Goal: Transaction & Acquisition: Book appointment/travel/reservation

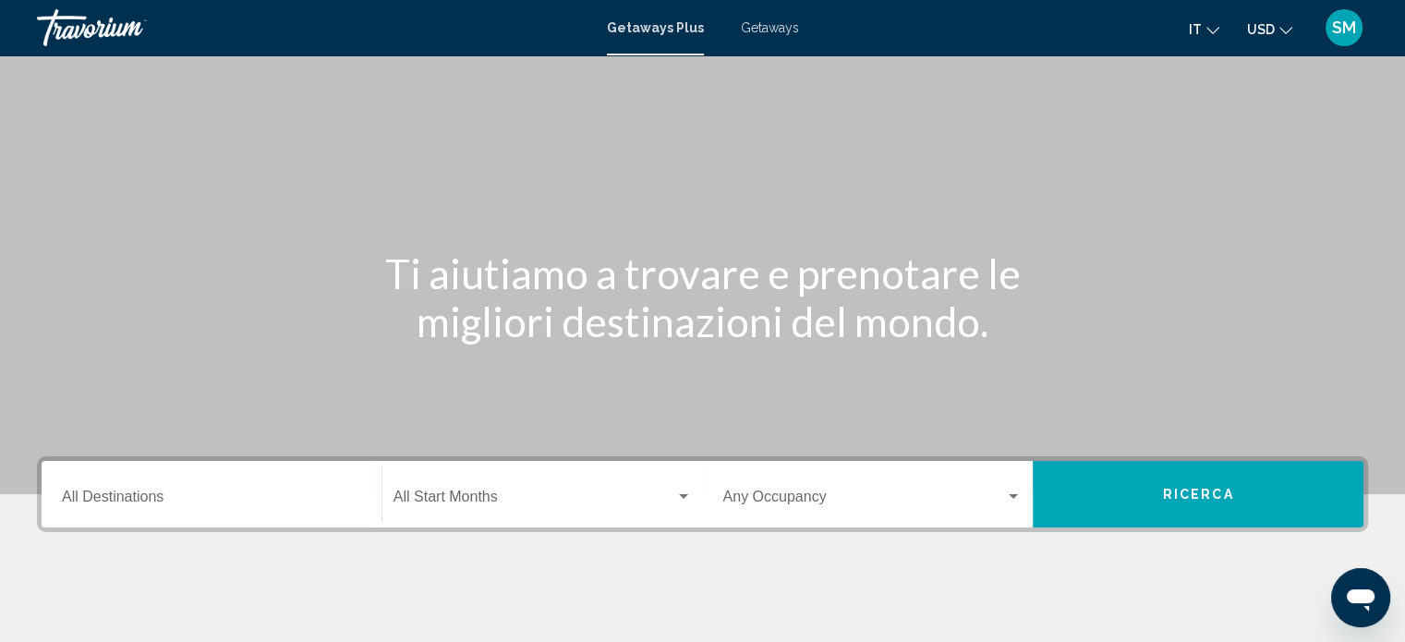
scroll to position [185, 0]
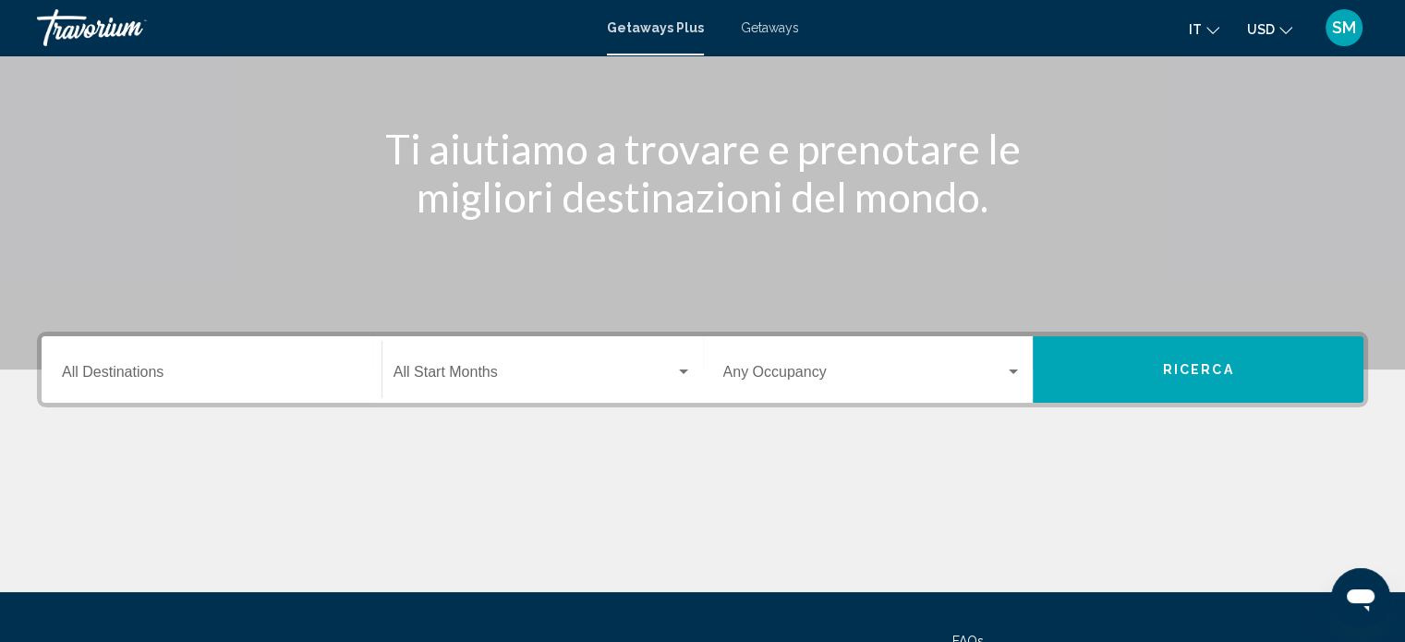
click at [196, 378] on input "Destination All Destinations" at bounding box center [211, 376] width 299 height 17
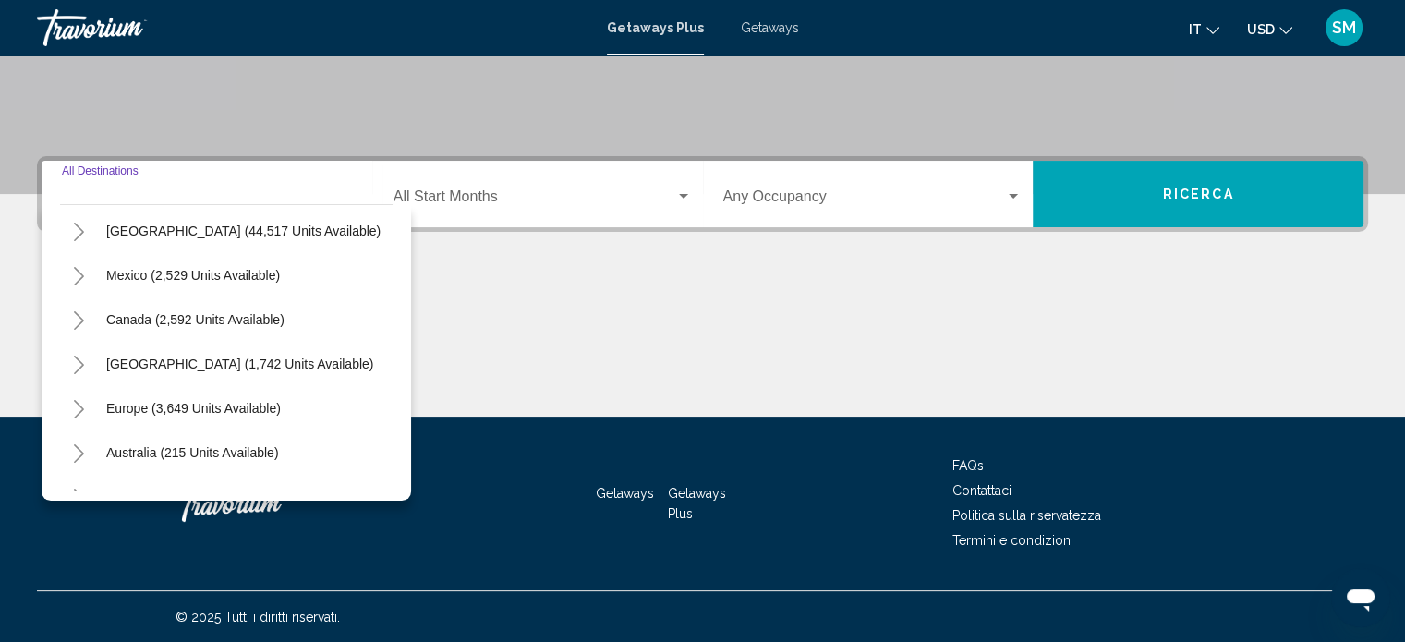
scroll to position [92, 0]
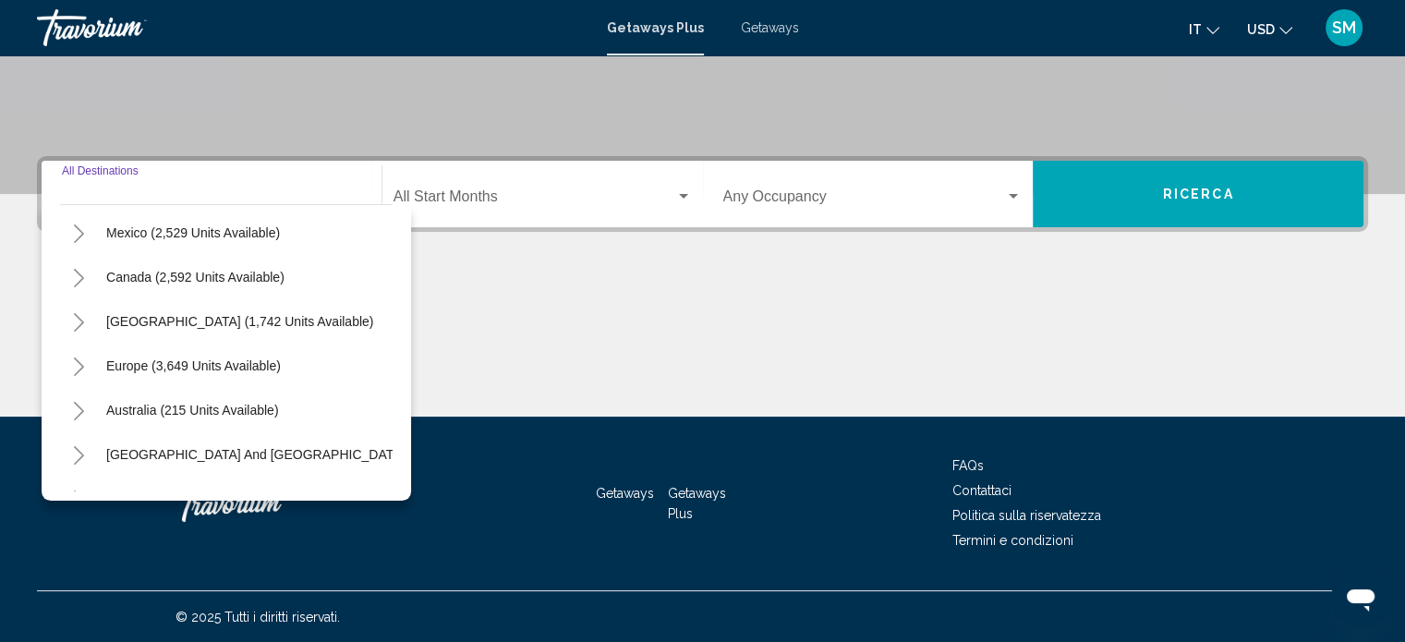
drag, startPoint x: 223, startPoint y: 366, endPoint x: 255, endPoint y: 367, distance: 32.3
click at [226, 366] on span "Europe (3,649 units available)" at bounding box center [193, 365] width 175 height 15
type input "**********"
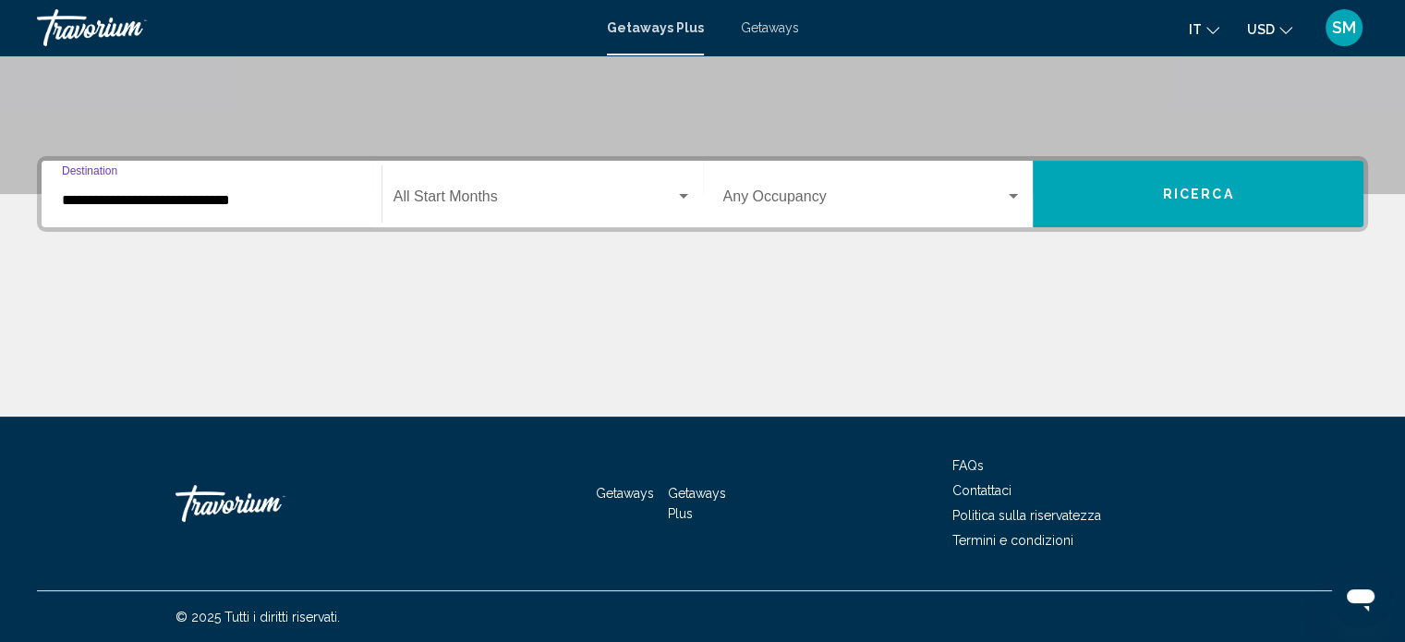
click at [687, 191] on div "Search widget" at bounding box center [683, 196] width 17 height 15
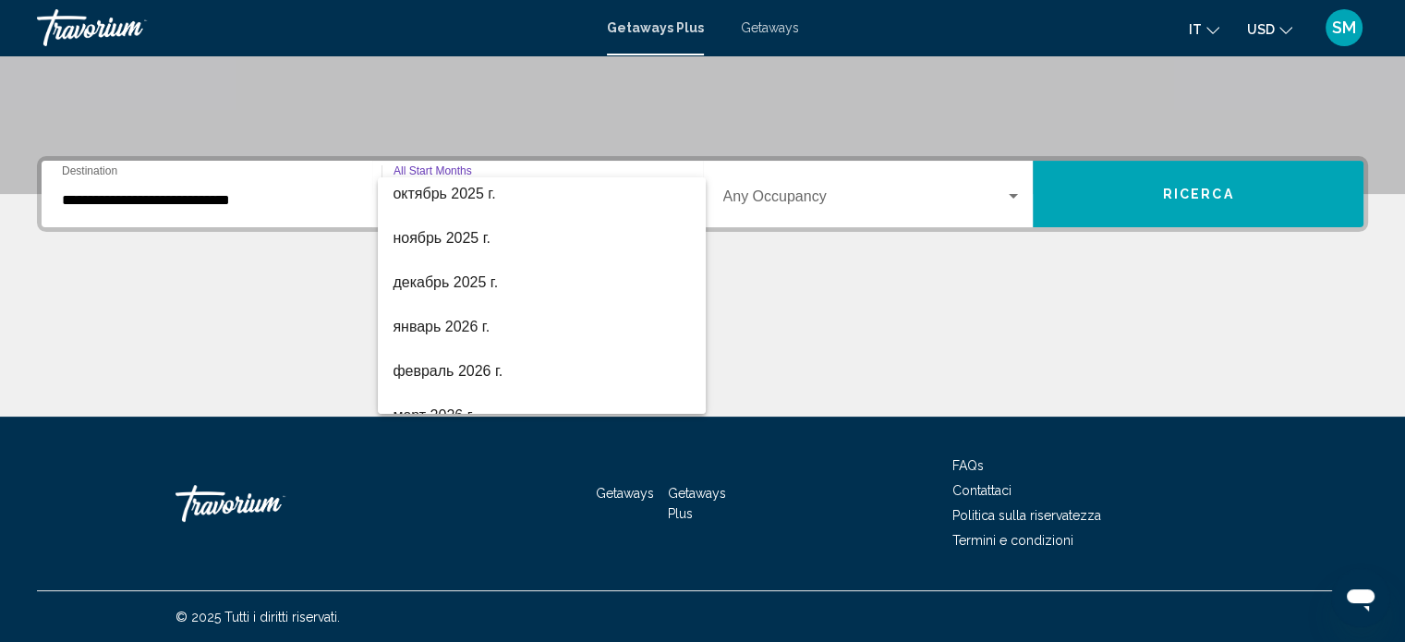
scroll to position [277, 0]
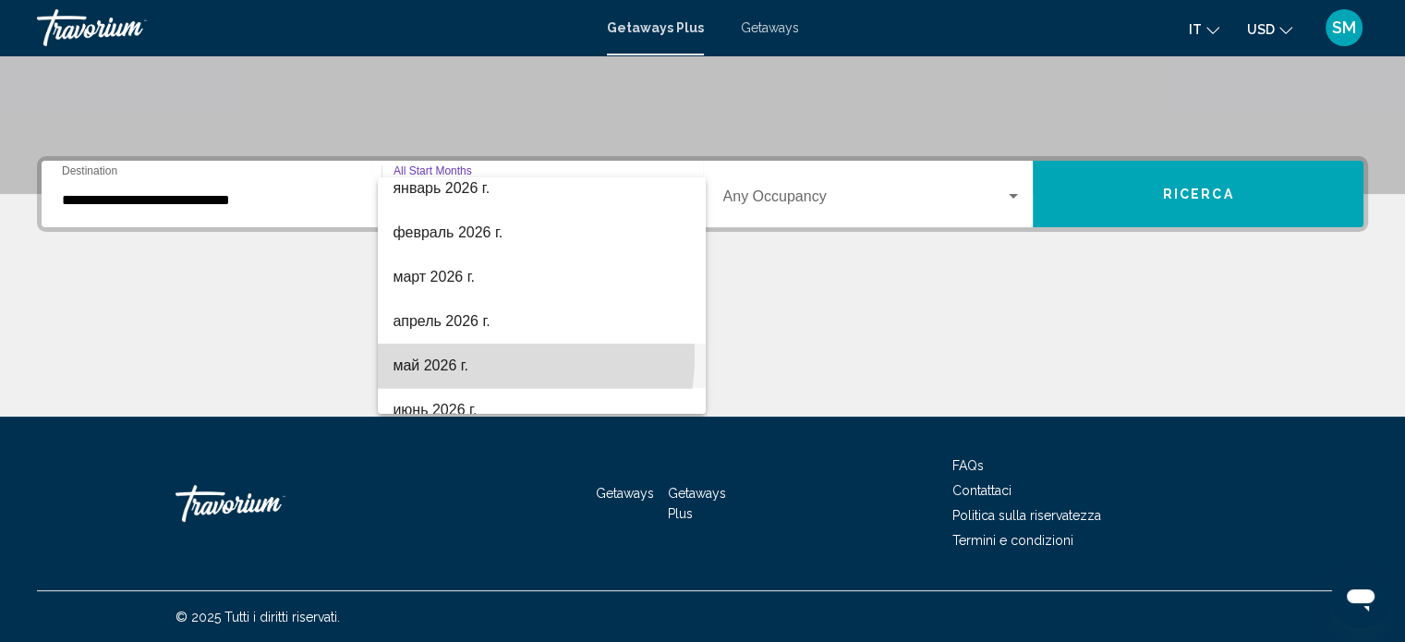
drag, startPoint x: 469, startPoint y: 356, endPoint x: 804, endPoint y: 316, distance: 336.8
click at [481, 354] on span "май 2026 г." at bounding box center [542, 366] width 298 height 44
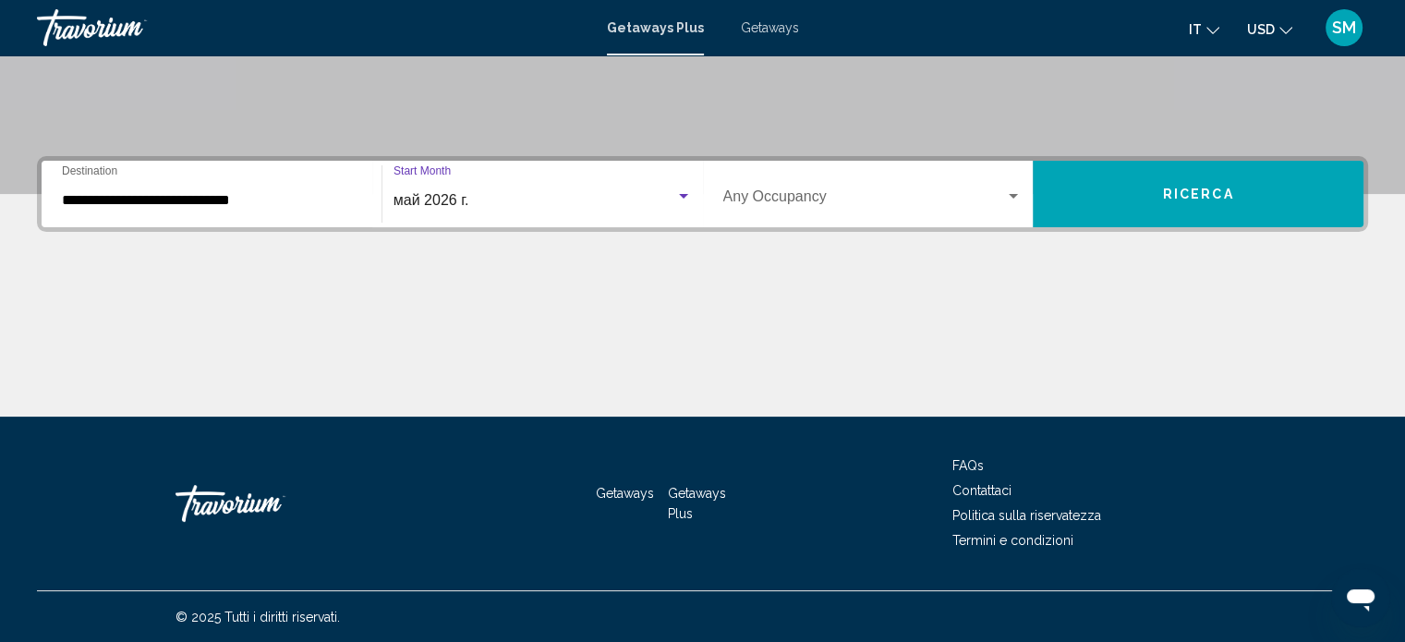
click at [1227, 196] on span "Ricerca" at bounding box center [1198, 195] width 71 height 15
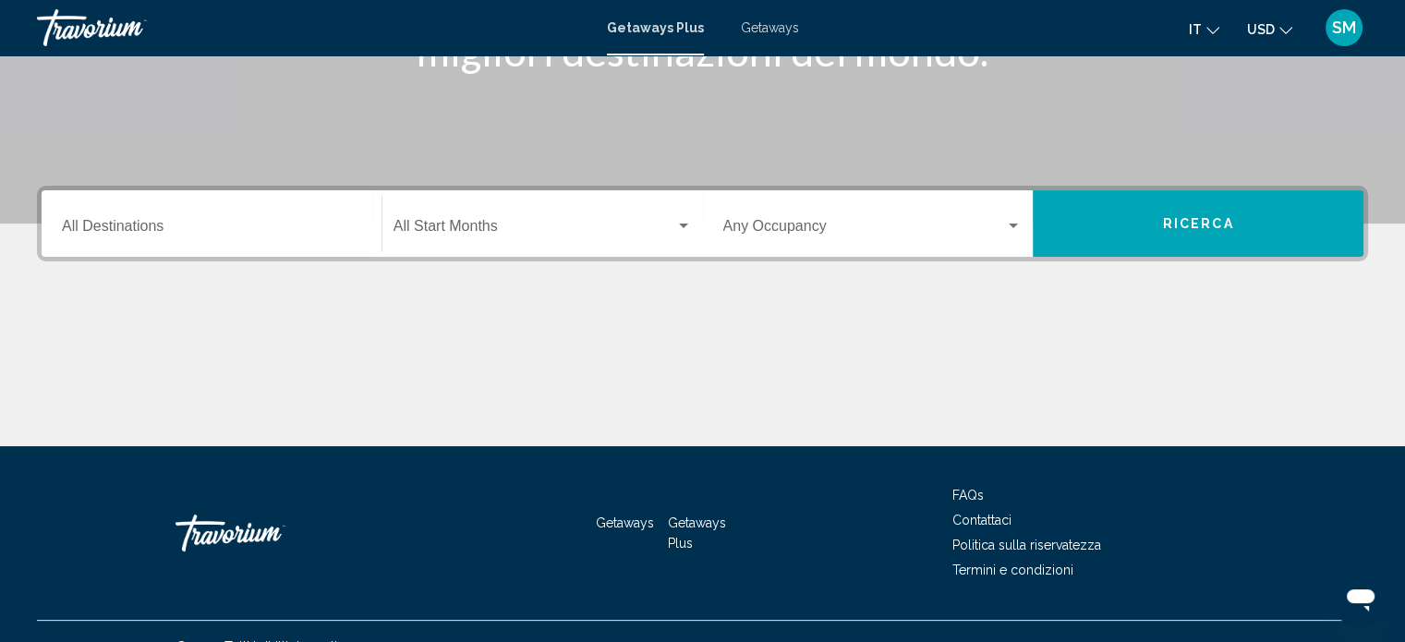
scroll to position [360, 0]
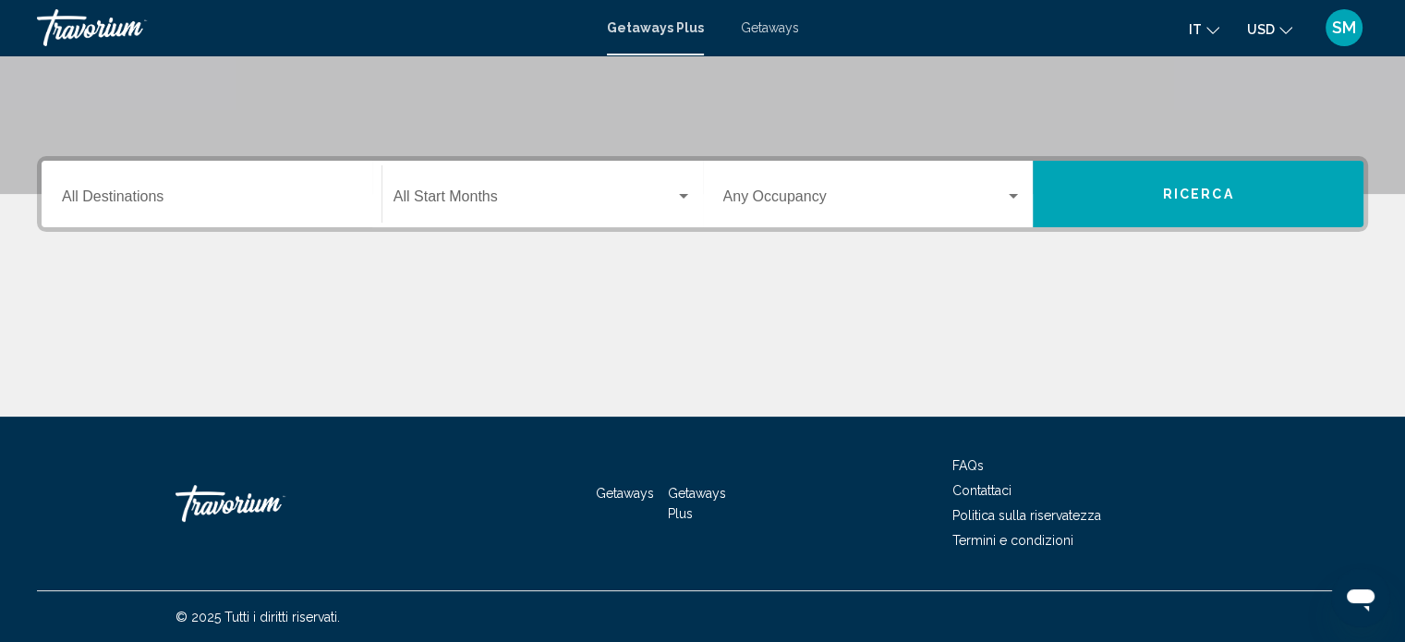
click at [143, 205] on input "Destination All Destinations" at bounding box center [211, 200] width 299 height 17
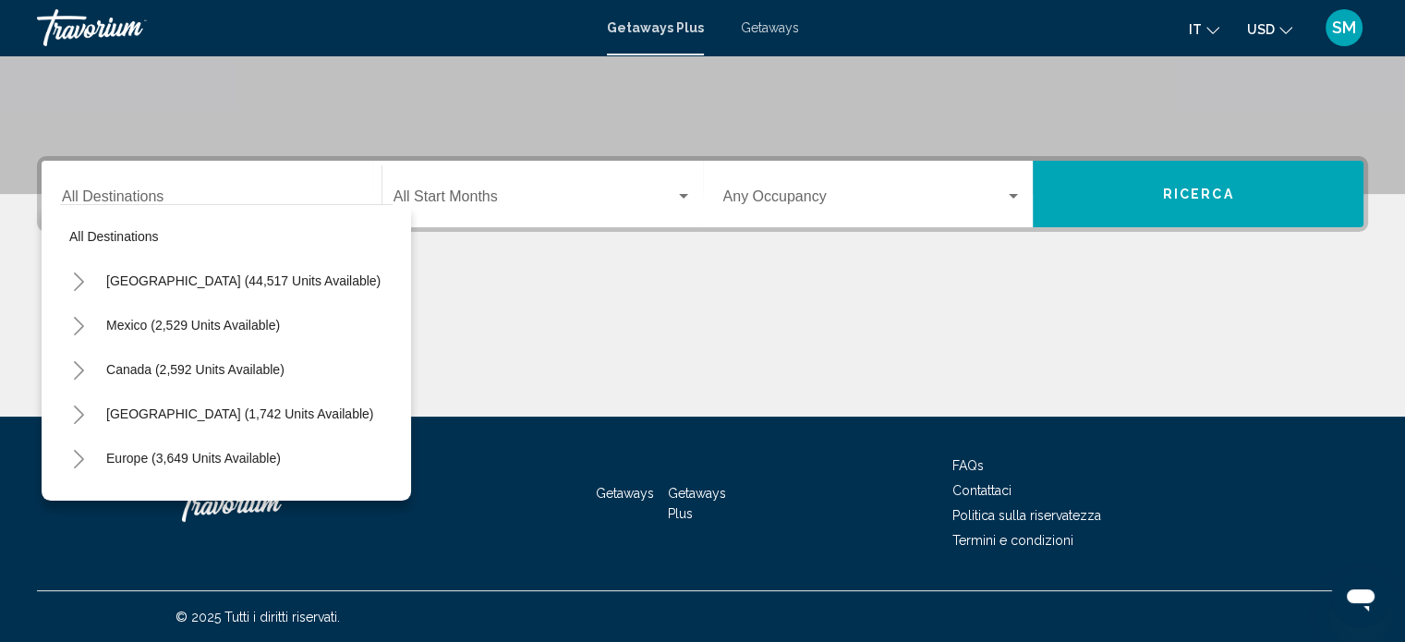
click at [698, 339] on div "Main content" at bounding box center [702, 347] width 1331 height 139
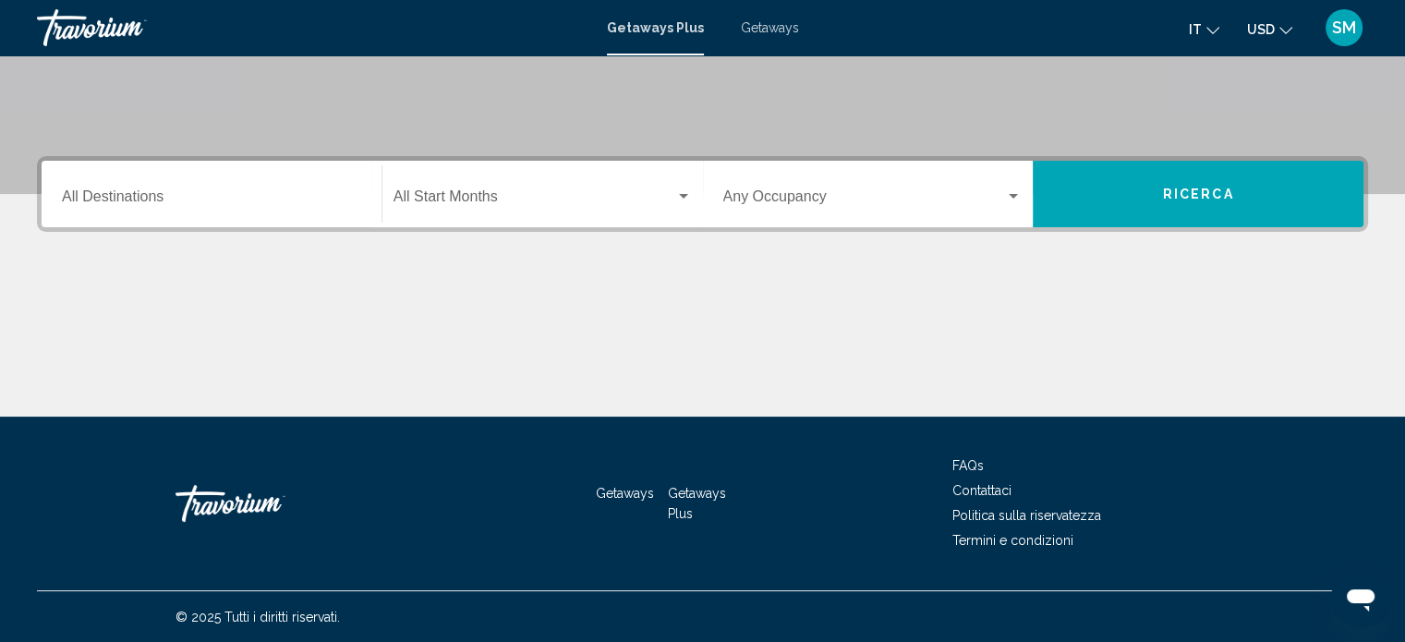
click at [231, 180] on div "Destination All Destinations" at bounding box center [211, 194] width 299 height 58
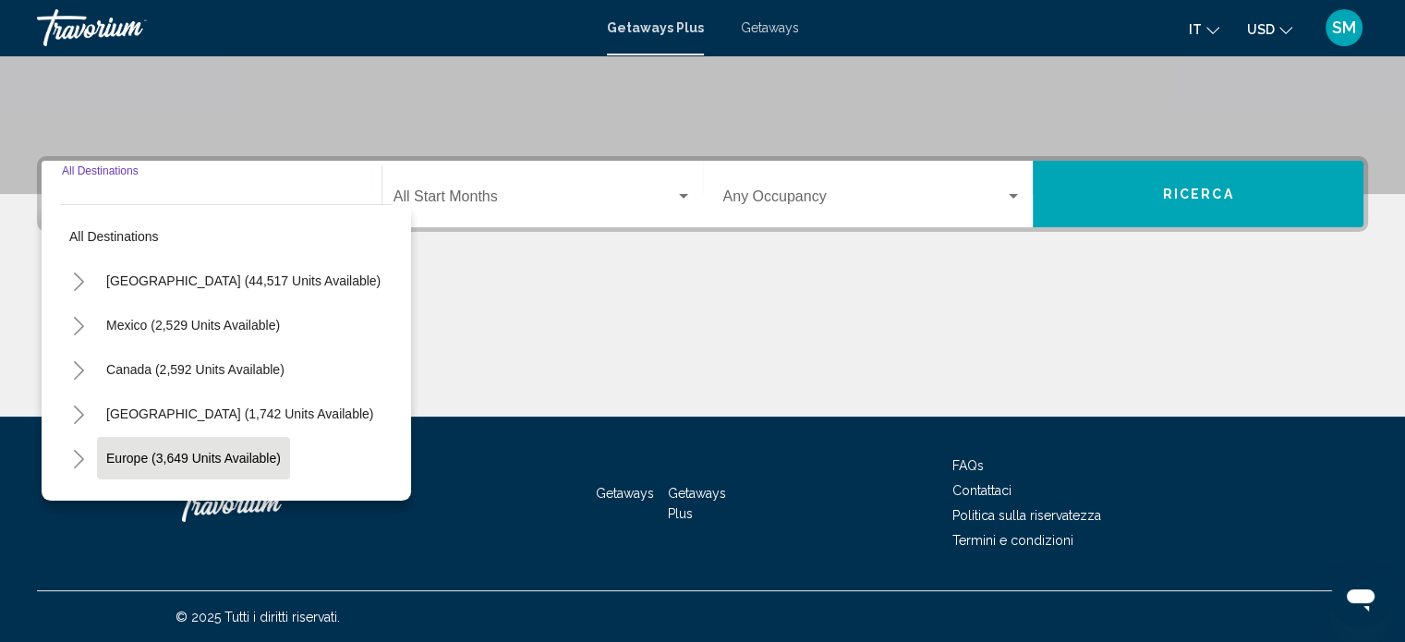
click at [236, 451] on span "Europe (3,649 units available)" at bounding box center [193, 458] width 175 height 15
type input "**********"
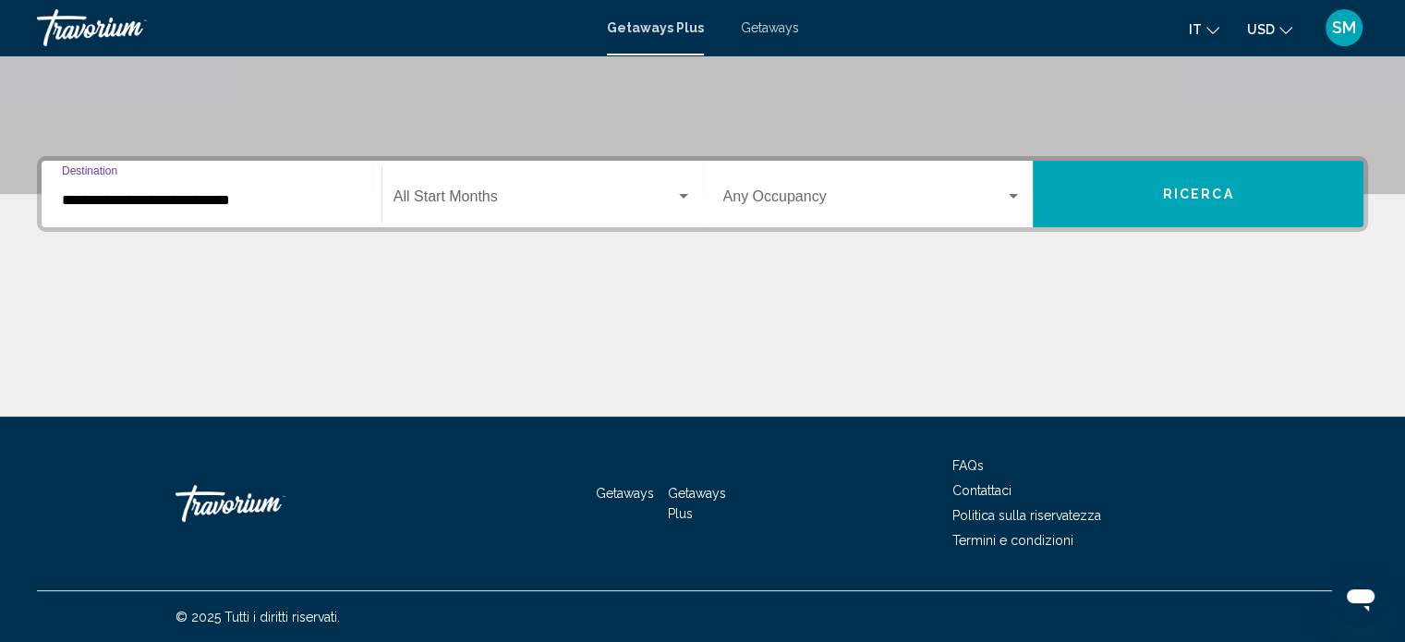
click at [677, 193] on div "Search widget" at bounding box center [683, 196] width 17 height 15
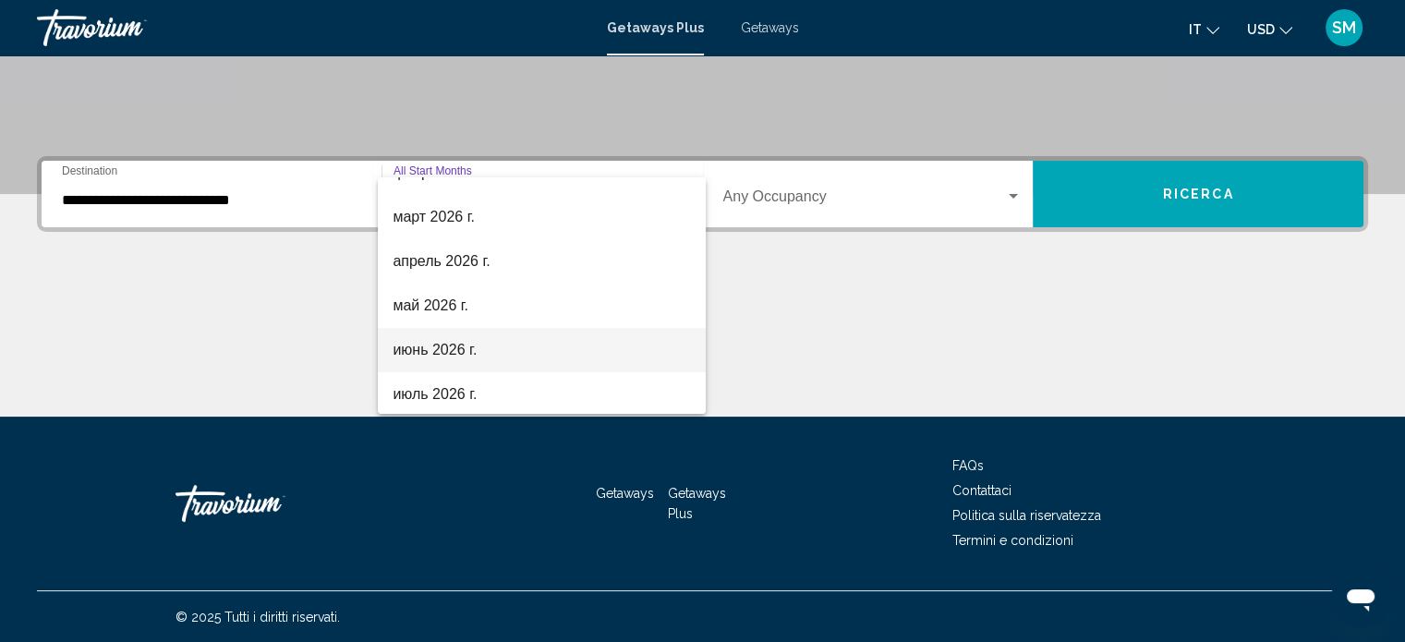
scroll to position [370, 0]
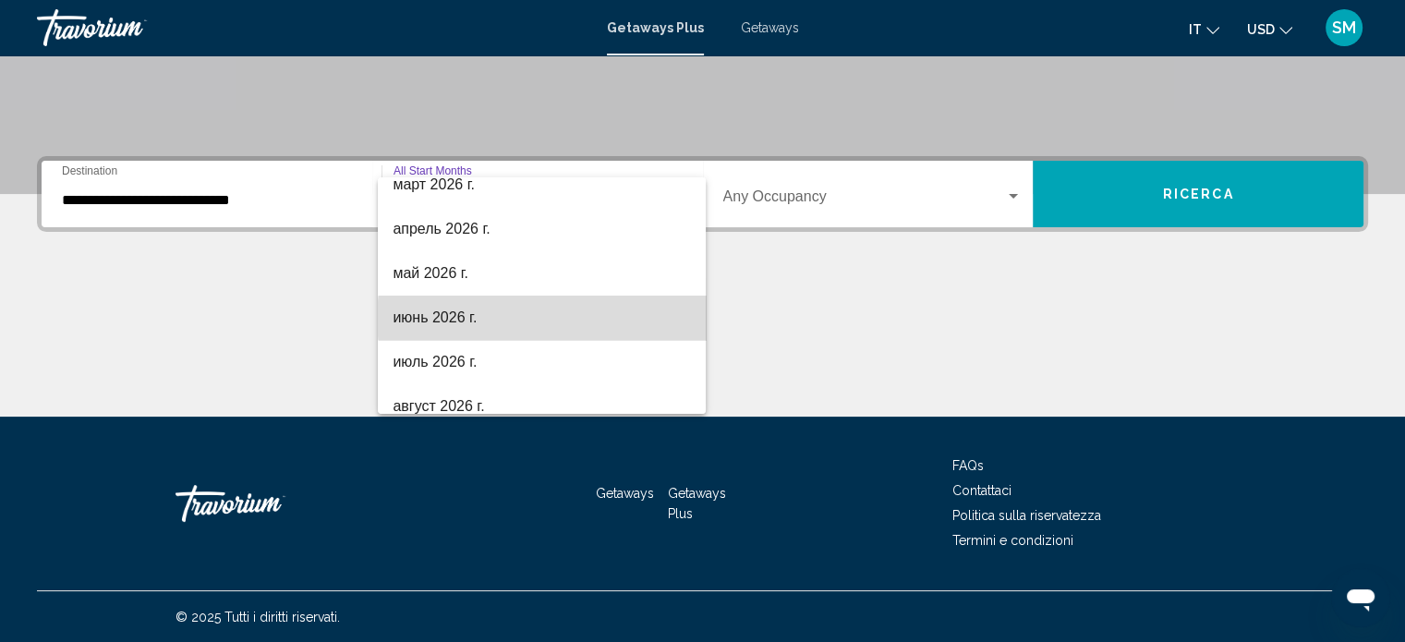
click at [553, 319] on span "июнь 2026 г." at bounding box center [542, 318] width 298 height 44
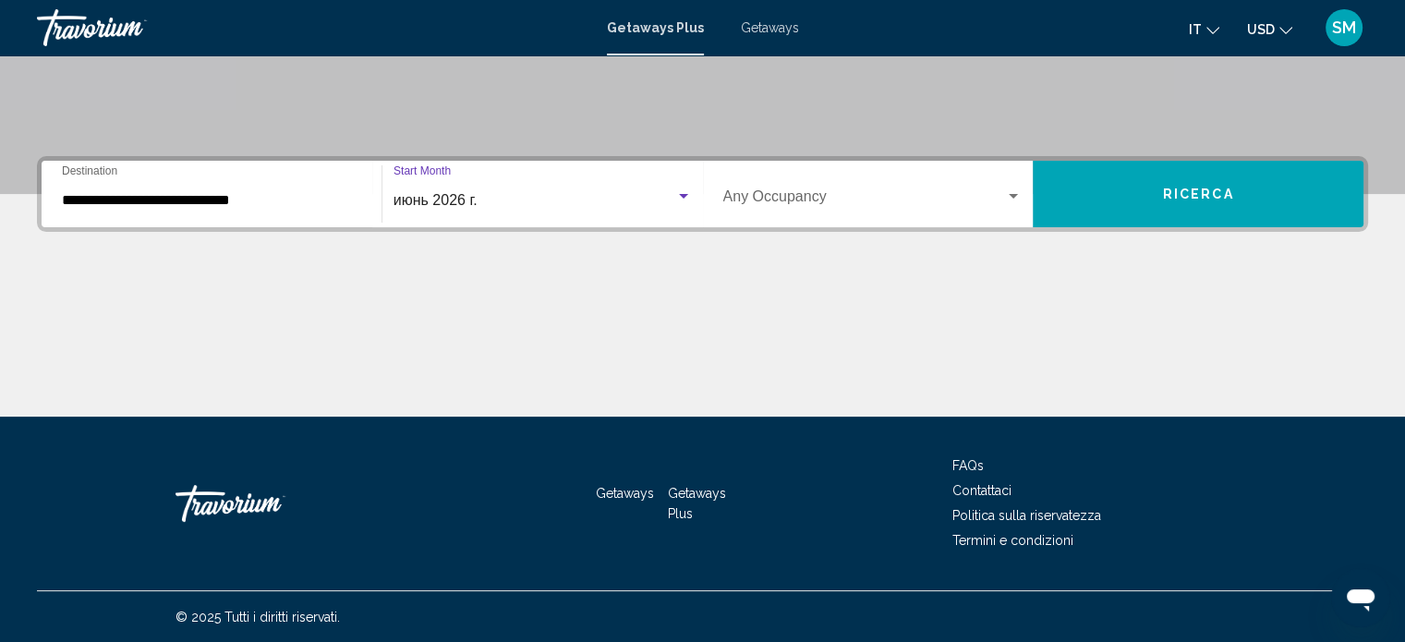
click at [1186, 197] on span "Ricerca" at bounding box center [1198, 195] width 71 height 15
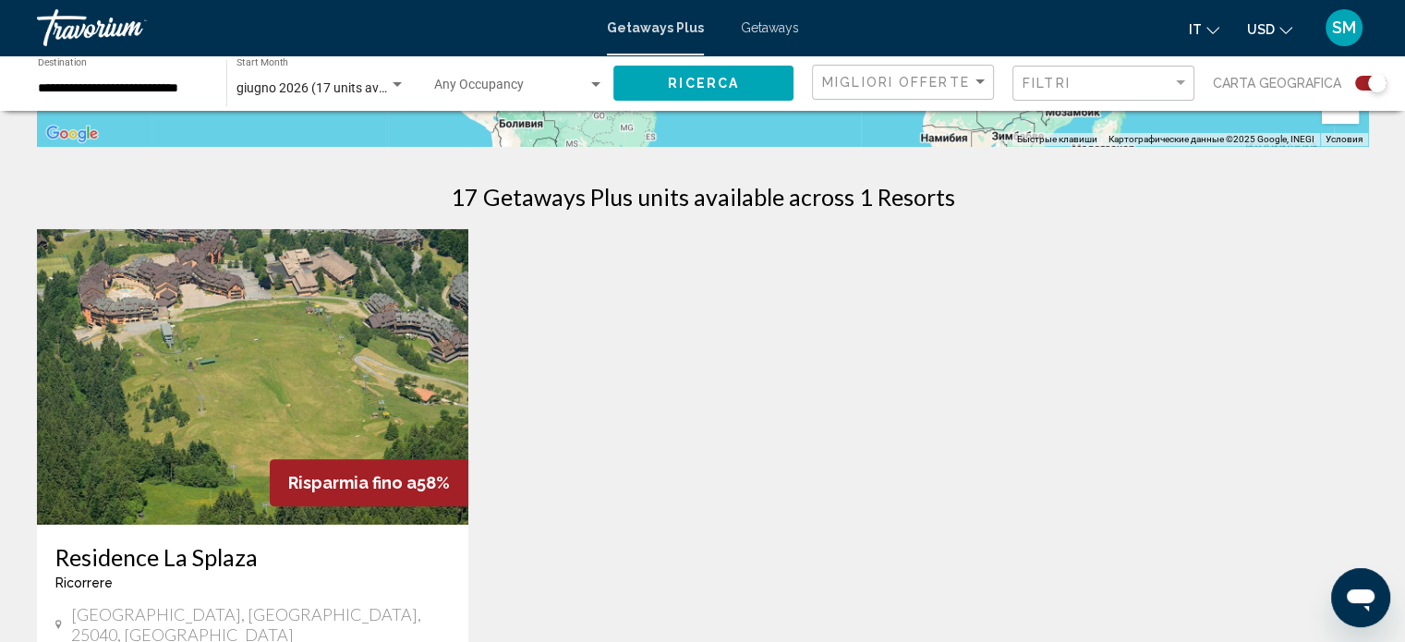
scroll to position [647, 0]
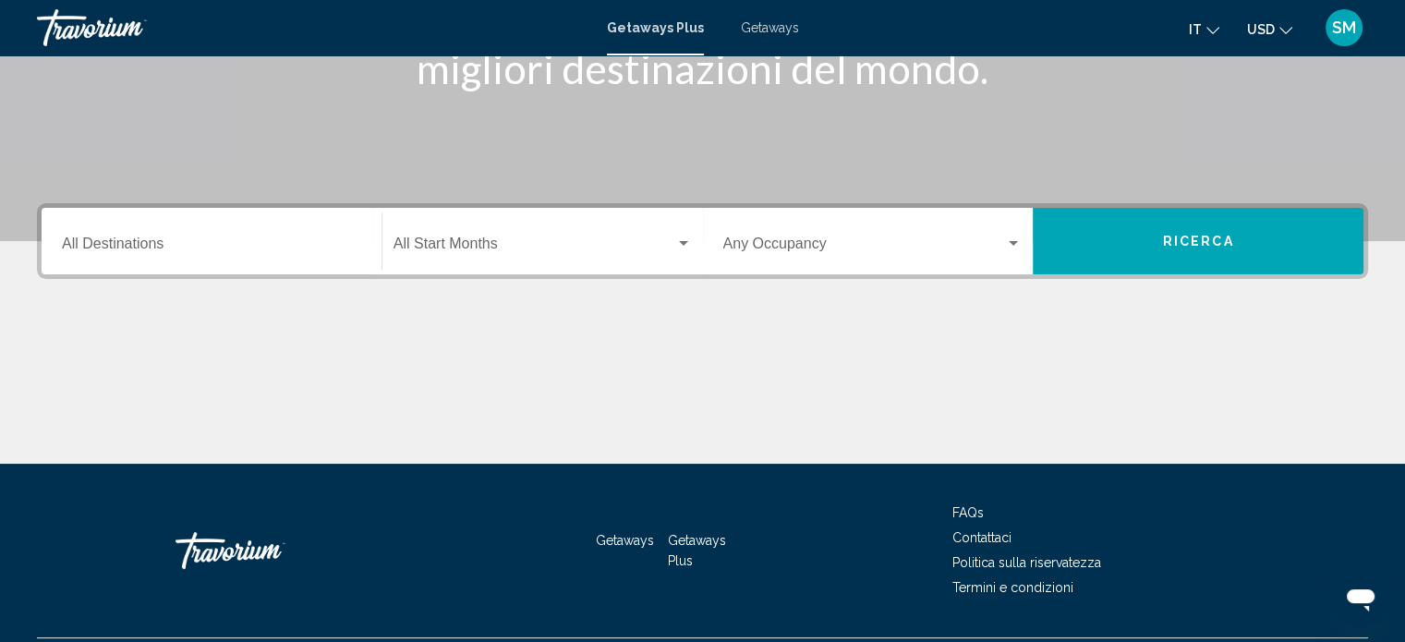
scroll to position [268, 0]
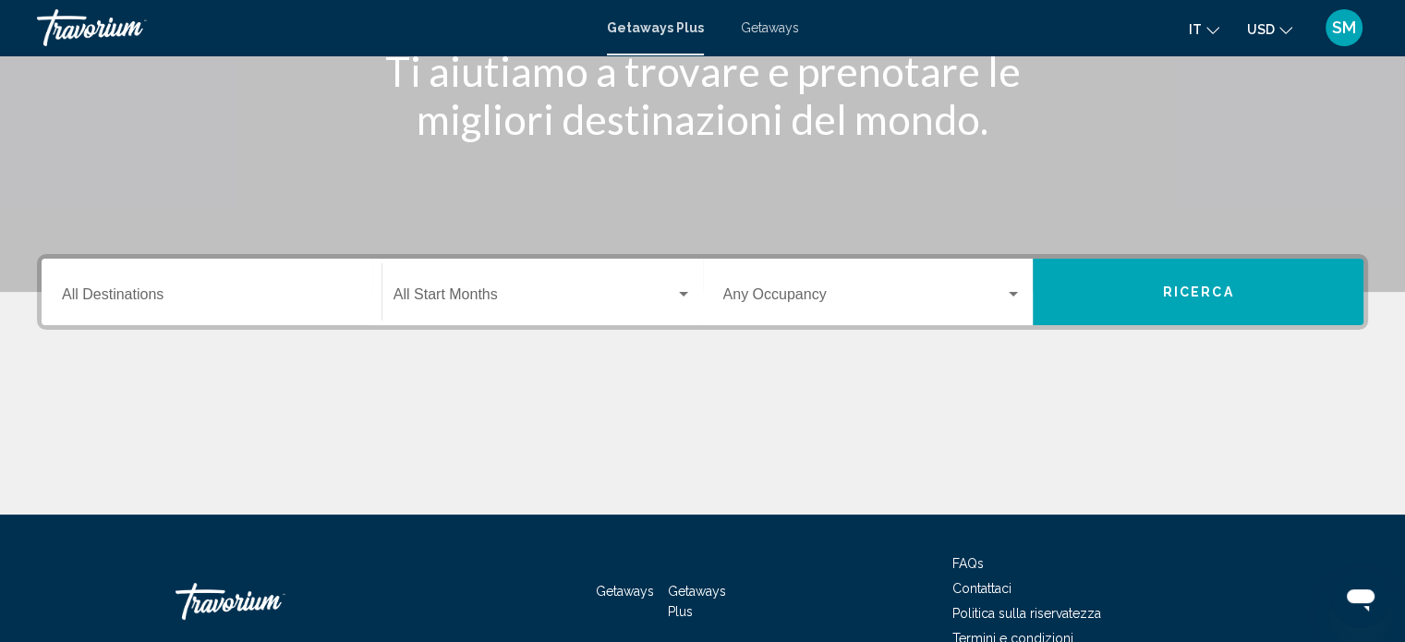
scroll to position [277, 0]
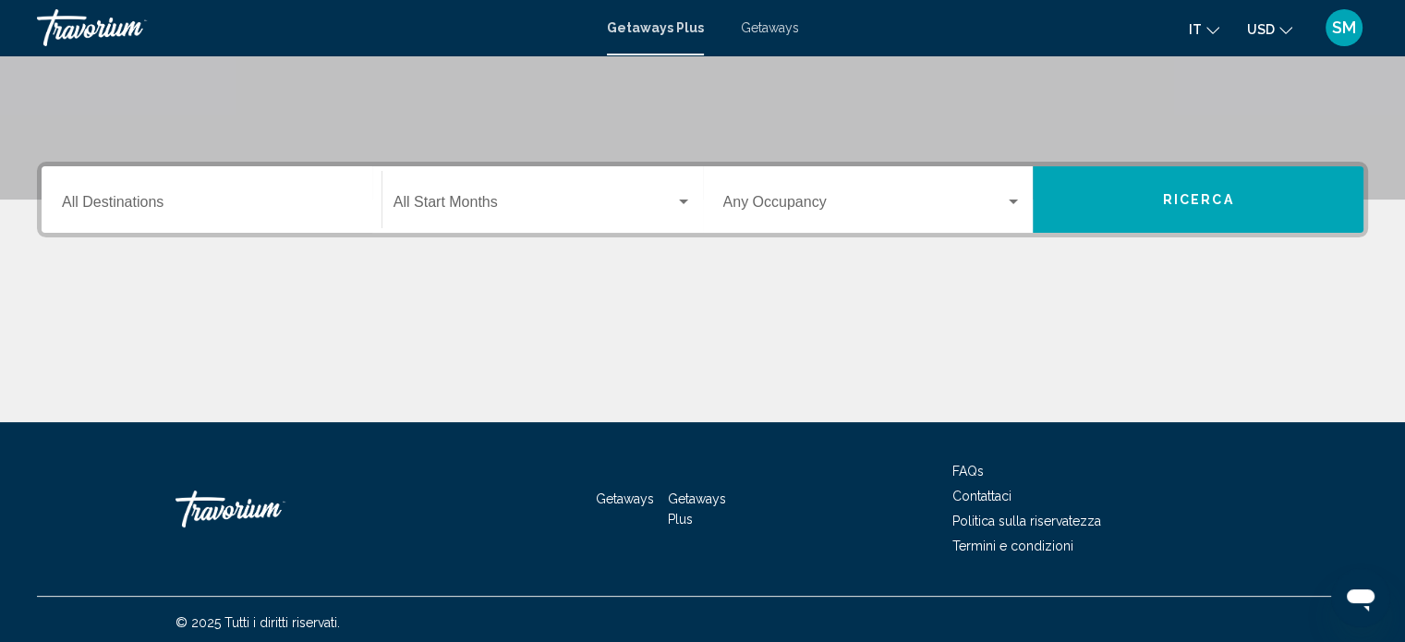
scroll to position [360, 0]
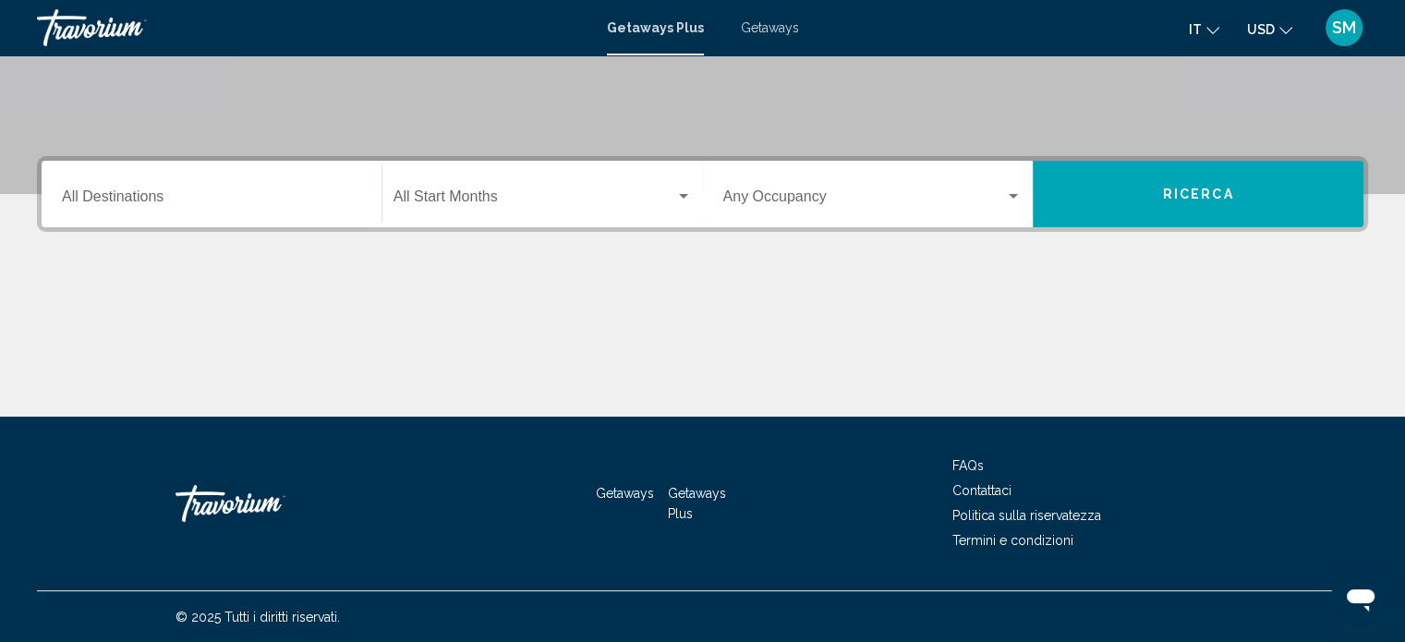
click at [300, 198] on input "Destination All Destinations" at bounding box center [211, 200] width 299 height 17
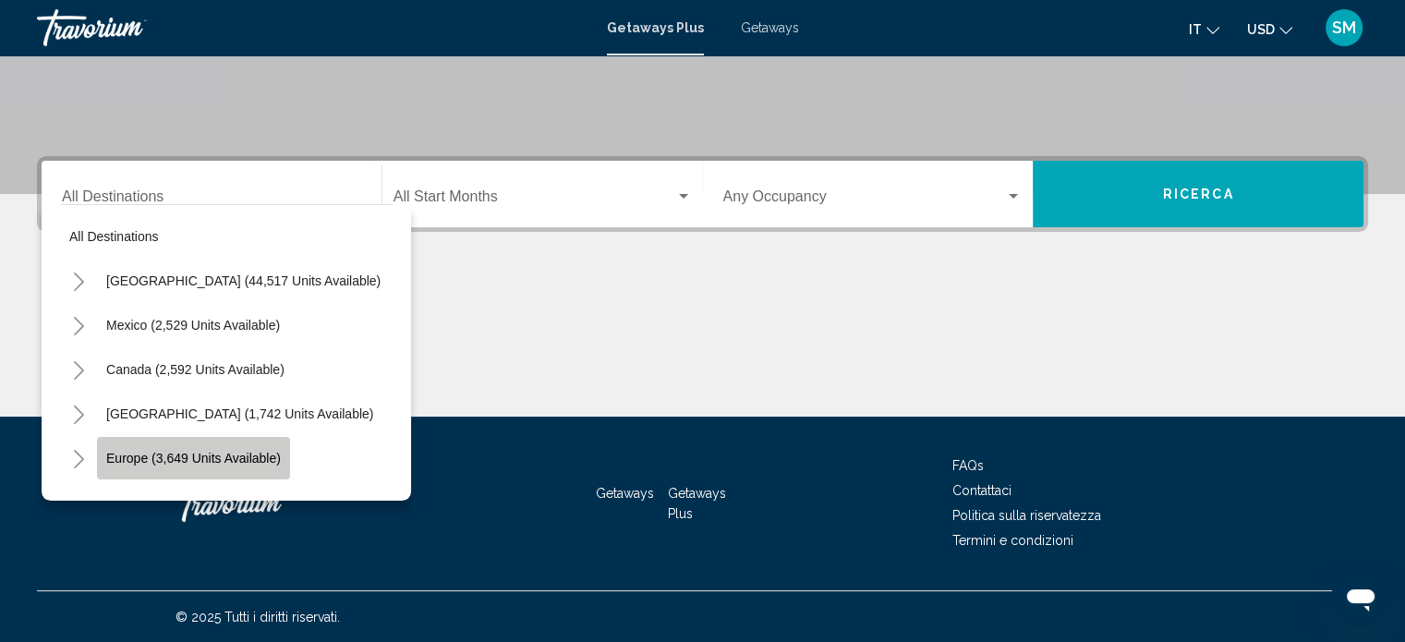
click at [266, 455] on span "Europe (3,649 units available)" at bounding box center [193, 458] width 175 height 15
type input "**********"
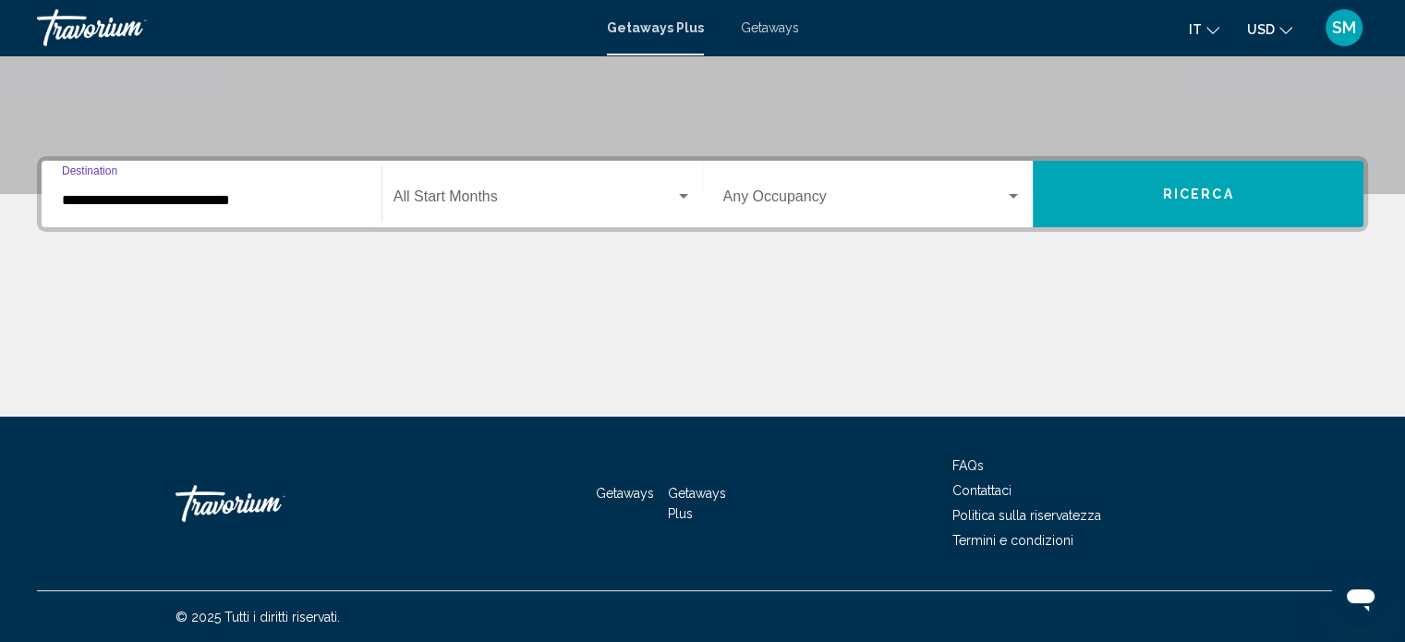
click at [680, 191] on div "Search widget" at bounding box center [683, 196] width 17 height 15
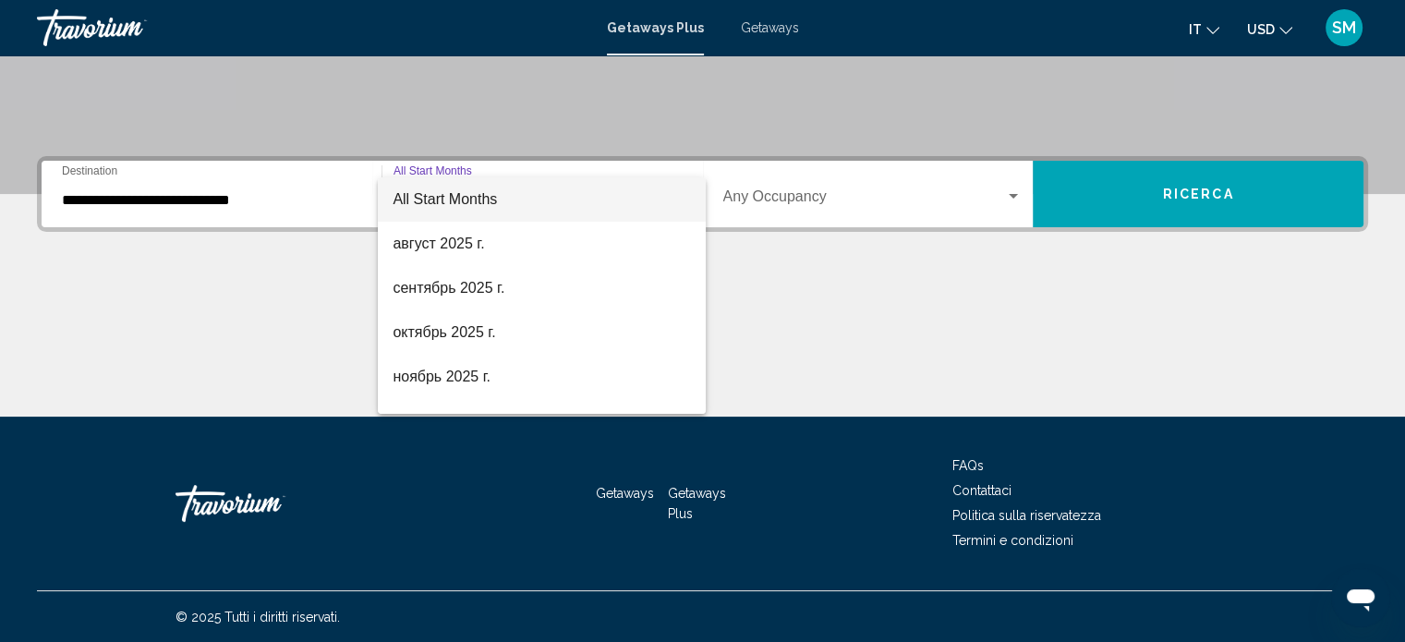
click at [174, 202] on div at bounding box center [702, 321] width 1405 height 642
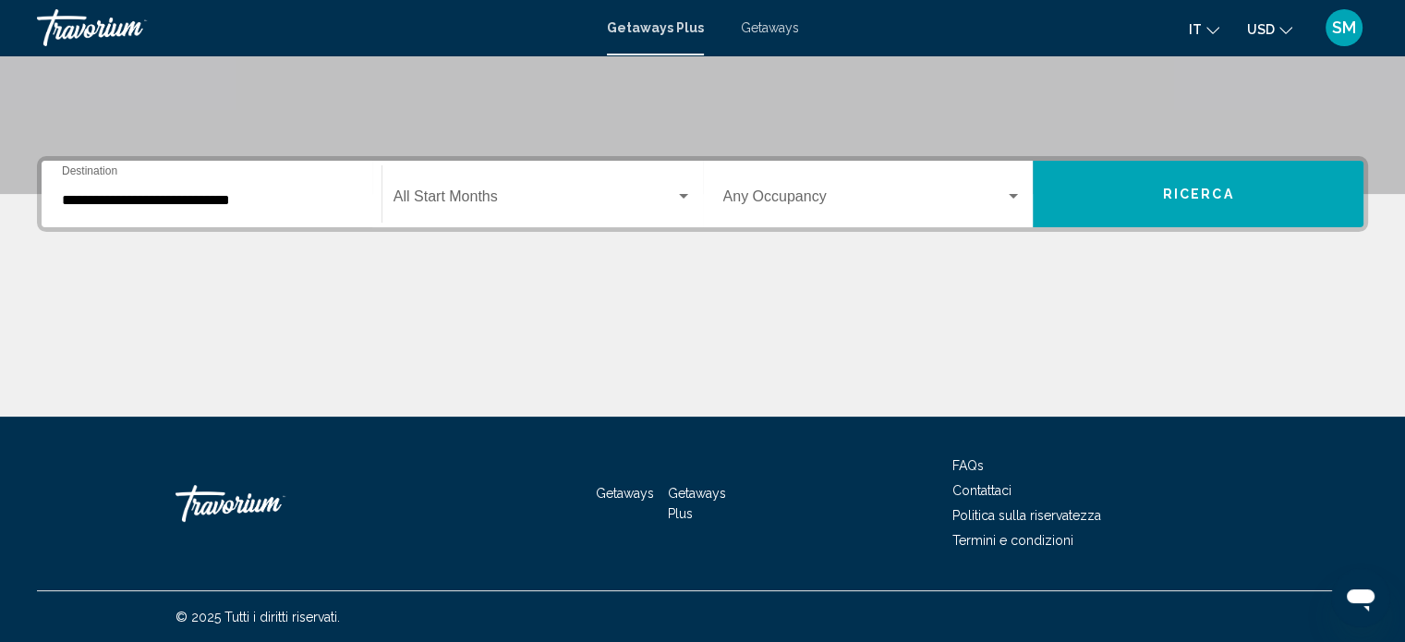
click at [680, 191] on div "Search widget" at bounding box center [683, 196] width 17 height 15
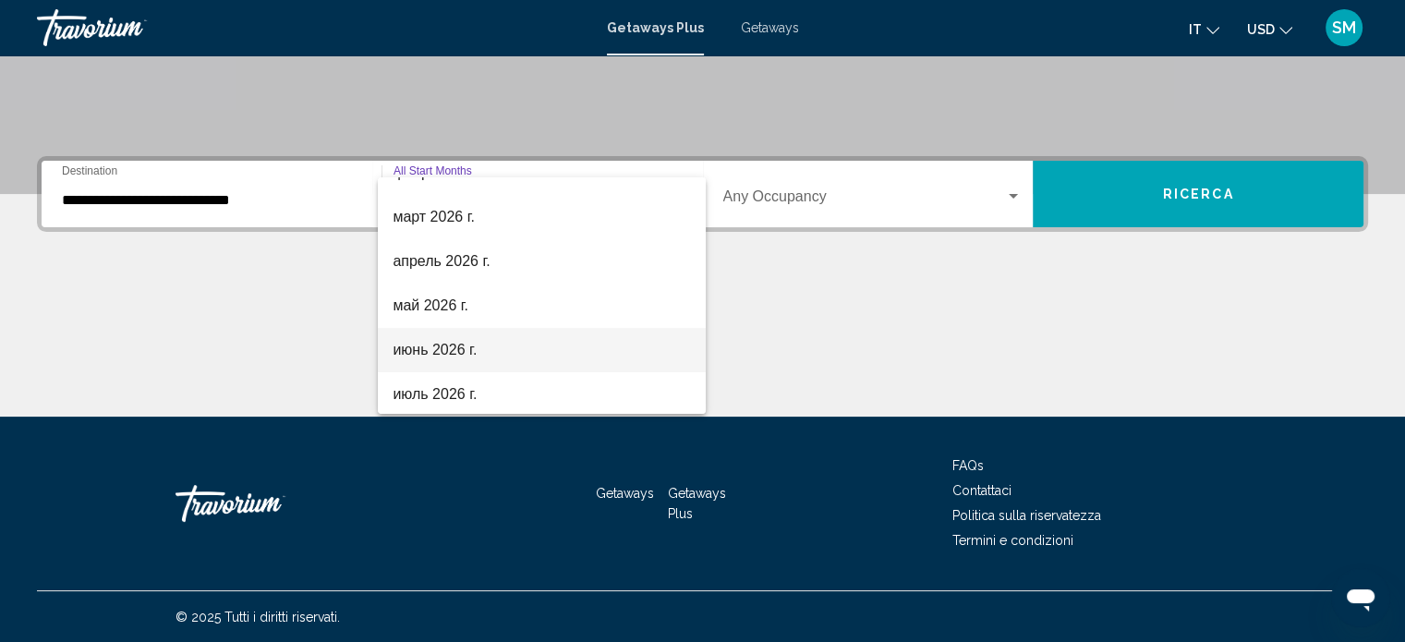
scroll to position [370, 0]
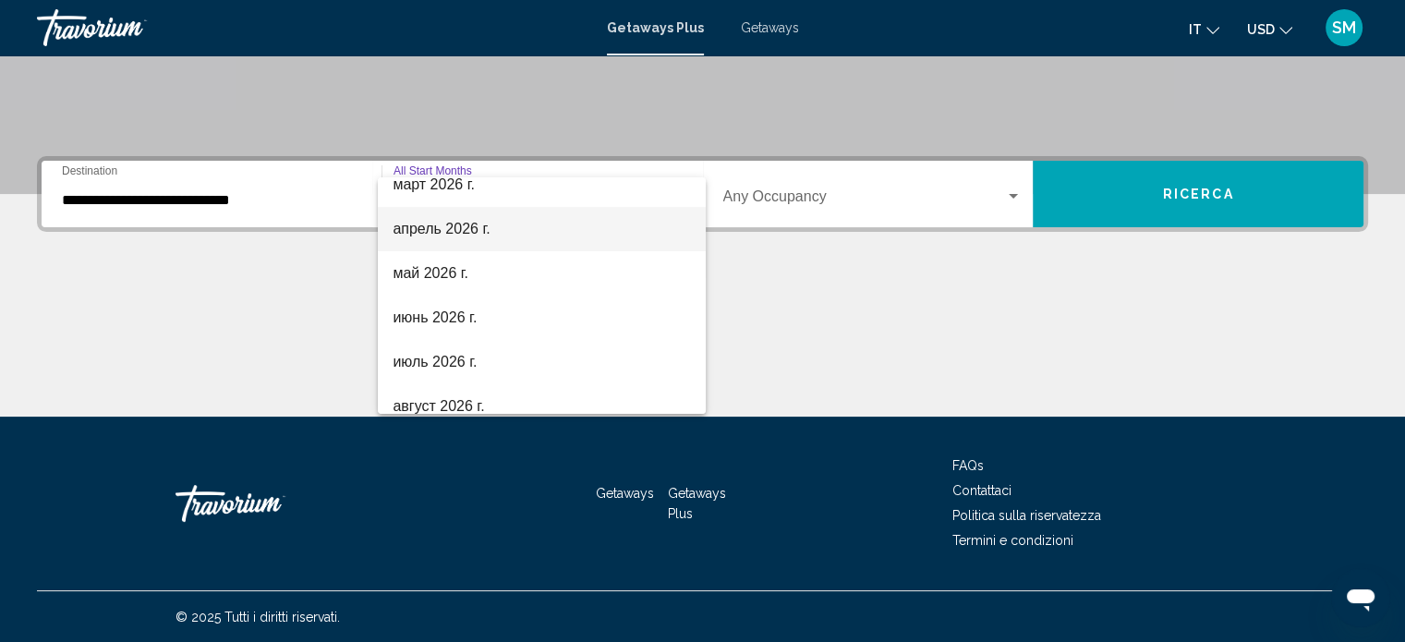
click at [532, 232] on span "апрель 2026 г." at bounding box center [542, 229] width 298 height 44
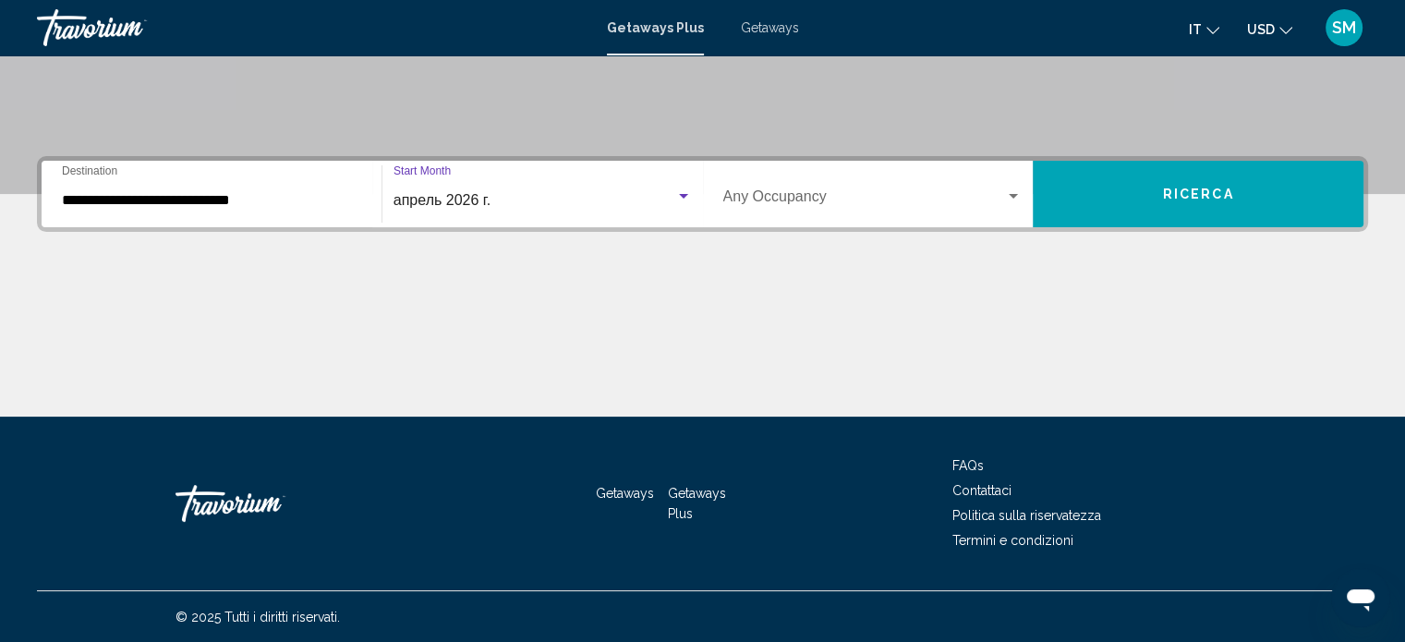
click at [1226, 194] on span "Ricerca" at bounding box center [1198, 195] width 71 height 15
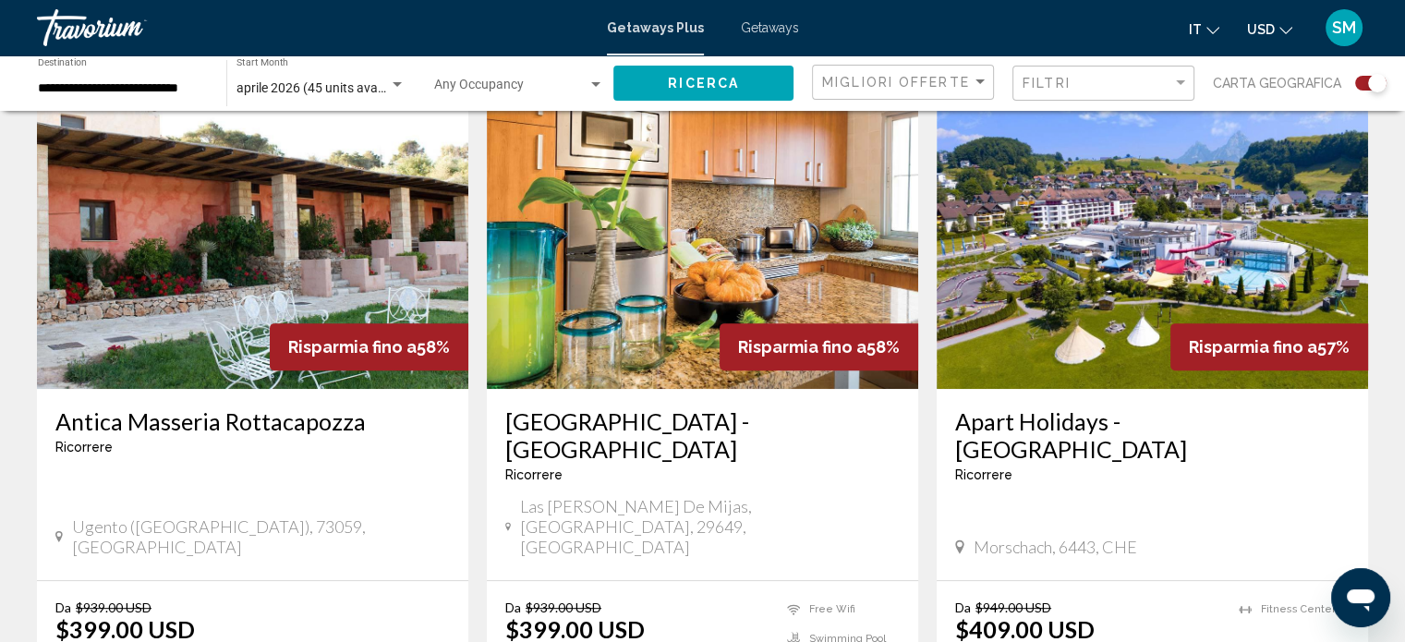
scroll to position [739, 0]
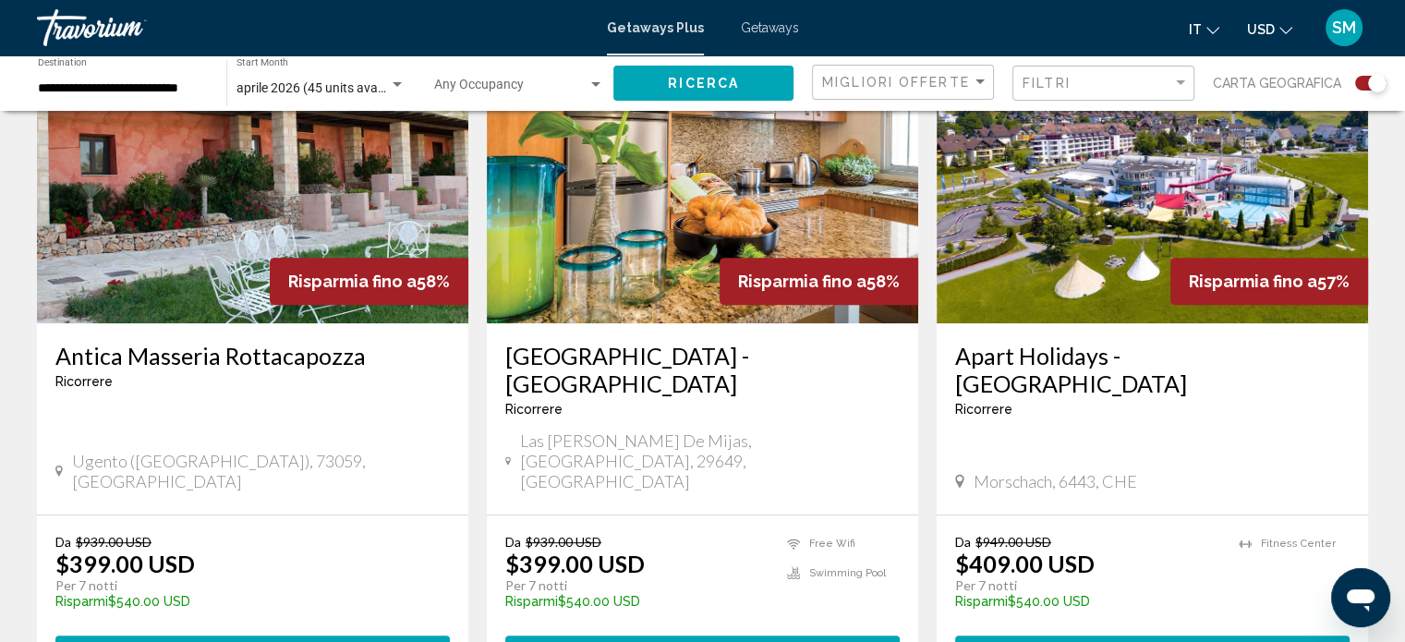
click at [131, 94] on input "**********" at bounding box center [123, 88] width 170 height 15
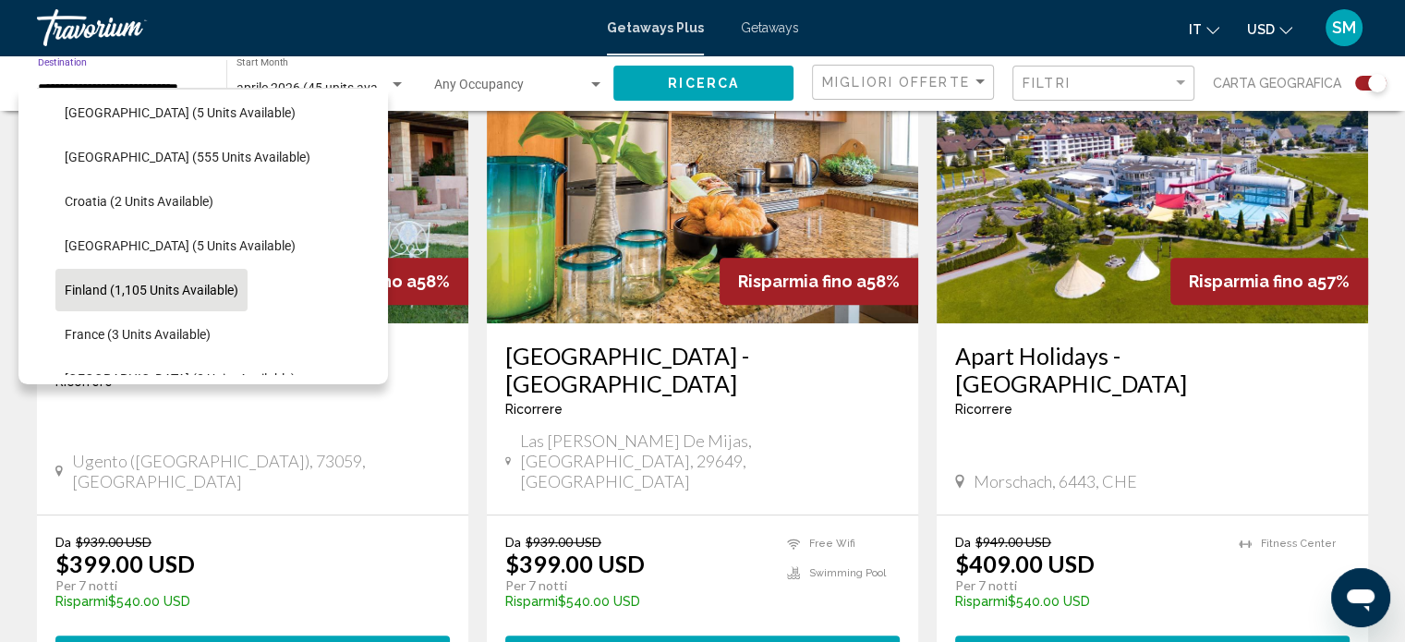
scroll to position [301, 0]
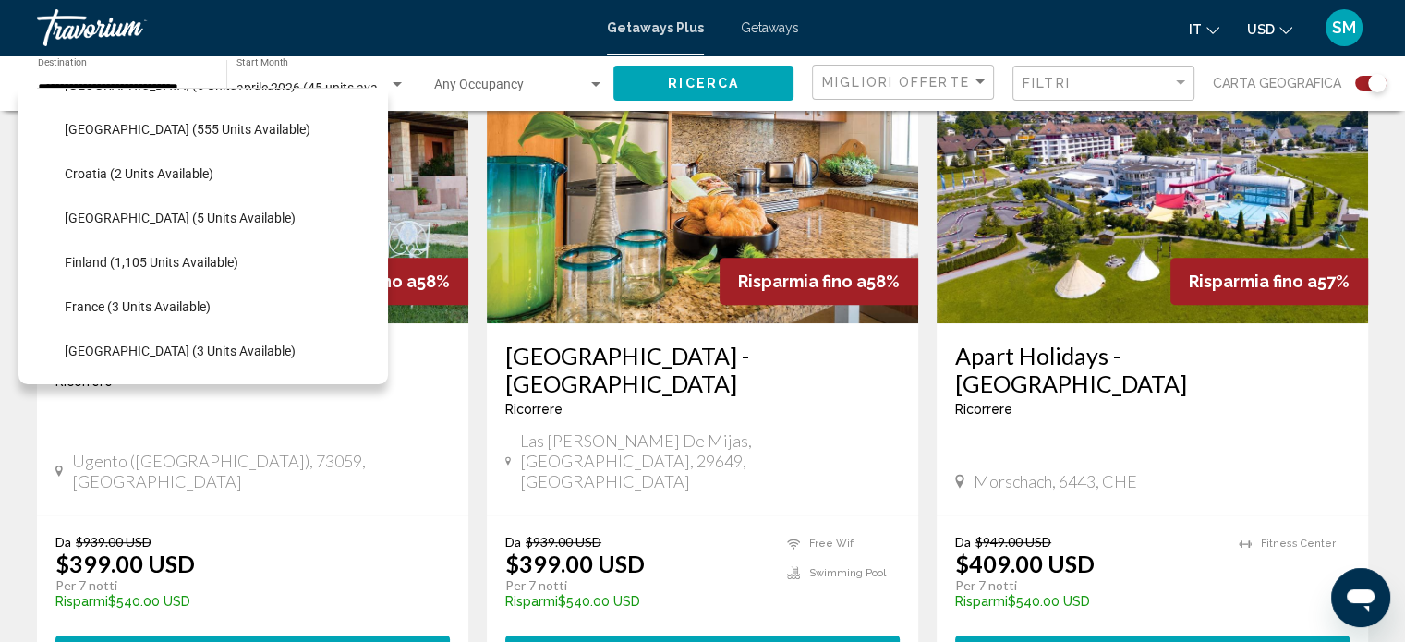
click at [237, 306] on li "France (3 units available)" at bounding box center [212, 307] width 314 height 44
click at [200, 311] on span "France (3 units available)" at bounding box center [138, 306] width 146 height 15
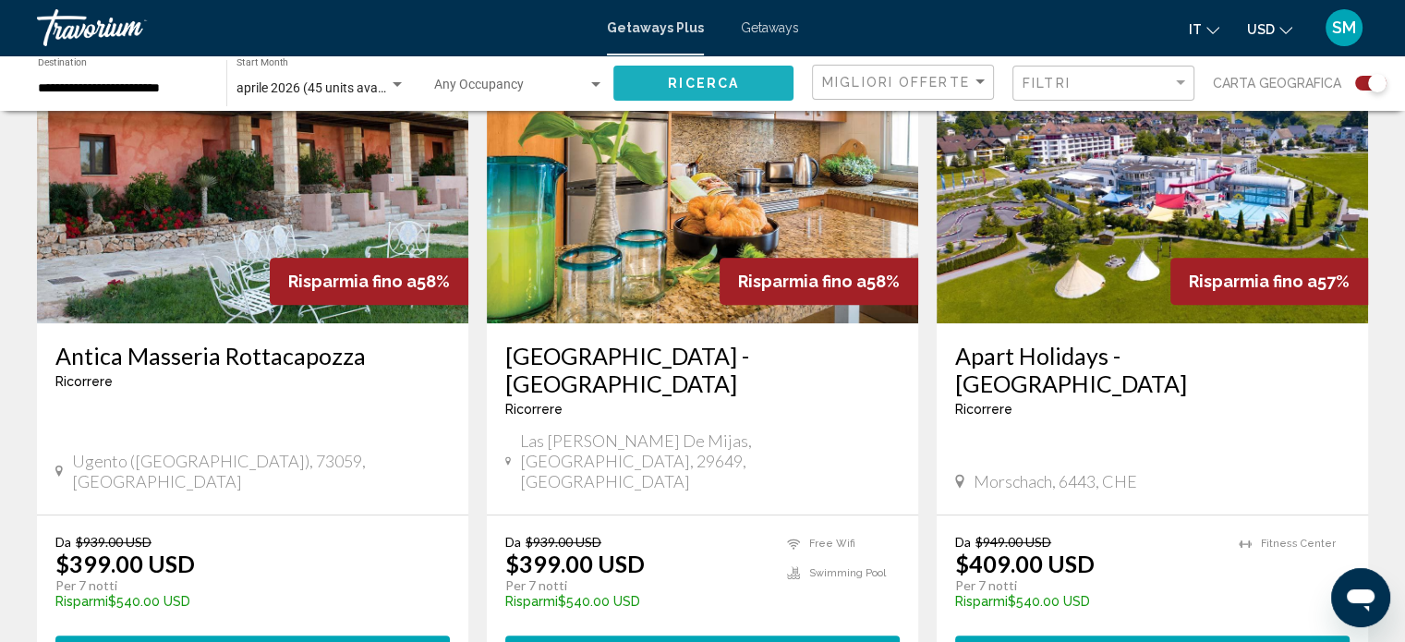
click at [734, 80] on span "Ricerca" at bounding box center [703, 84] width 71 height 15
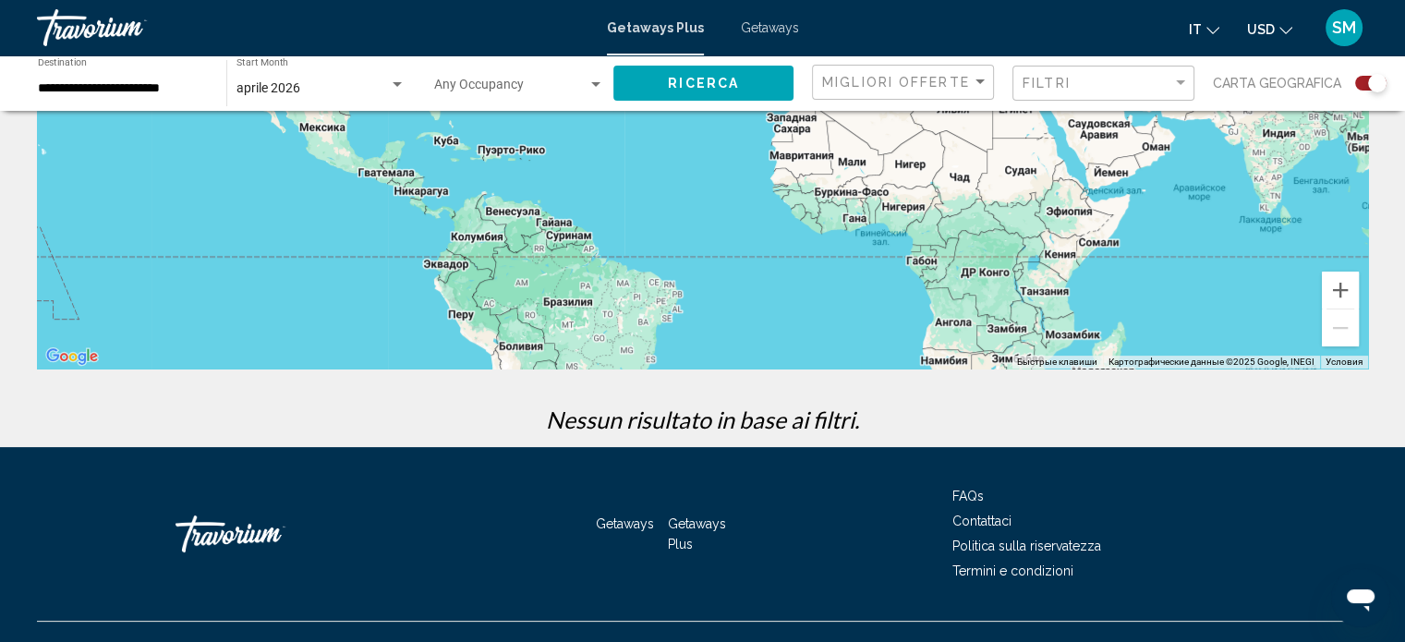
scroll to position [346, 0]
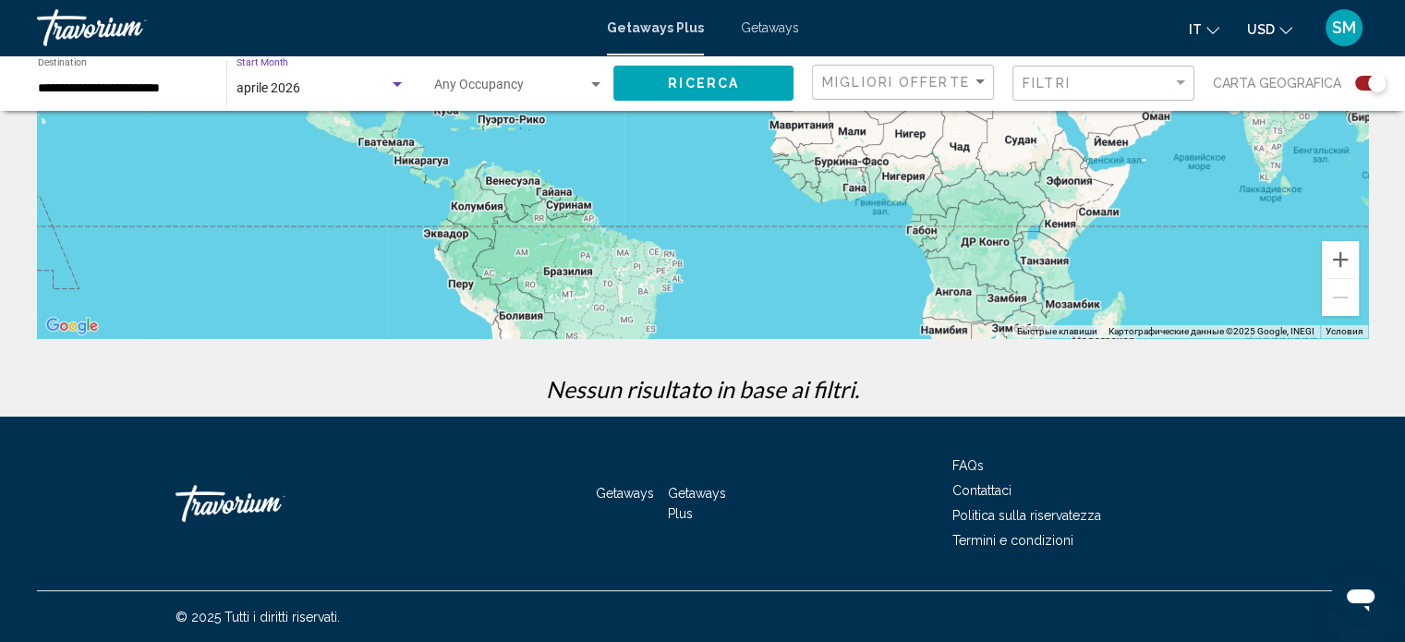
click at [288, 86] on span "aprile 2026" at bounding box center [269, 87] width 64 height 15
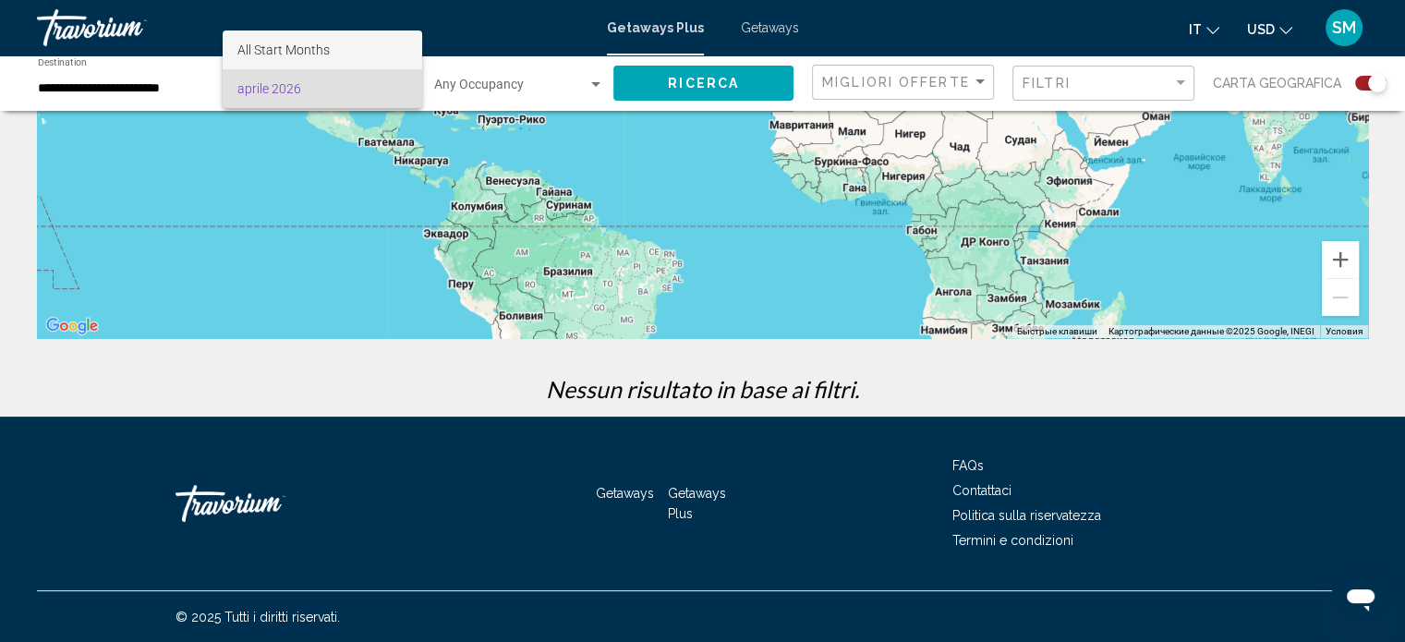
click at [303, 55] on span "All Start Months" at bounding box center [283, 49] width 92 height 15
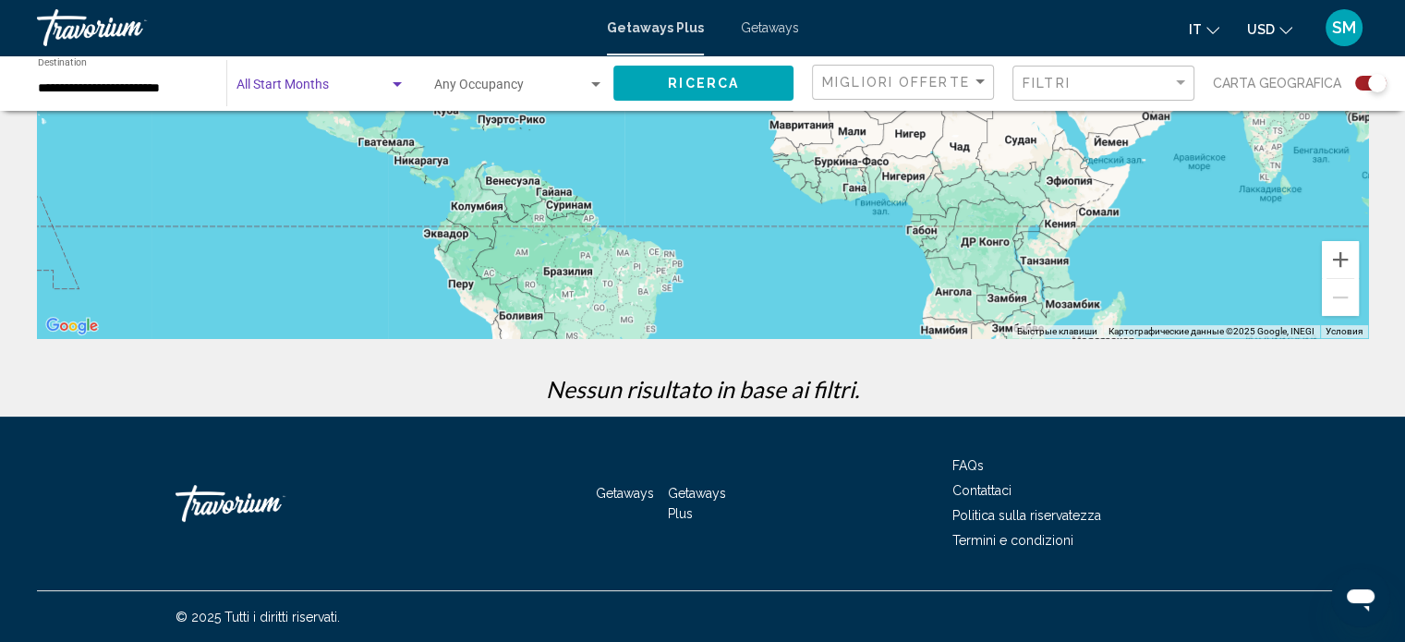
click at [402, 83] on div "Search widget" at bounding box center [397, 84] width 9 height 5
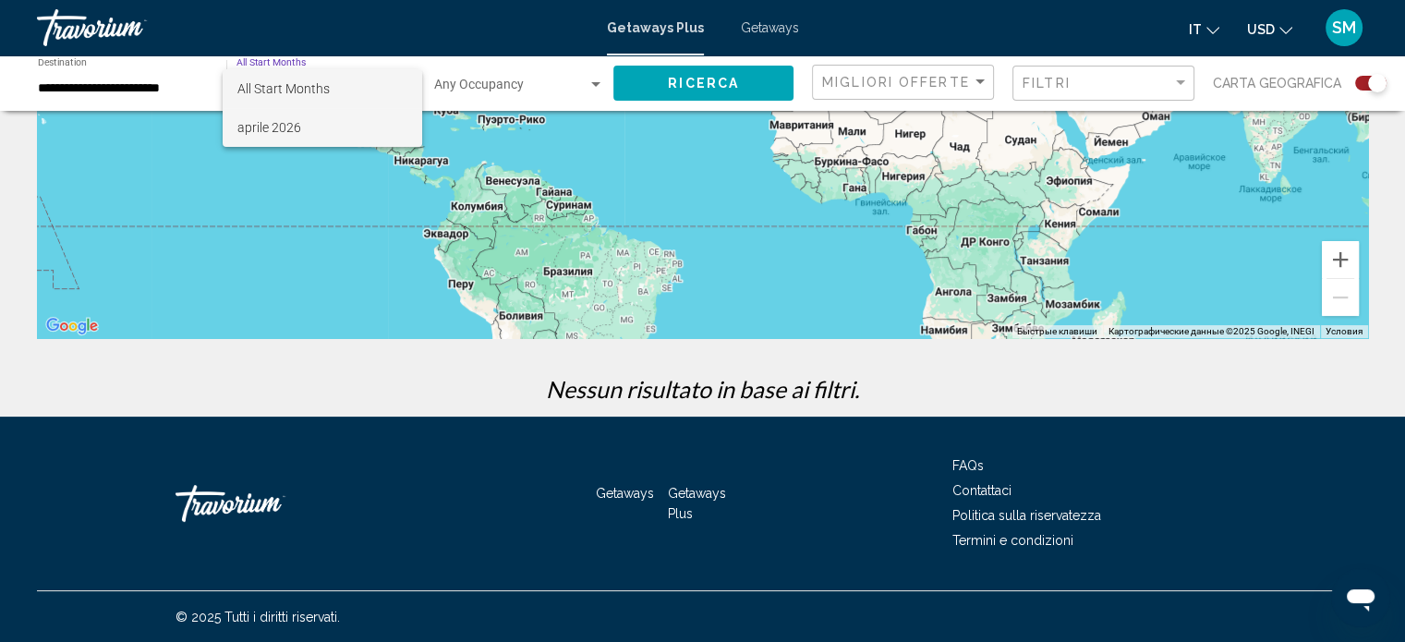
click at [322, 133] on span "aprile 2026" at bounding box center [322, 127] width 170 height 39
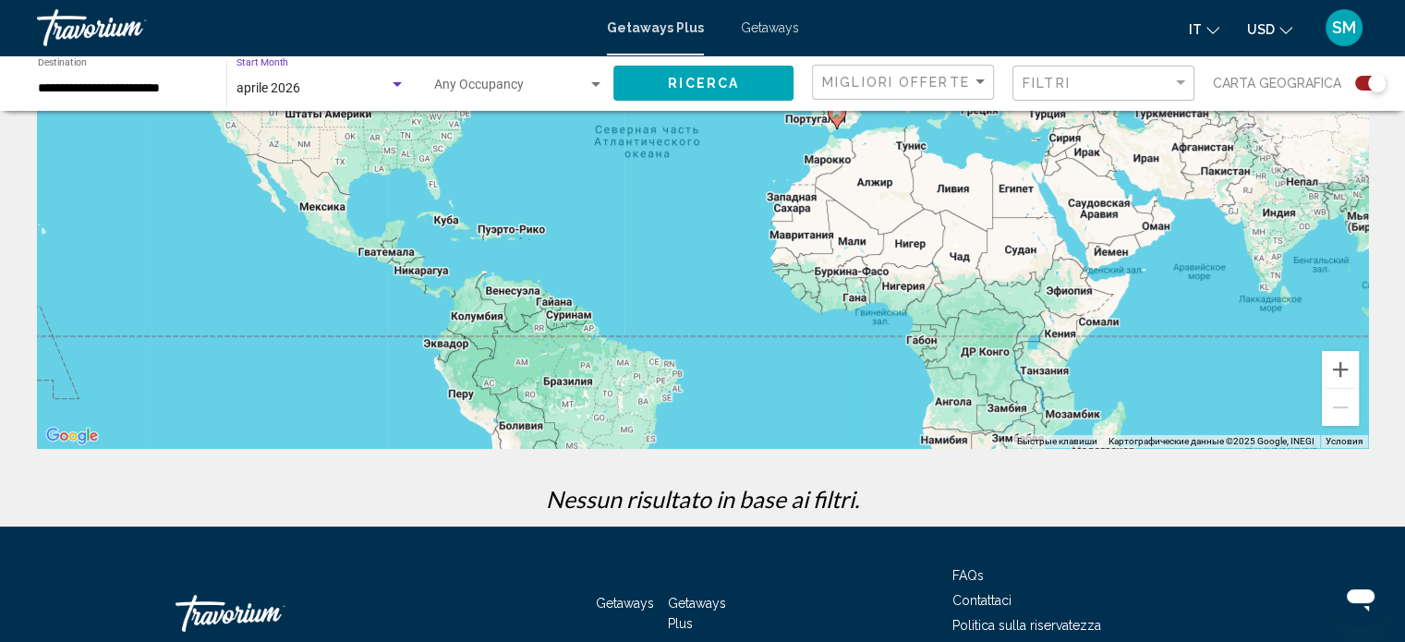
scroll to position [68, 0]
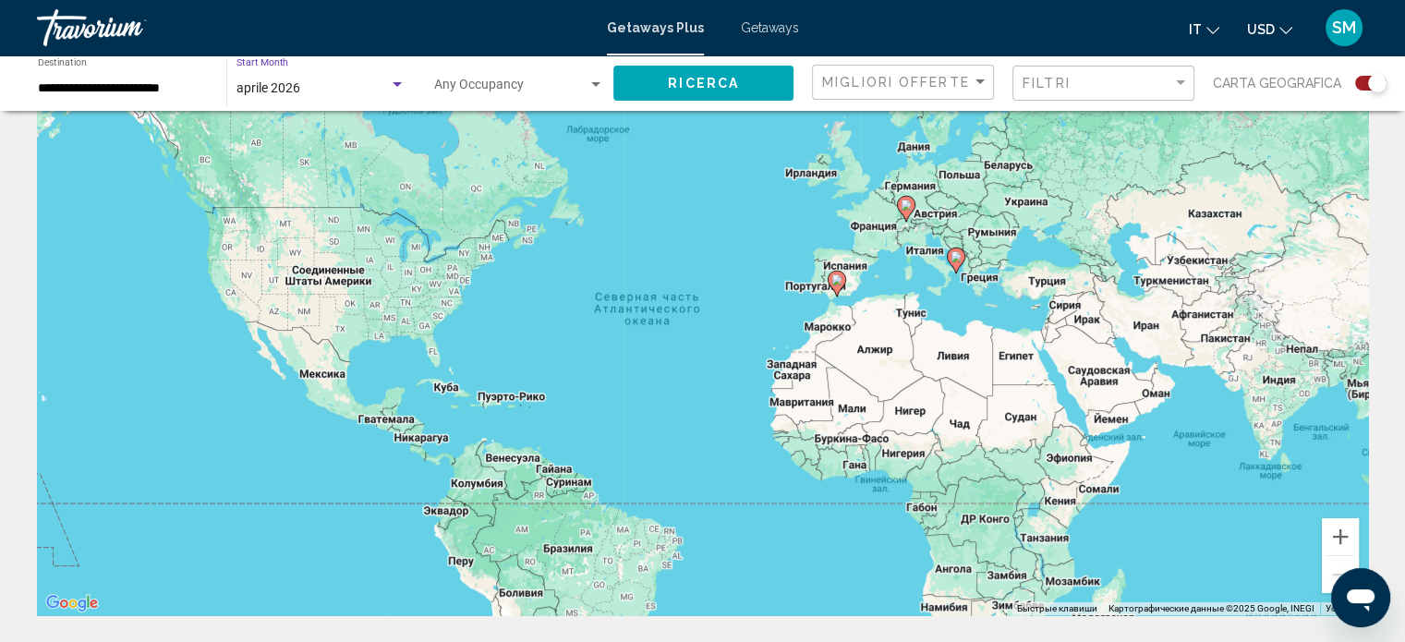
click at [133, 86] on input "**********" at bounding box center [123, 88] width 170 height 15
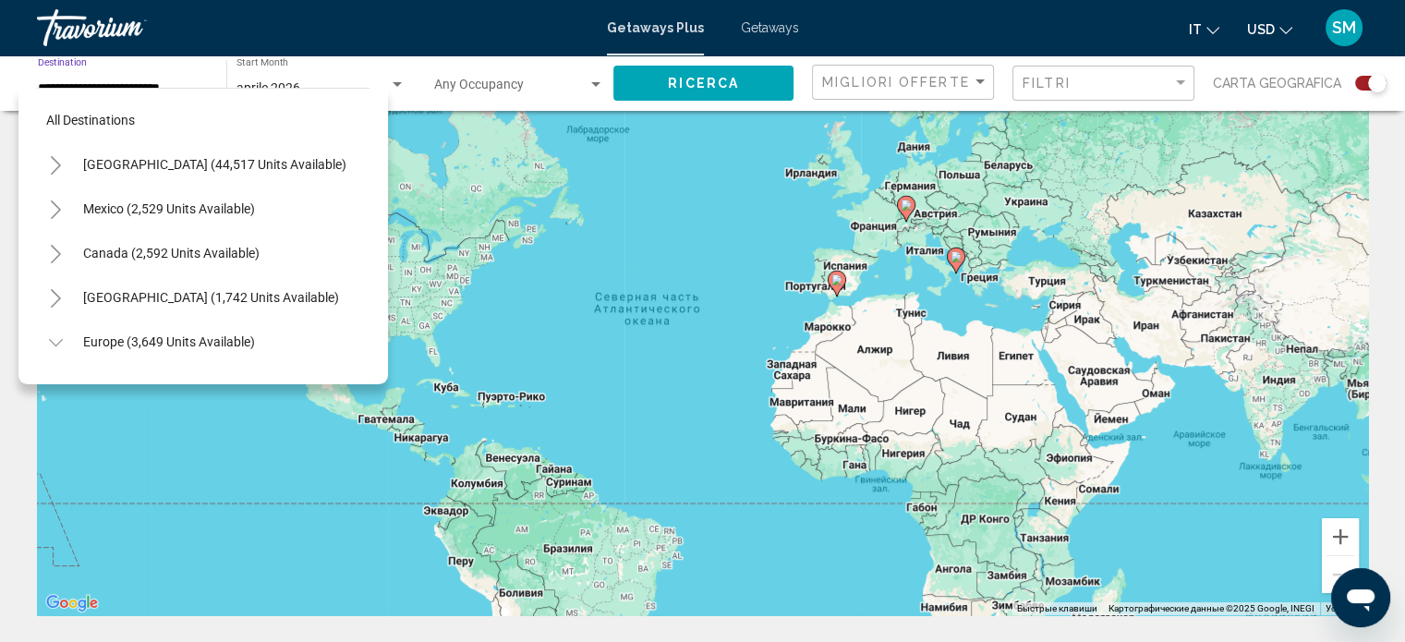
scroll to position [382, 0]
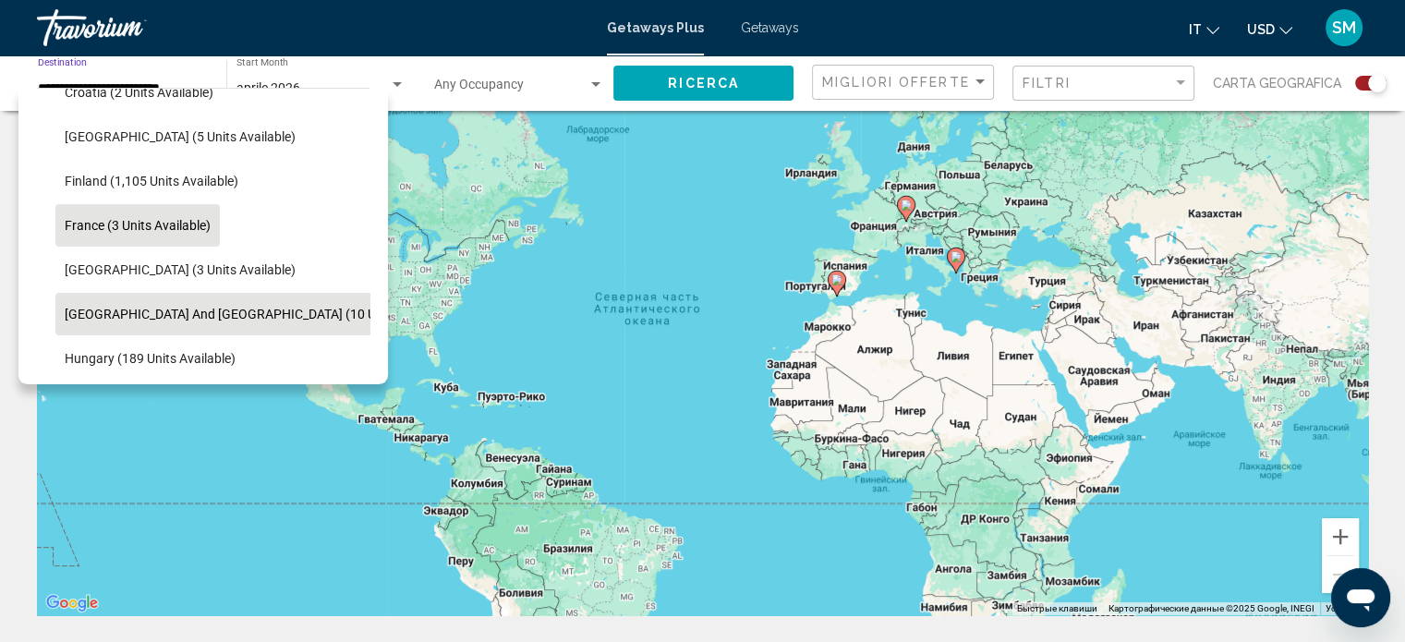
click at [154, 308] on span "[GEOGRAPHIC_DATA] and [GEOGRAPHIC_DATA] (10 units available)" at bounding box center [261, 314] width 392 height 15
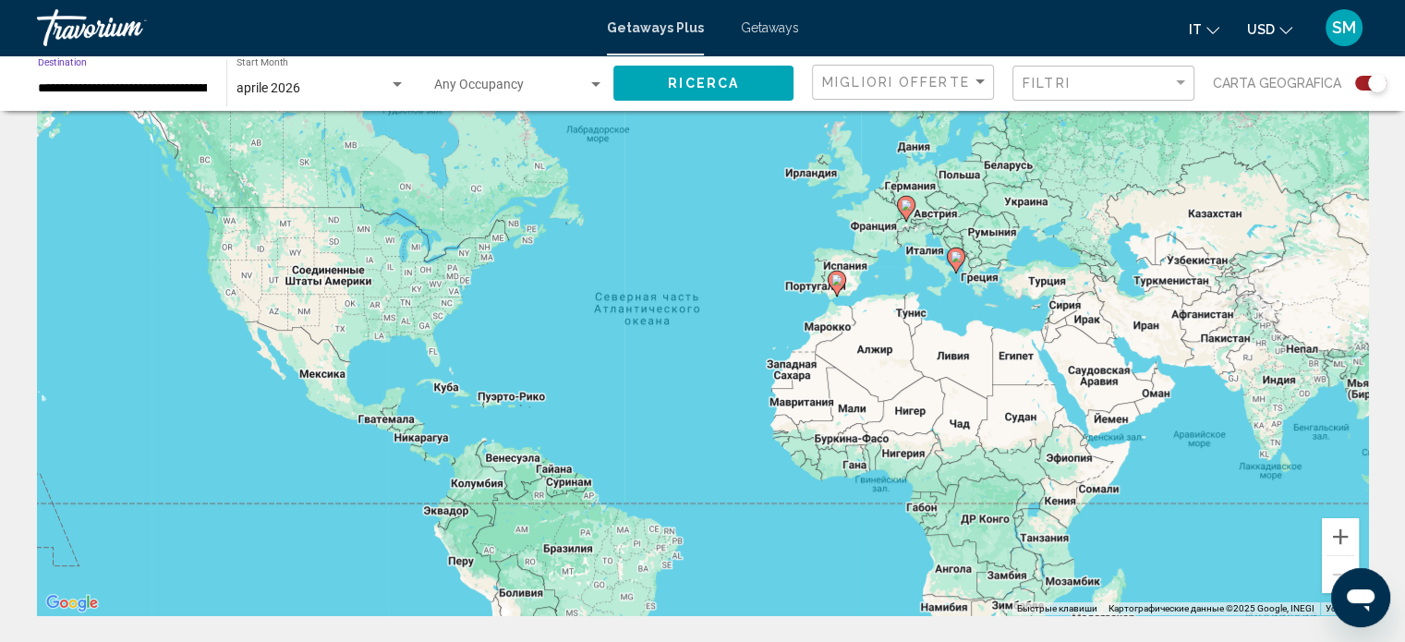
click at [695, 84] on span "Ricerca" at bounding box center [703, 84] width 71 height 15
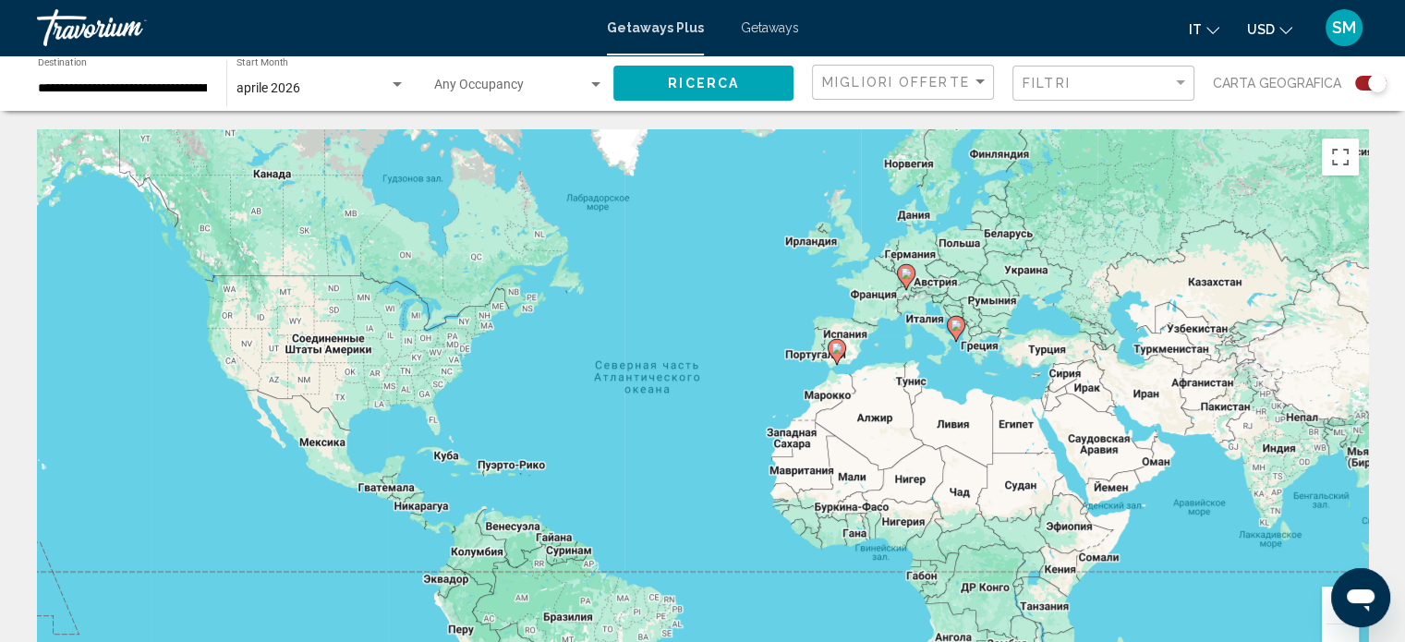
click at [391, 86] on div "Search widget" at bounding box center [397, 85] width 17 height 15
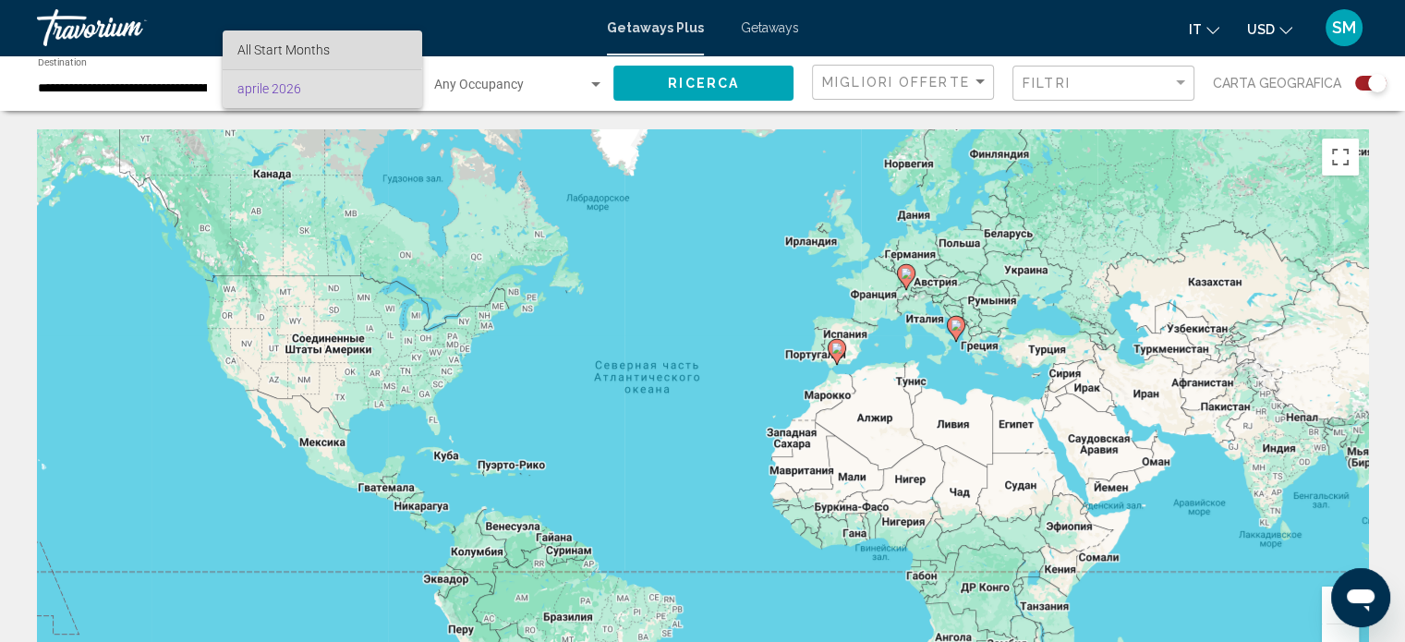
click at [319, 43] on span "All Start Months" at bounding box center [283, 49] width 92 height 15
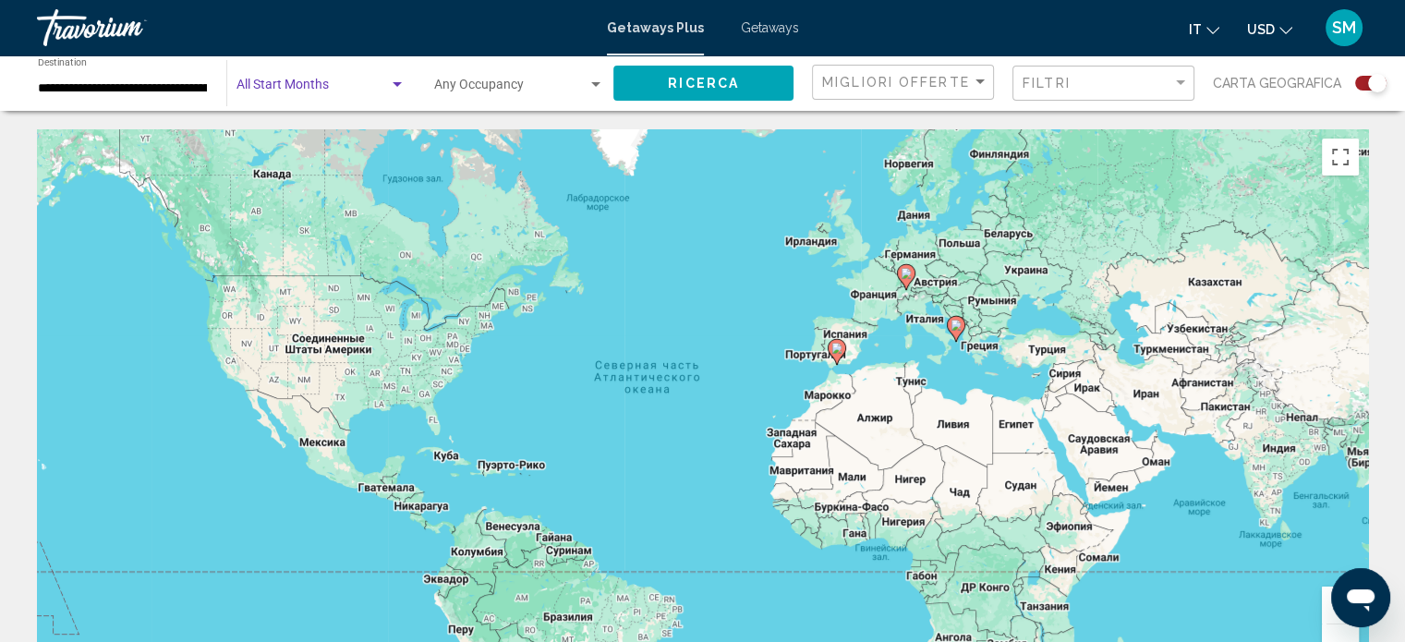
click at [67, 81] on input "**********" at bounding box center [123, 88] width 170 height 15
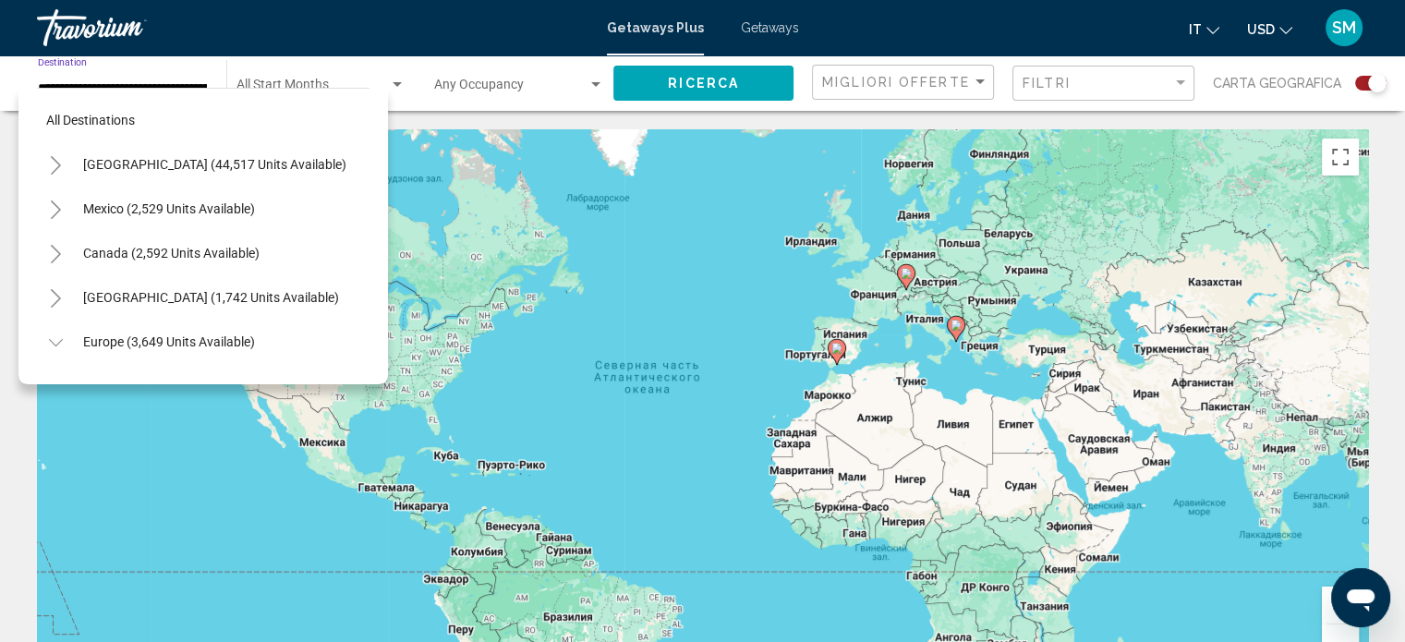
scroll to position [471, 0]
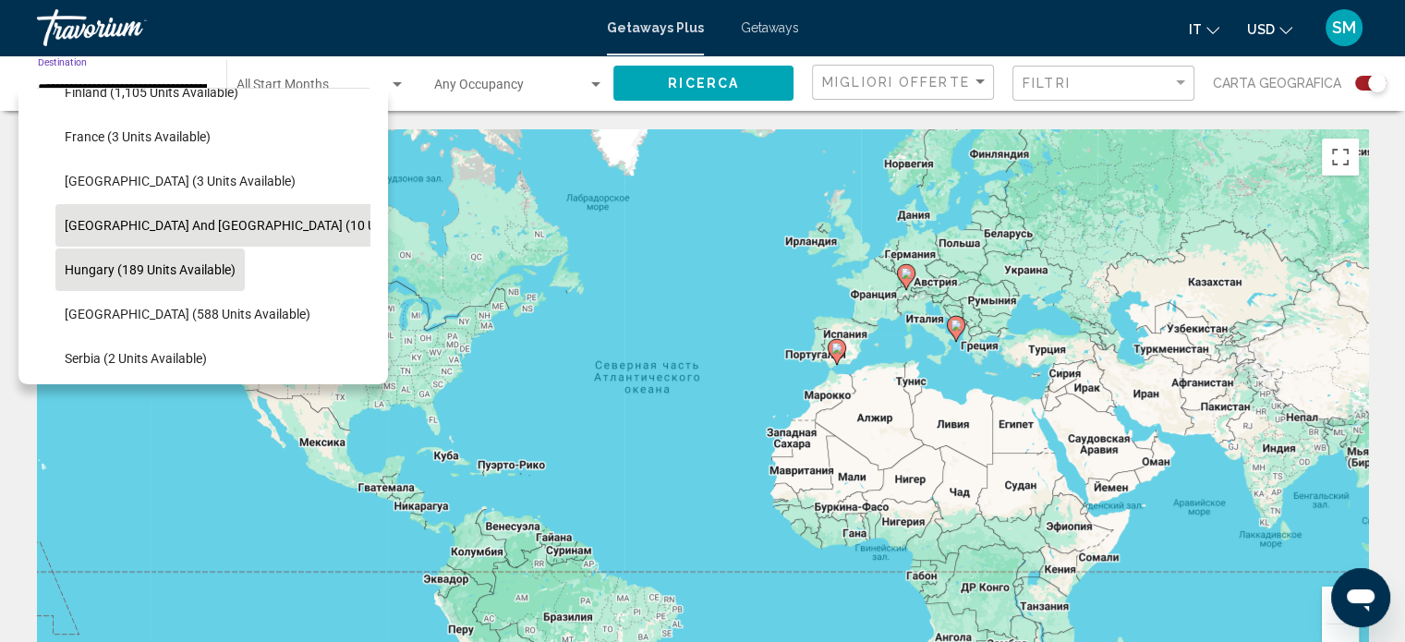
click at [184, 275] on span "Hungary (189 units available)" at bounding box center [150, 269] width 171 height 15
type input "**********"
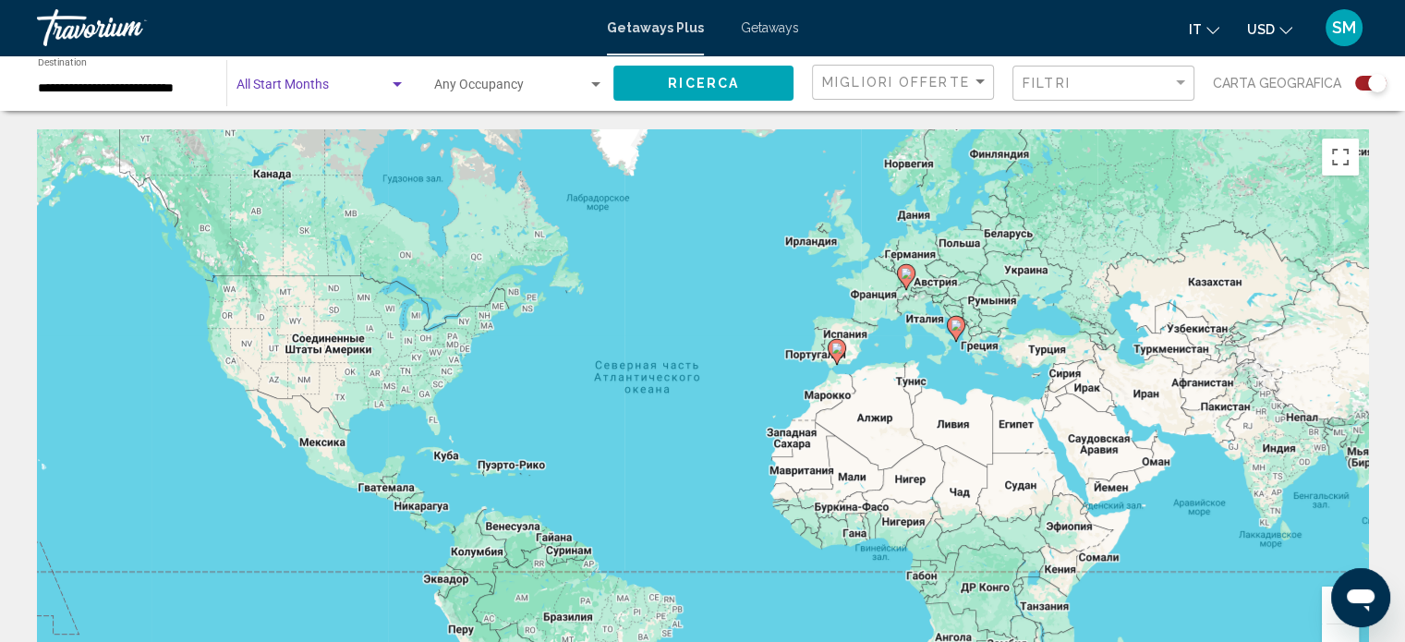
click at [400, 82] on div "Search widget" at bounding box center [397, 84] width 9 height 5
click at [347, 121] on span "aprile 2026" at bounding box center [322, 127] width 170 height 39
click at [687, 84] on span "Ricerca" at bounding box center [703, 84] width 71 height 15
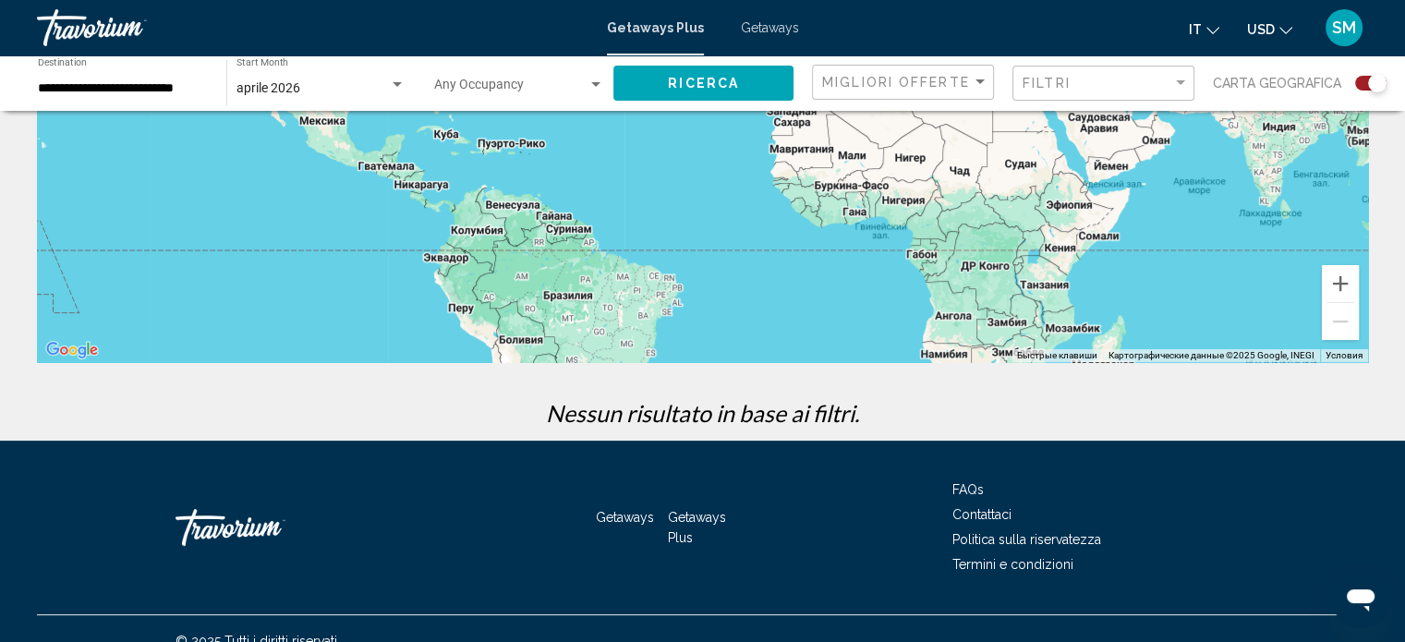
scroll to position [346, 0]
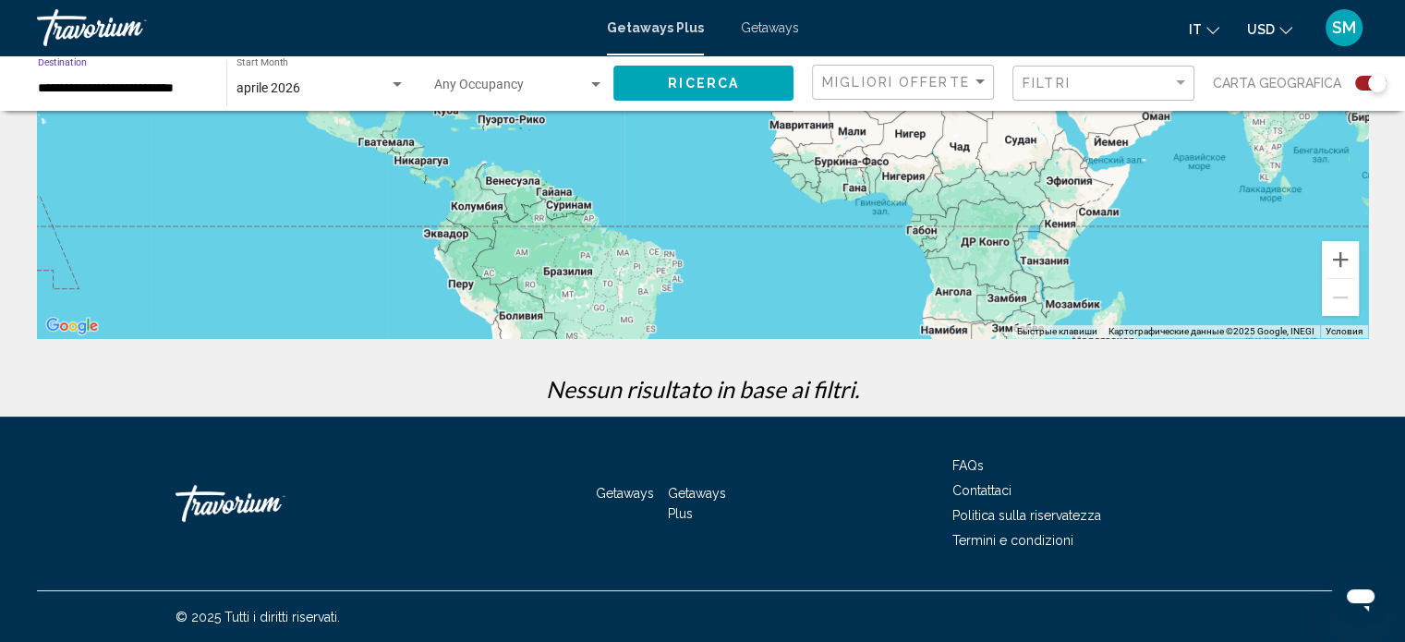
click at [85, 84] on input "**********" at bounding box center [123, 88] width 170 height 15
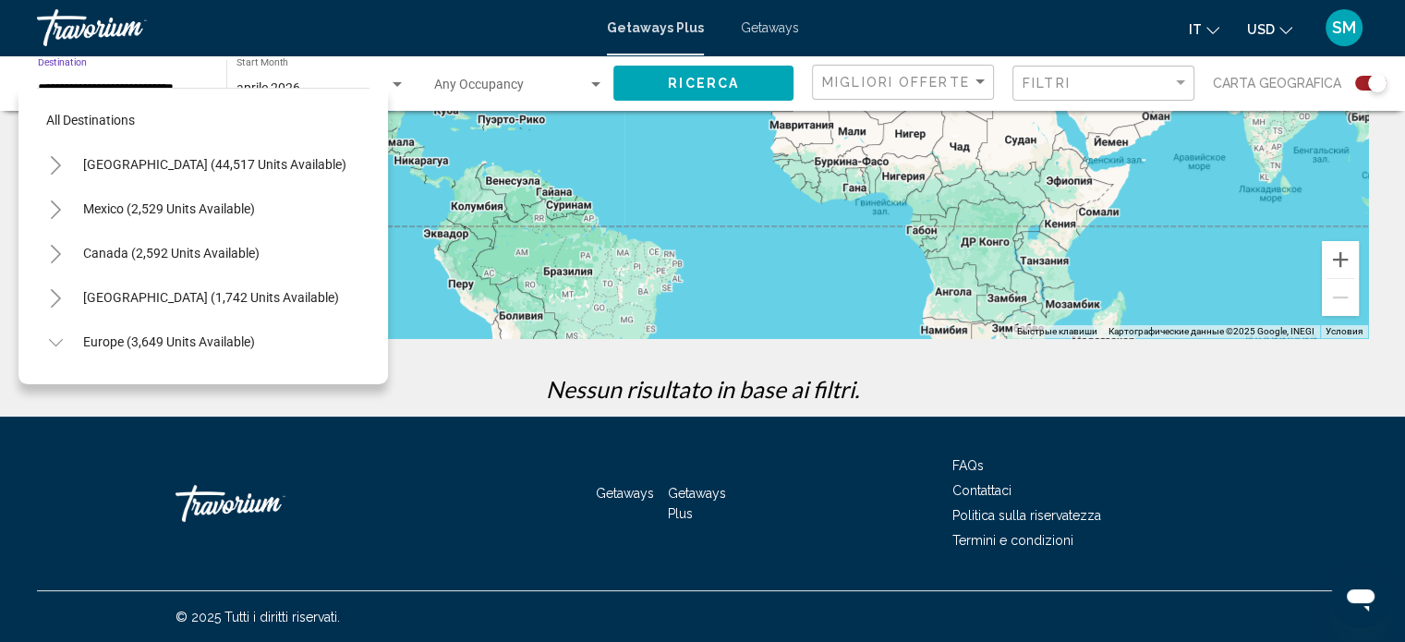
scroll to position [516, 0]
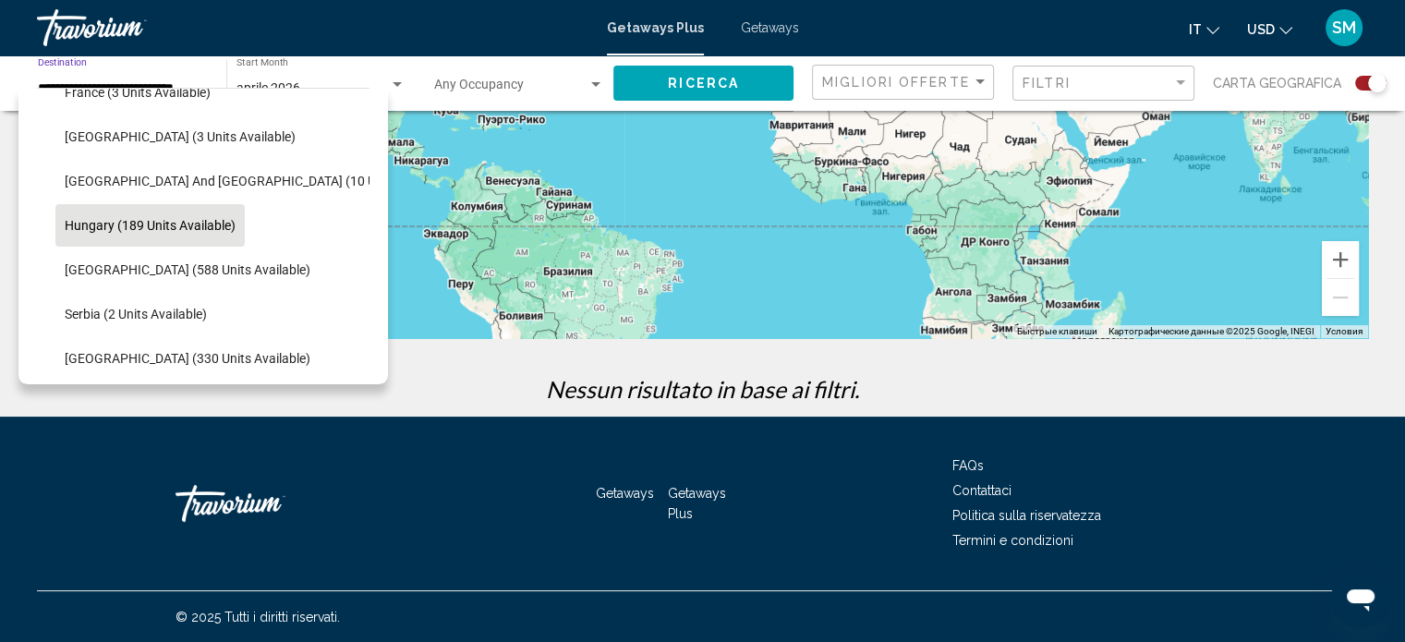
click at [229, 272] on li "[GEOGRAPHIC_DATA] (588 units available)" at bounding box center [212, 270] width 314 height 44
click at [399, 88] on div "Search widget" at bounding box center [397, 85] width 17 height 15
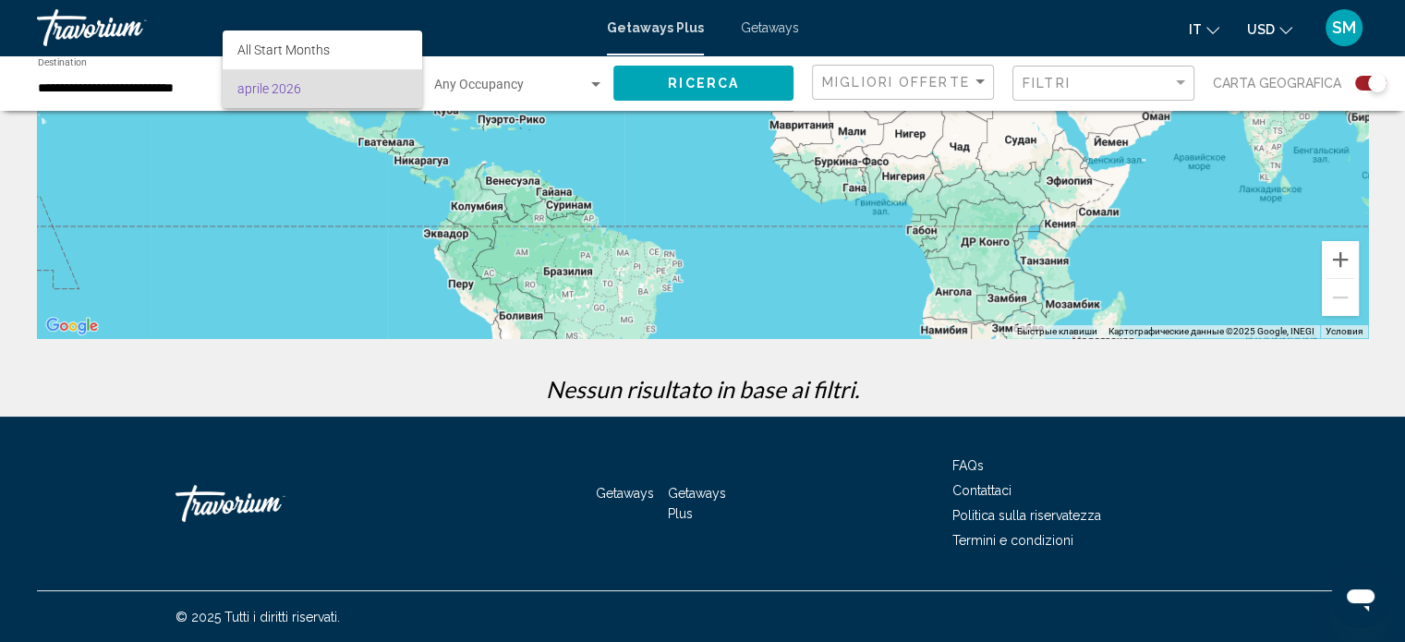
click at [398, 88] on span "aprile 2026" at bounding box center [322, 88] width 170 height 39
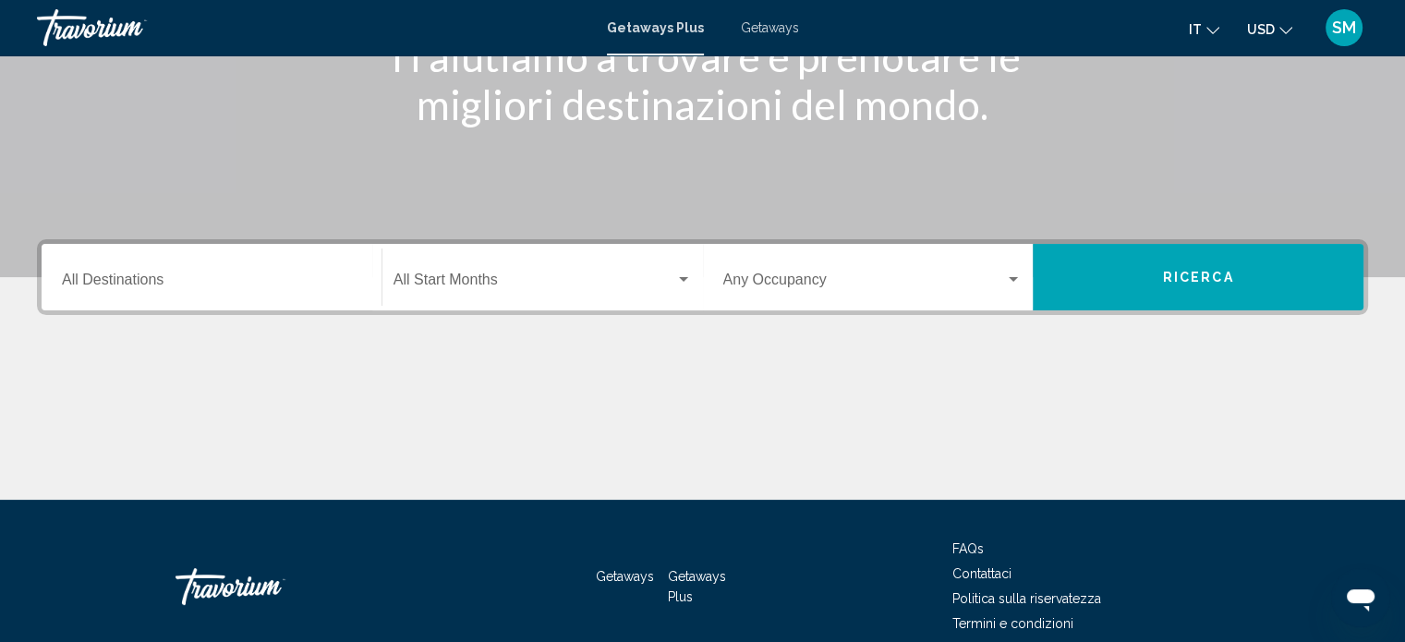
click at [159, 285] on input "Destination All Destinations" at bounding box center [211, 283] width 299 height 17
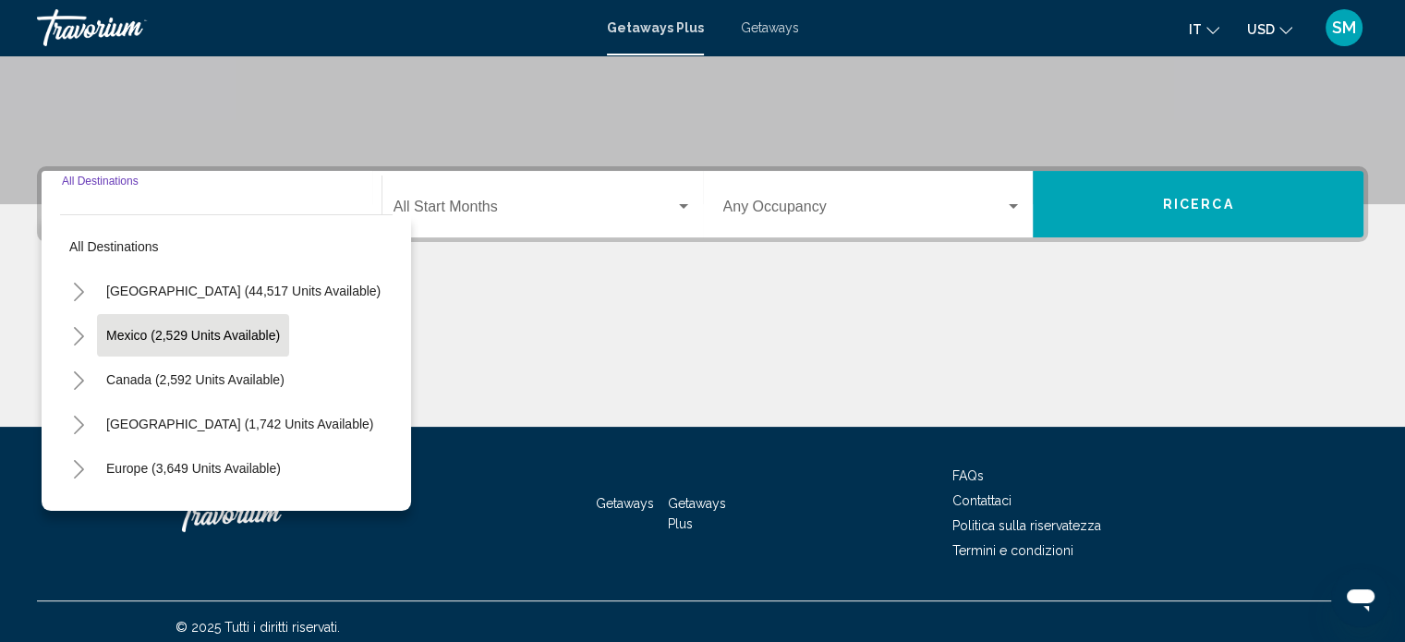
scroll to position [360, 0]
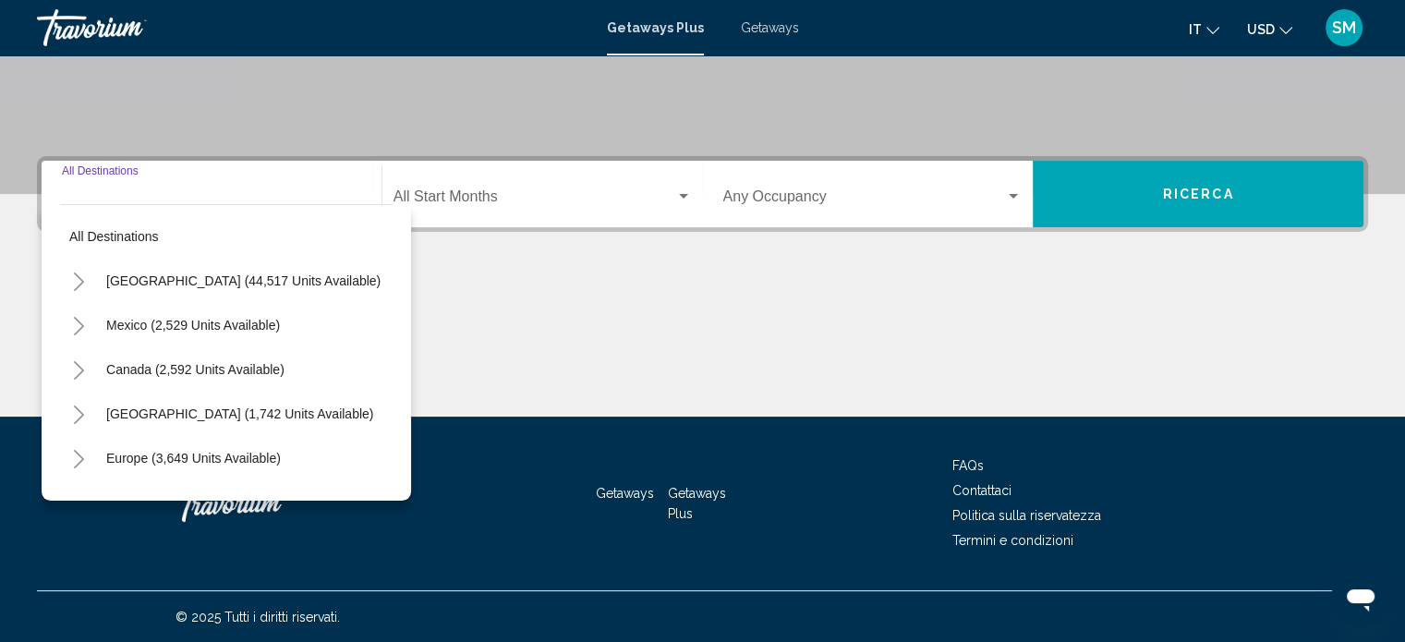
drag, startPoint x: 183, startPoint y: 443, endPoint x: 209, endPoint y: 416, distance: 37.9
click at [183, 445] on button "Europe (3,649 units available)" at bounding box center [193, 458] width 193 height 42
type input "**********"
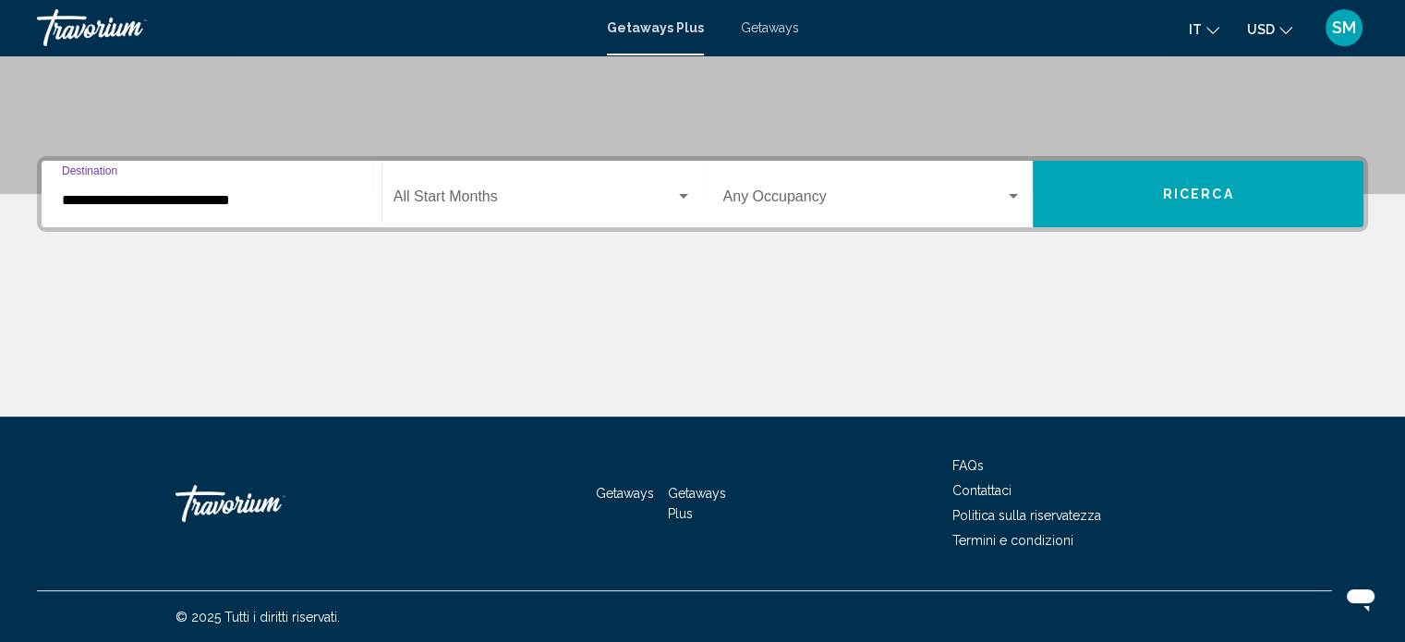
click at [200, 196] on input "**********" at bounding box center [211, 200] width 299 height 17
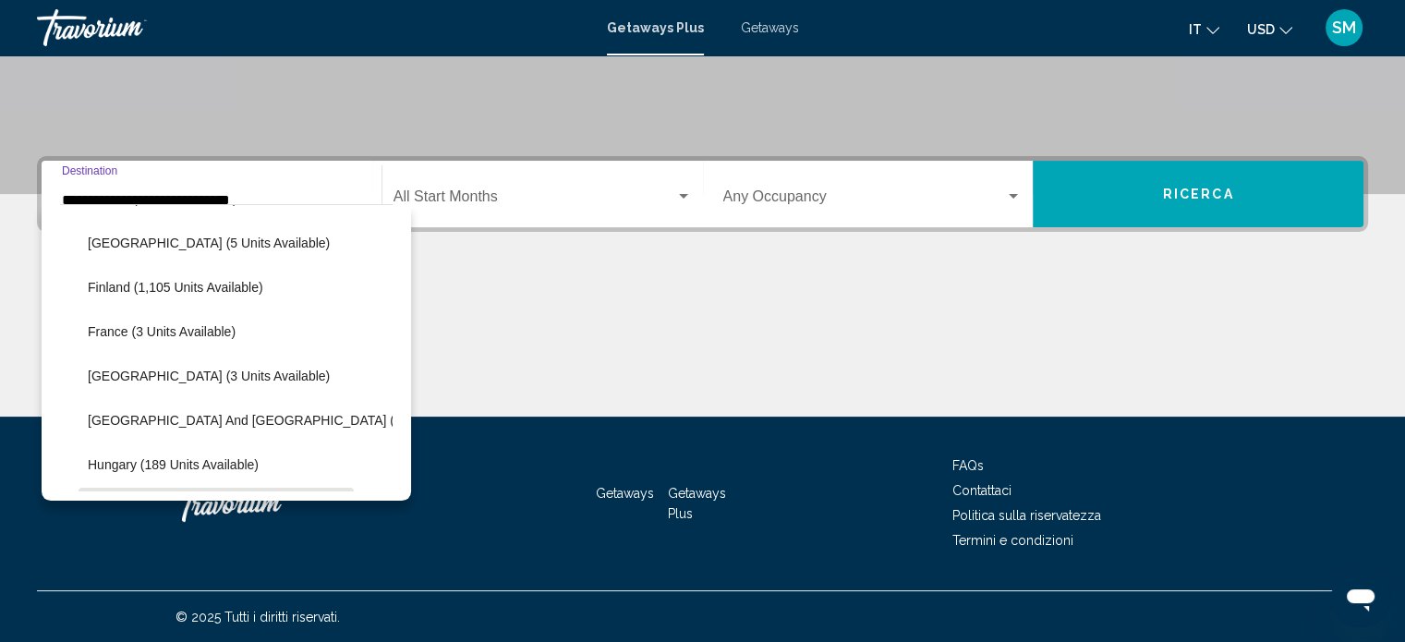
scroll to position [486, 0]
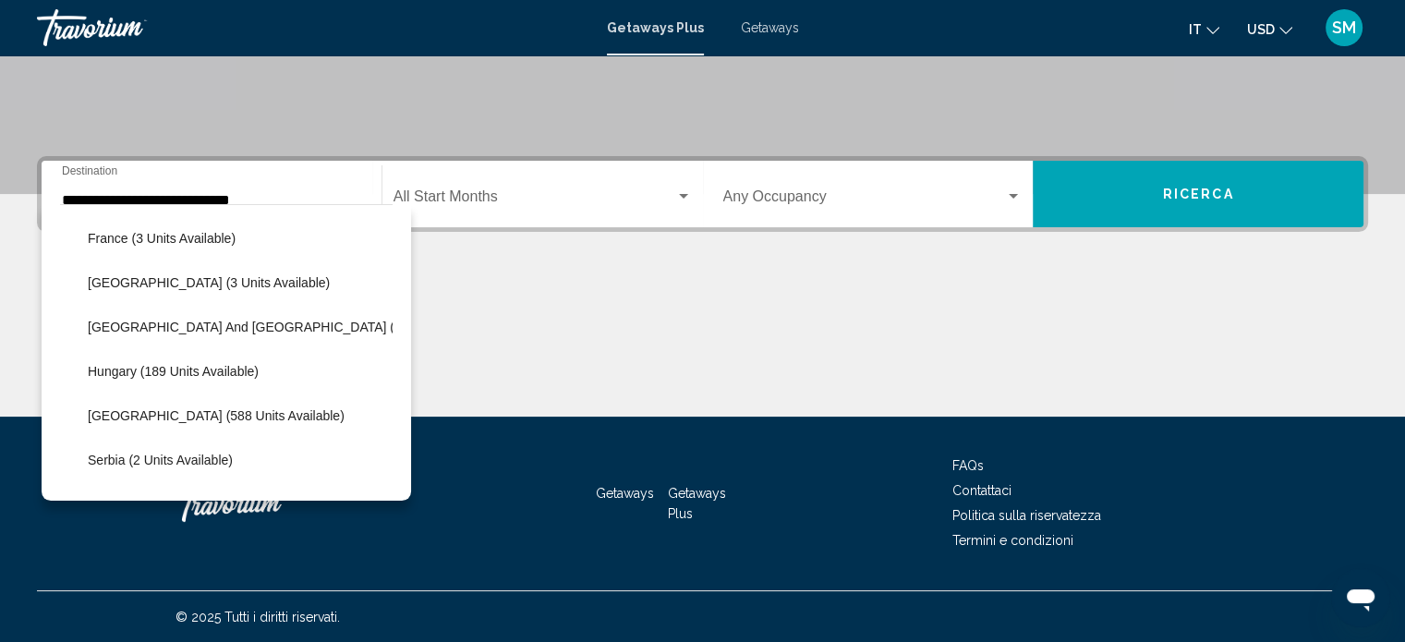
click at [243, 406] on li "Italy (588 units available)" at bounding box center [236, 416] width 314 height 44
click at [684, 195] on div "Search widget" at bounding box center [683, 196] width 9 height 5
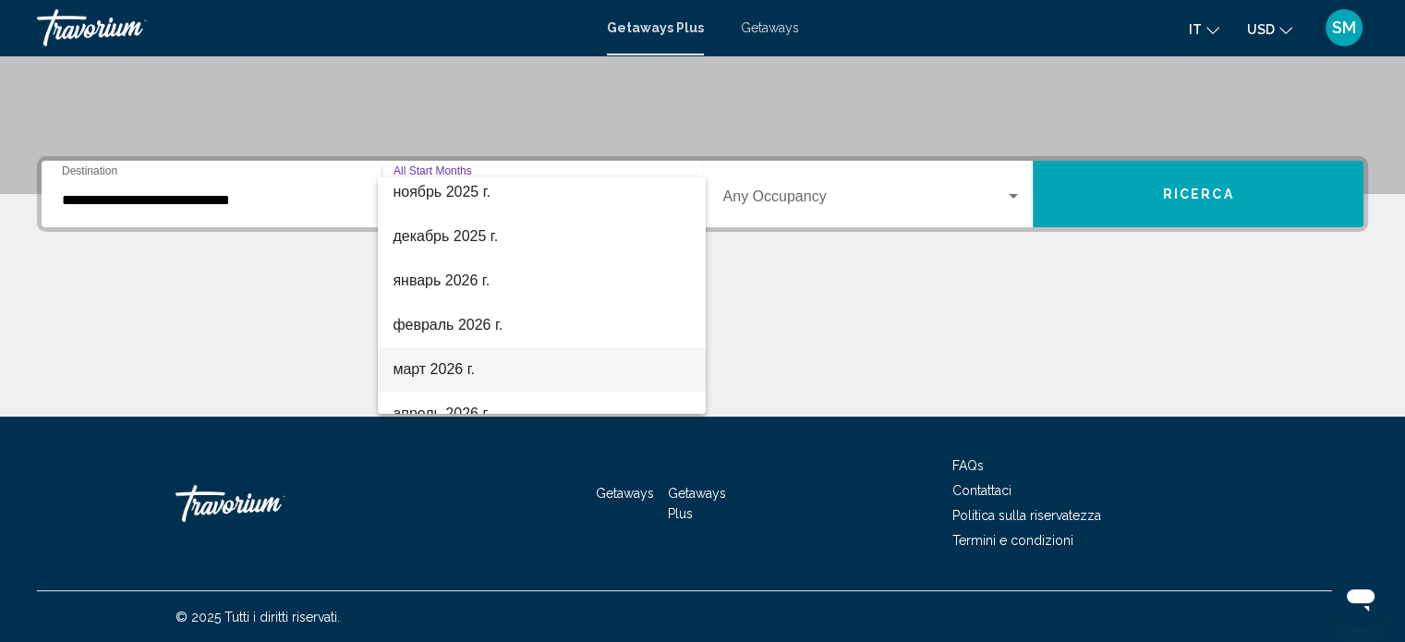
scroll to position [277, 0]
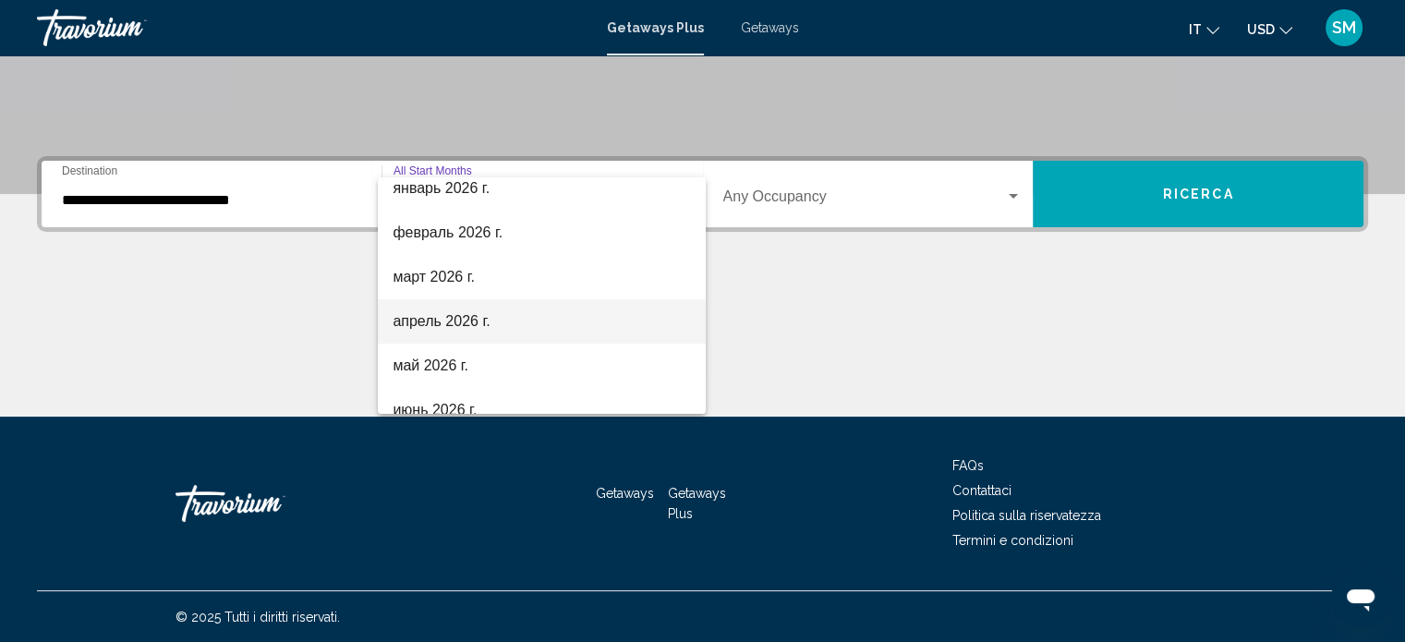
click at [515, 312] on span "апрель 2026 г." at bounding box center [542, 321] width 298 height 44
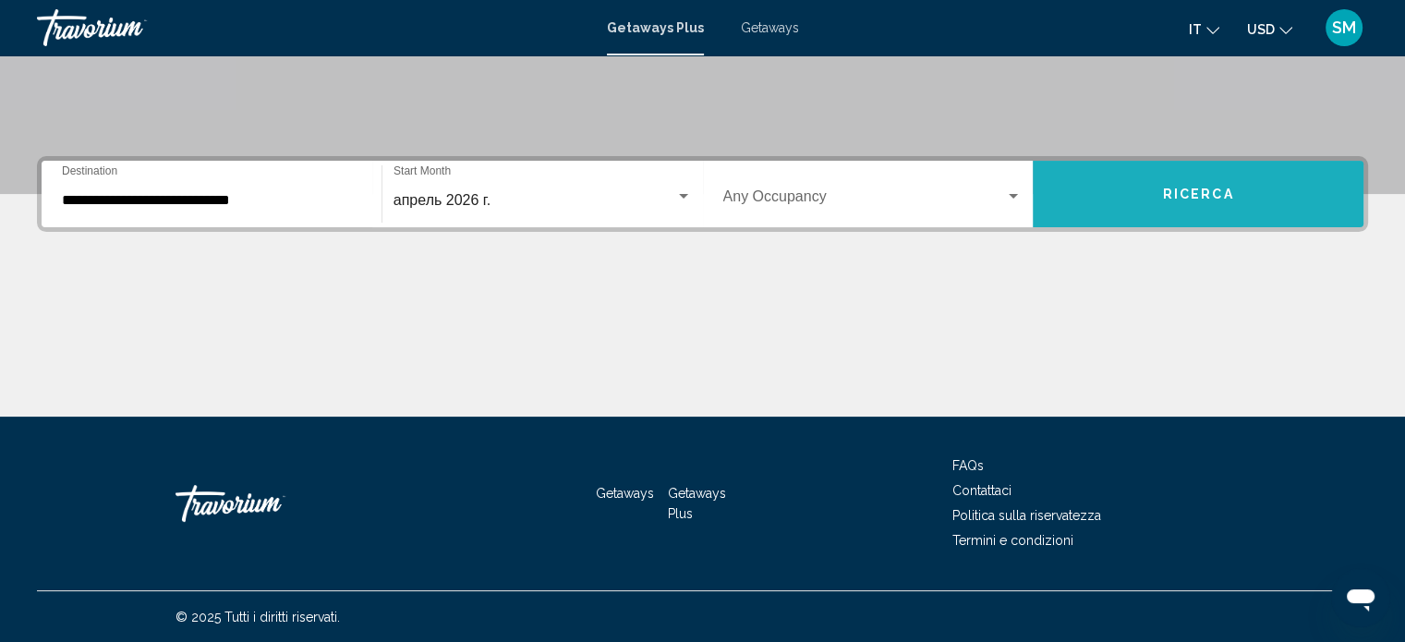
click at [1181, 193] on span "Ricerca" at bounding box center [1198, 195] width 71 height 15
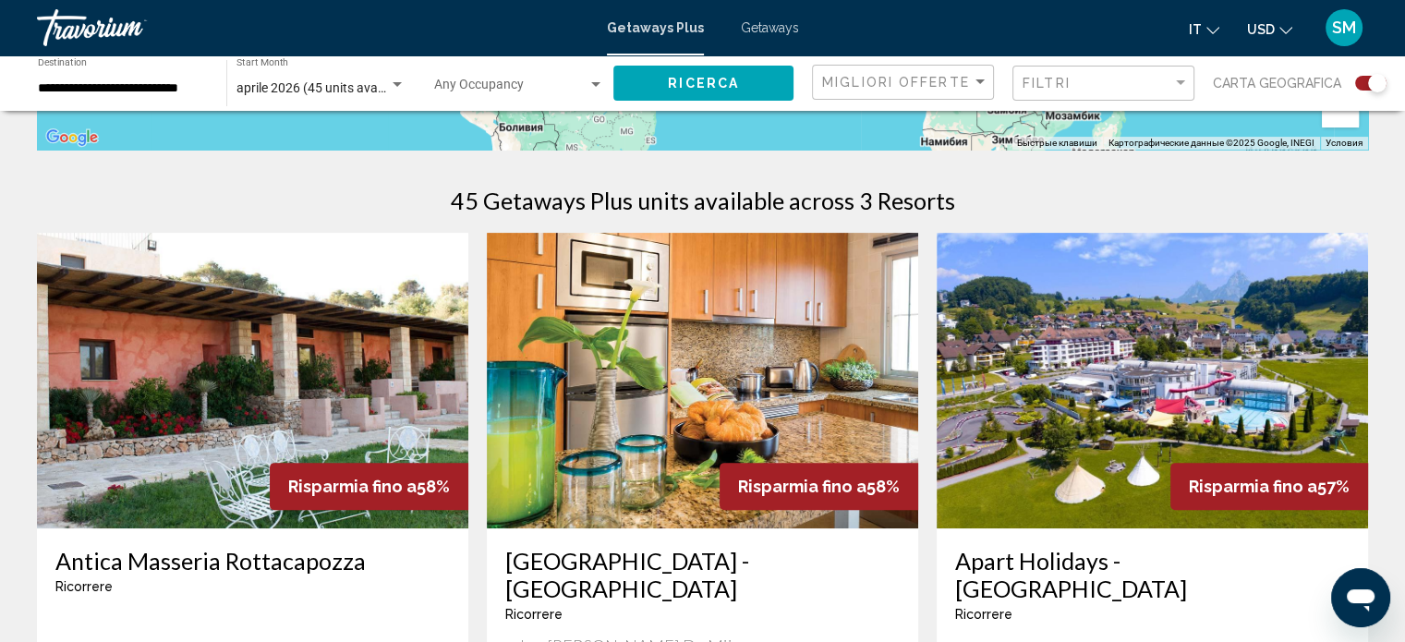
scroll to position [647, 0]
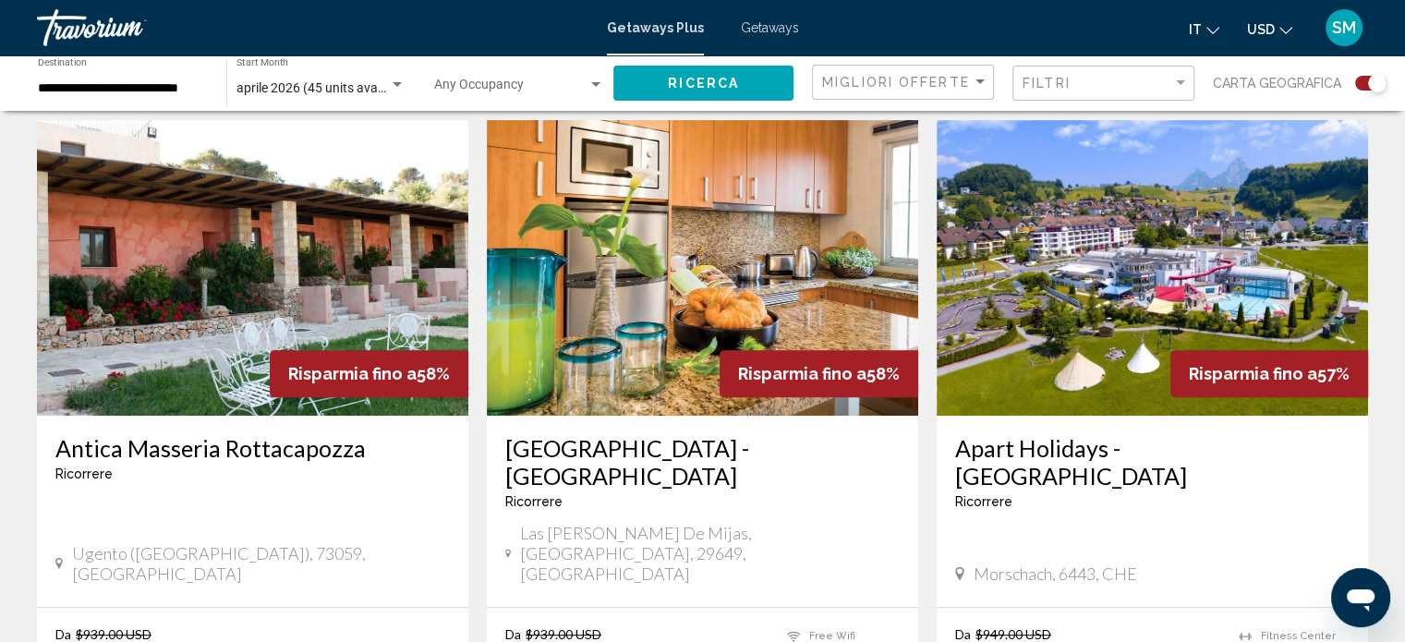
click at [1052, 372] on img "Main content" at bounding box center [1152, 268] width 431 height 296
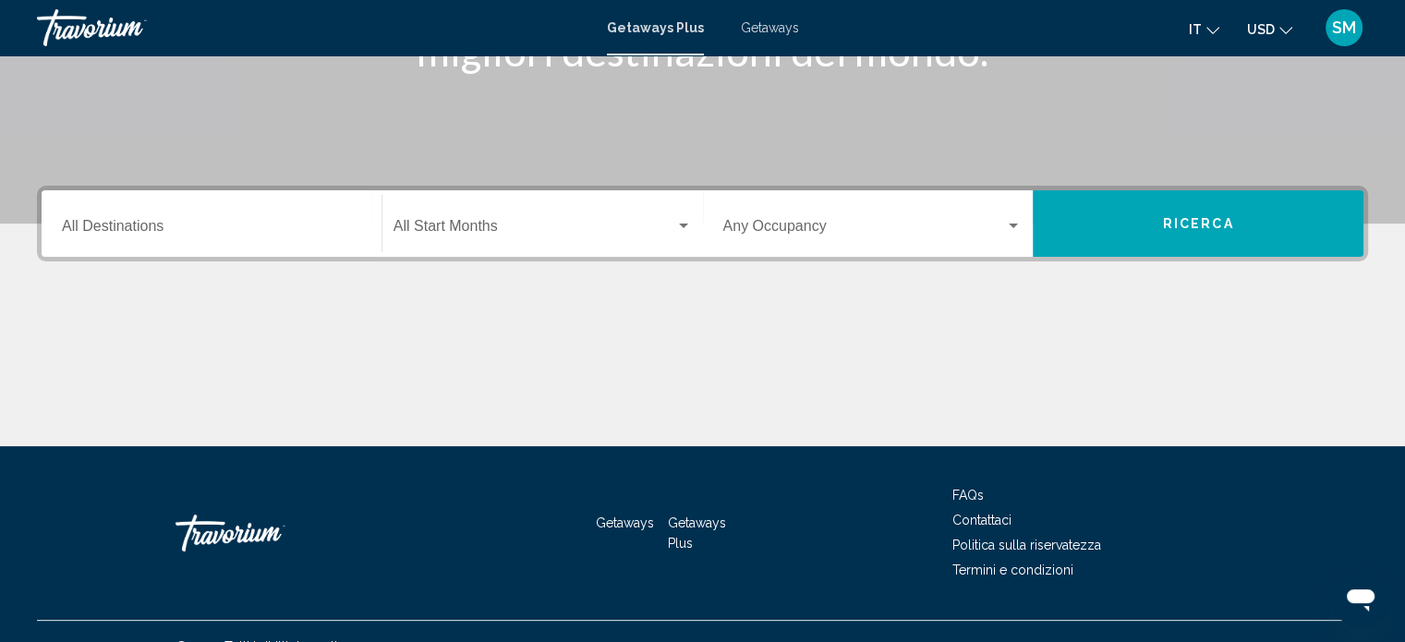
scroll to position [360, 0]
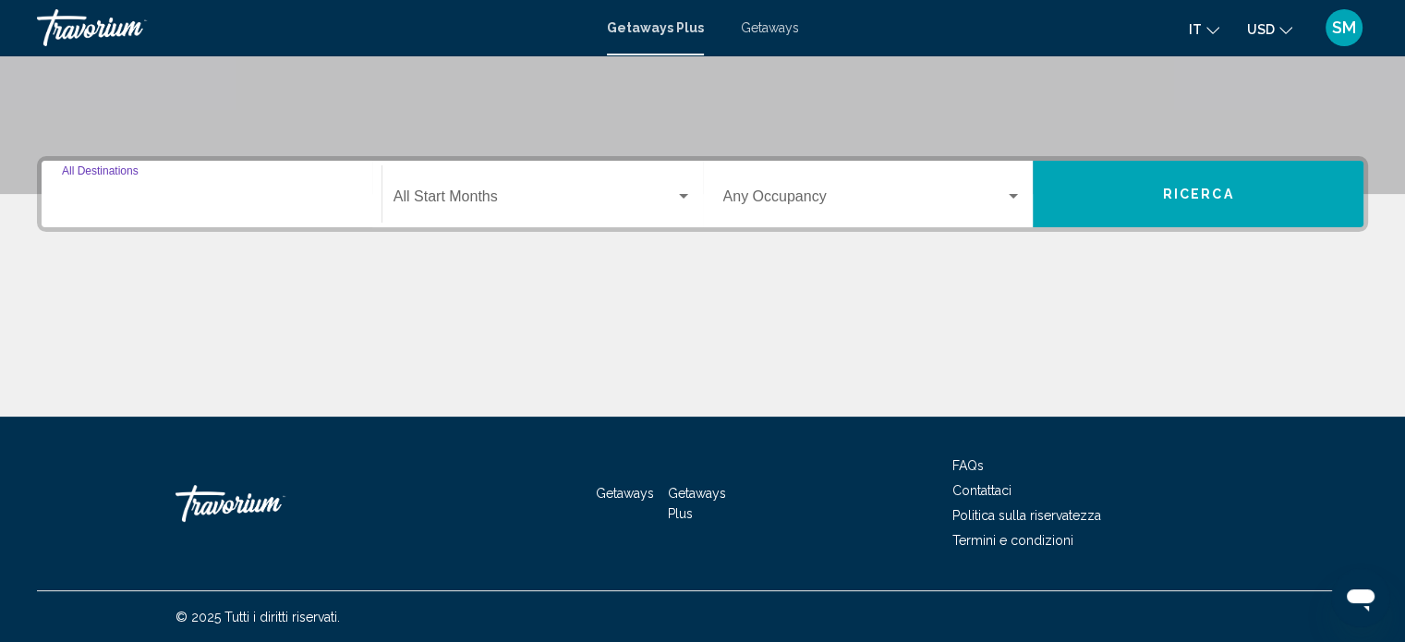
click at [111, 200] on input "Destination All Destinations" at bounding box center [211, 200] width 299 height 17
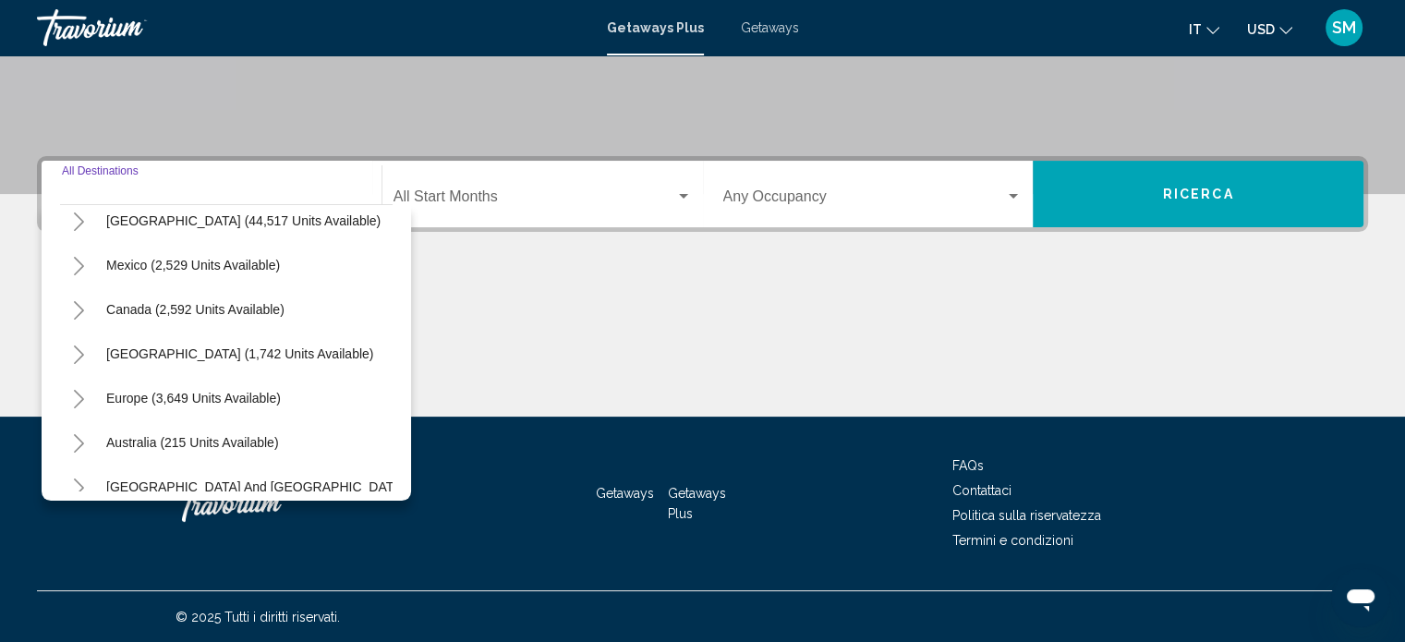
scroll to position [92, 0]
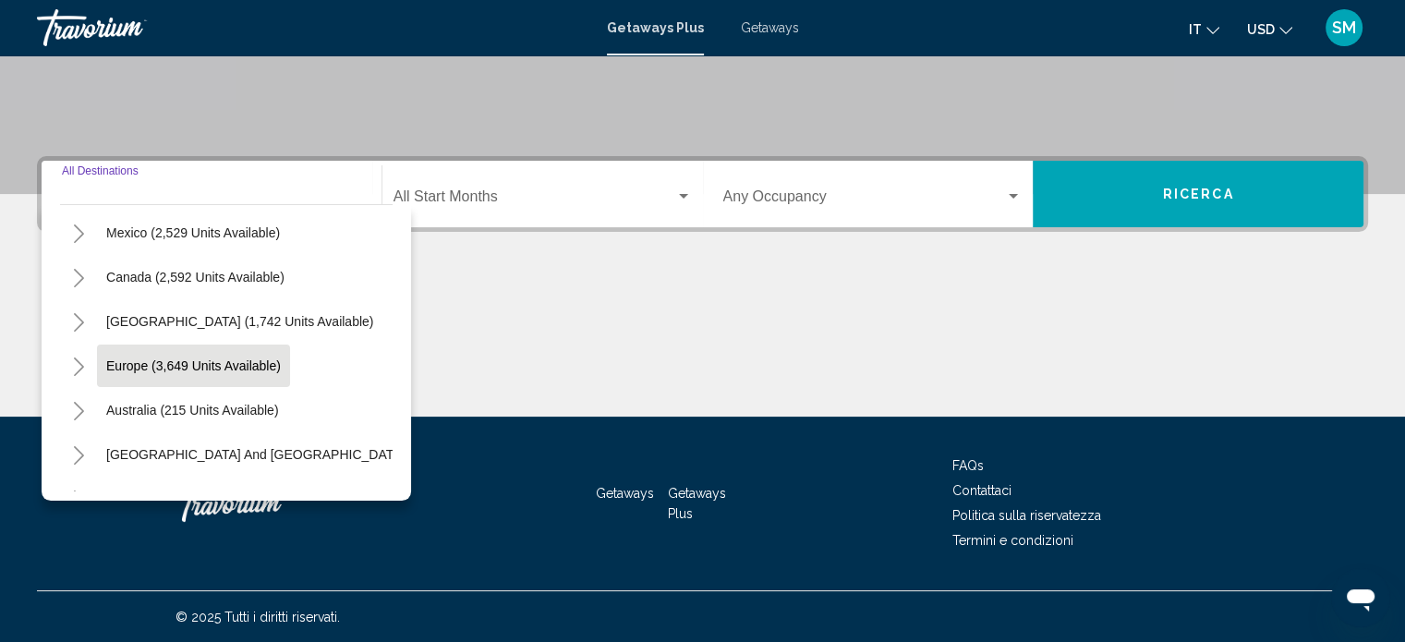
click at [279, 363] on span "Europe (3,649 units available)" at bounding box center [193, 365] width 175 height 15
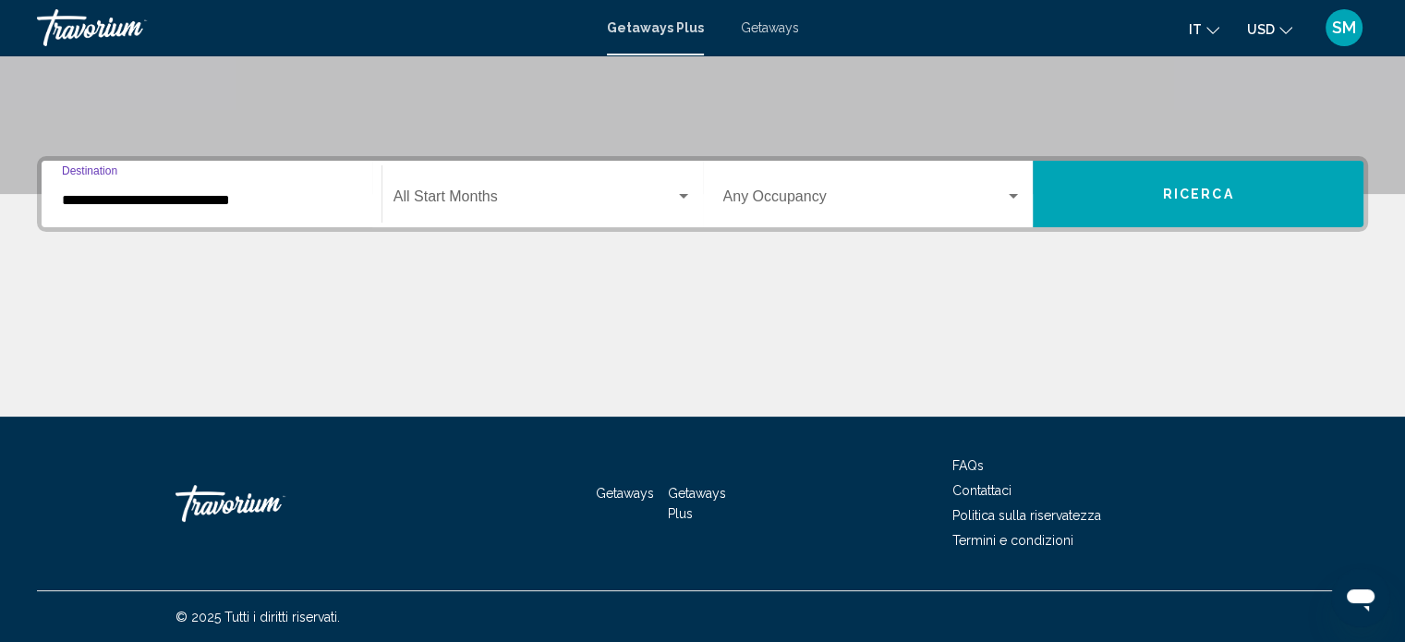
click at [212, 206] on input "**********" at bounding box center [211, 200] width 299 height 17
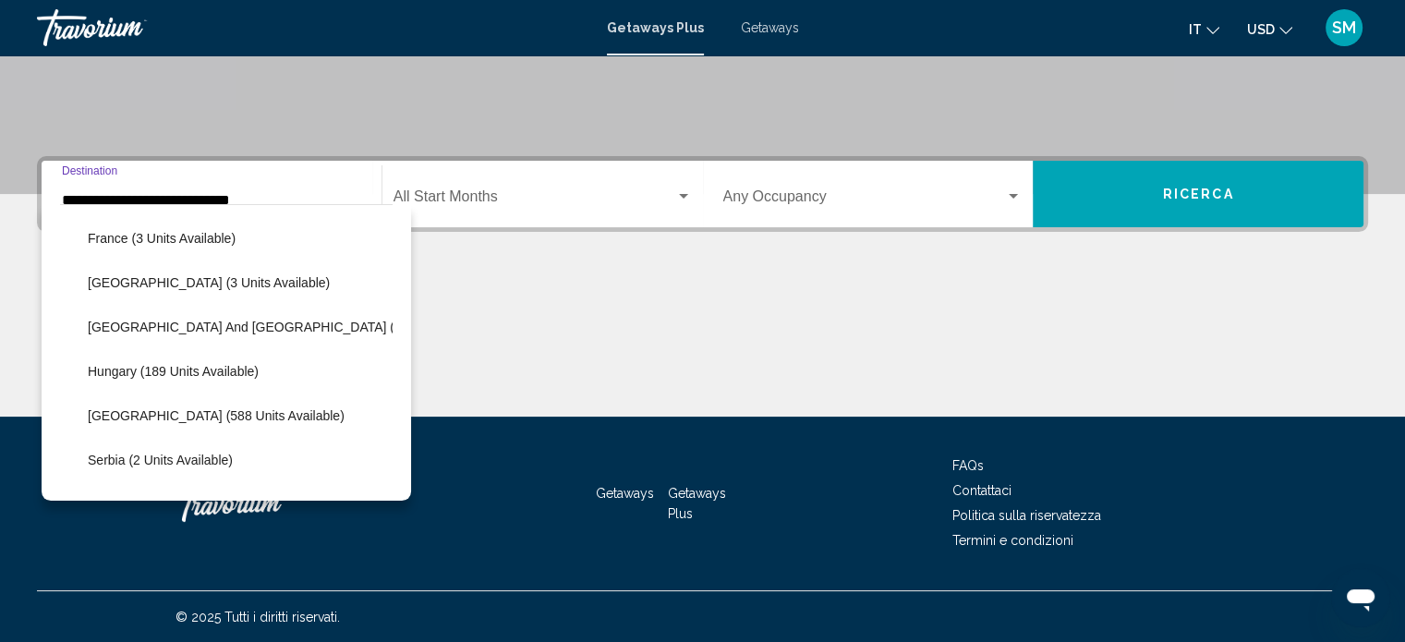
scroll to position [578, 0]
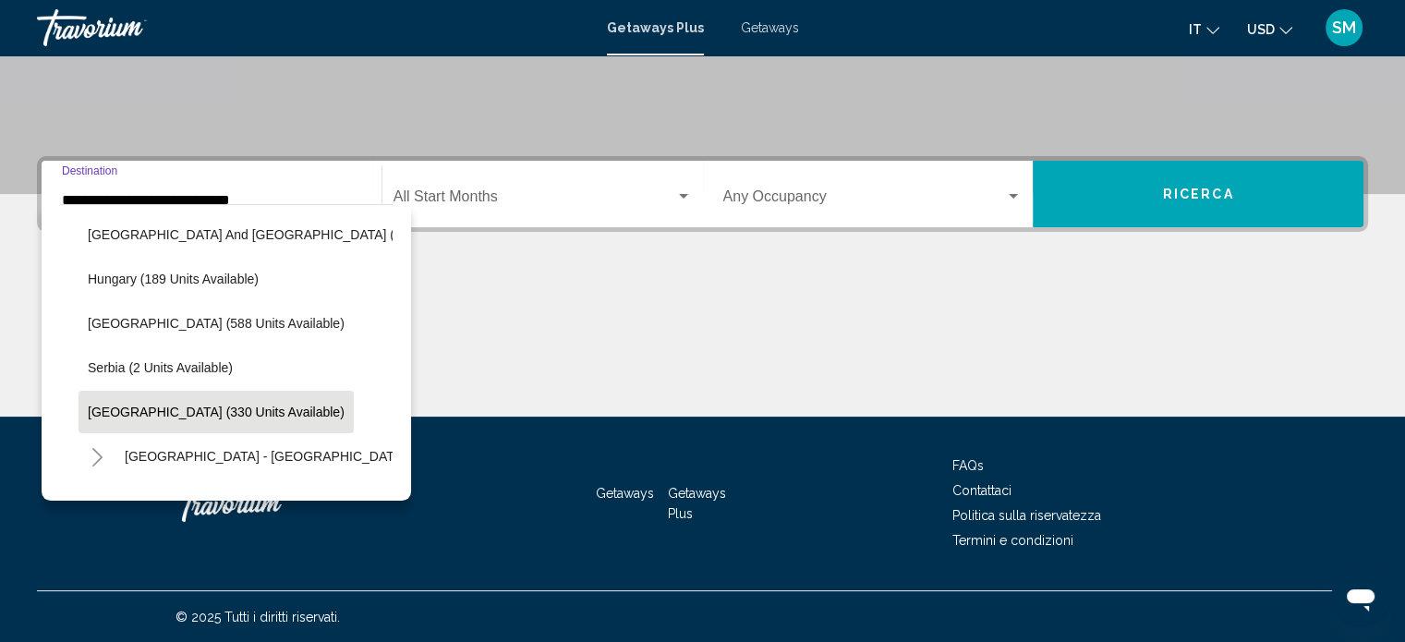
click at [233, 409] on span "[GEOGRAPHIC_DATA] (330 units available)" at bounding box center [216, 412] width 257 height 15
type input "**********"
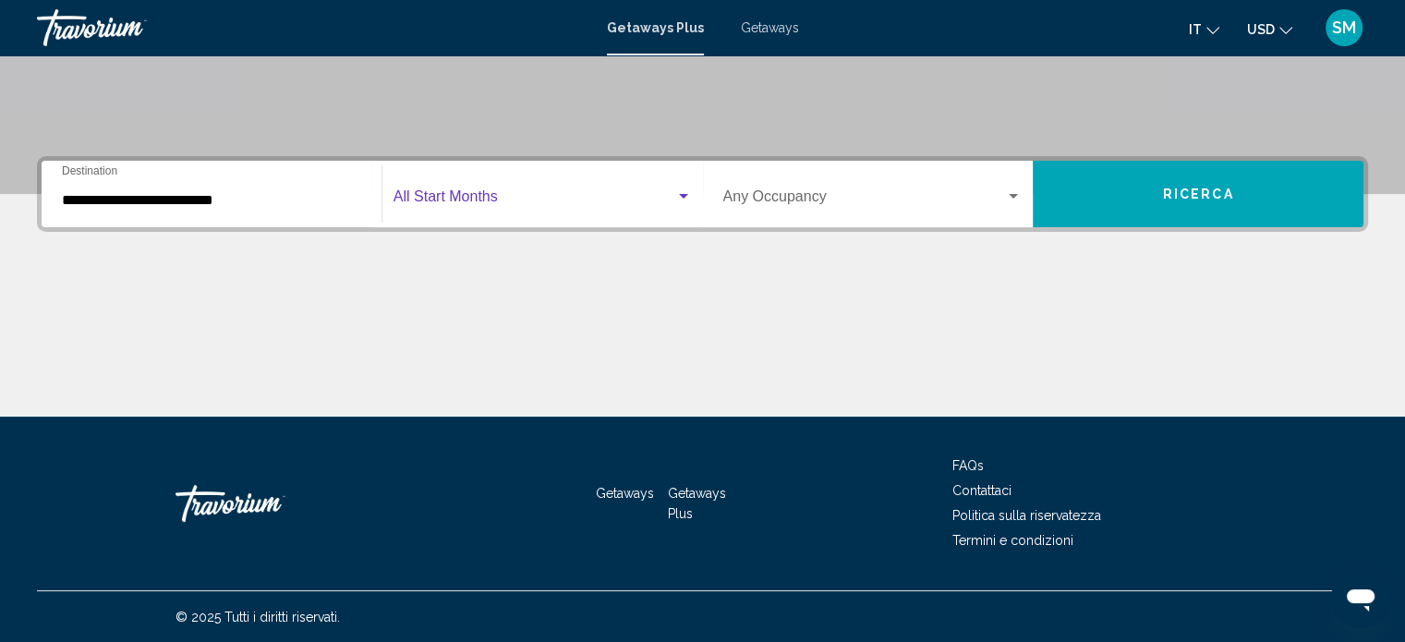
click at [663, 192] on span "Search widget" at bounding box center [535, 200] width 282 height 17
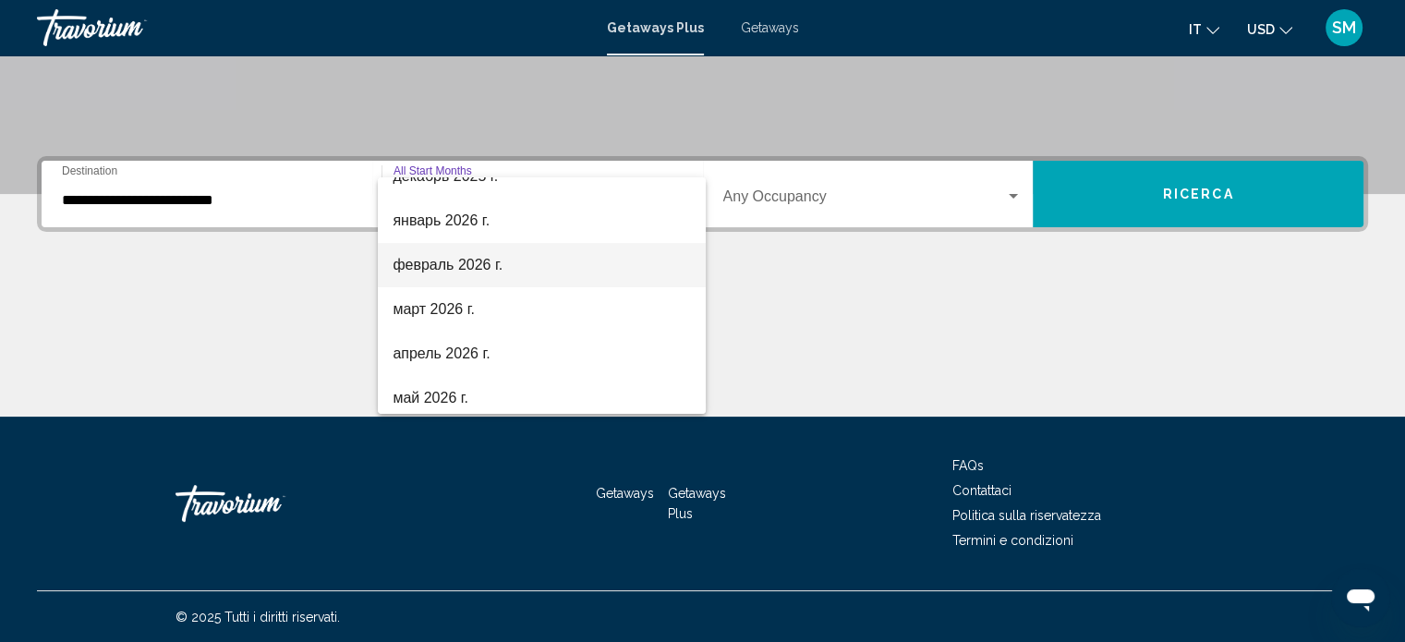
scroll to position [277, 0]
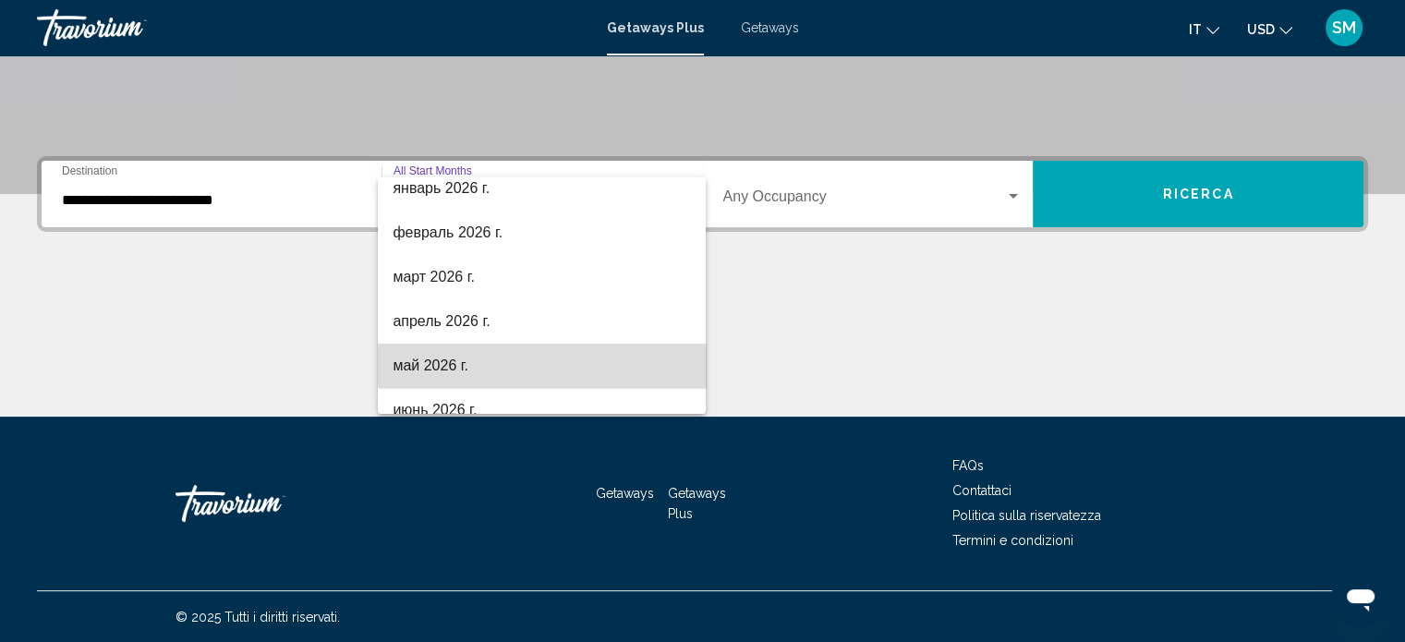
click at [553, 365] on span "май 2026 г." at bounding box center [542, 366] width 298 height 44
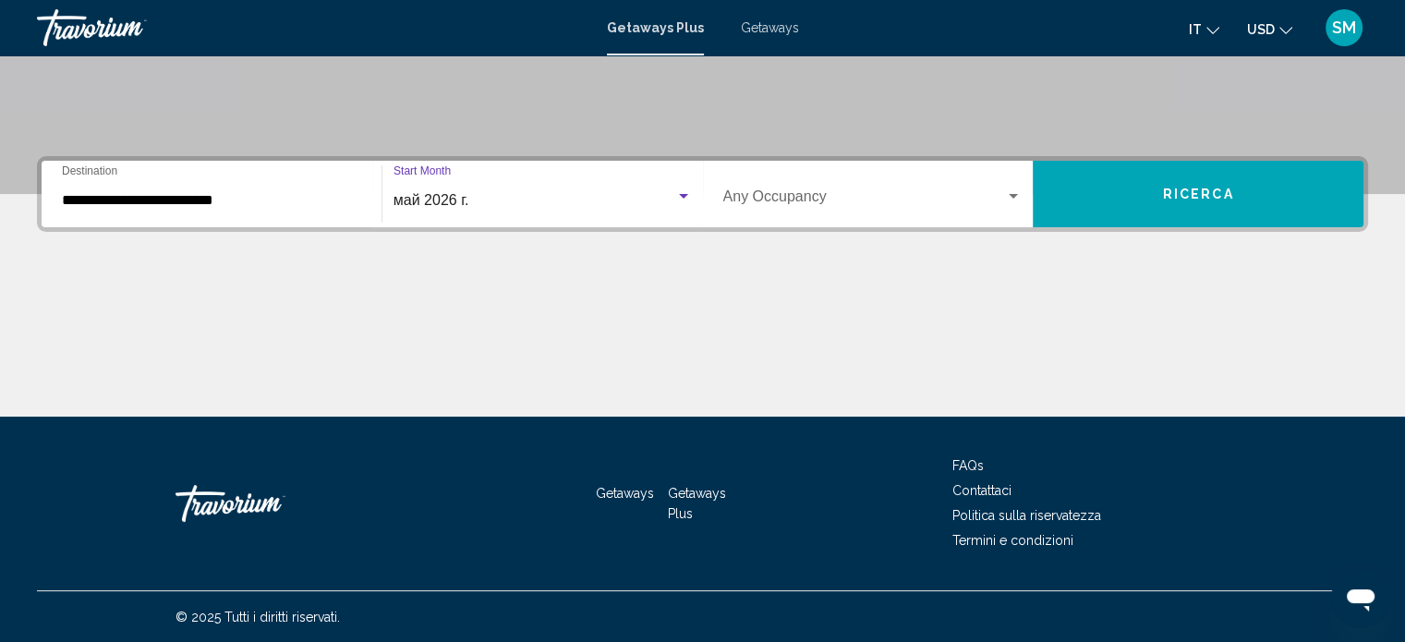
click at [1194, 184] on button "Ricerca" at bounding box center [1198, 194] width 331 height 67
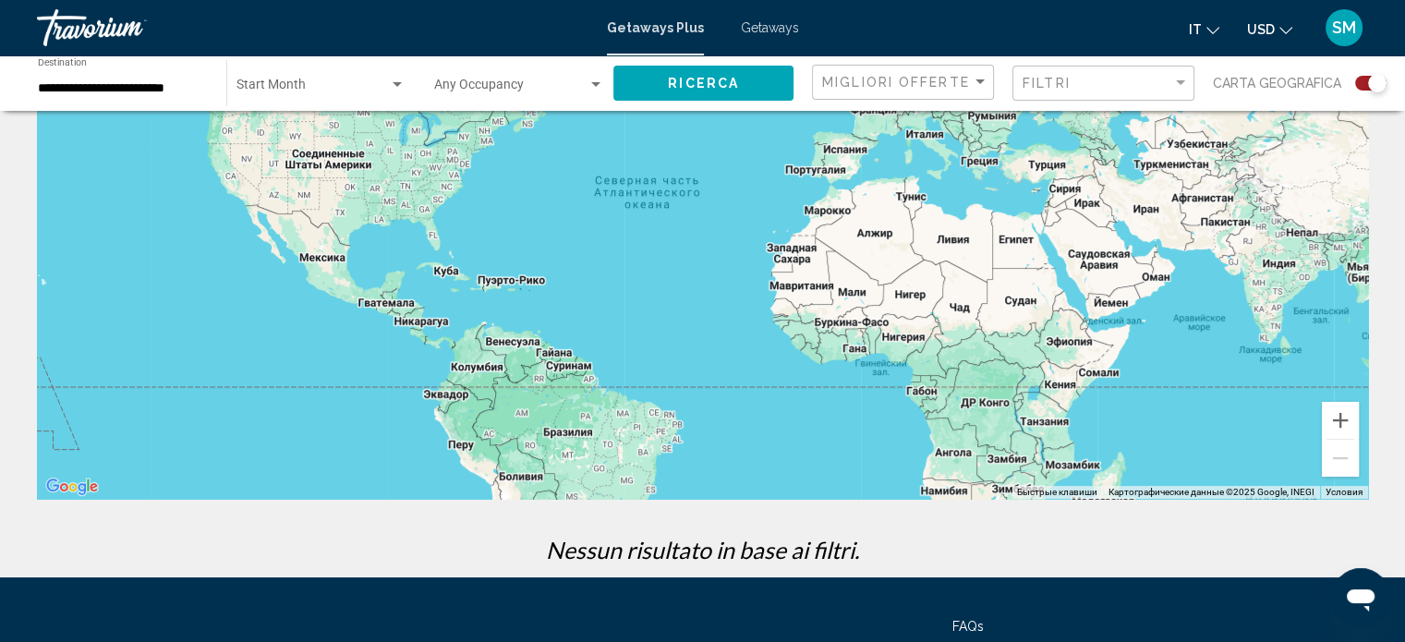
scroll to position [346, 0]
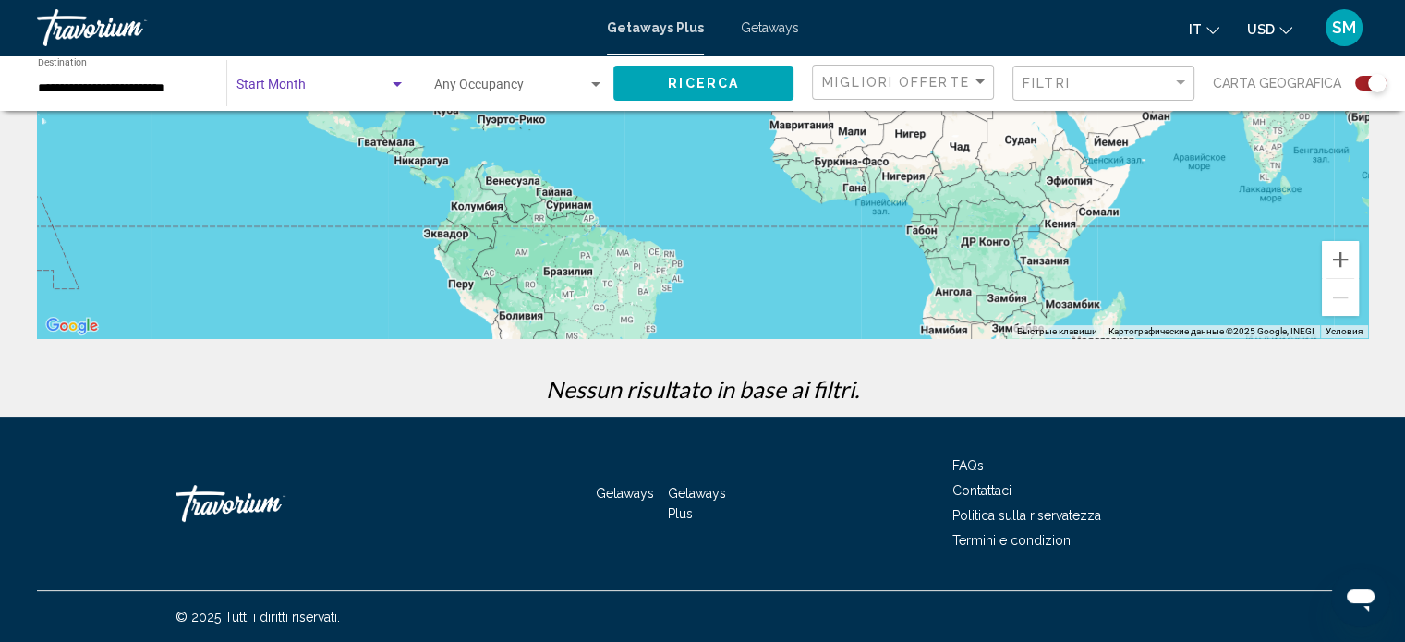
click at [397, 88] on div "Search widget" at bounding box center [397, 85] width 17 height 15
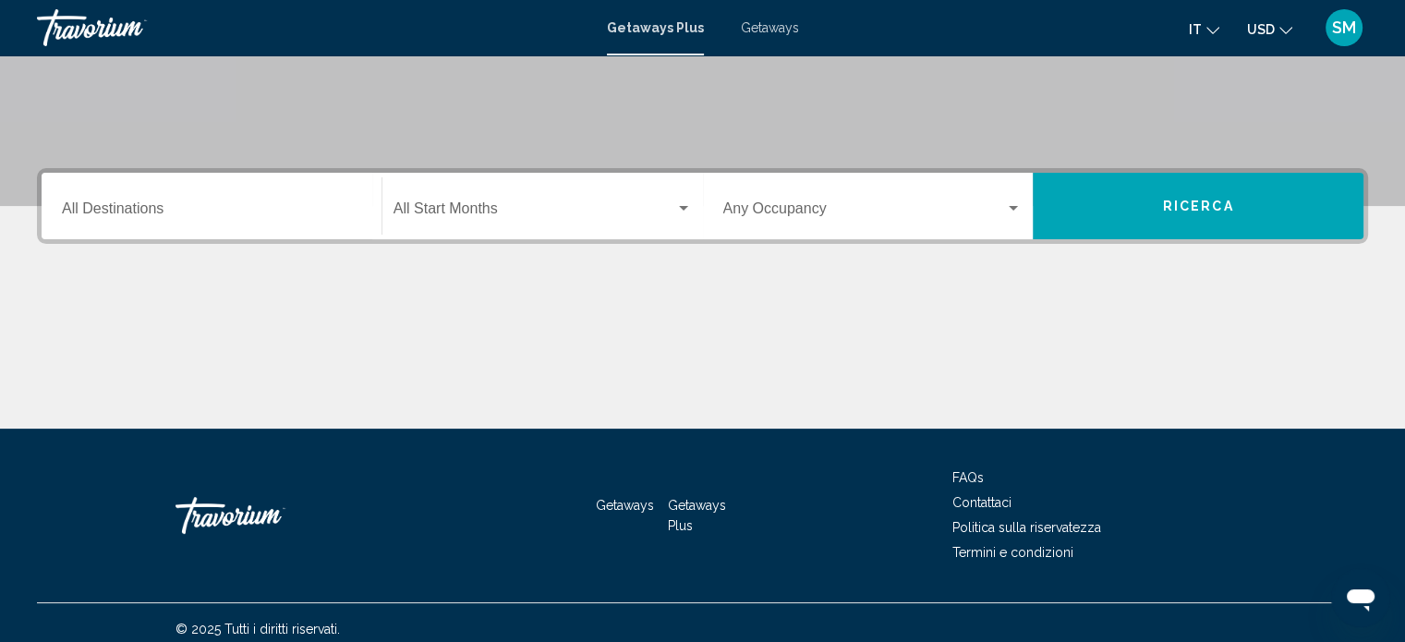
scroll to position [360, 0]
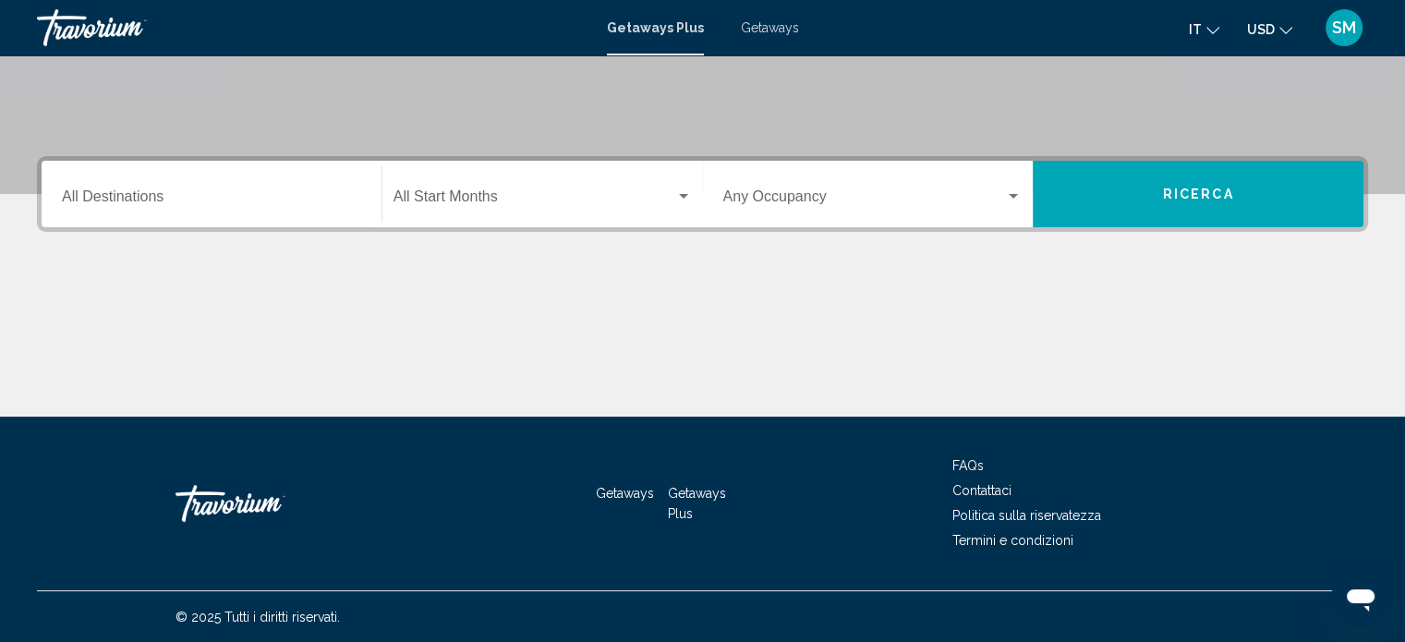
click at [144, 203] on input "Destination All Destinations" at bounding box center [211, 200] width 299 height 17
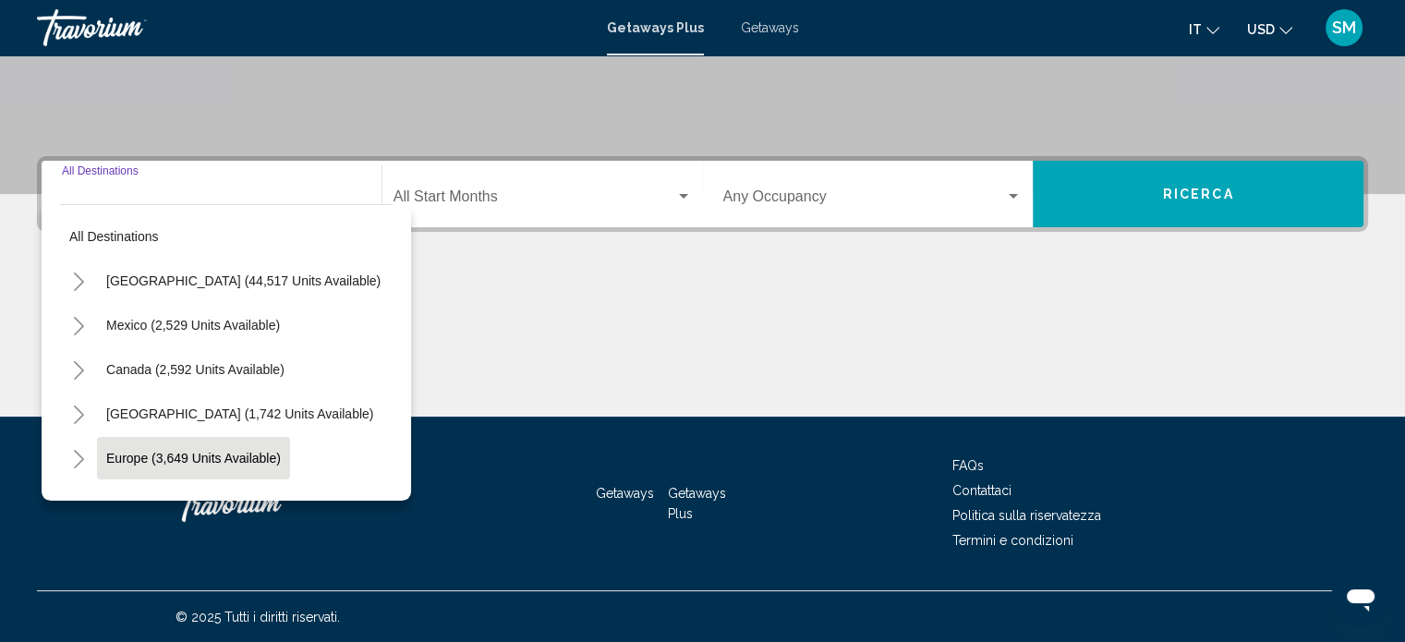
click at [244, 458] on span "Europe (3,649 units available)" at bounding box center [193, 458] width 175 height 15
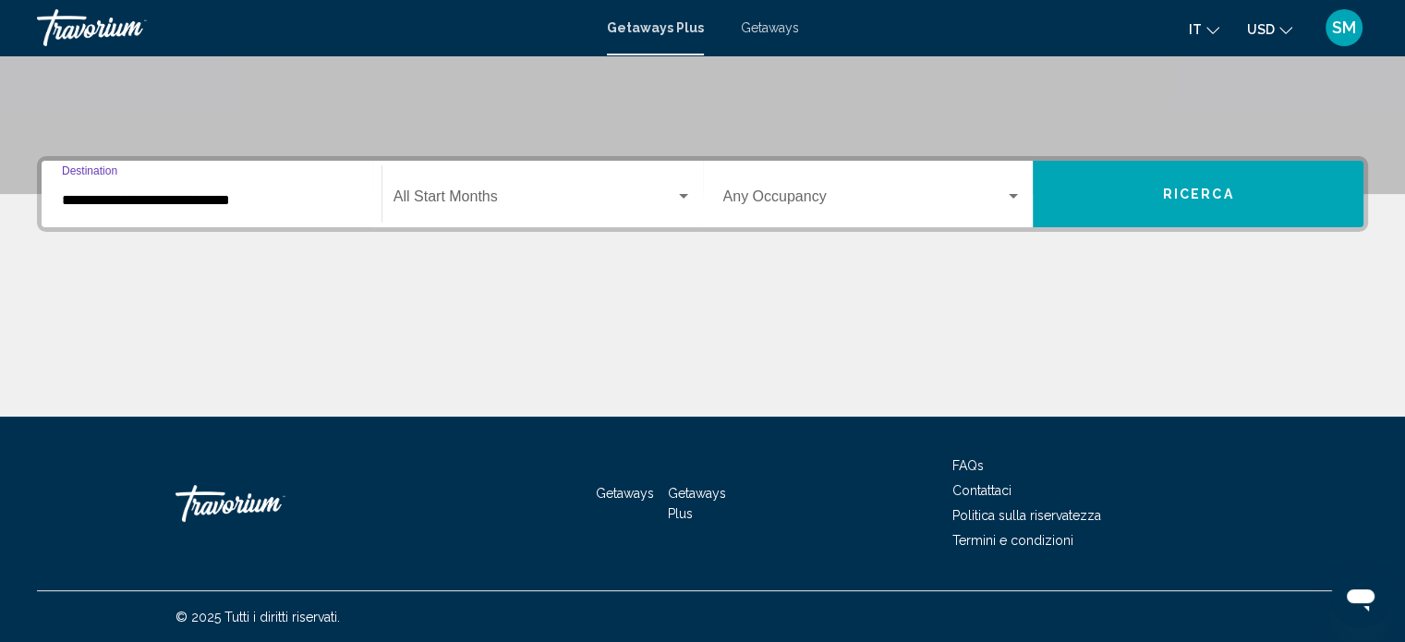
click at [683, 194] on div "Search widget" at bounding box center [683, 196] width 9 height 5
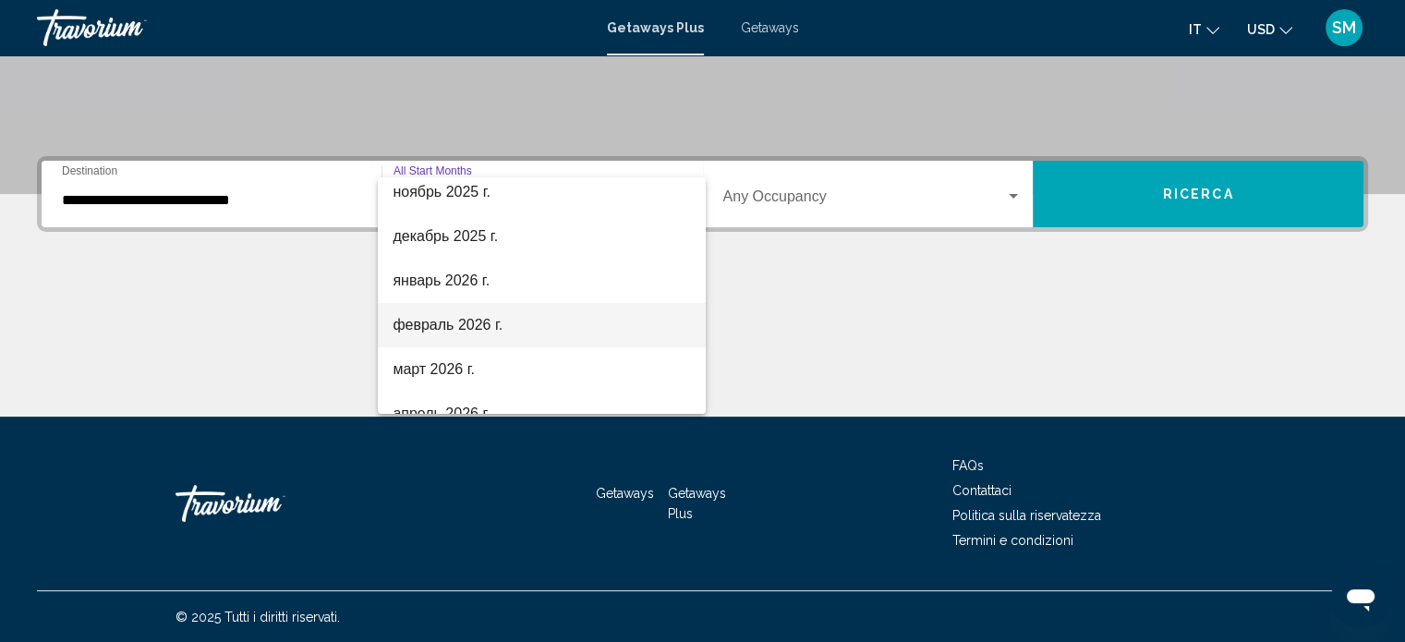
scroll to position [277, 0]
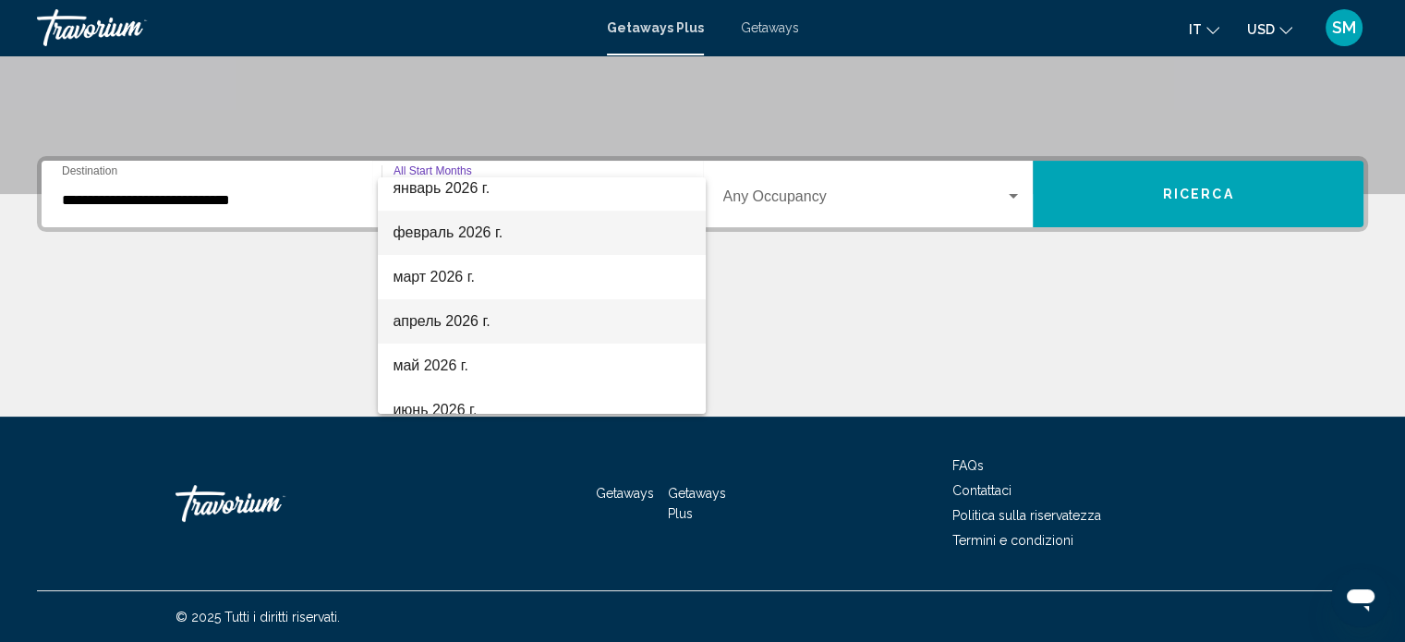
click at [578, 322] on span "апрель 2026 г." at bounding box center [542, 321] width 298 height 44
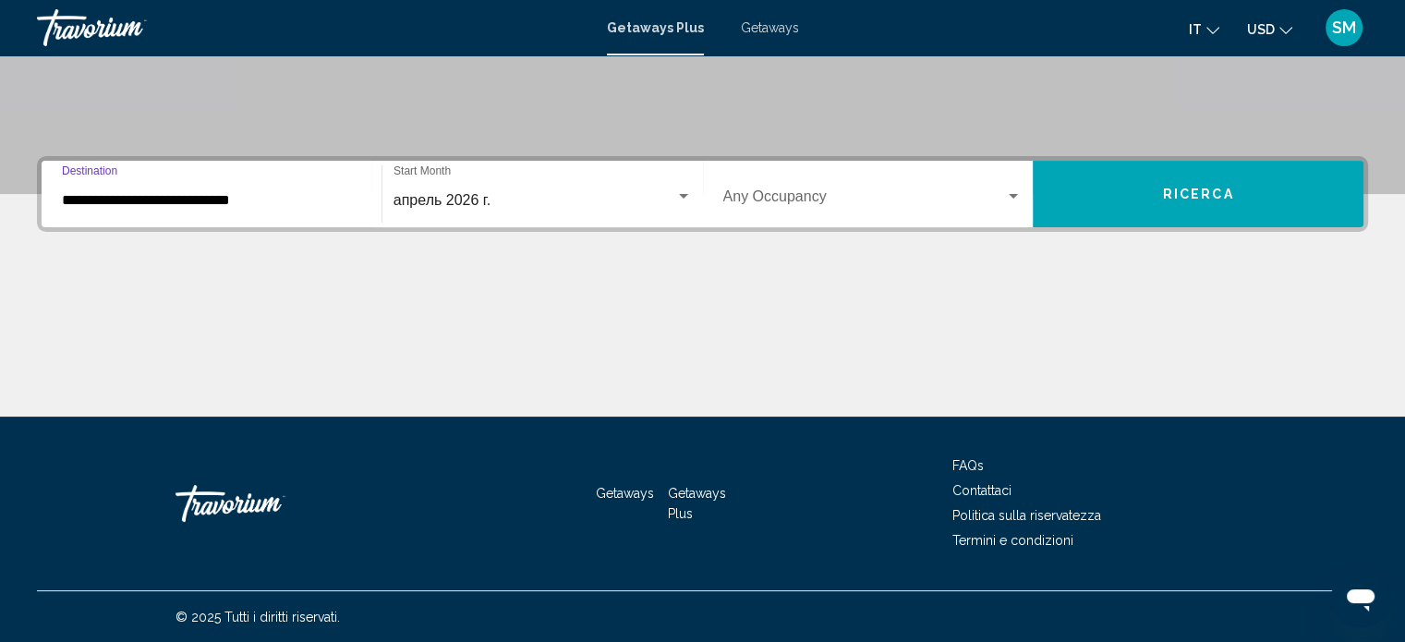
click at [156, 205] on input "**********" at bounding box center [211, 200] width 299 height 17
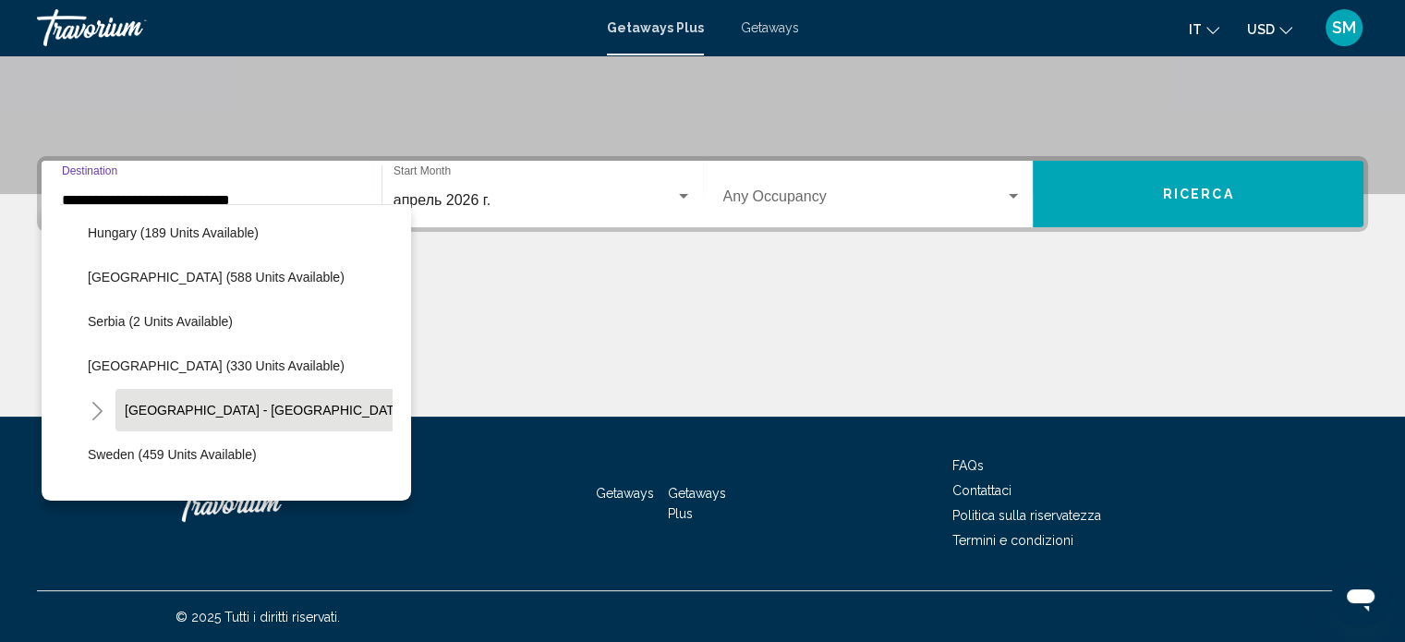
scroll to position [671, 0]
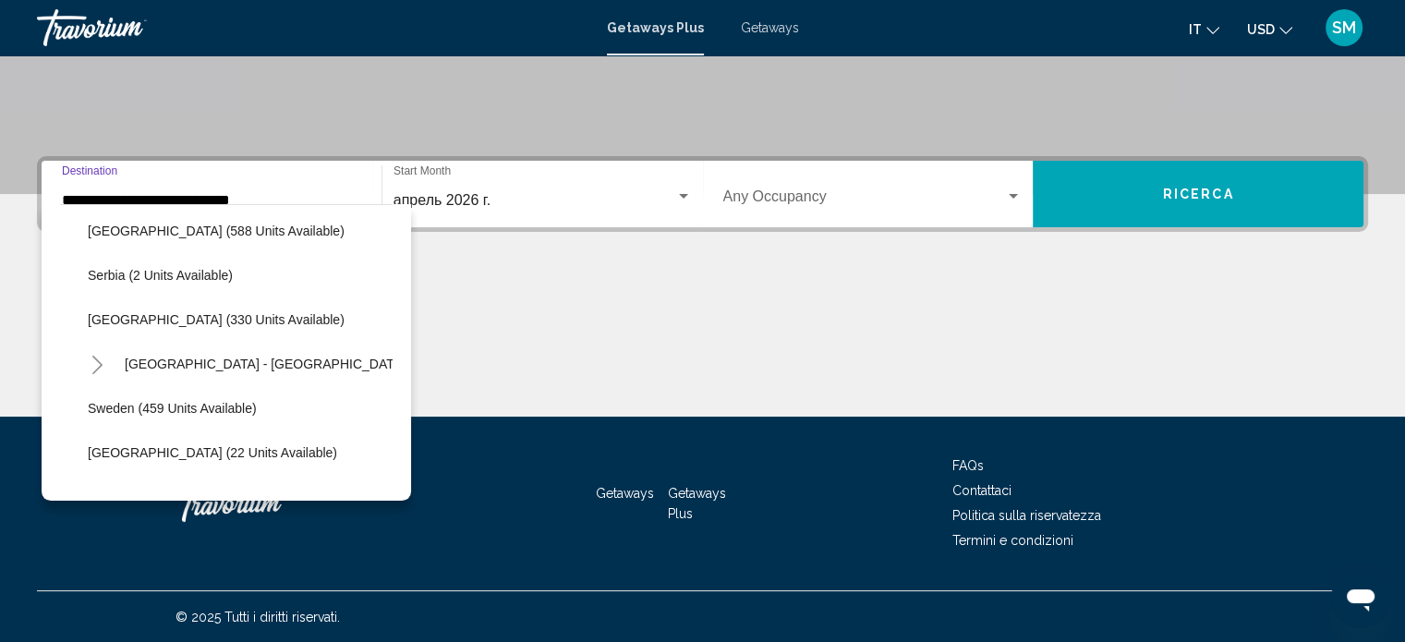
drag, startPoint x: 190, startPoint y: 310, endPoint x: 204, endPoint y: 311, distance: 13.9
click at [192, 312] on span "[GEOGRAPHIC_DATA] (330 units available)" at bounding box center [216, 319] width 257 height 15
type input "**********"
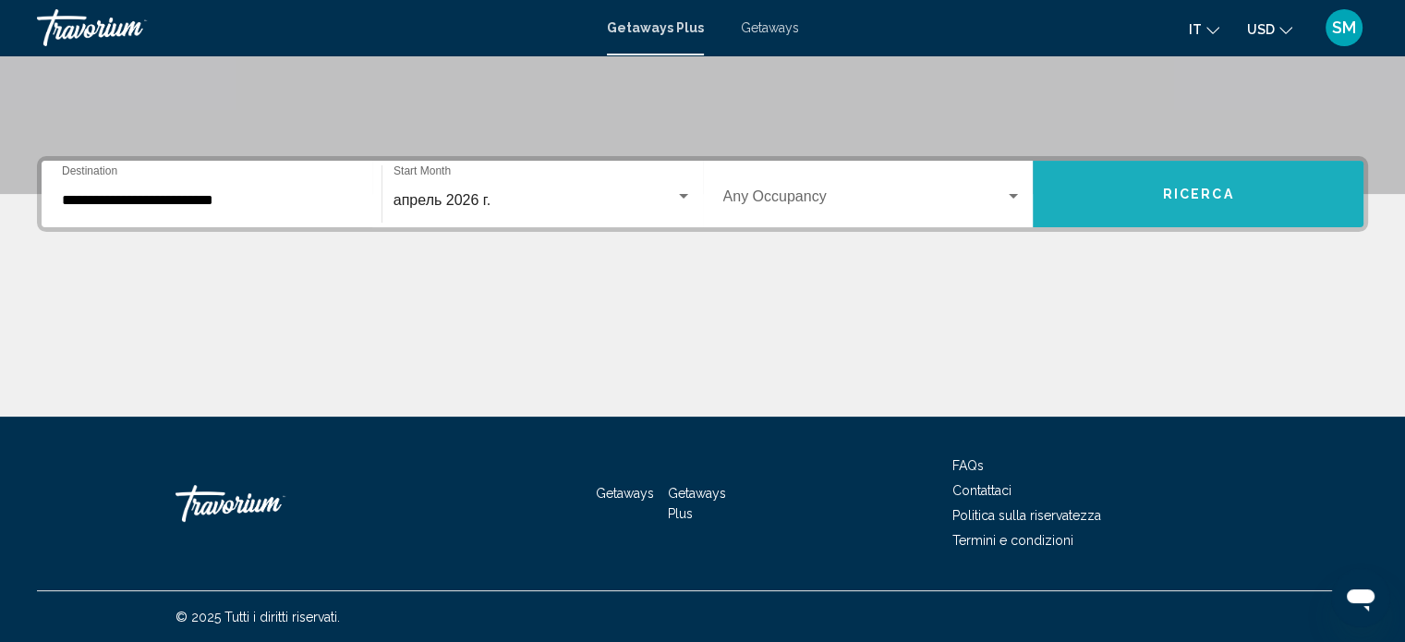
click at [1252, 195] on button "Ricerca" at bounding box center [1198, 194] width 331 height 67
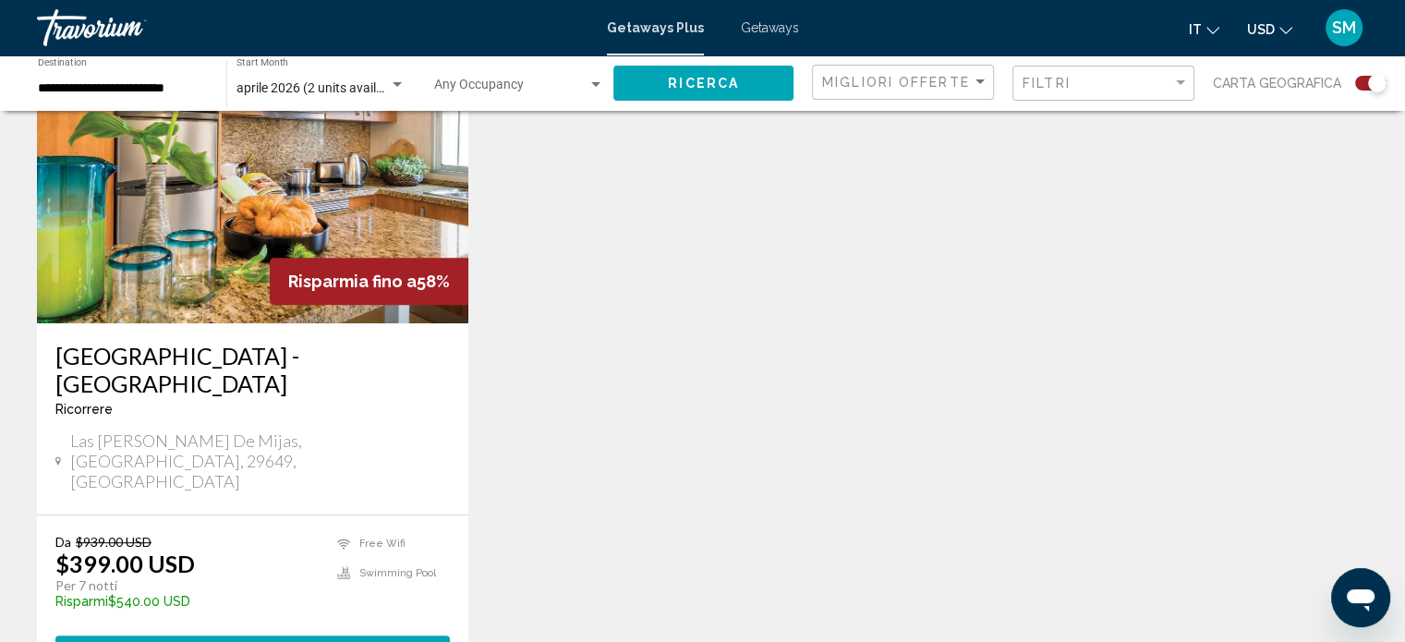
scroll to position [831, 0]
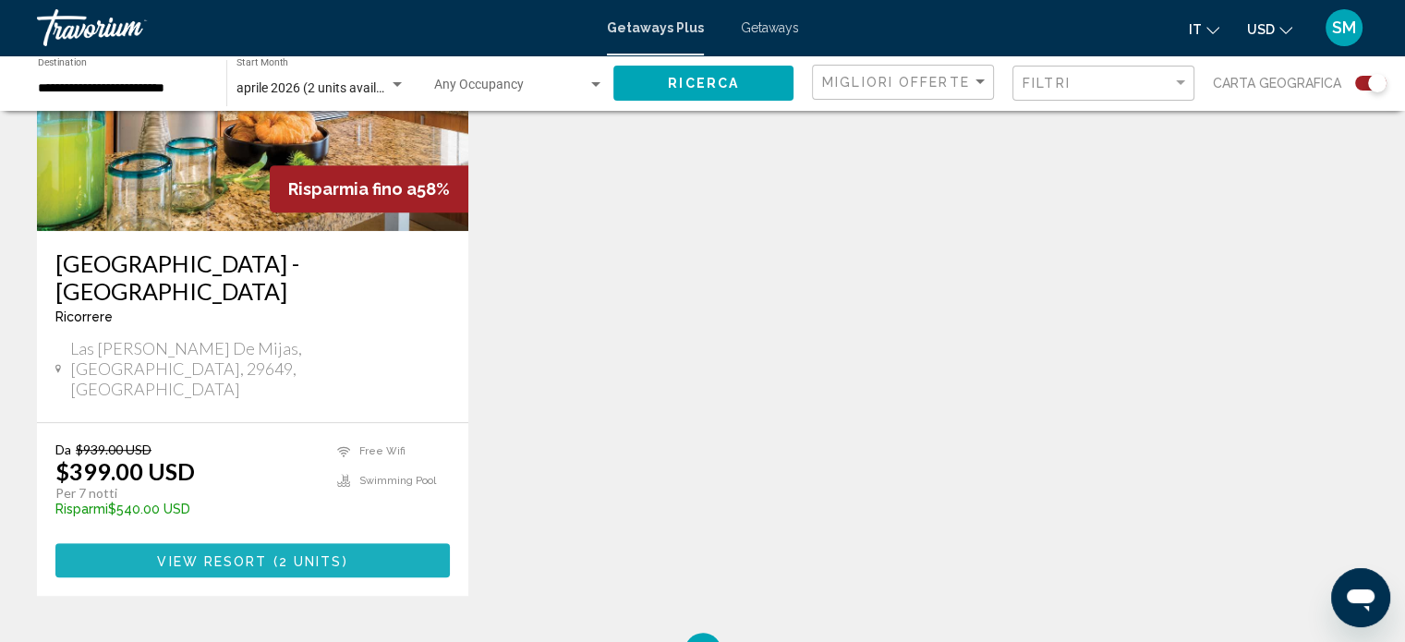
click at [279, 553] on span "2 units" at bounding box center [311, 560] width 64 height 15
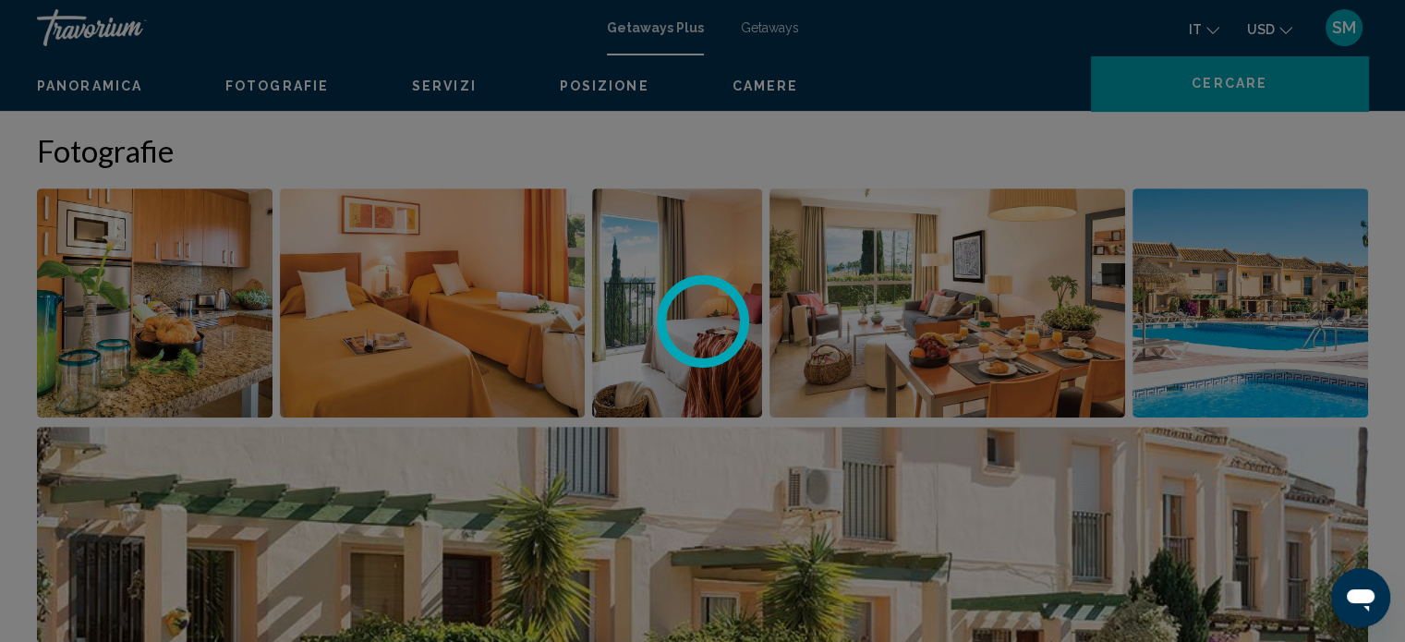
scroll to position [11, 0]
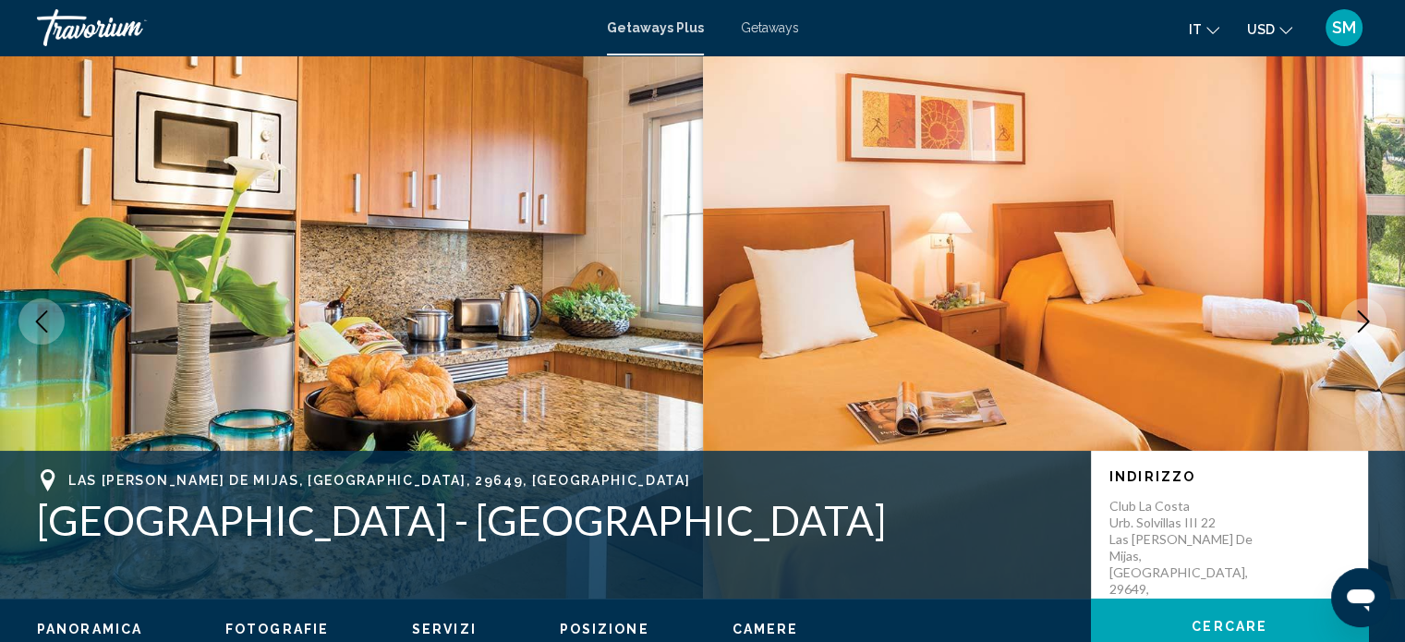
click at [1366, 320] on icon "Next image" at bounding box center [1364, 321] width 12 height 22
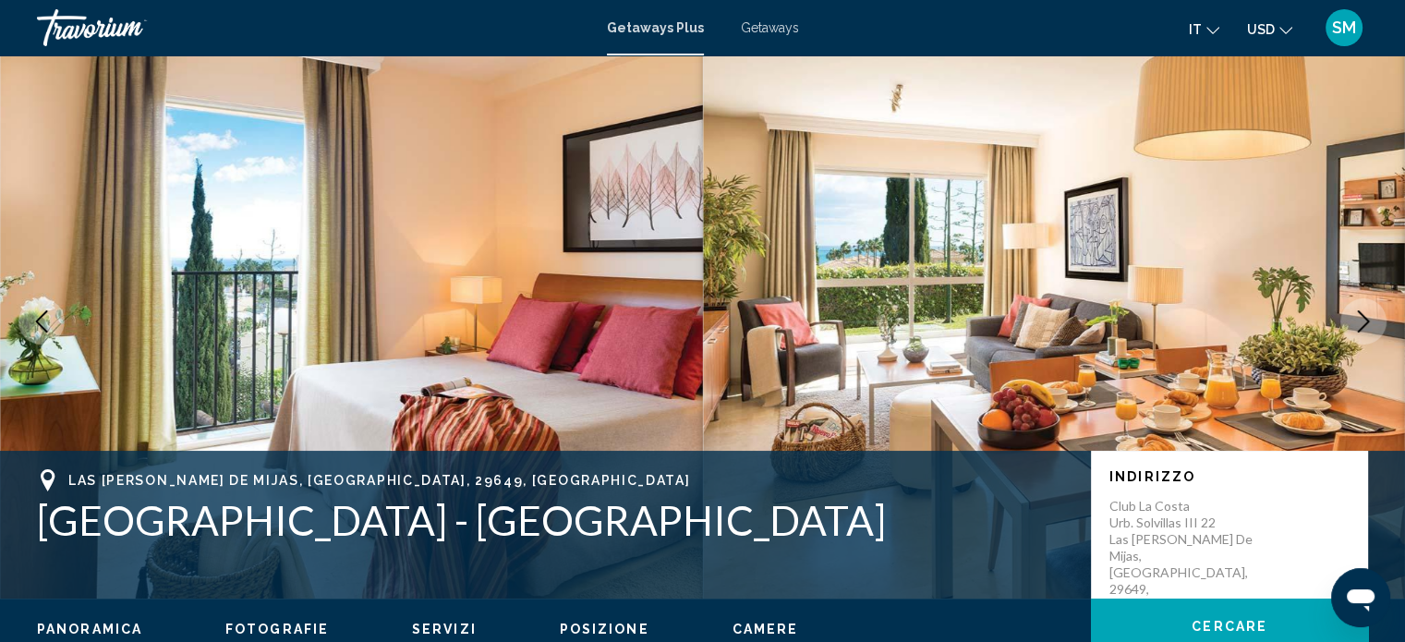
click at [1366, 320] on icon "Next image" at bounding box center [1364, 321] width 12 height 22
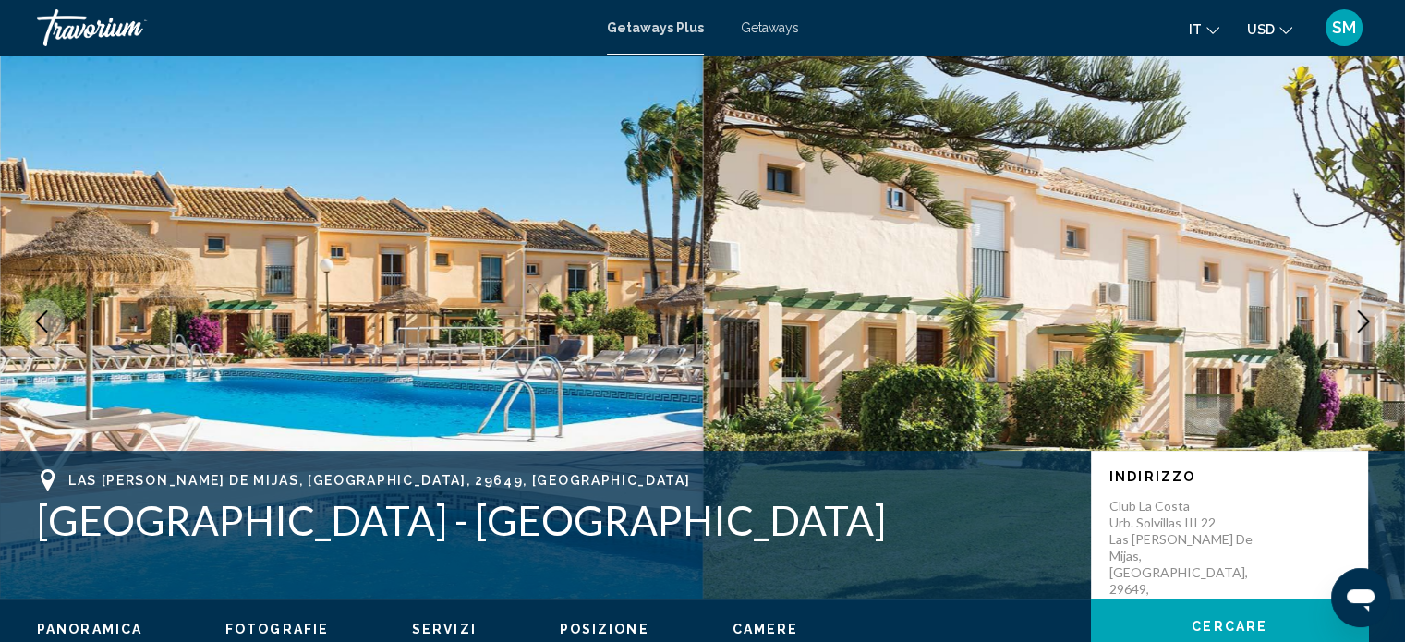
click at [1366, 320] on icon "Next image" at bounding box center [1364, 321] width 12 height 22
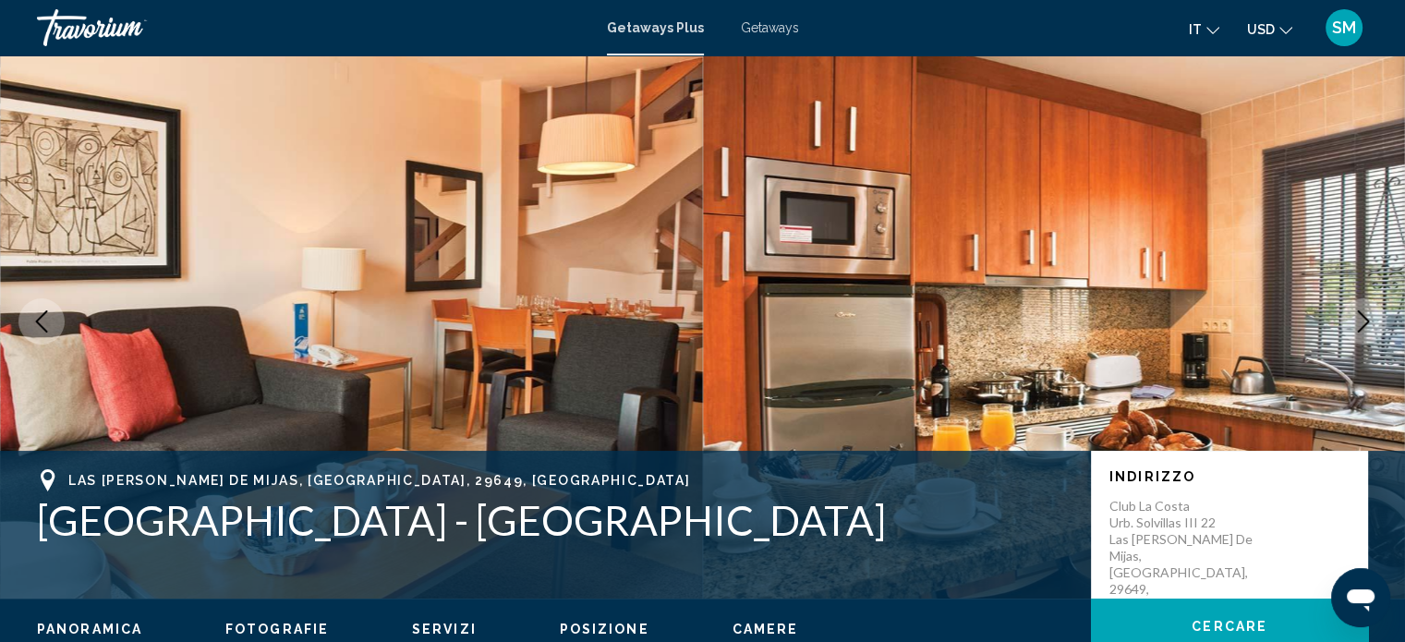
click at [1366, 320] on icon "Next image" at bounding box center [1364, 321] width 12 height 22
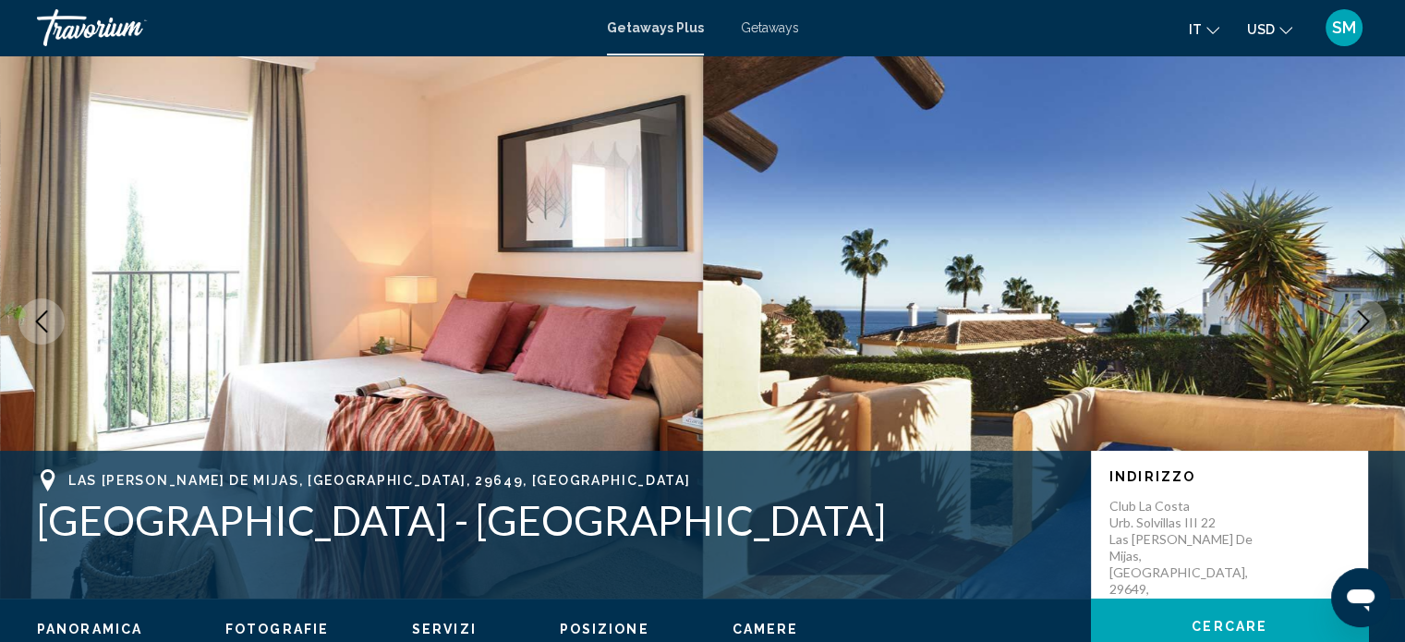
click at [1366, 320] on icon "Next image" at bounding box center [1364, 321] width 12 height 22
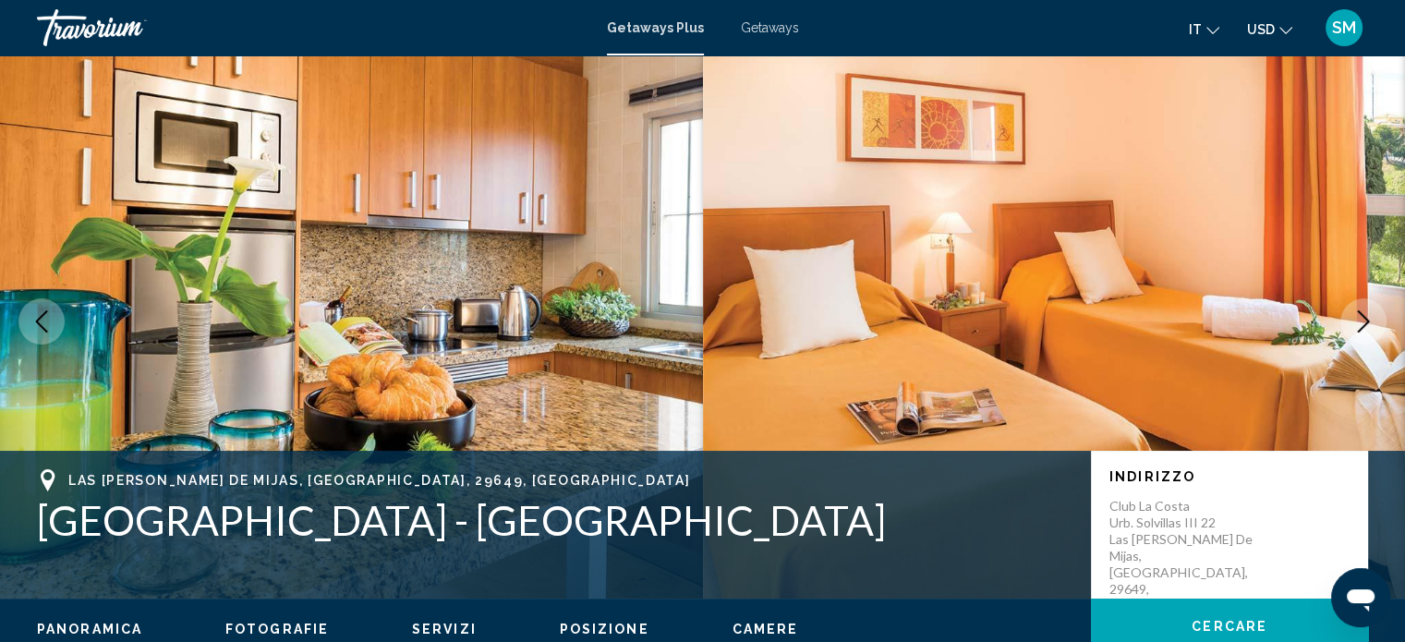
click at [1366, 320] on icon "Next image" at bounding box center [1364, 321] width 12 height 22
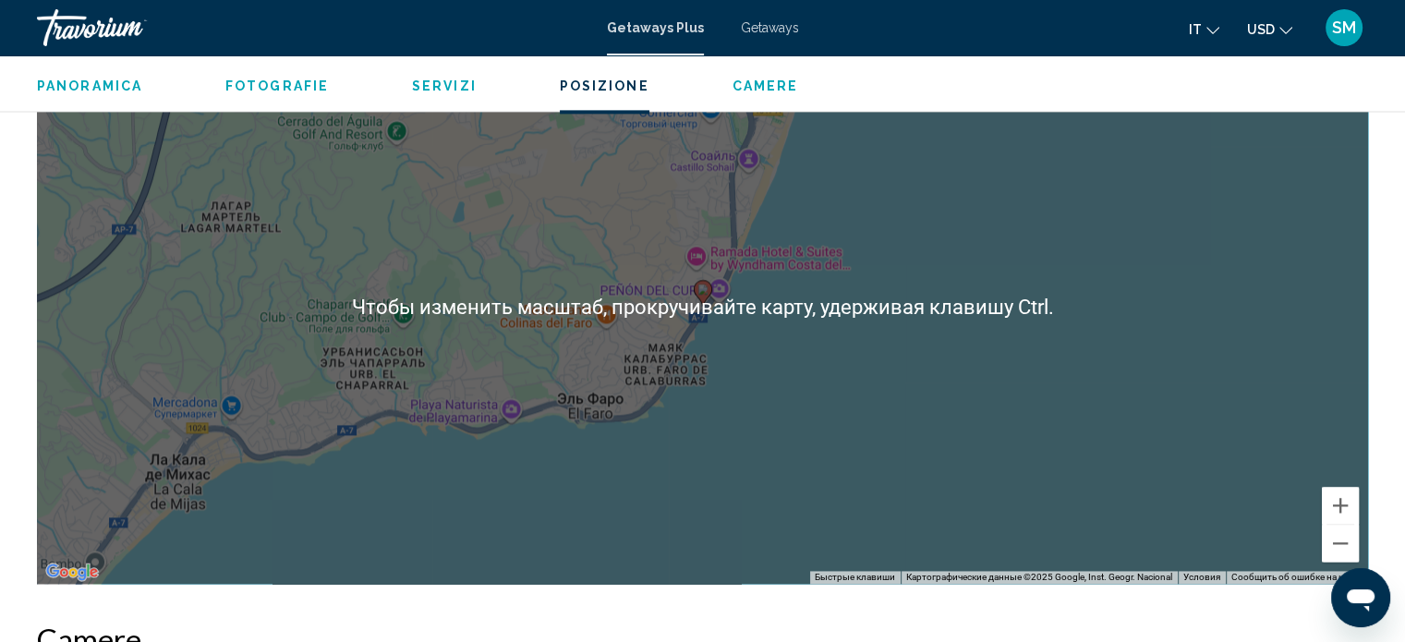
scroll to position [2506, 0]
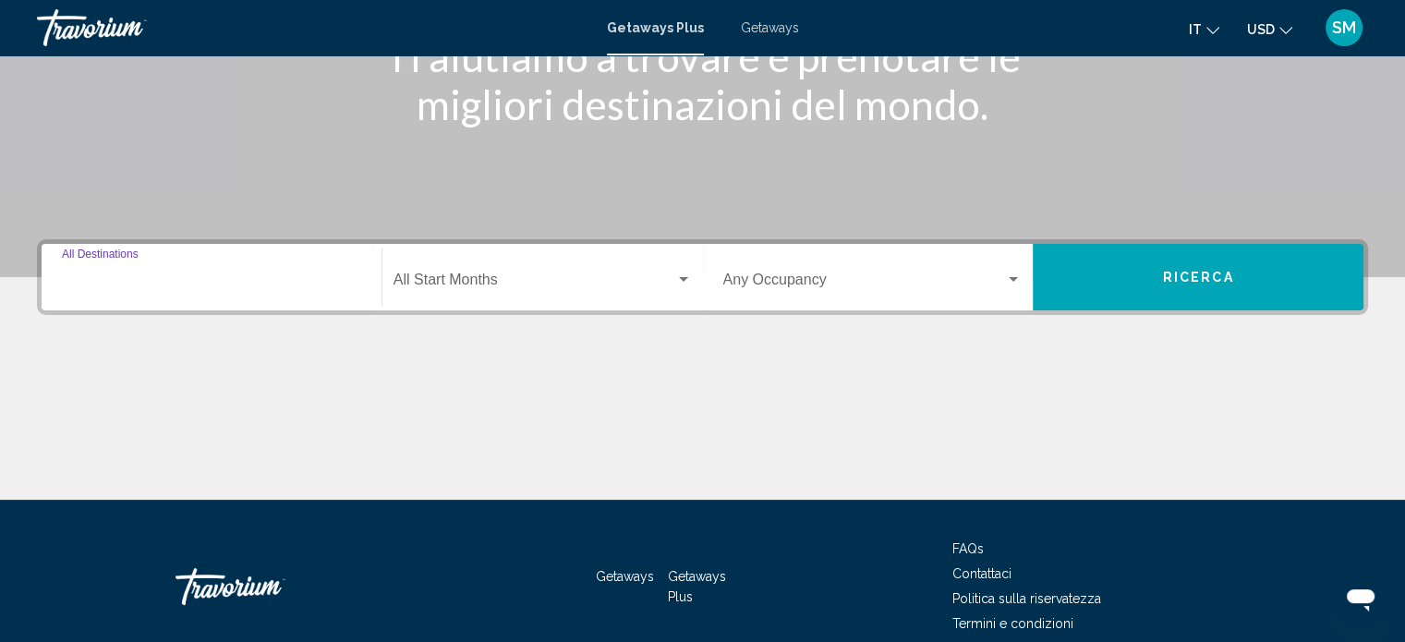
click at [251, 280] on input "Destination All Destinations" at bounding box center [211, 283] width 299 height 17
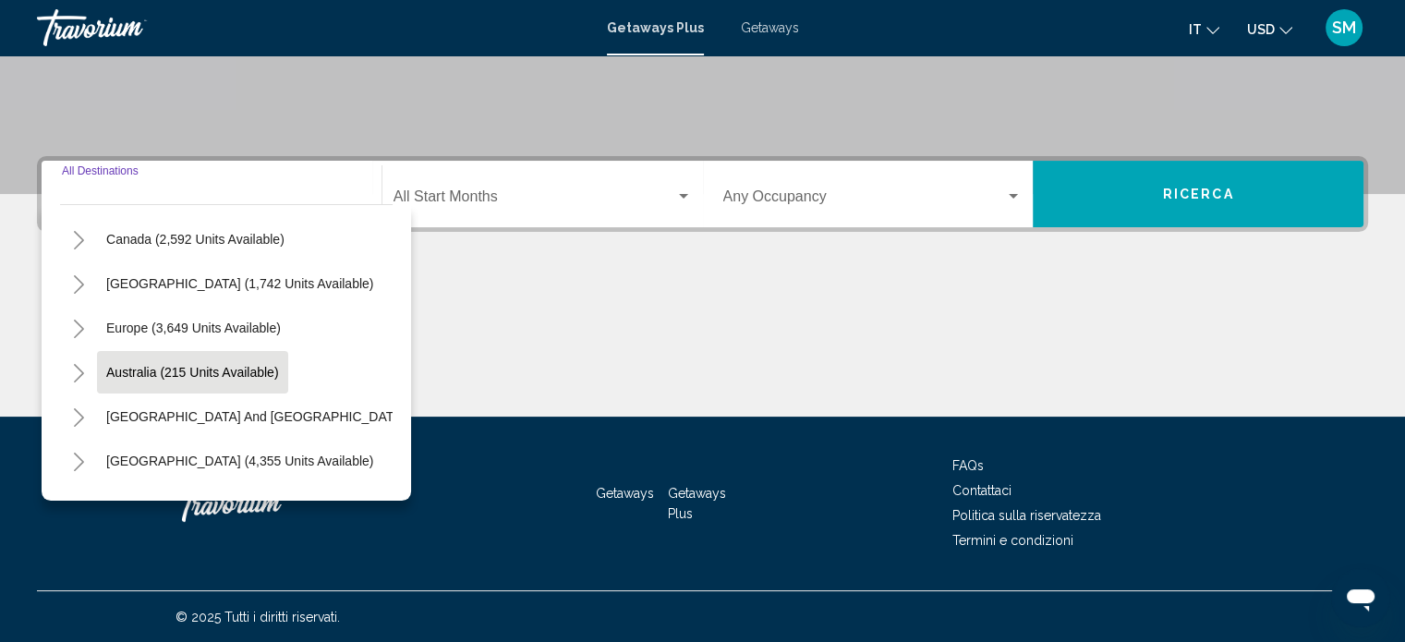
scroll to position [128, 0]
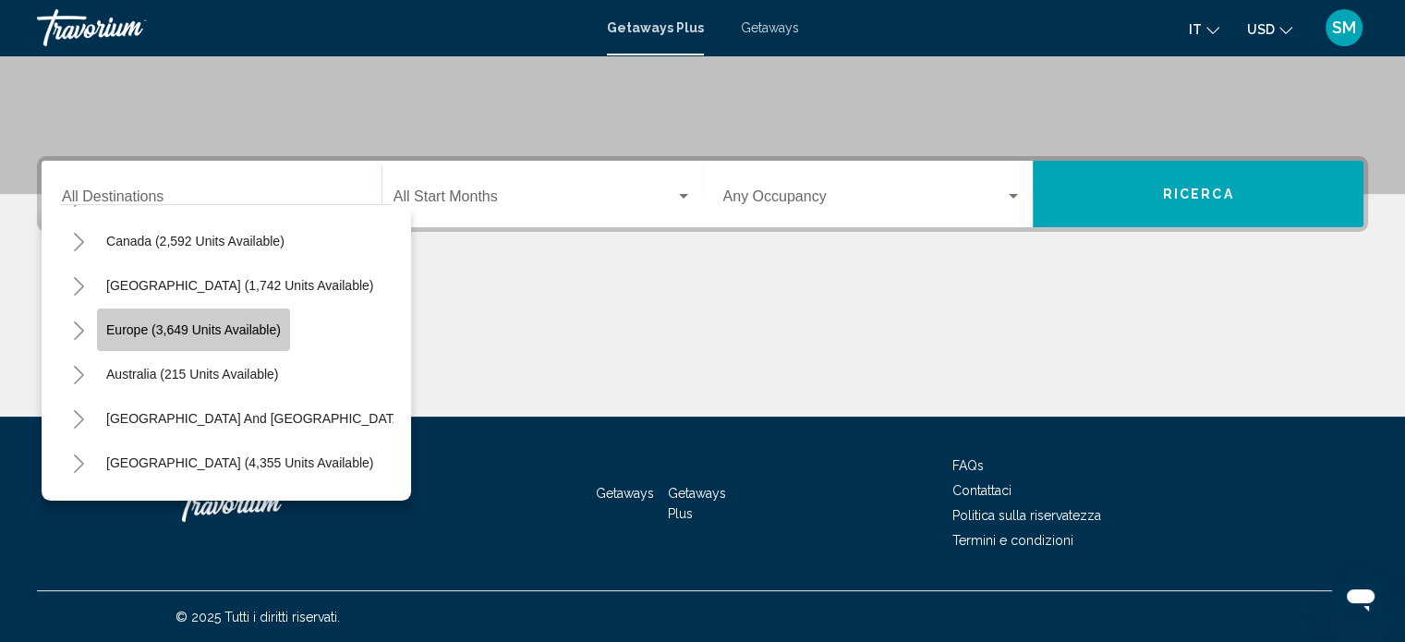
click at [272, 319] on button "Europe (3,649 units available)" at bounding box center [193, 330] width 193 height 42
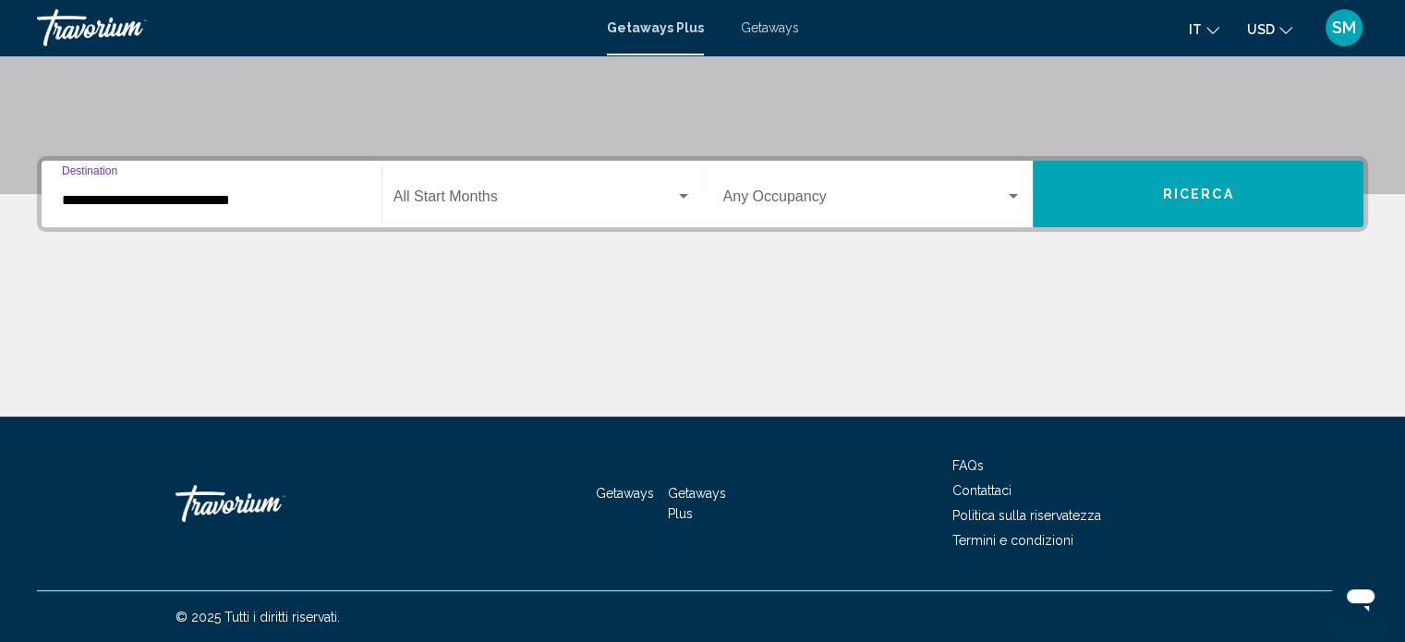
click at [228, 199] on input "**********" at bounding box center [211, 200] width 299 height 17
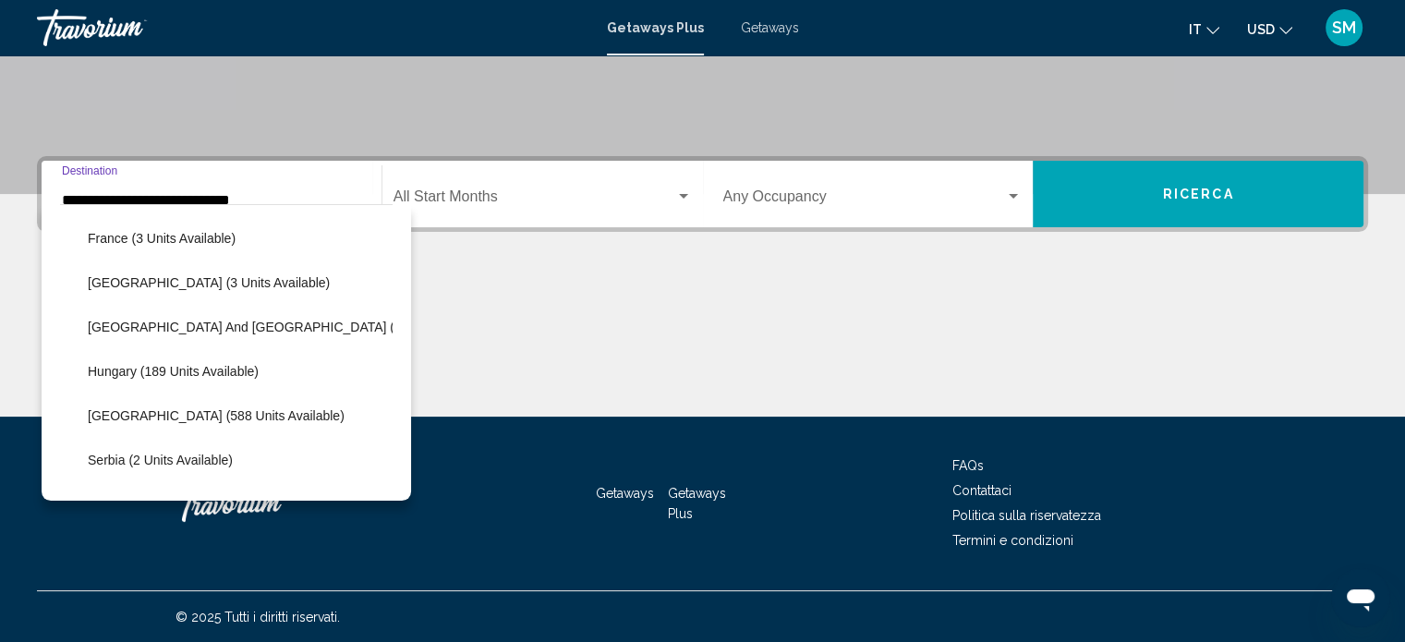
scroll to position [578, 0]
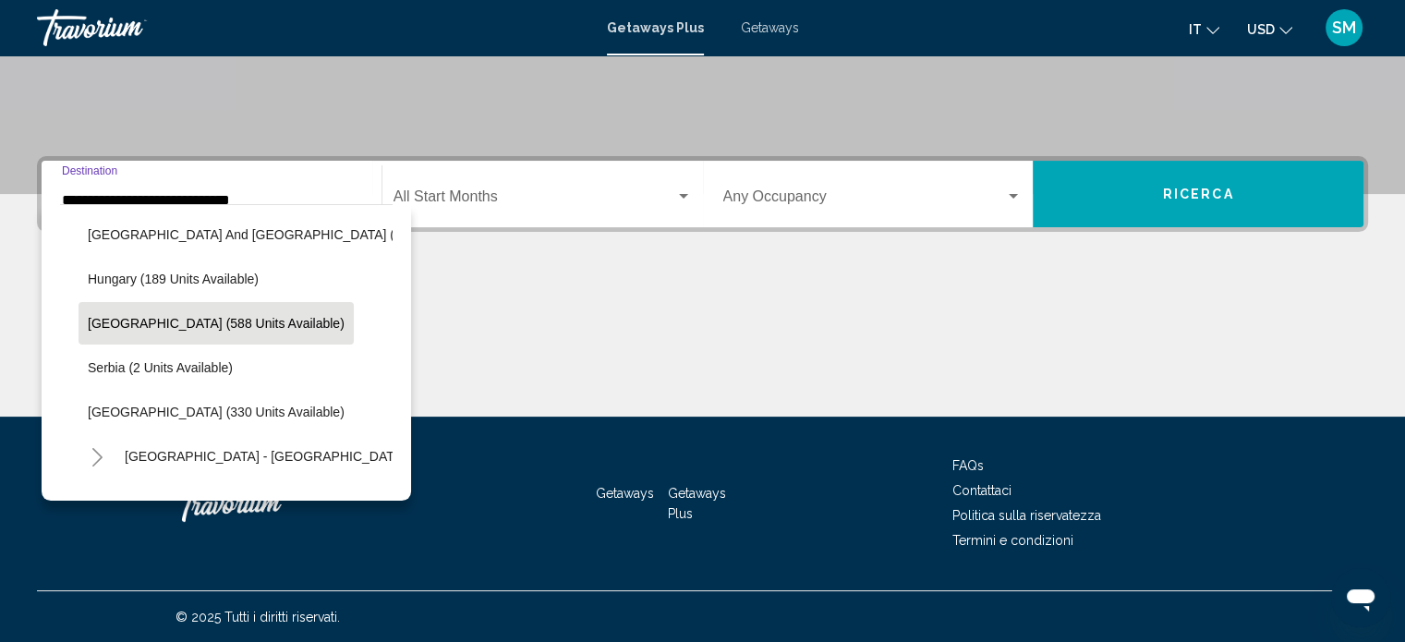
click at [184, 329] on span "[GEOGRAPHIC_DATA] (588 units available)" at bounding box center [216, 323] width 257 height 15
type input "**********"
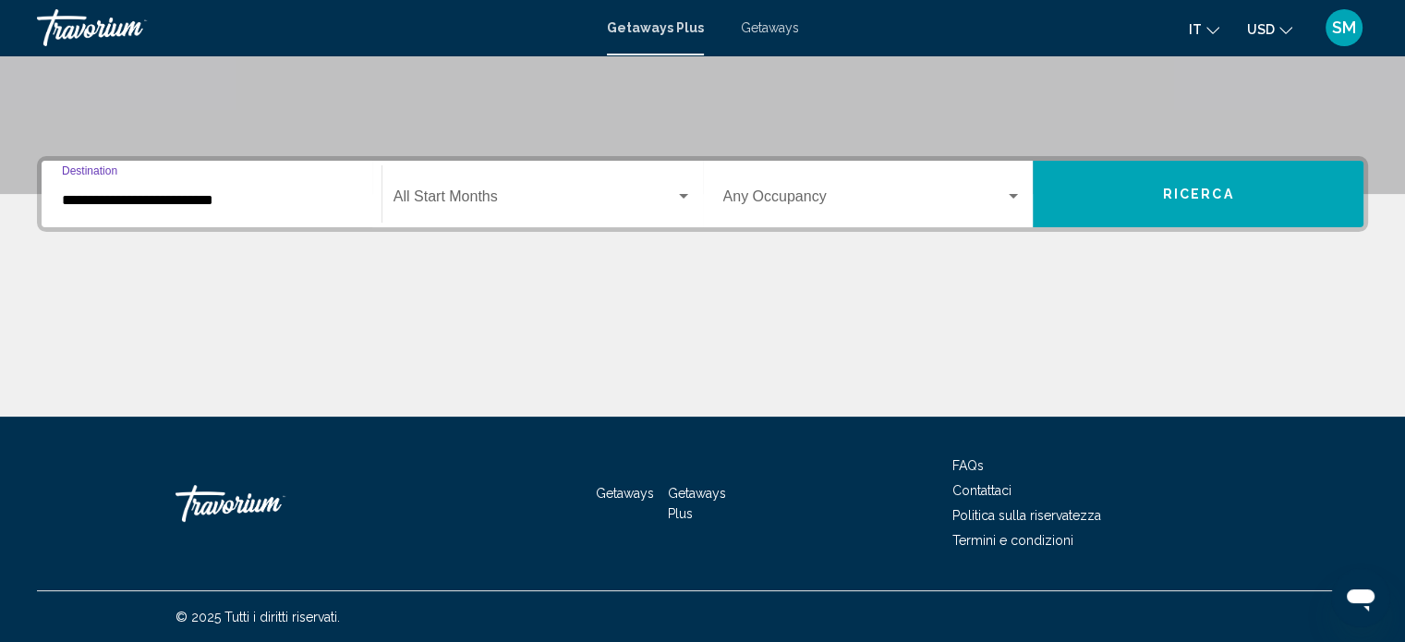
click at [566, 195] on span "Search widget" at bounding box center [535, 200] width 282 height 17
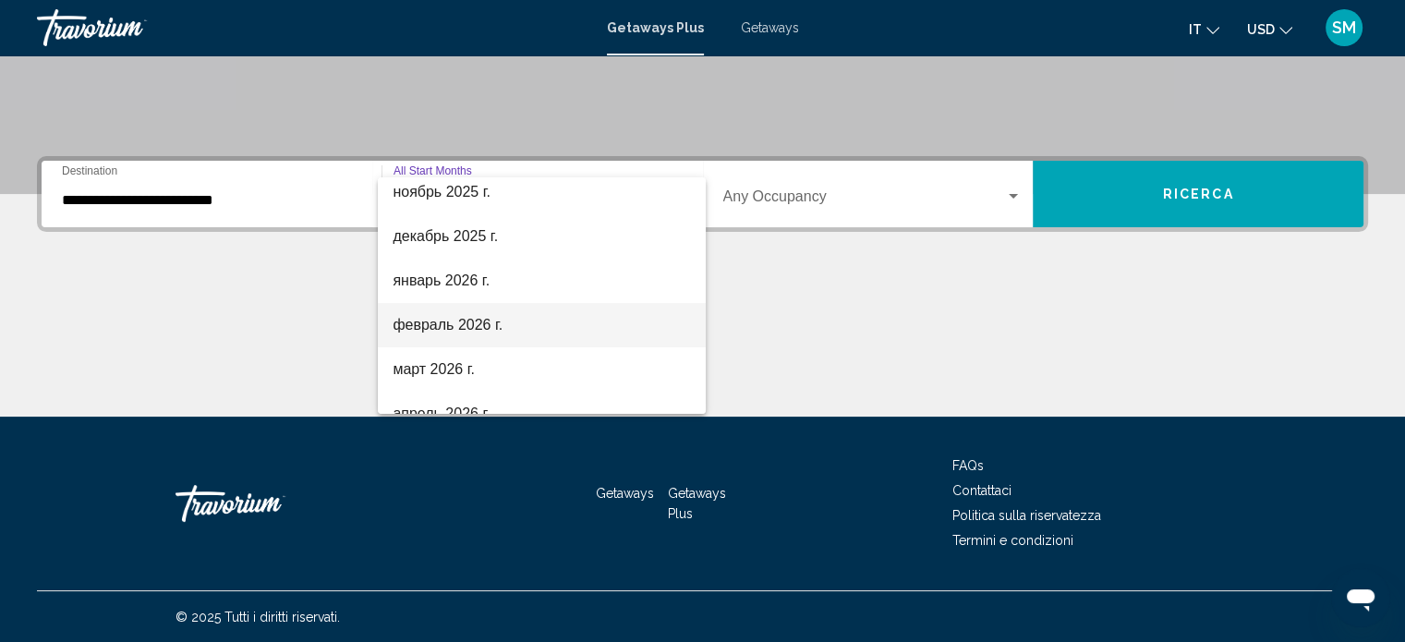
scroll to position [277, 0]
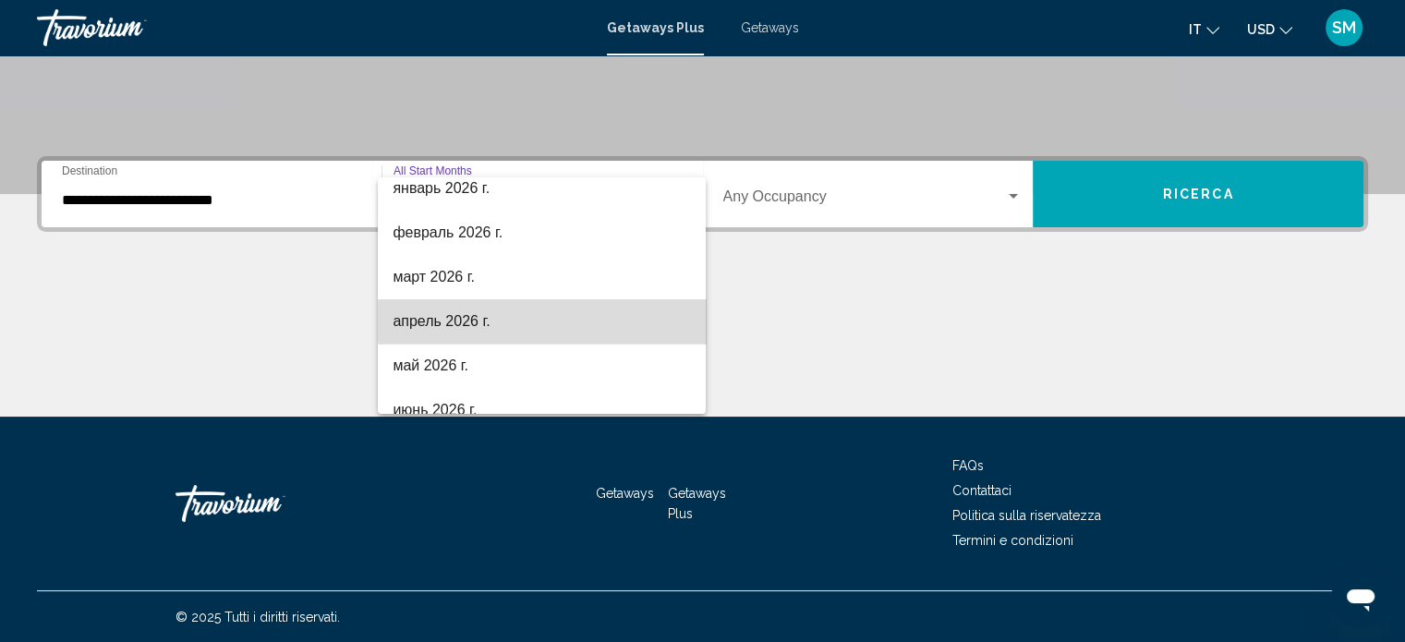
click at [569, 319] on span "апрель 2026 г." at bounding box center [542, 321] width 298 height 44
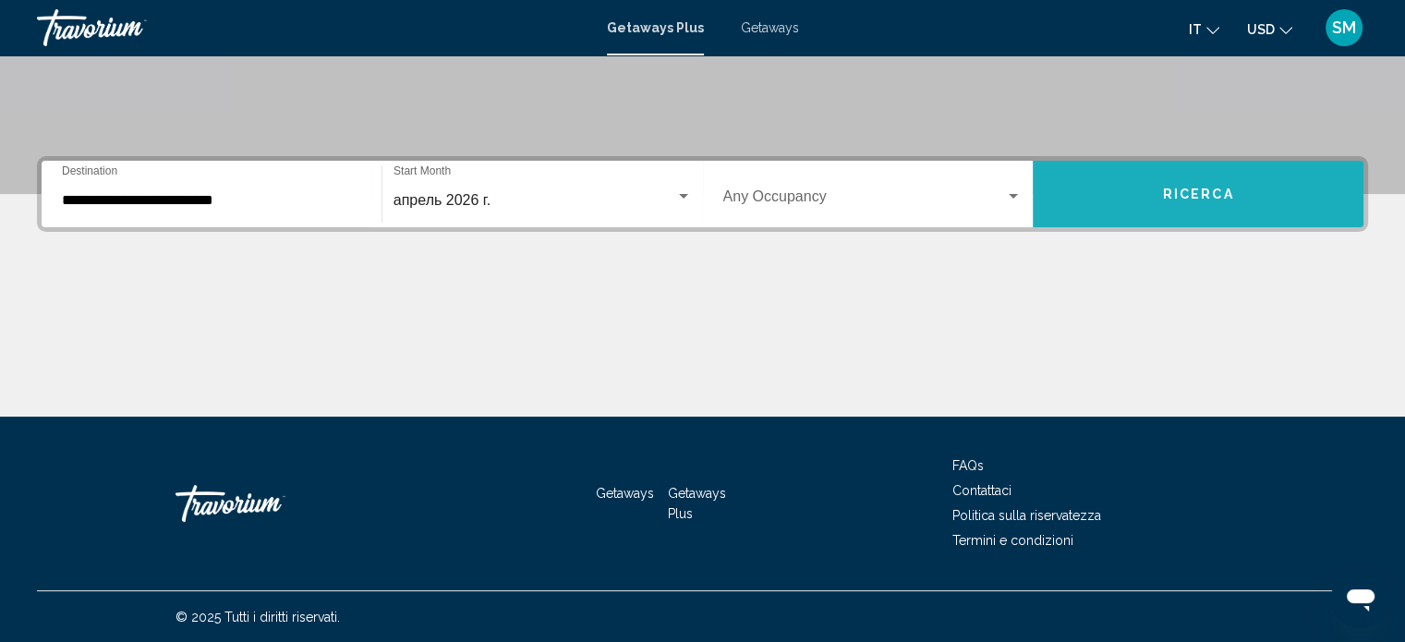
click at [1192, 195] on span "Ricerca" at bounding box center [1198, 195] width 71 height 15
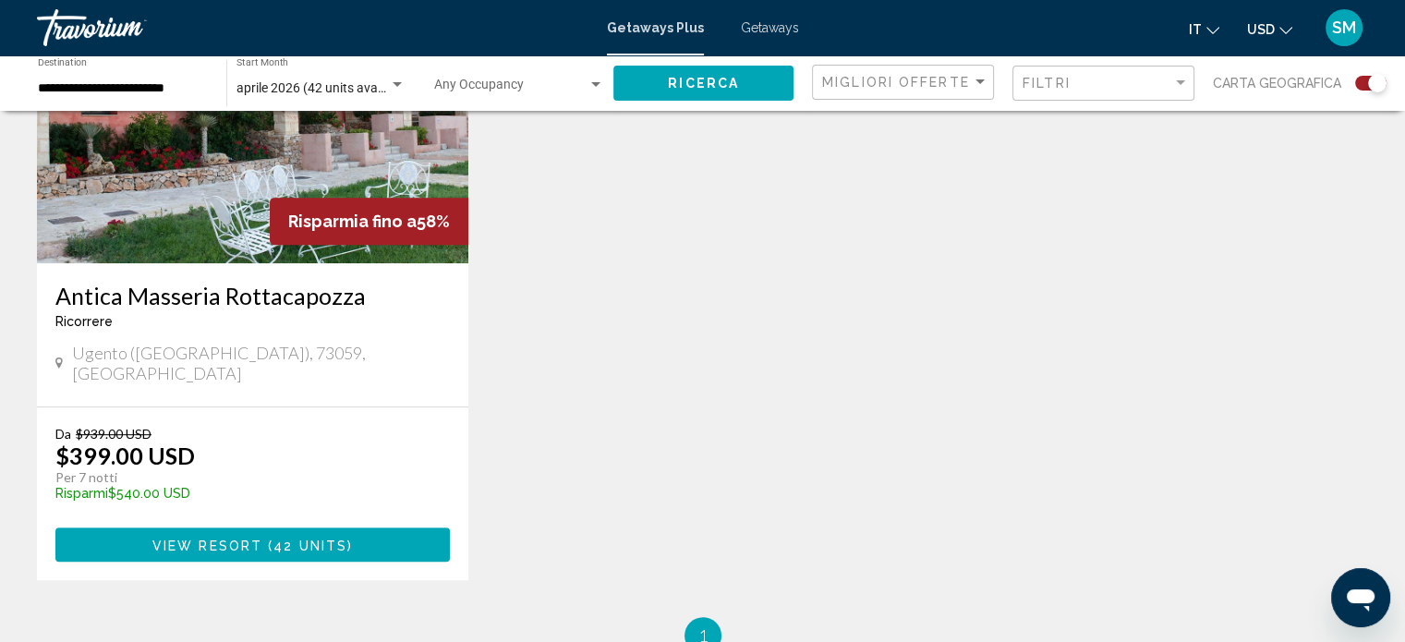
scroll to position [831, 0]
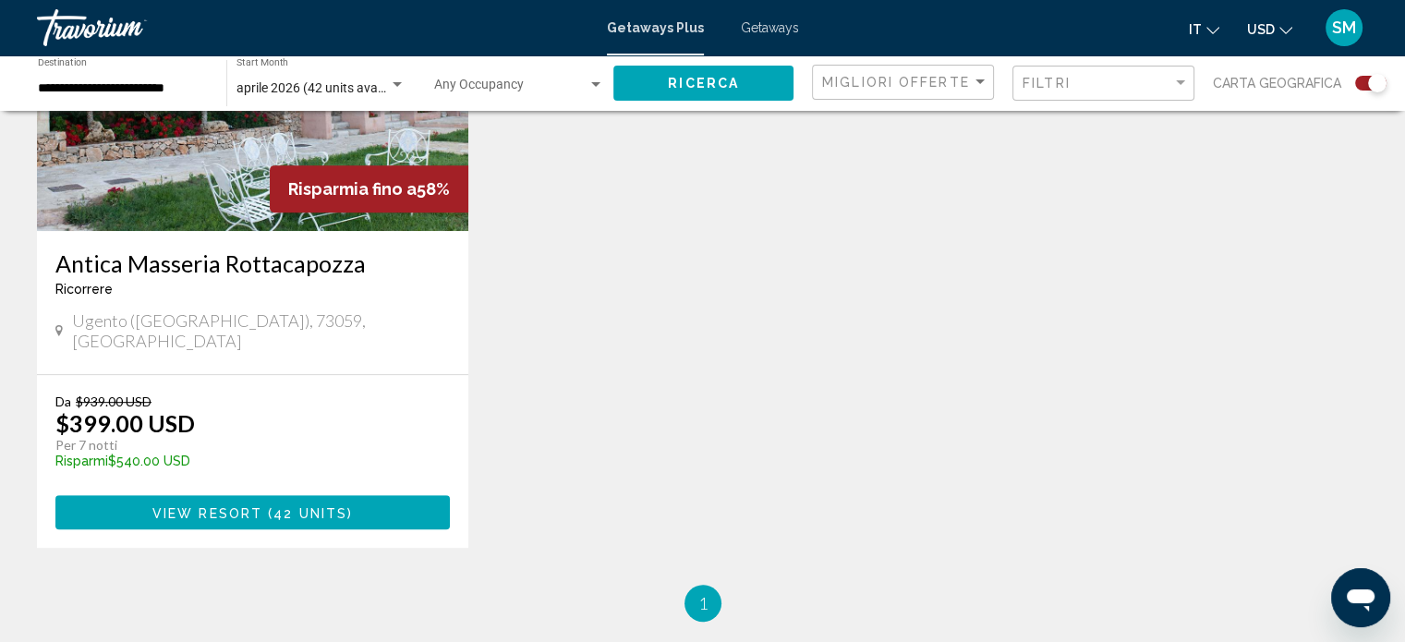
click at [285, 193] on div "Risparmia fino a 58%" at bounding box center [369, 188] width 199 height 47
click at [245, 180] on img "Main content" at bounding box center [252, 83] width 431 height 296
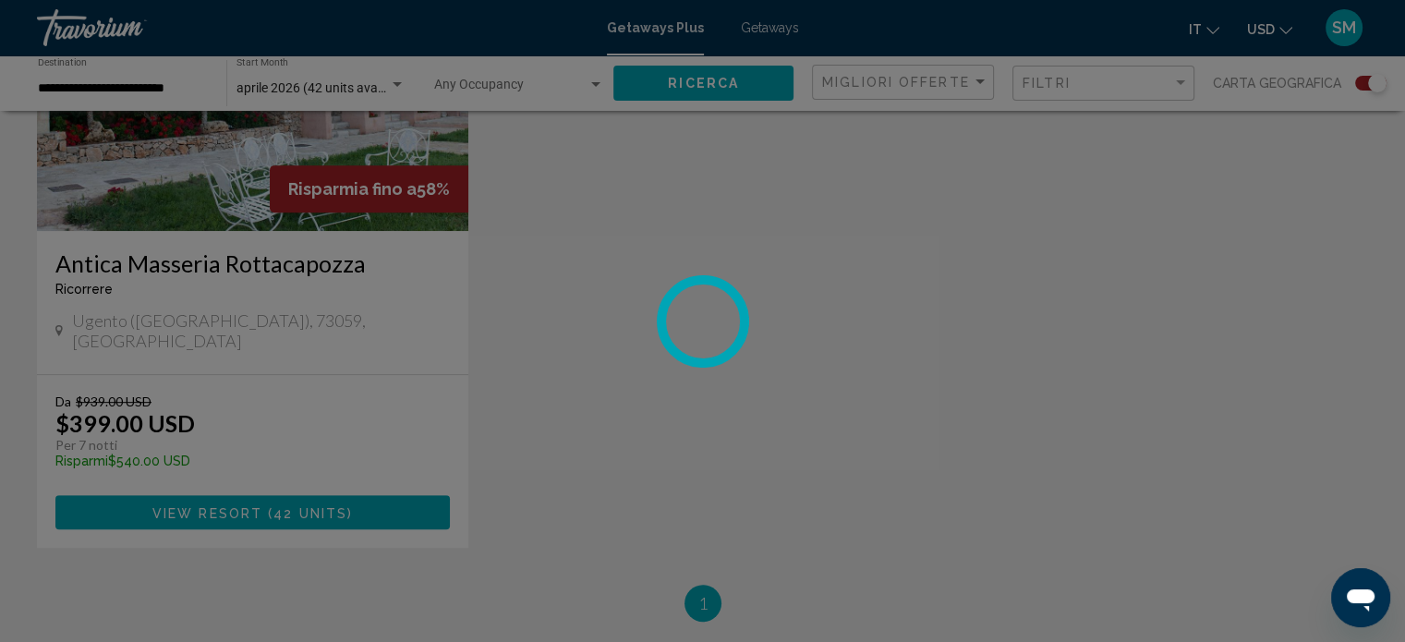
click at [245, 180] on div at bounding box center [702, 321] width 1405 height 642
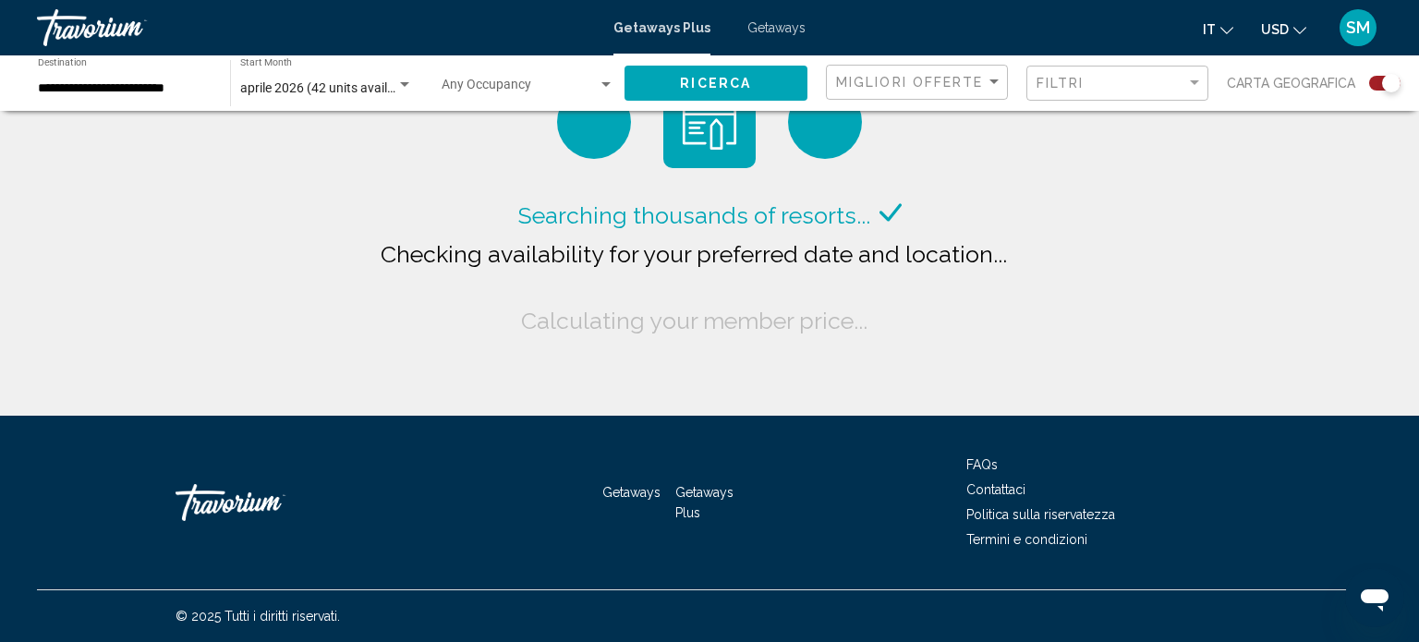
click at [160, 88] on input "**********" at bounding box center [125, 88] width 174 height 15
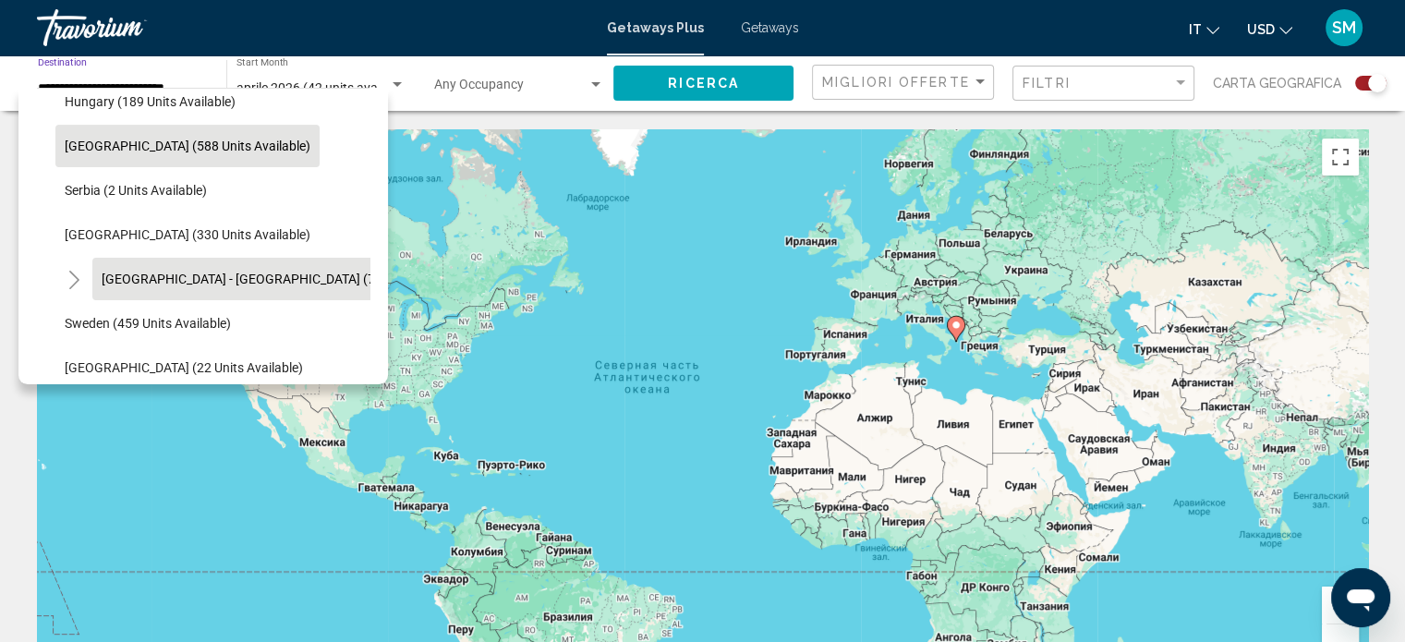
scroll to position [652, 0]
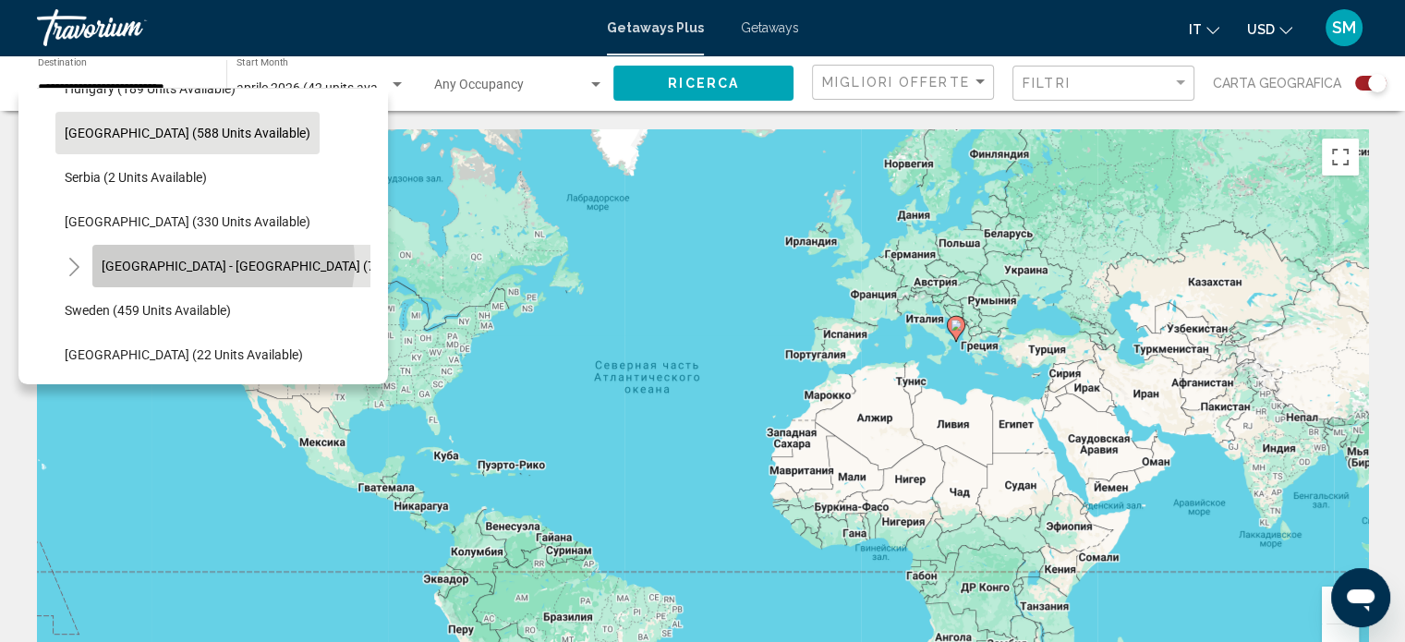
click at [221, 261] on span "Spain - Canary Islands (73 units available)" at bounding box center [288, 266] width 372 height 15
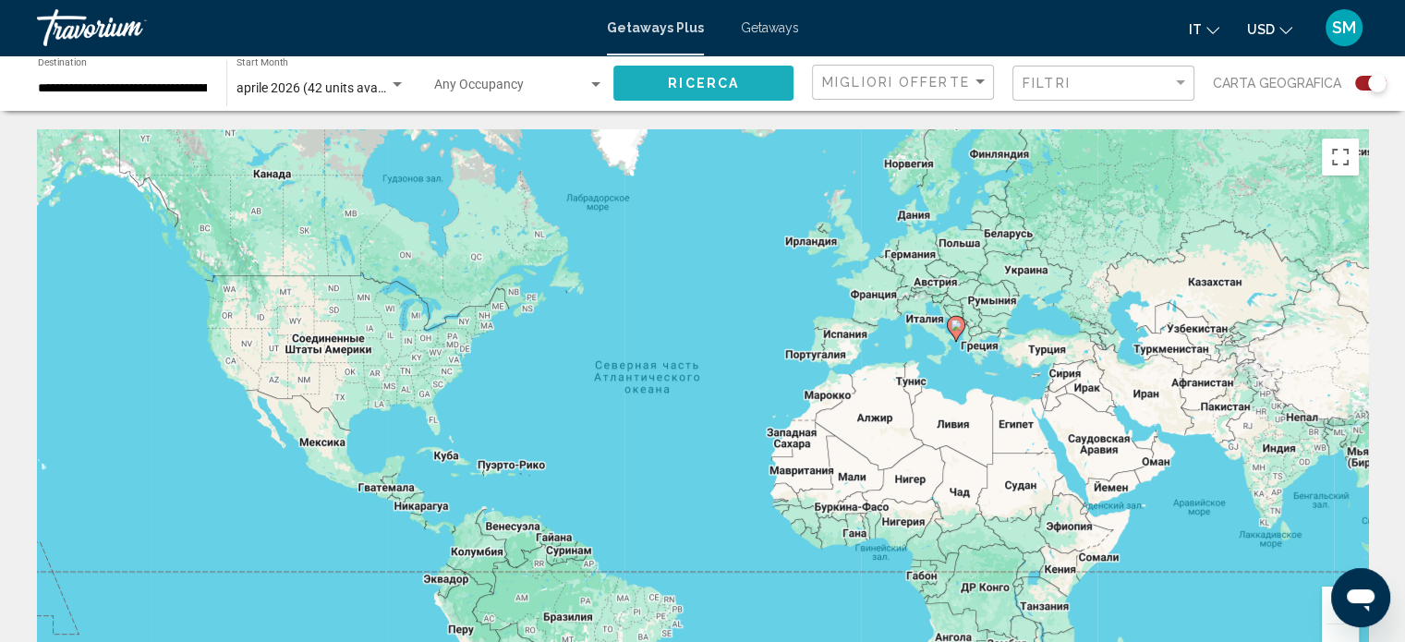
click at [746, 84] on button "Ricerca" at bounding box center [703, 83] width 180 height 34
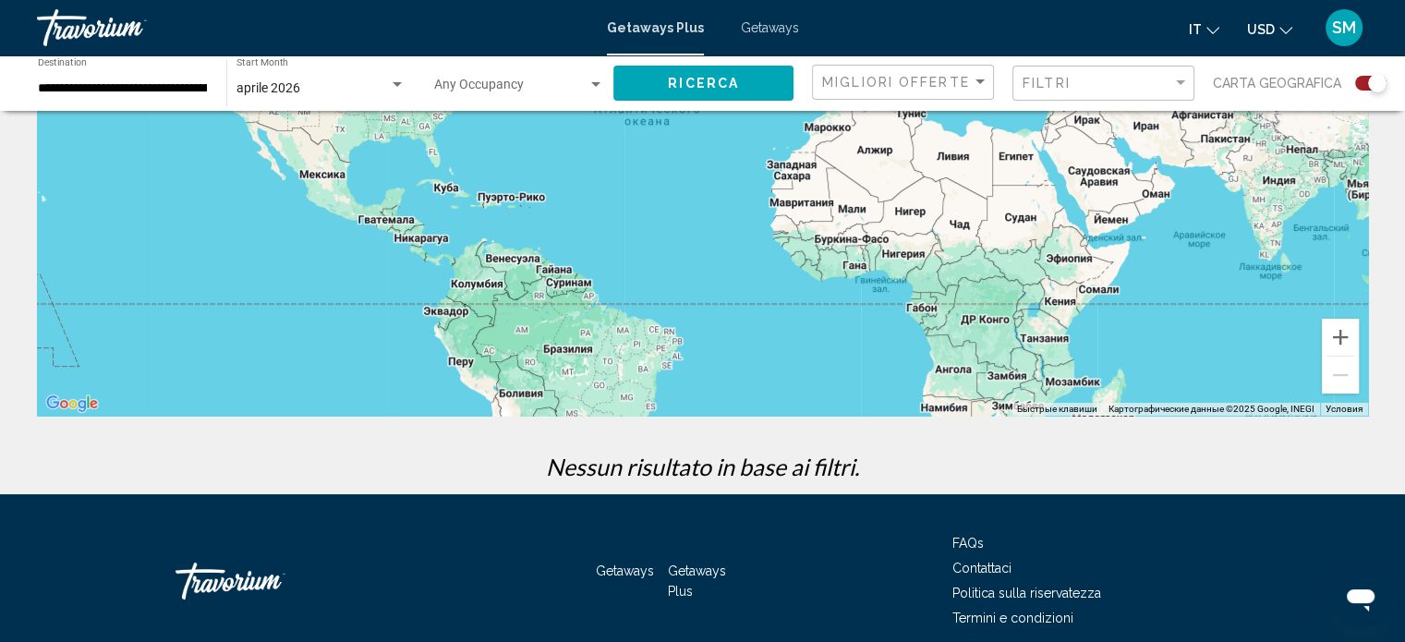
scroll to position [277, 0]
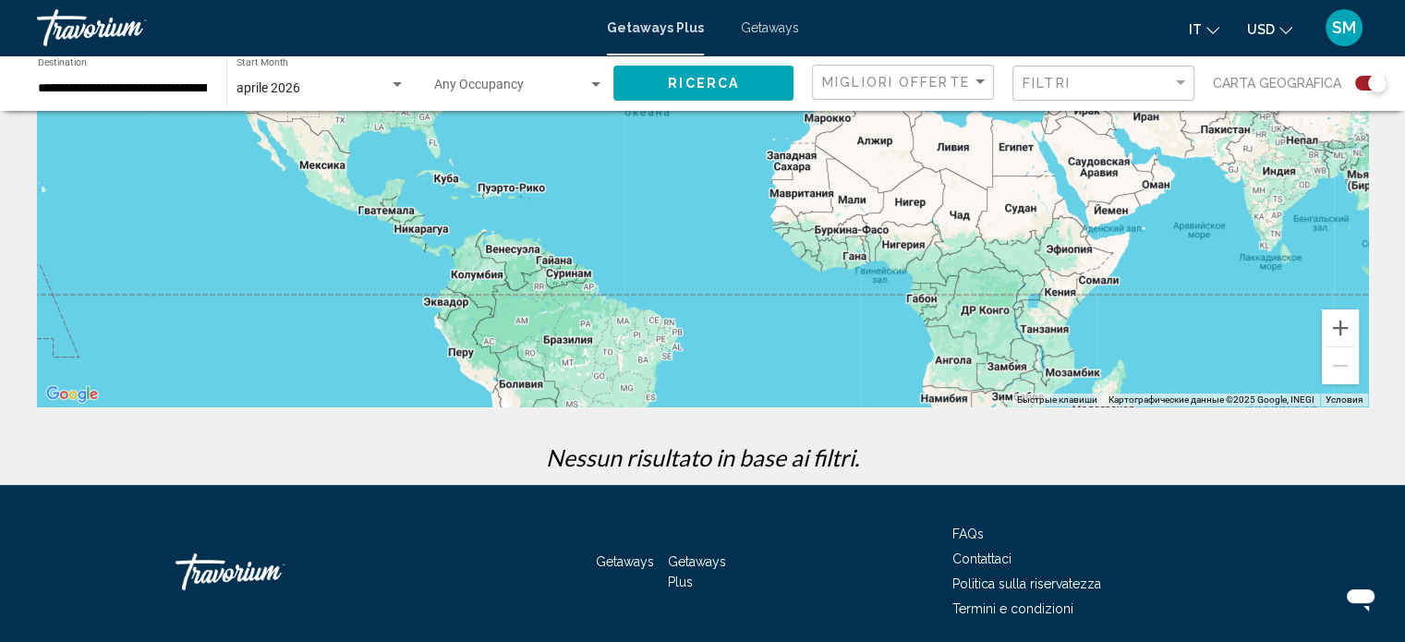
click at [160, 92] on input "**********" at bounding box center [123, 88] width 170 height 15
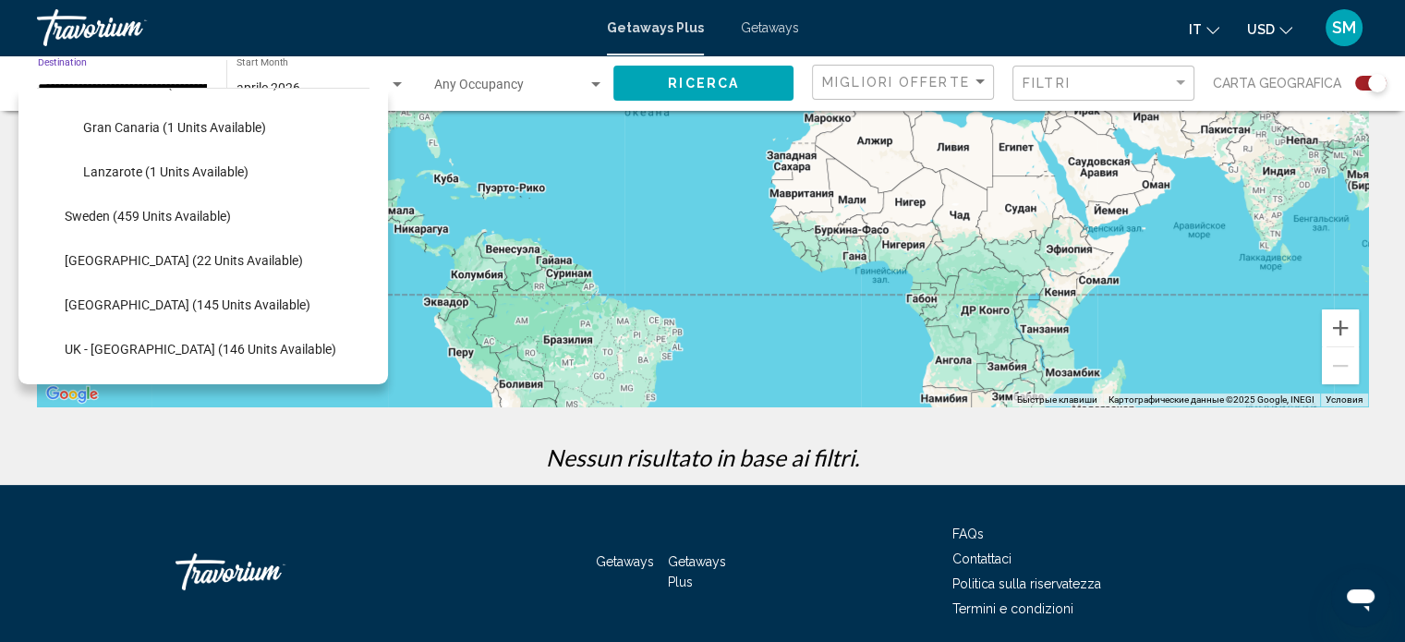
scroll to position [970, 0]
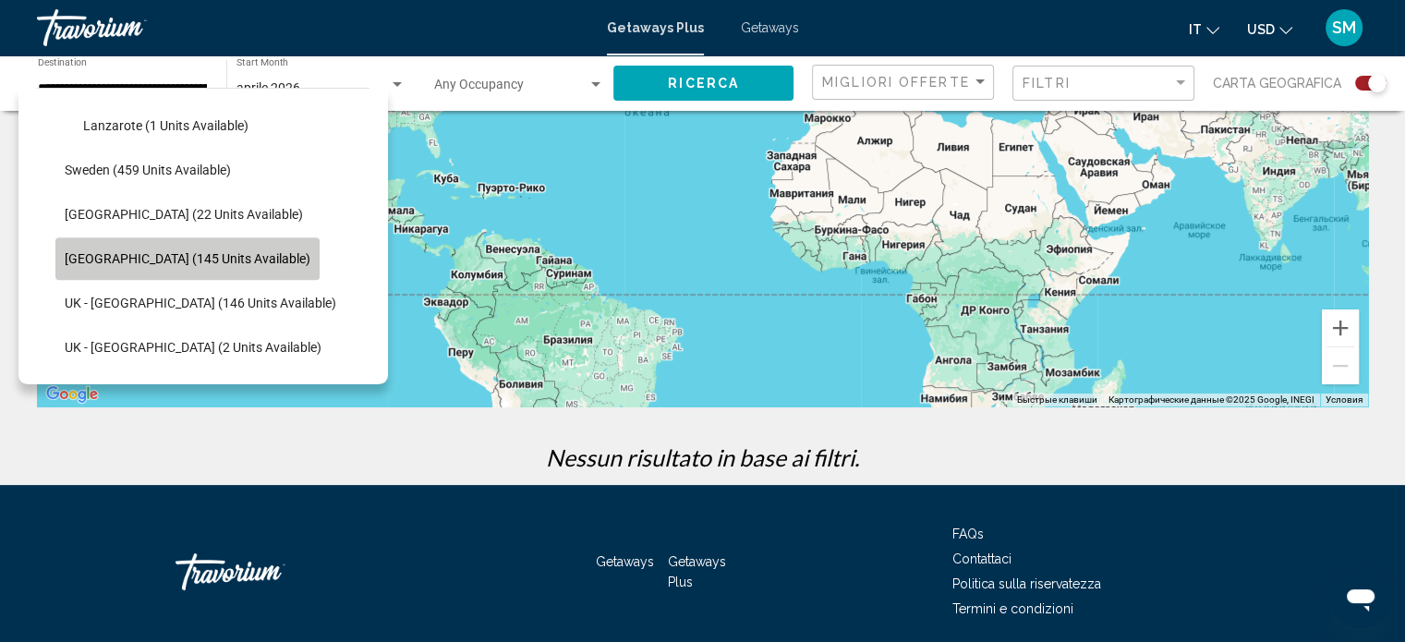
click at [197, 255] on span "Turkey (145 units available)" at bounding box center [188, 258] width 246 height 15
type input "**********"
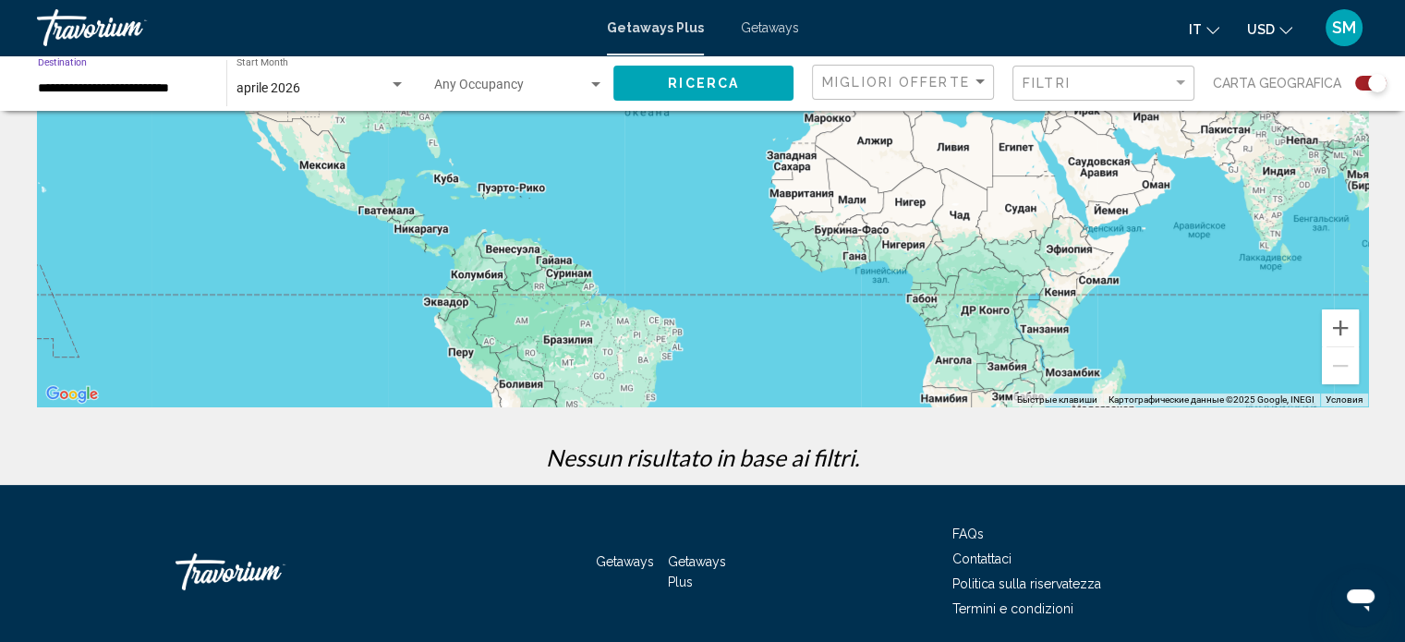
click at [710, 83] on span "Ricerca" at bounding box center [703, 84] width 71 height 15
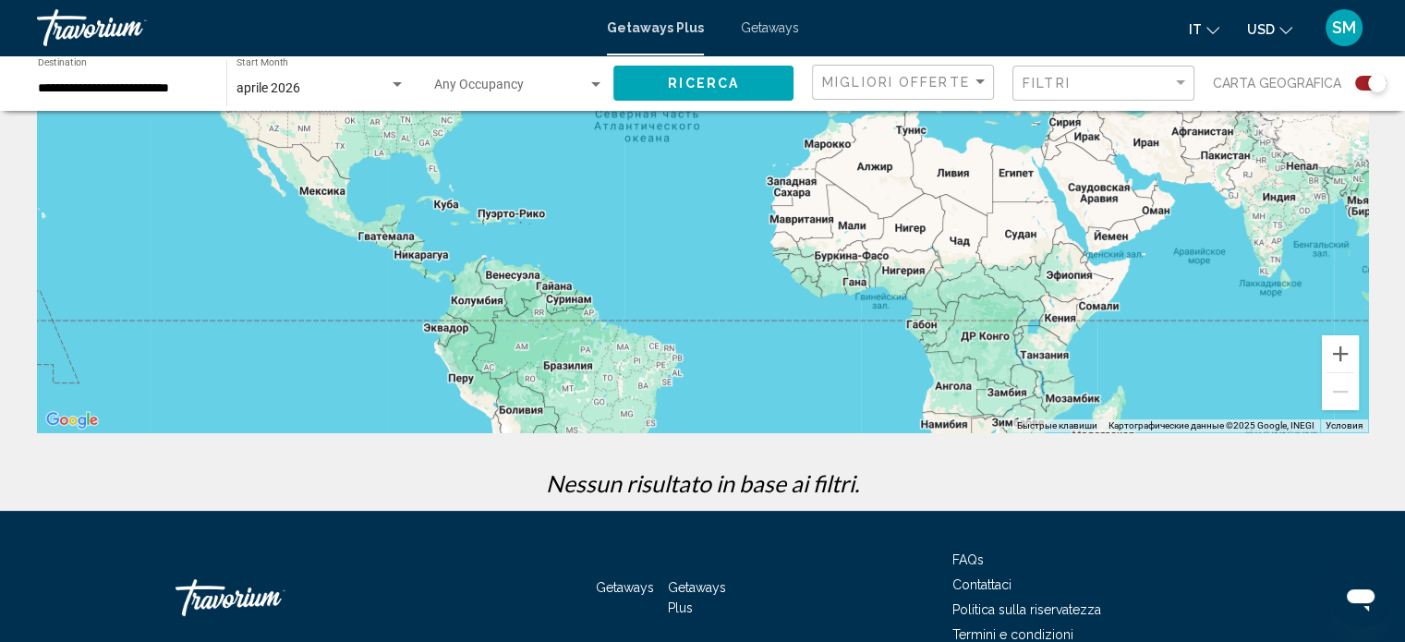
scroll to position [346, 0]
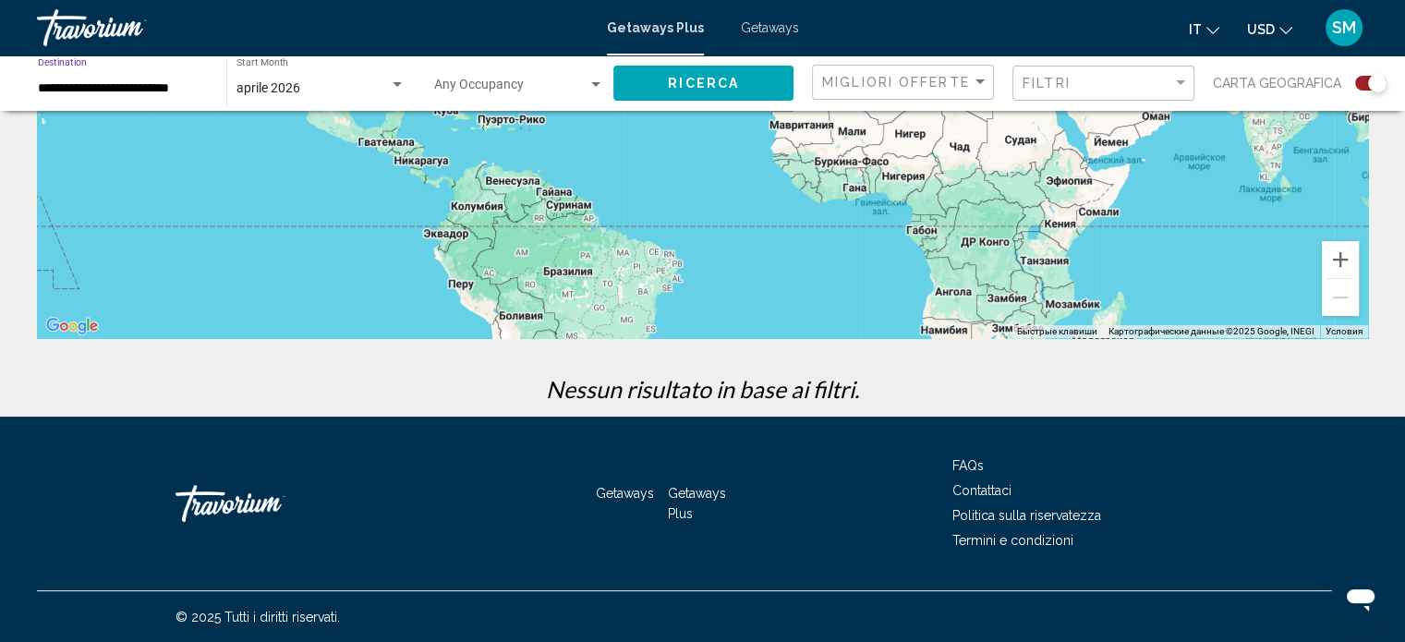
click at [157, 91] on input "**********" at bounding box center [123, 88] width 170 height 15
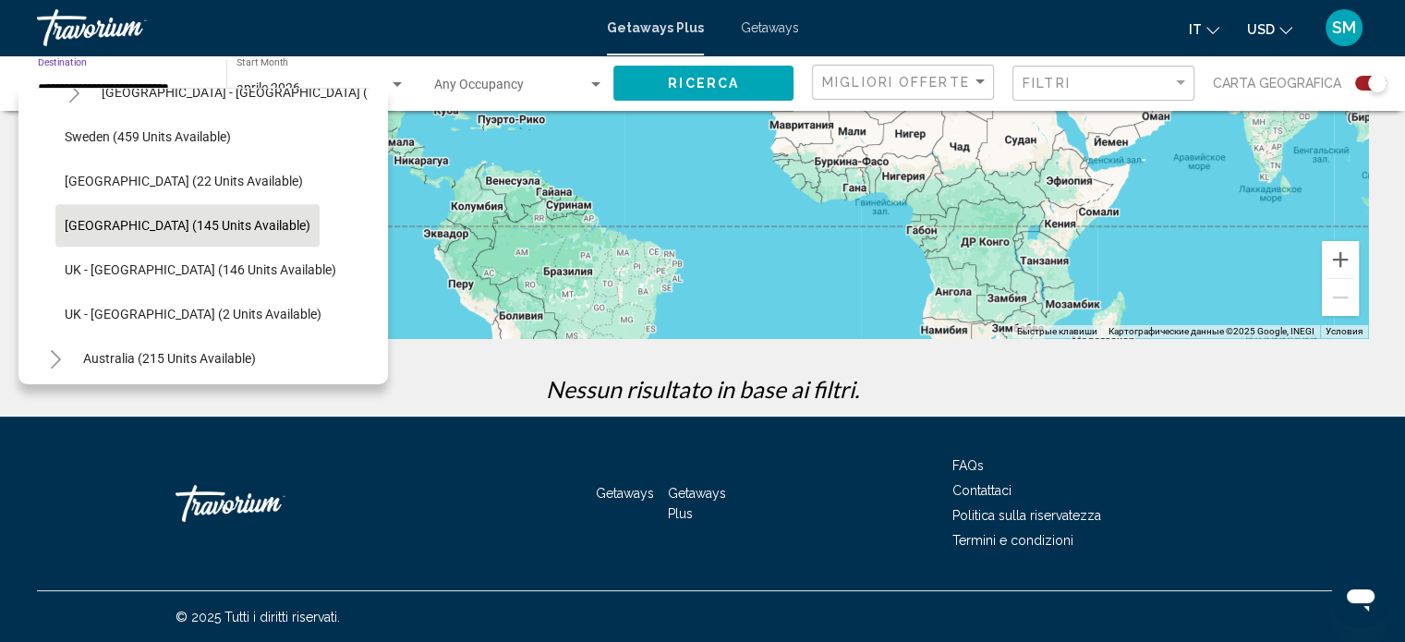
scroll to position [918, 0]
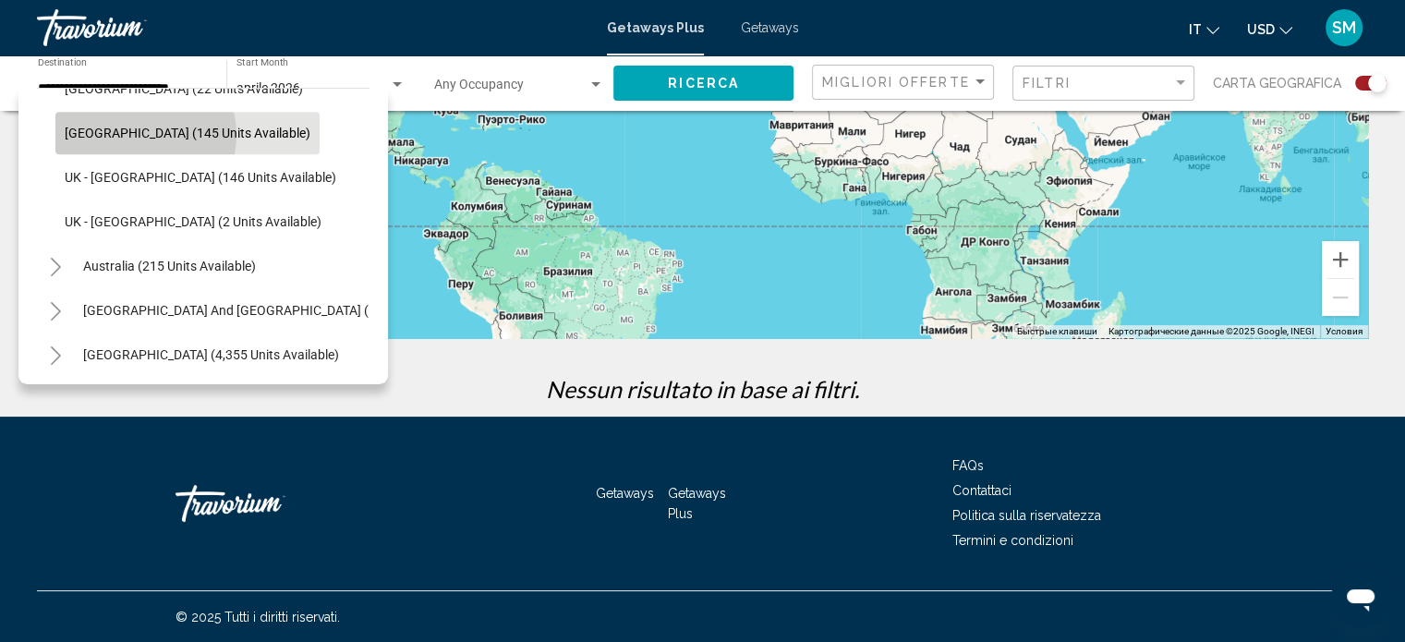
click at [140, 134] on span "Turkey (145 units available)" at bounding box center [188, 133] width 246 height 15
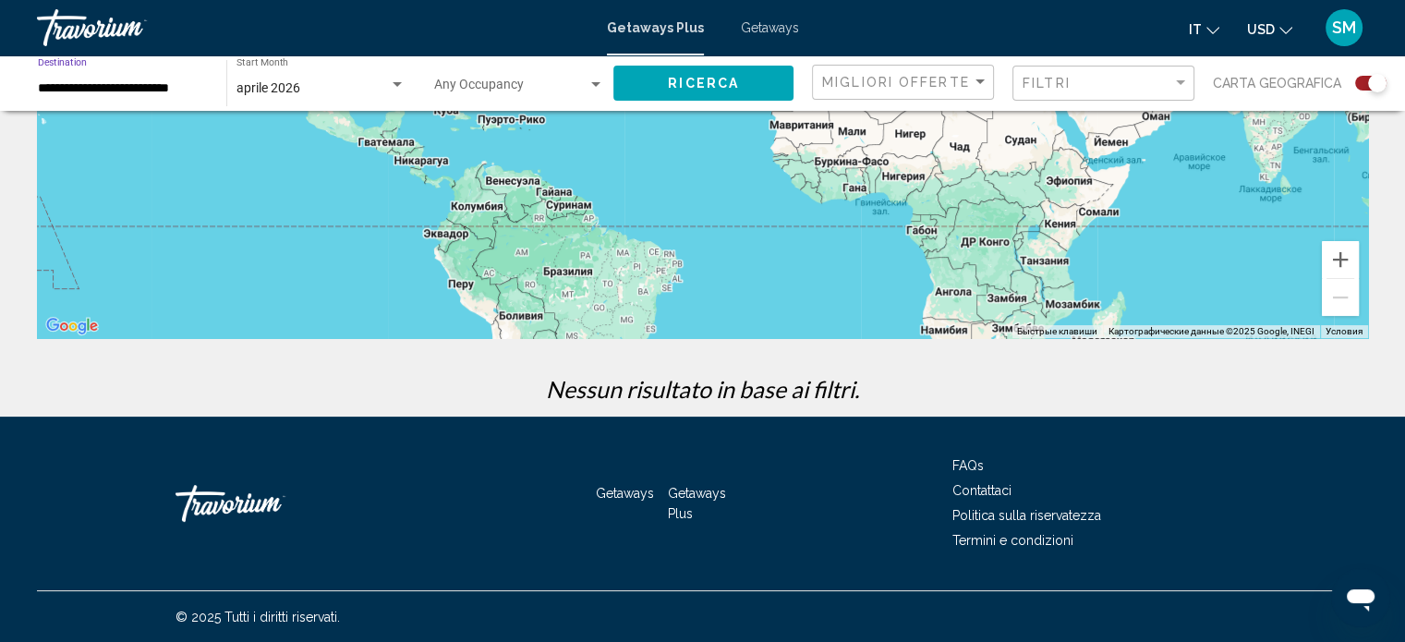
click at [394, 86] on div "Search widget" at bounding box center [397, 84] width 9 height 5
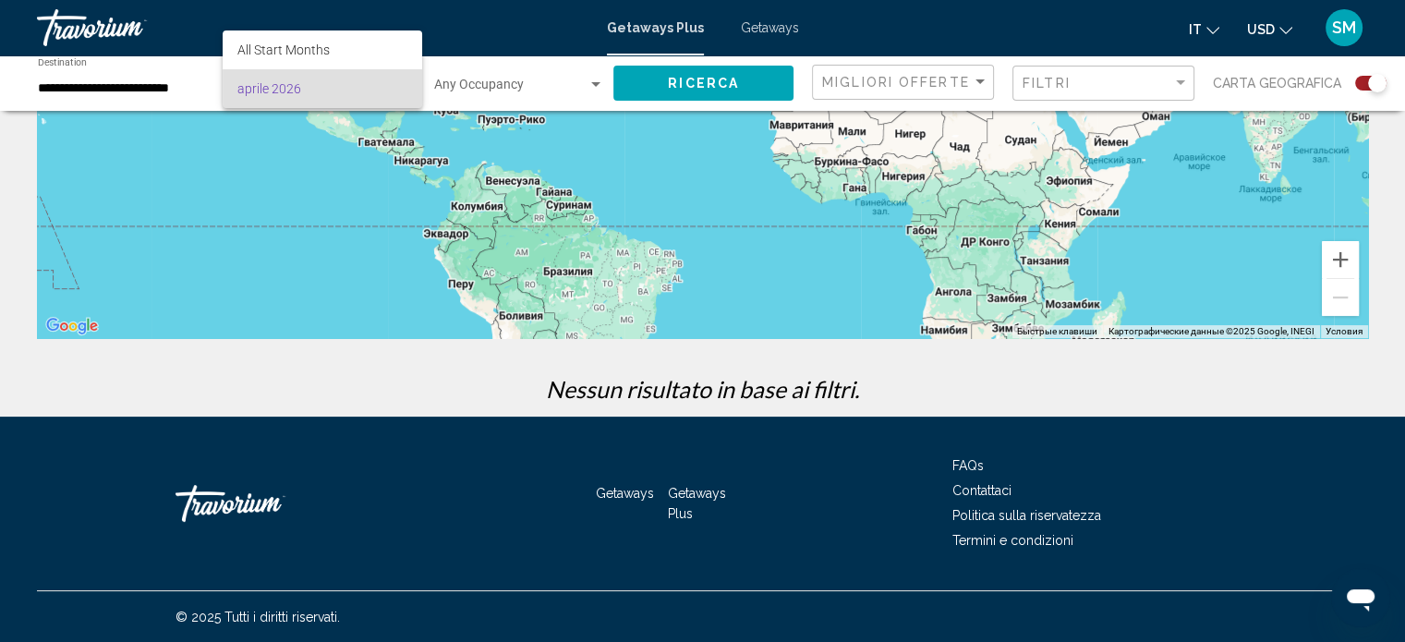
click at [394, 88] on span "aprile 2026" at bounding box center [322, 88] width 170 height 39
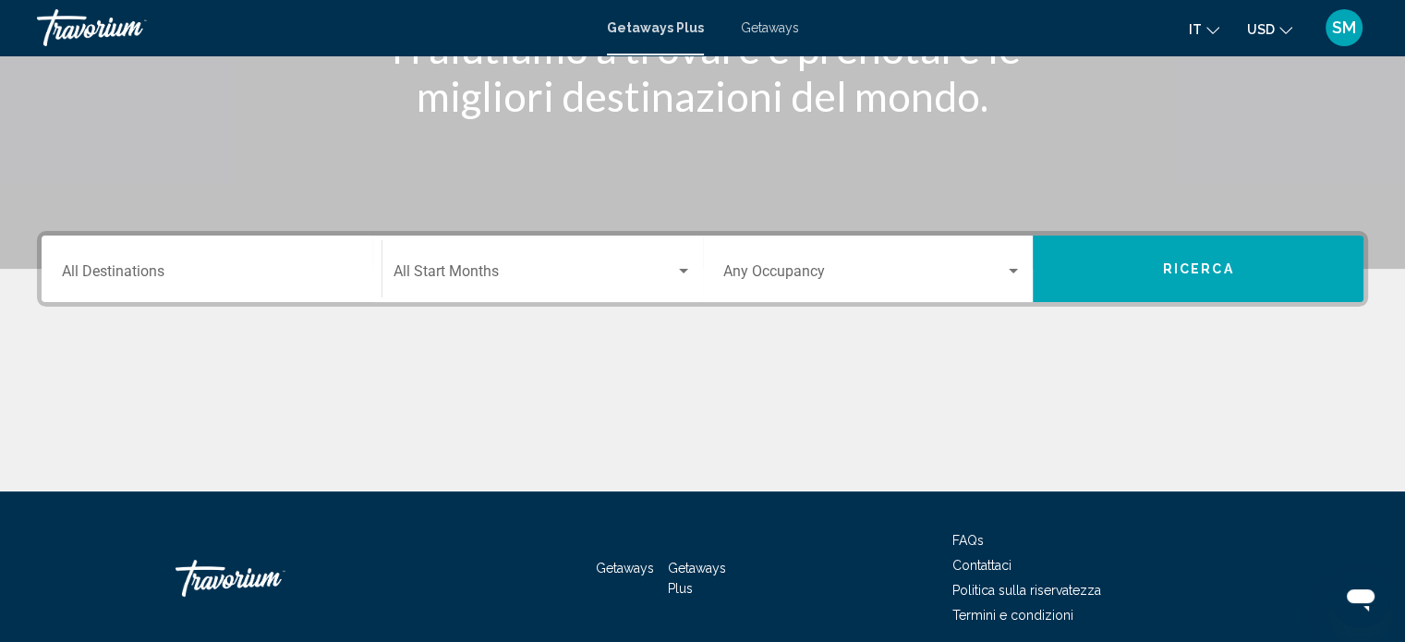
scroll to position [360, 0]
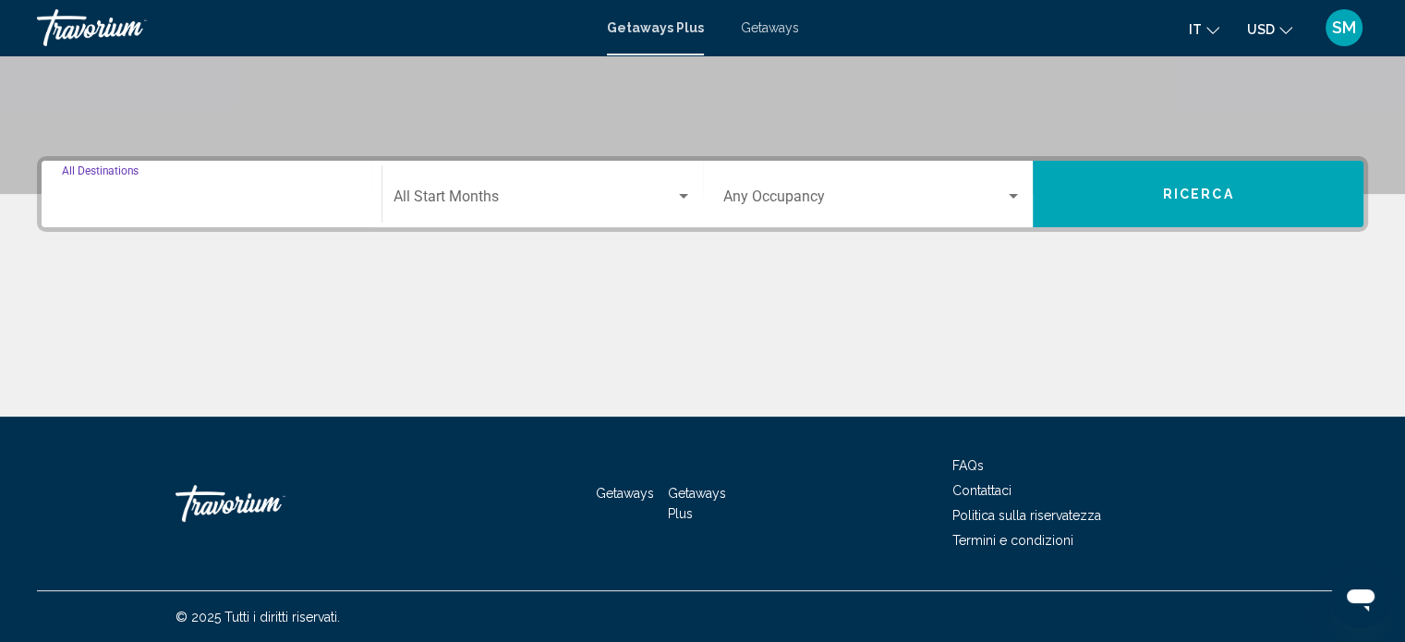
click at [166, 202] on input "Destination All Destinations" at bounding box center [211, 200] width 299 height 17
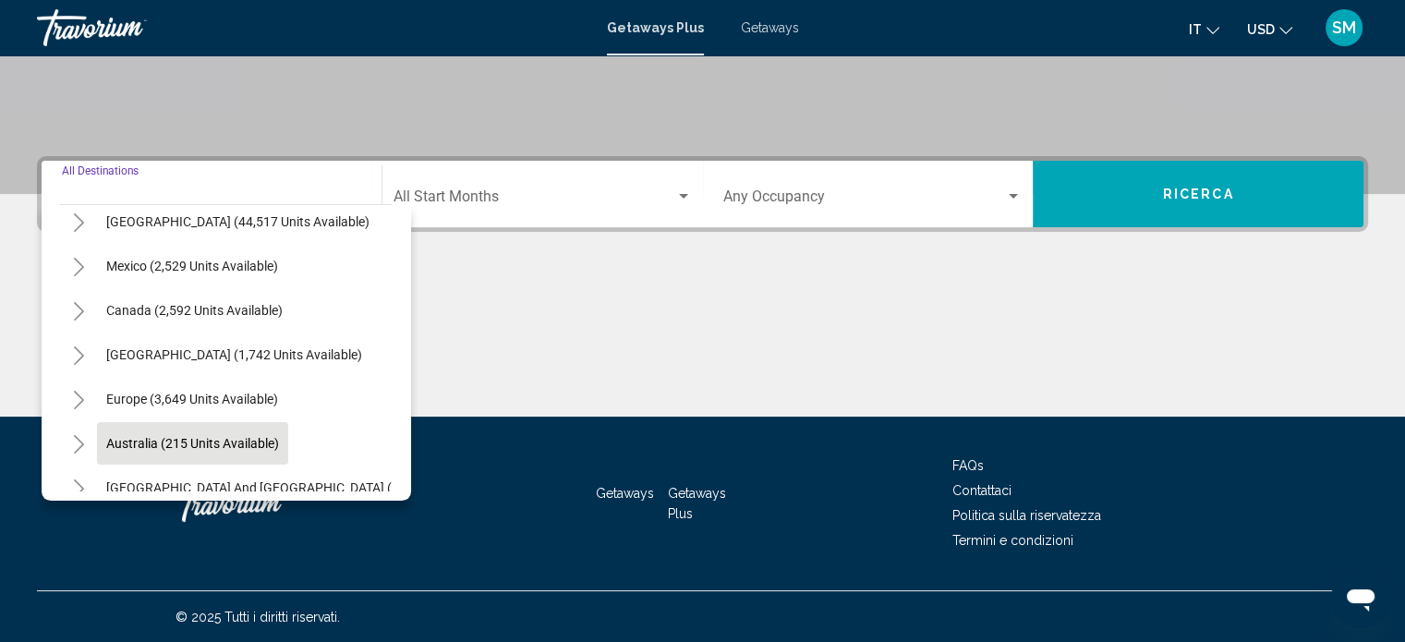
scroll to position [92, 0]
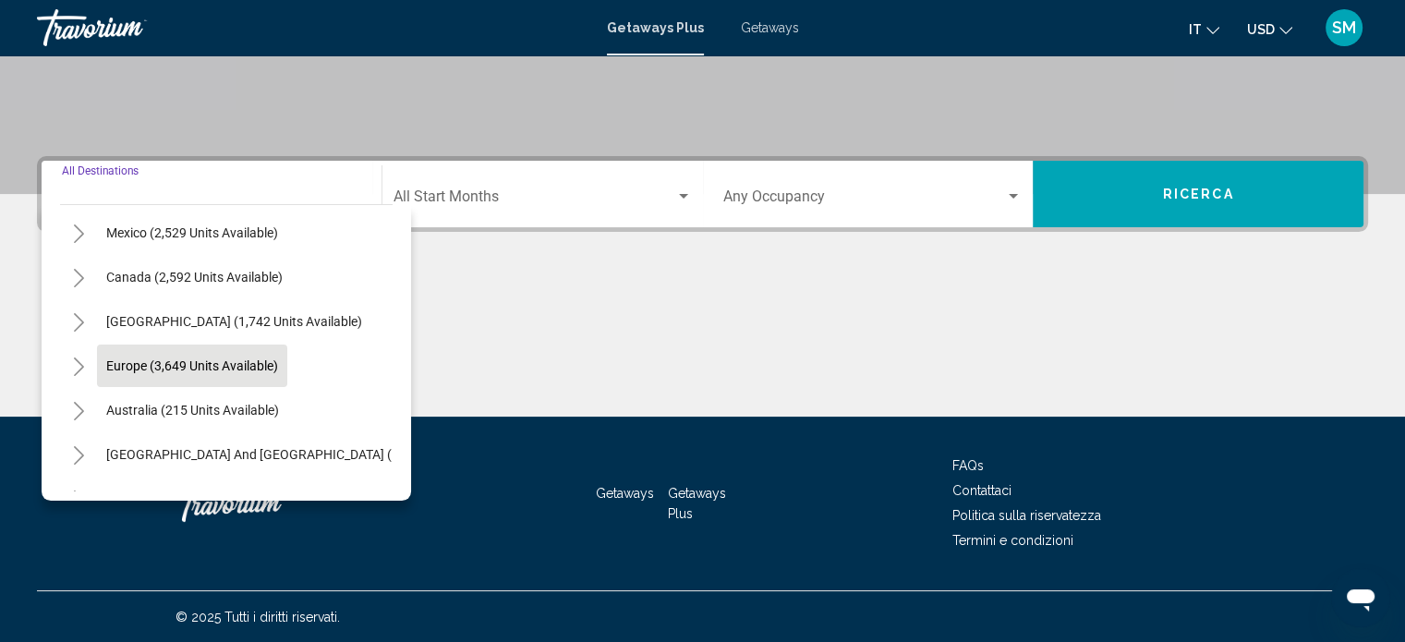
click at [182, 361] on span "Europe (3,649 units available)" at bounding box center [192, 365] width 172 height 15
type input "**********"
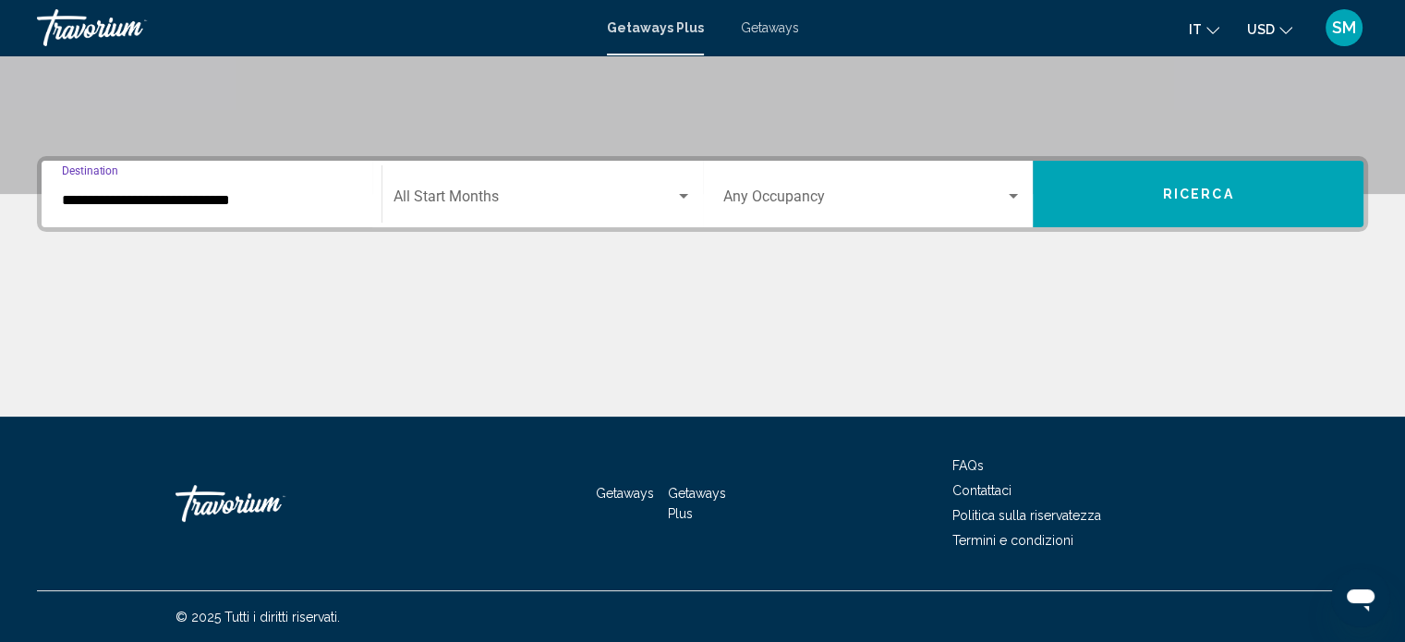
click at [684, 194] on div "Search widget" at bounding box center [683, 196] width 9 height 5
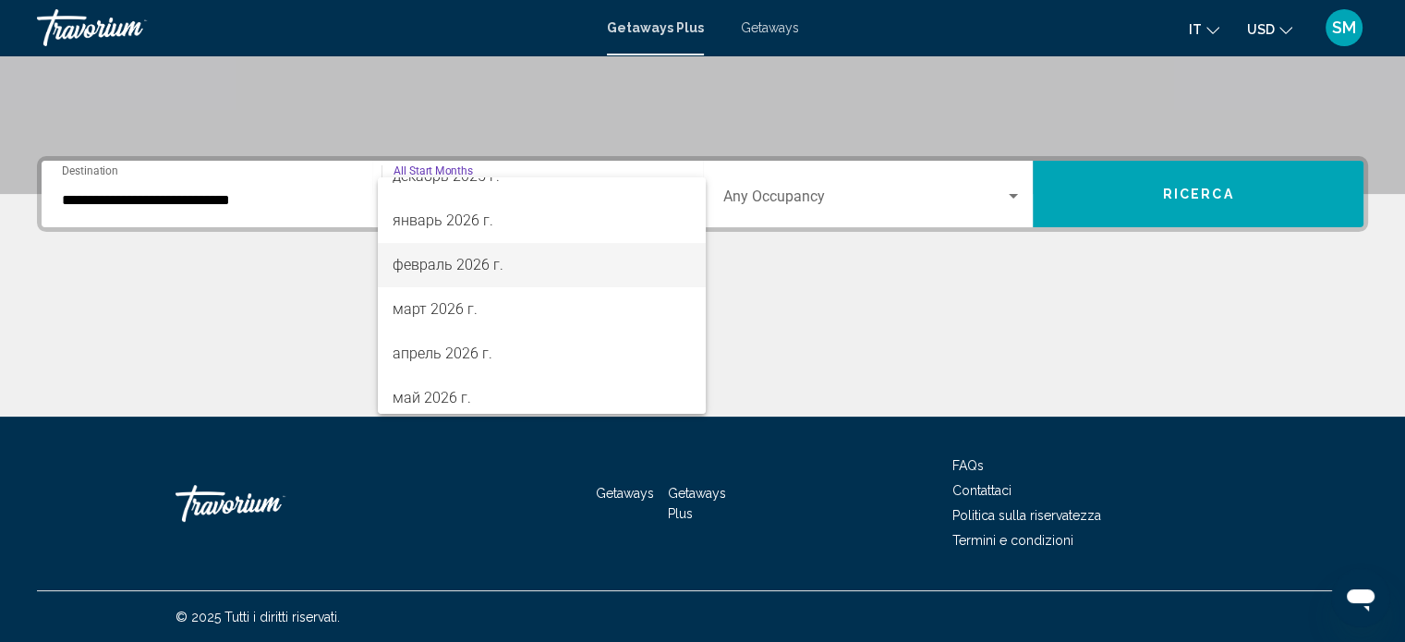
scroll to position [277, 0]
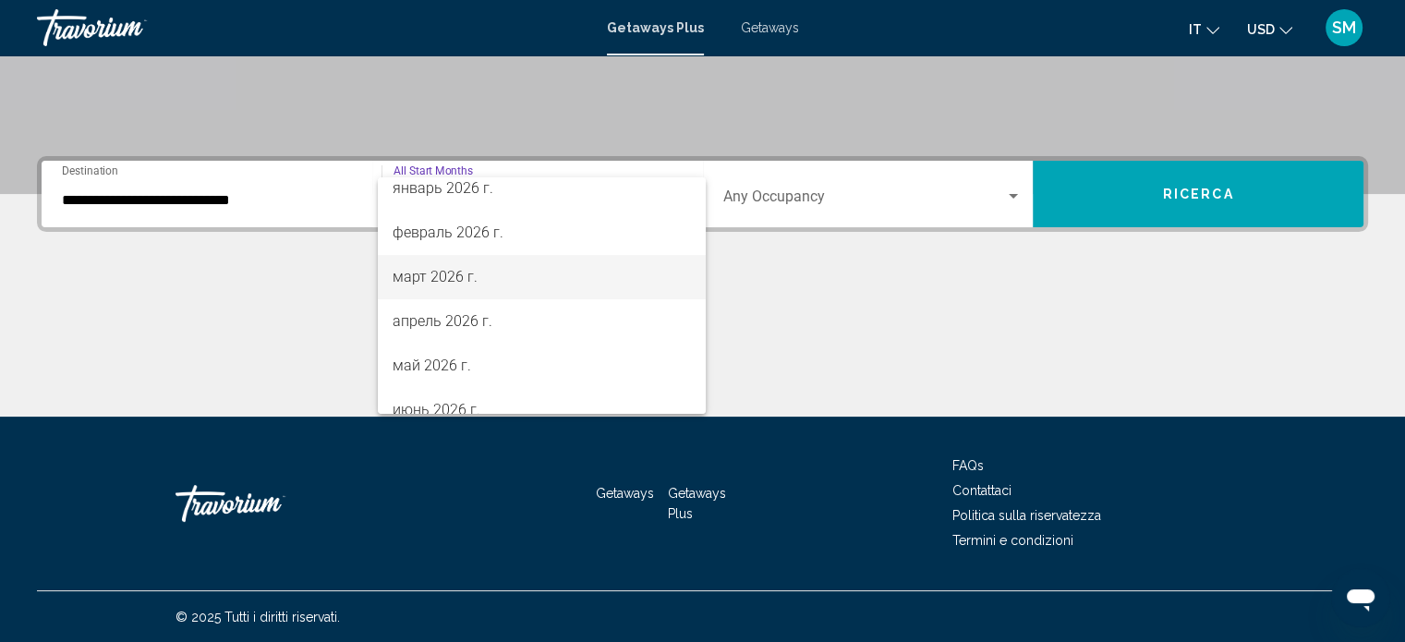
click at [482, 273] on span "март 2026 г." at bounding box center [542, 277] width 298 height 44
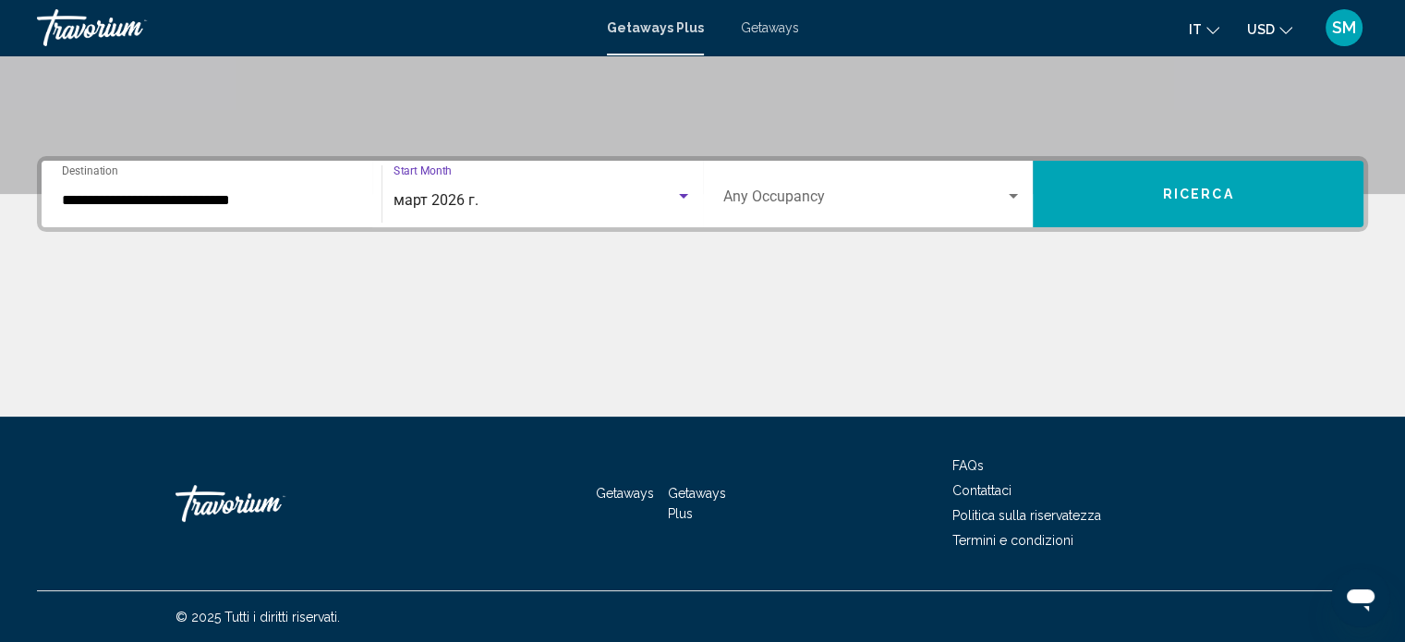
click at [1225, 191] on span "Ricerca" at bounding box center [1198, 195] width 71 height 15
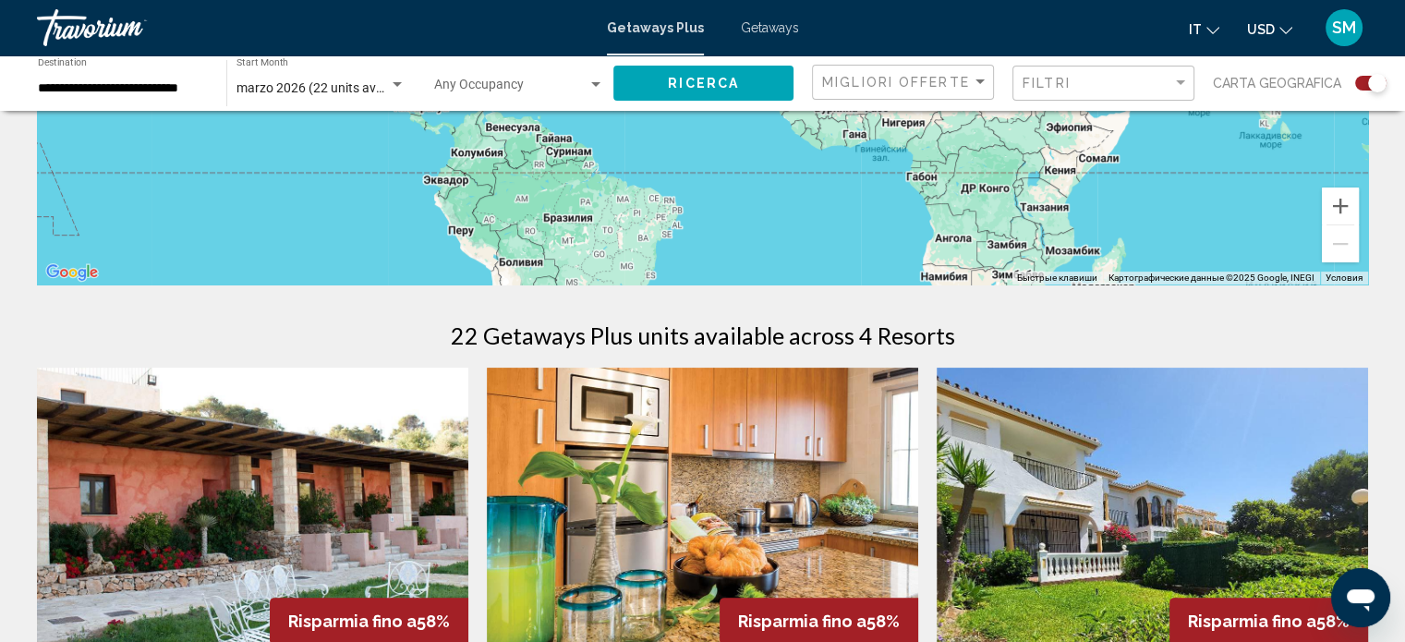
scroll to position [647, 0]
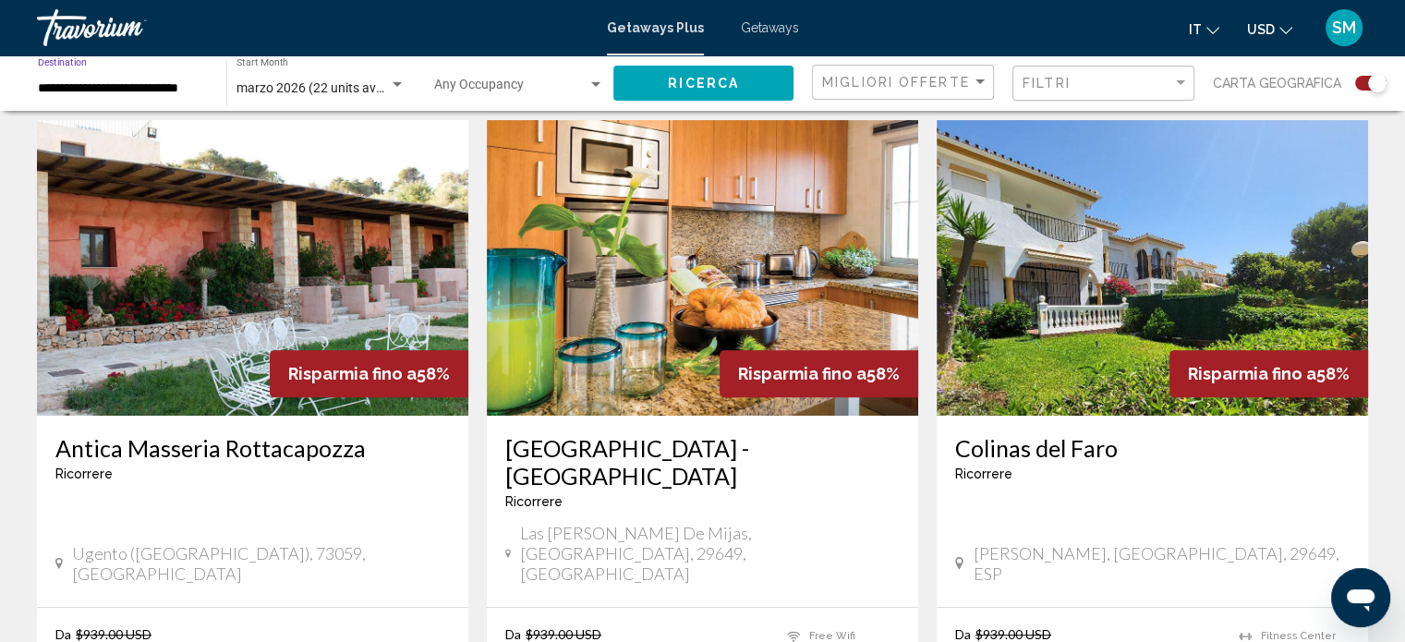
click at [107, 94] on input "**********" at bounding box center [123, 88] width 170 height 15
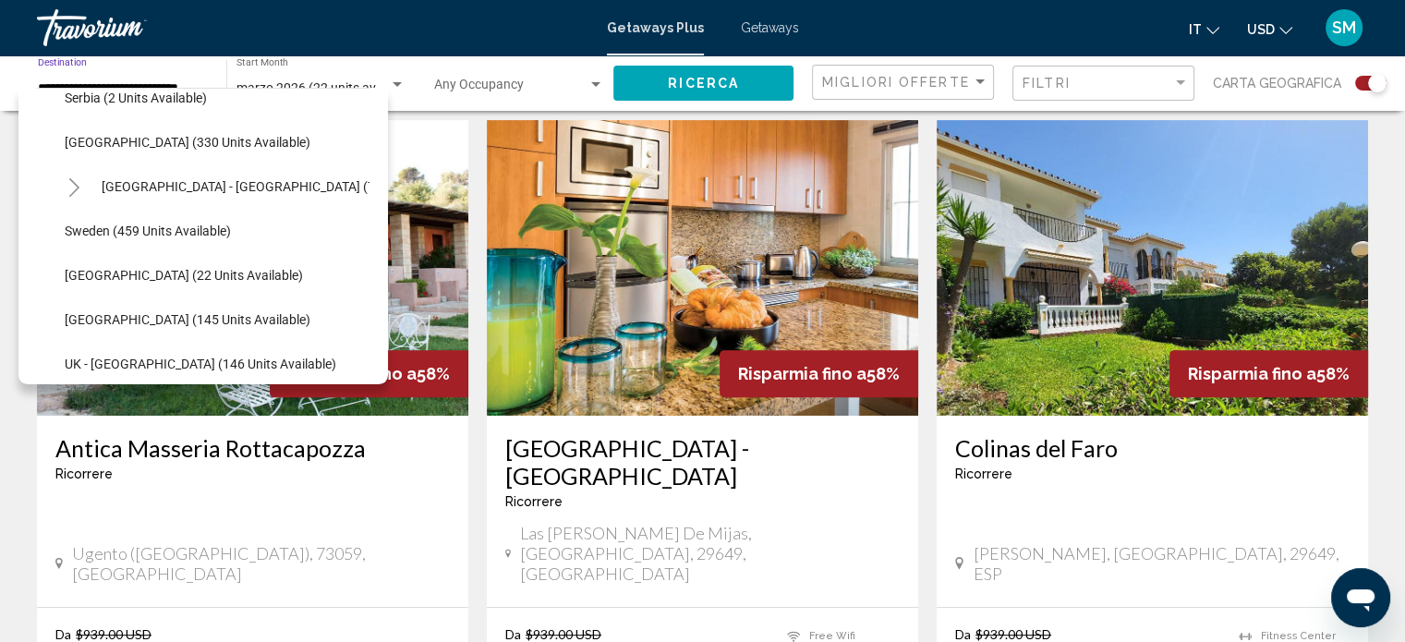
scroll to position [763, 0]
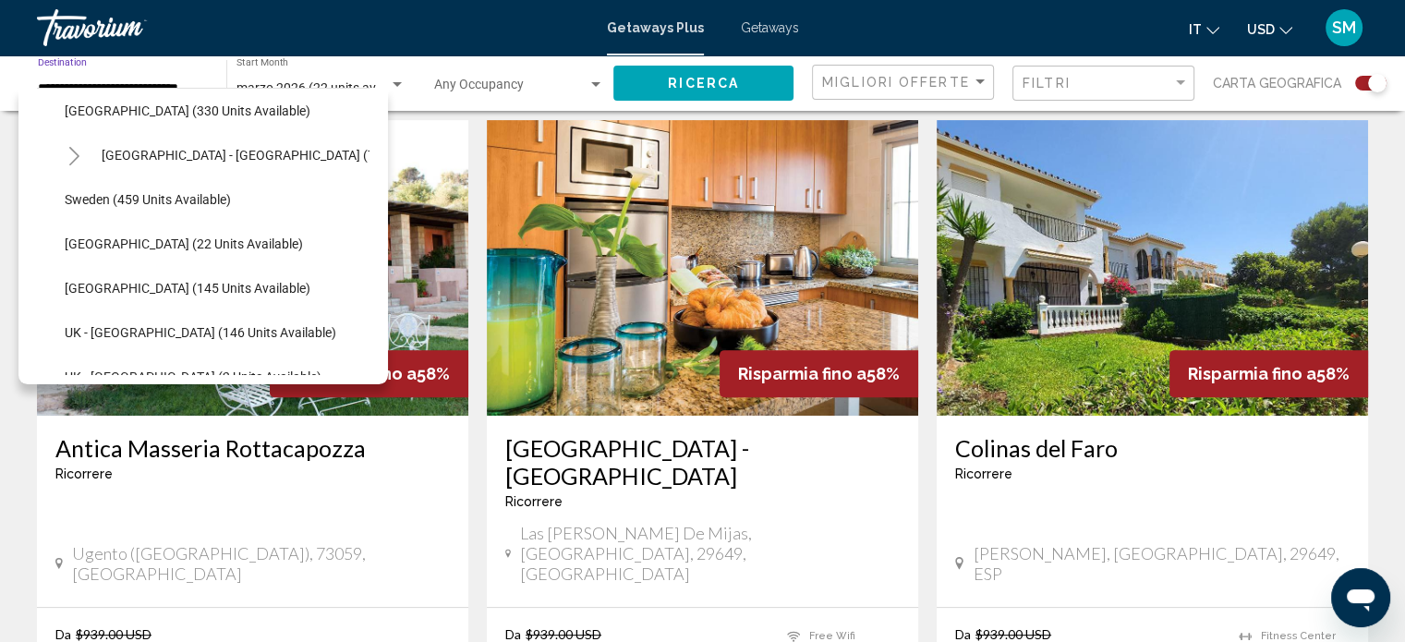
click at [203, 284] on span "Turkey (145 units available)" at bounding box center [188, 288] width 246 height 15
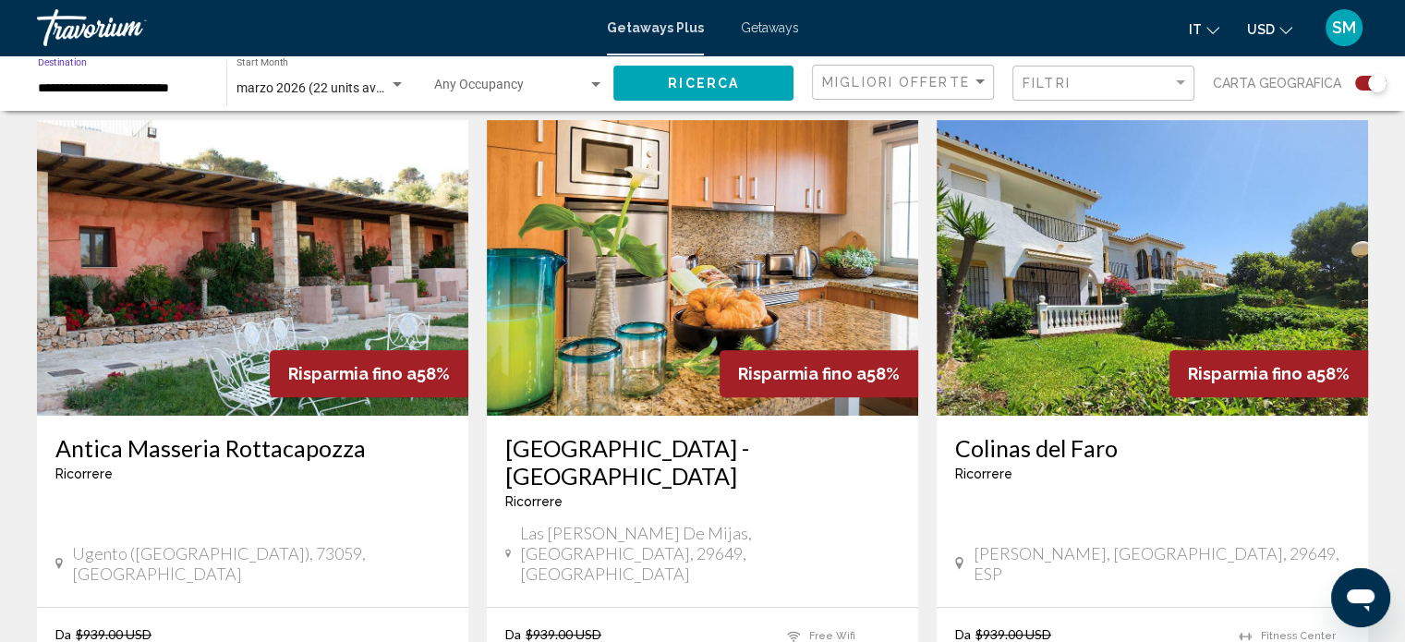
click at [717, 77] on span "Ricerca" at bounding box center [703, 84] width 71 height 15
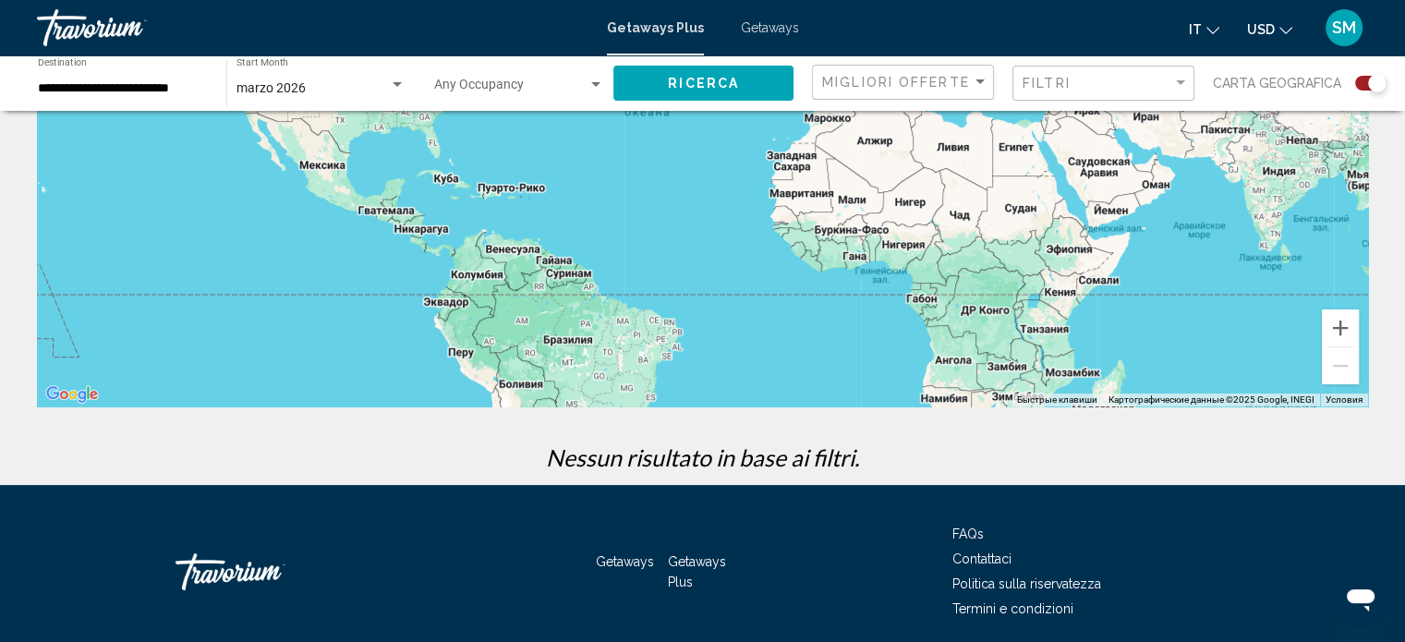
scroll to position [346, 0]
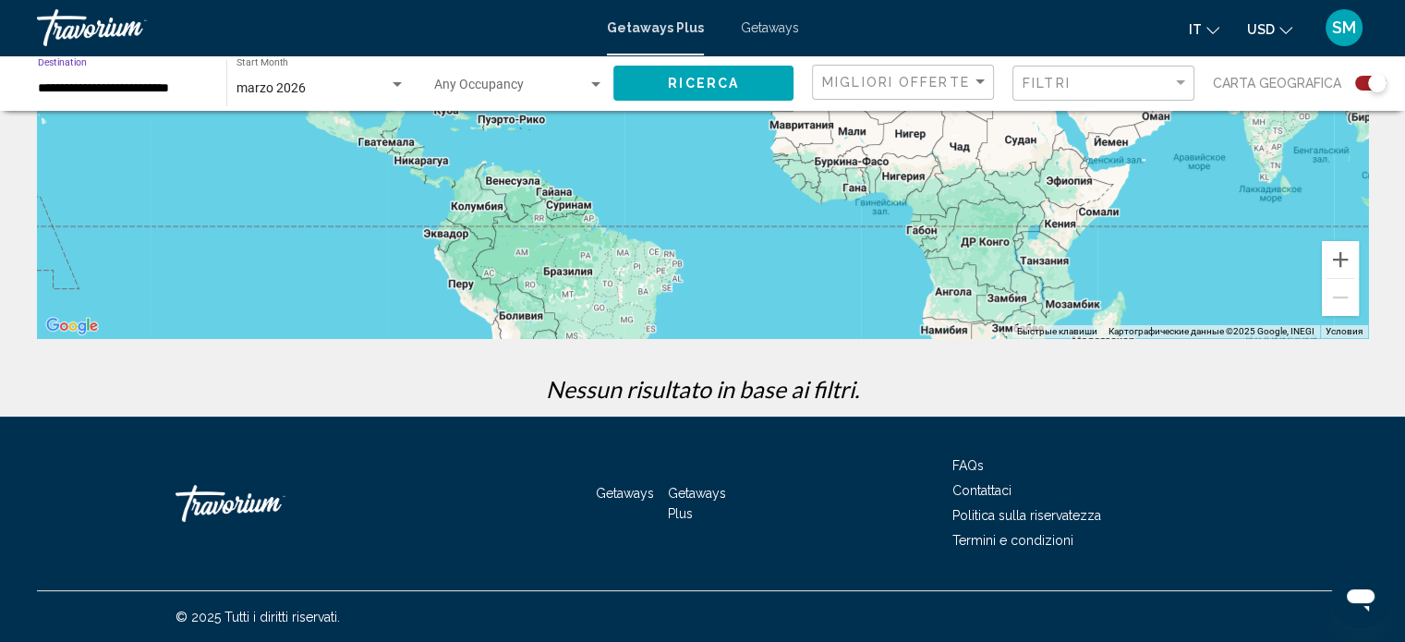
click at [133, 90] on input "**********" at bounding box center [123, 88] width 170 height 15
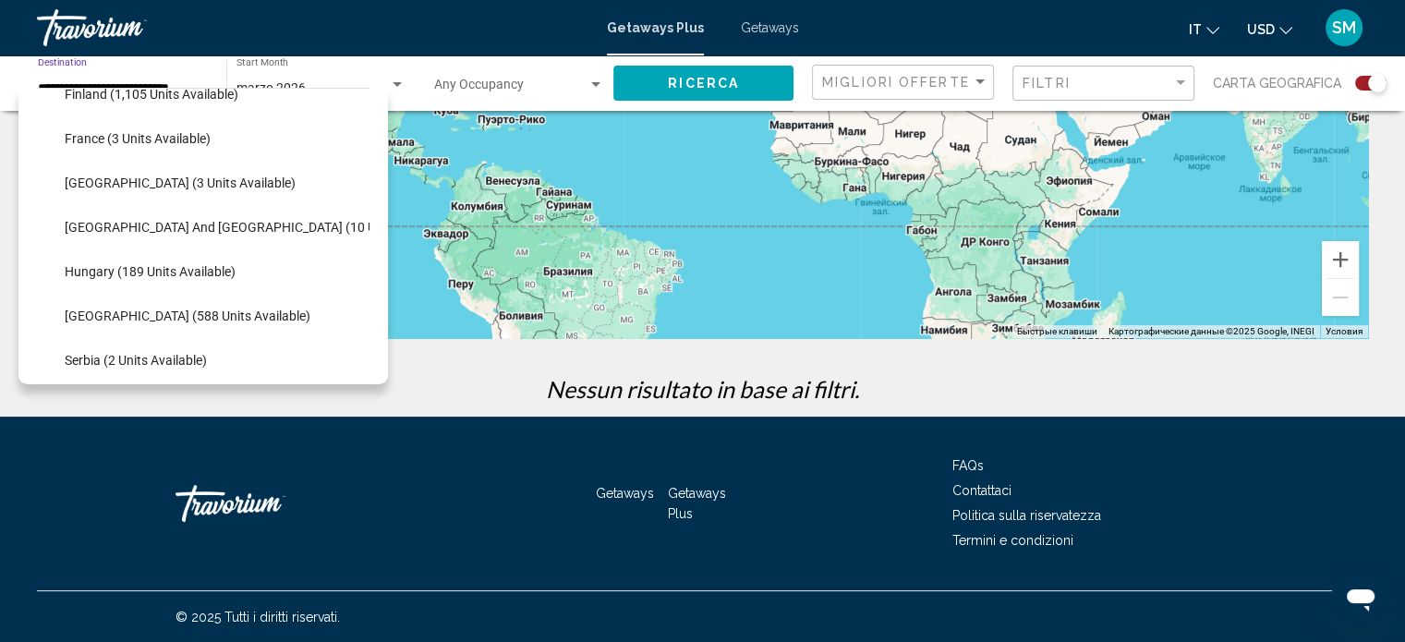
scroll to position [456, 0]
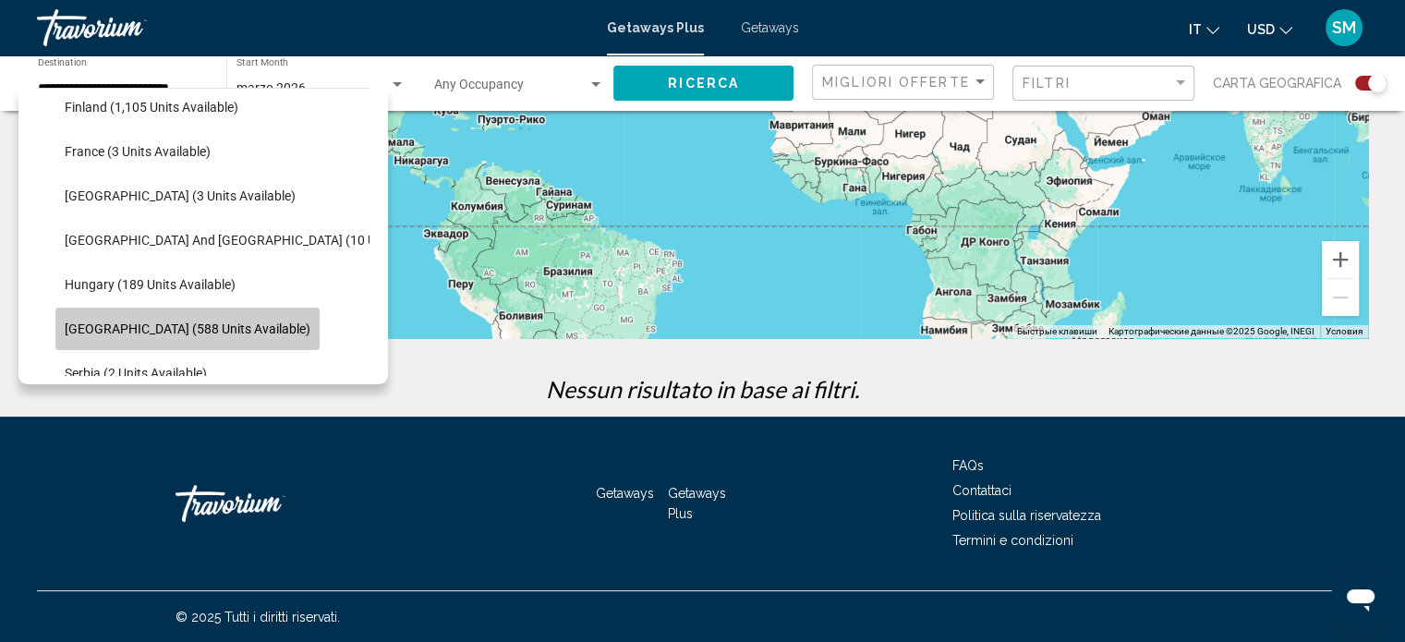
click at [218, 326] on button "Italy (588 units available)" at bounding box center [187, 329] width 264 height 42
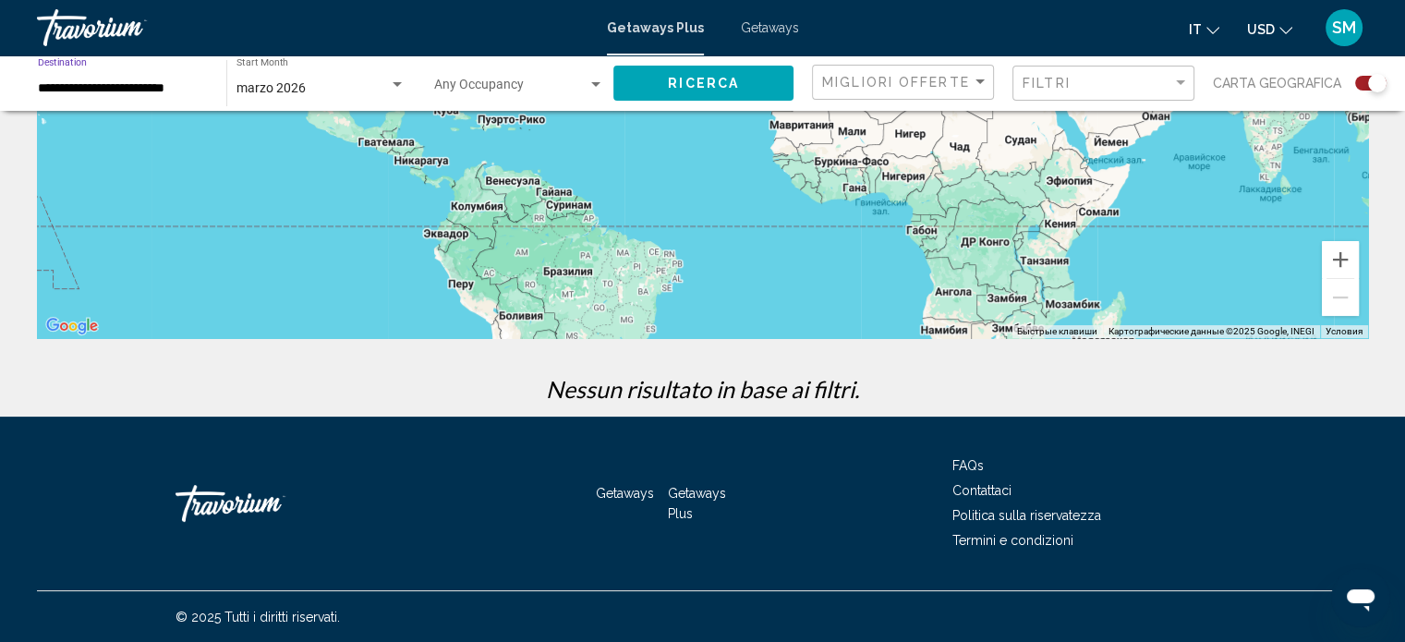
click at [658, 95] on button "Ricerca" at bounding box center [703, 83] width 180 height 34
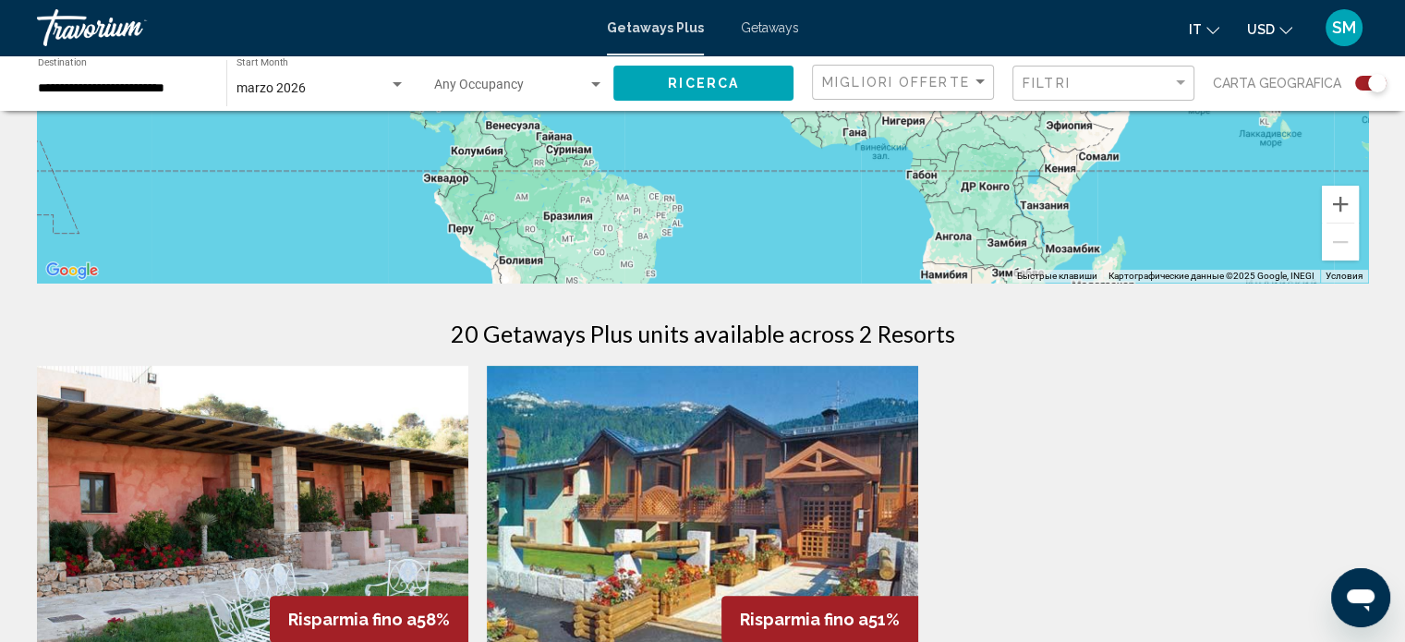
scroll to position [554, 0]
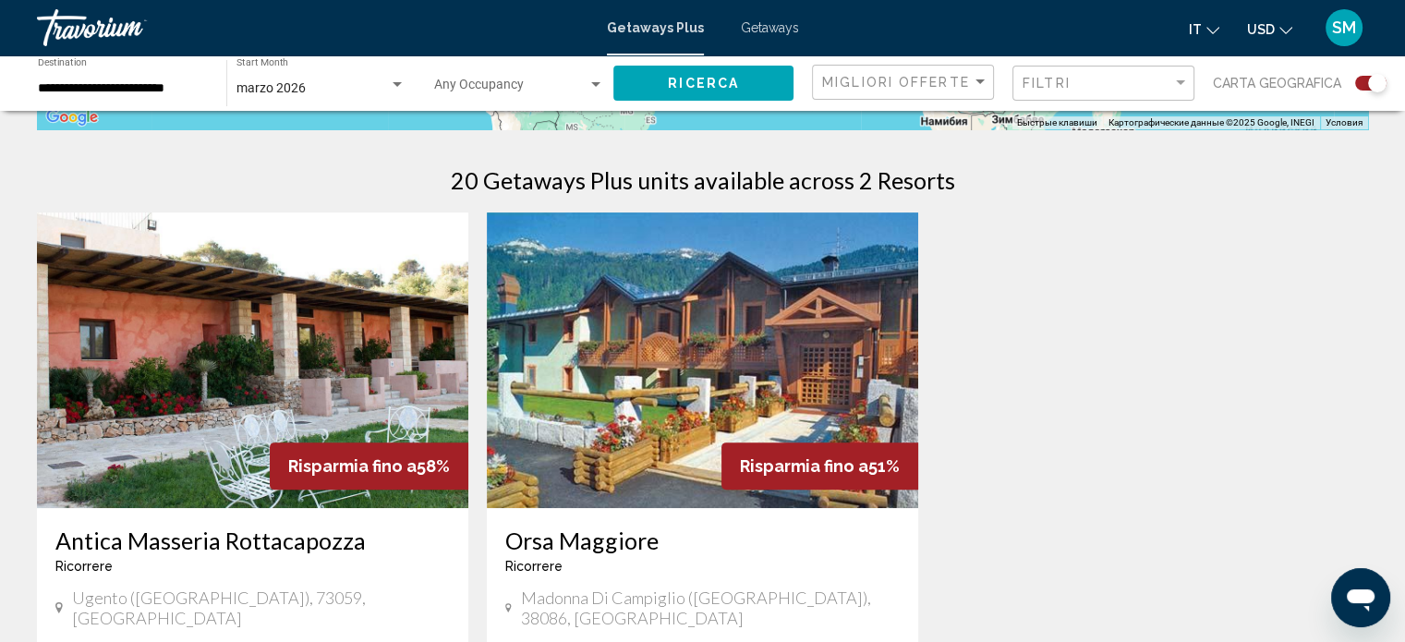
click at [126, 95] on input "**********" at bounding box center [123, 88] width 170 height 15
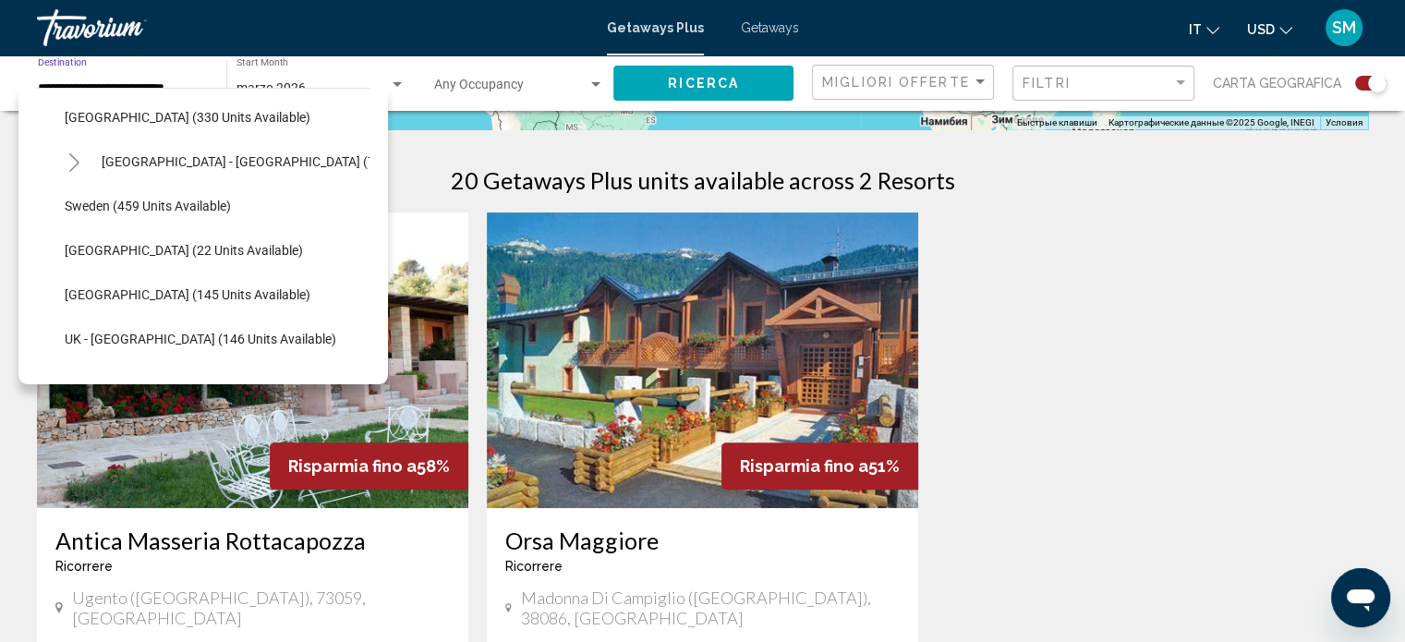
scroll to position [649, 0]
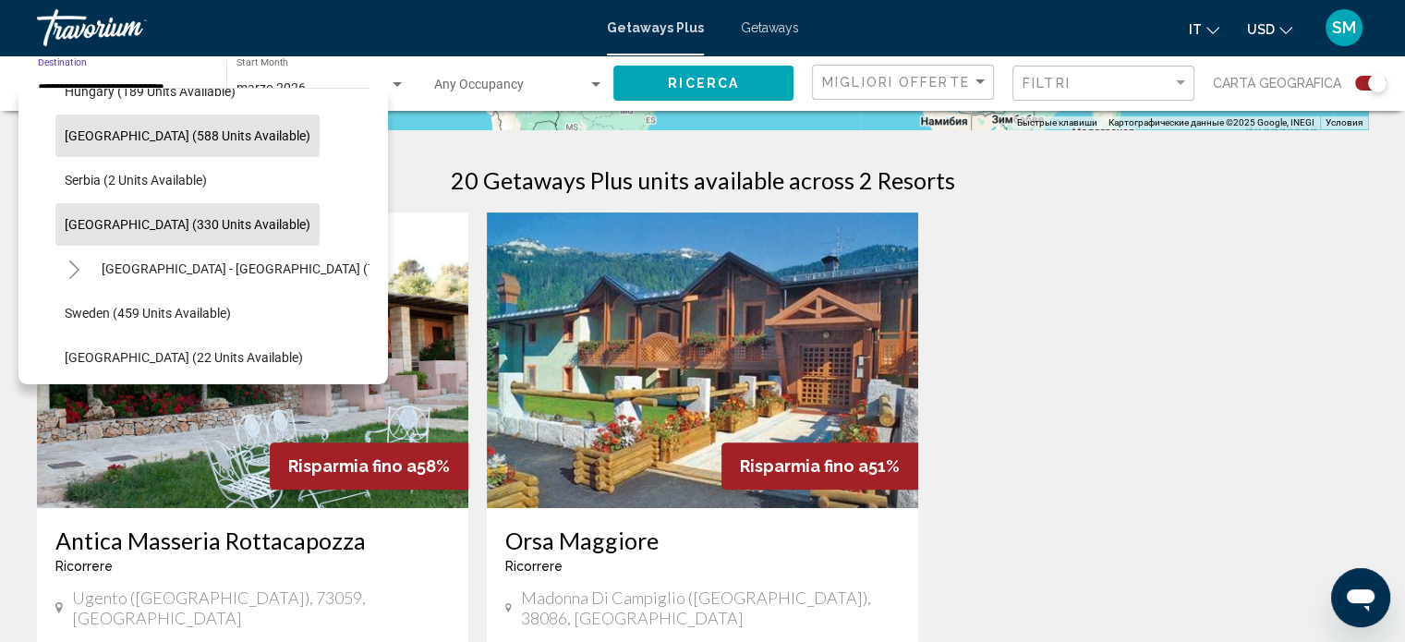
click at [226, 225] on button "Spain (330 units available)" at bounding box center [187, 224] width 264 height 42
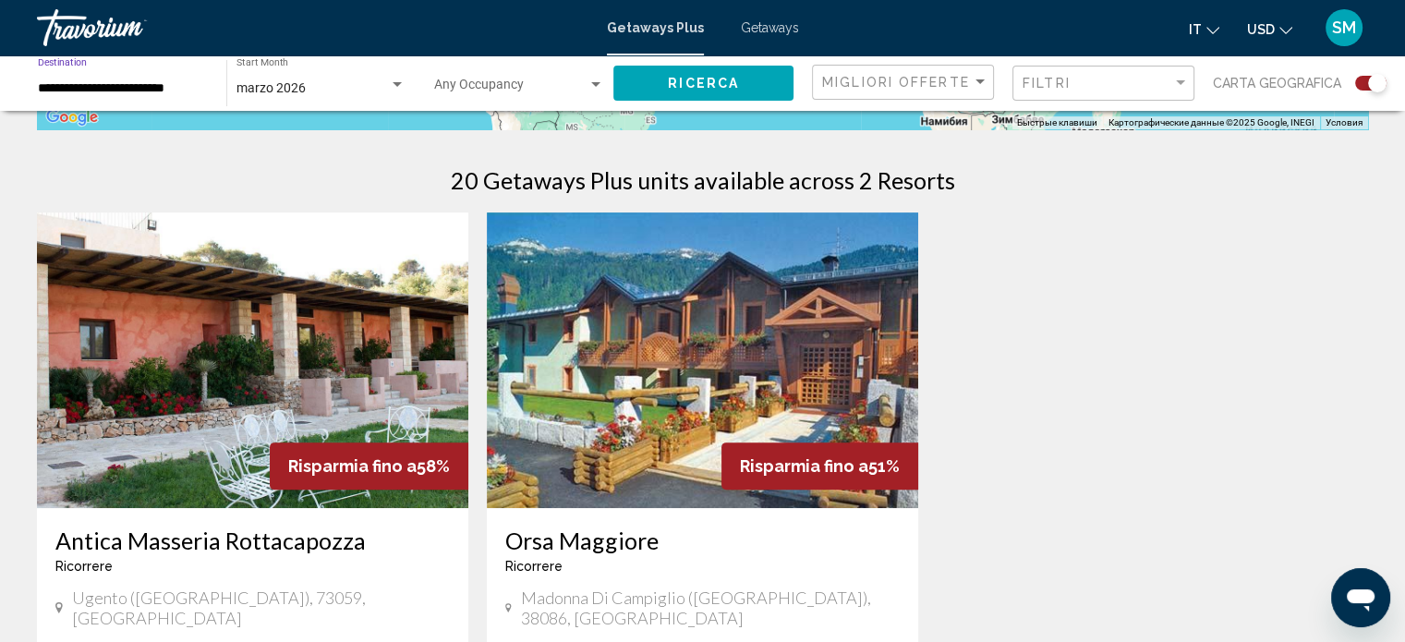
click at [155, 92] on input "**********" at bounding box center [123, 88] width 170 height 15
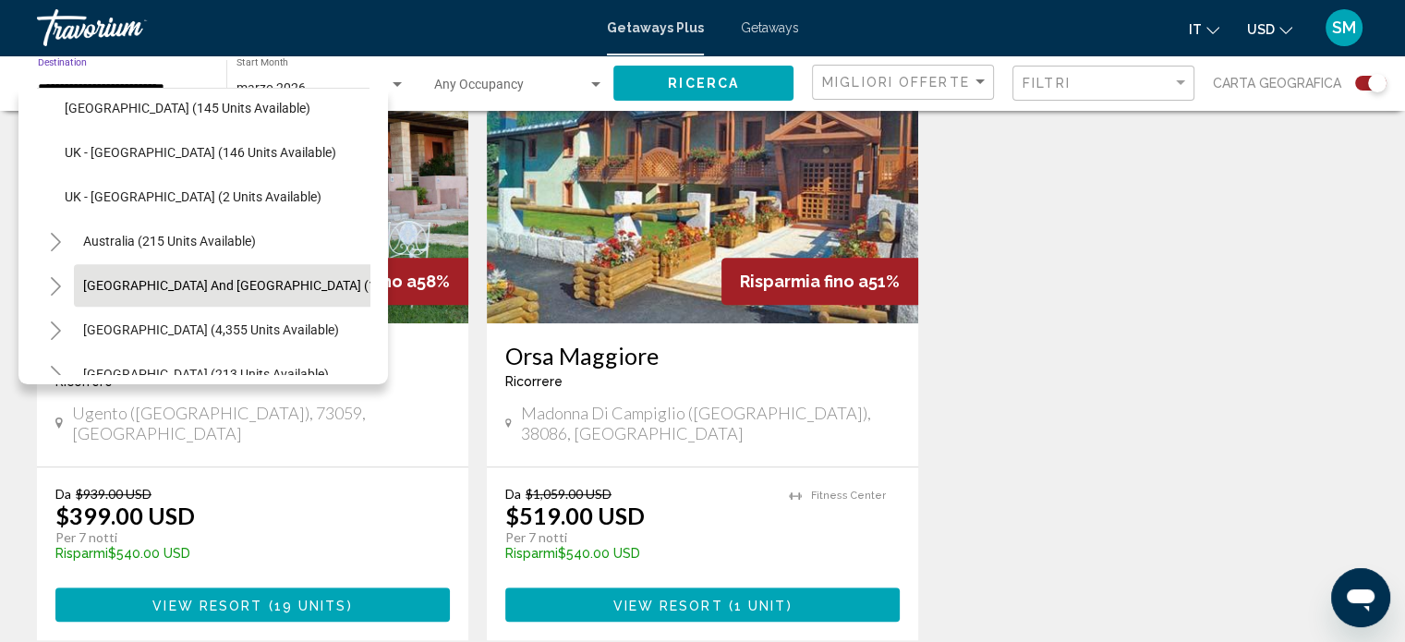
scroll to position [557, 0]
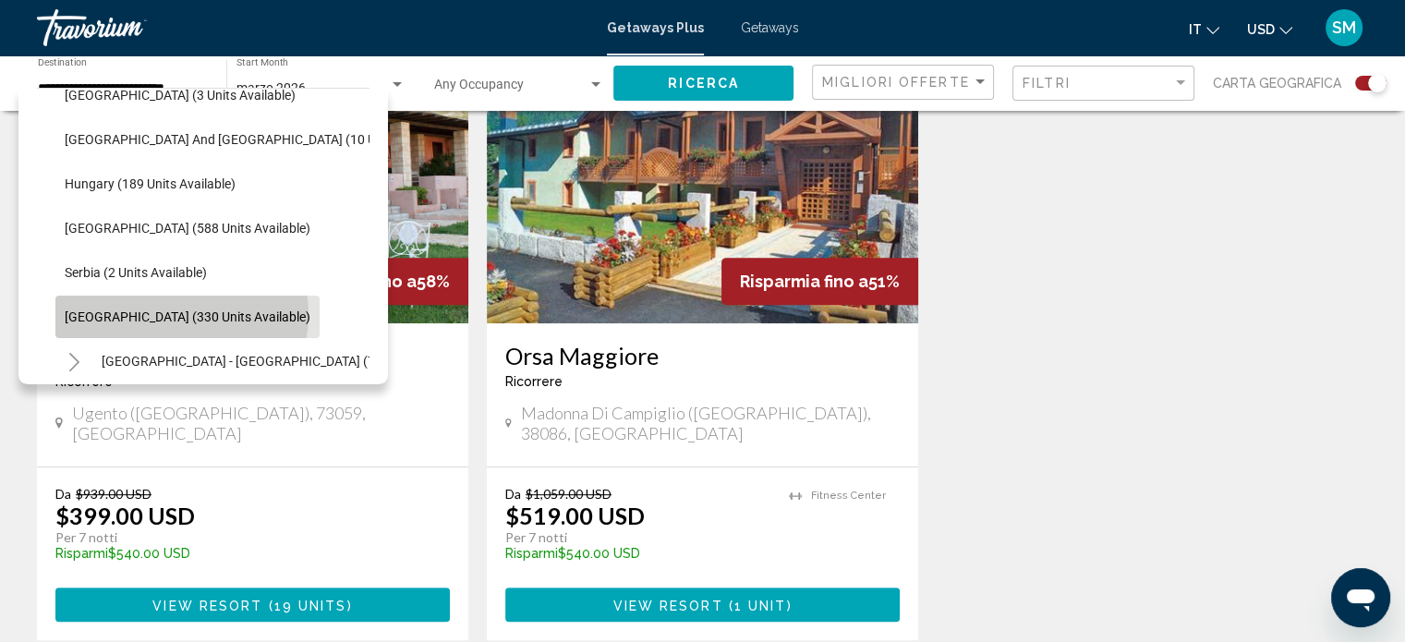
click at [181, 314] on span "Spain (330 units available)" at bounding box center [188, 317] width 246 height 15
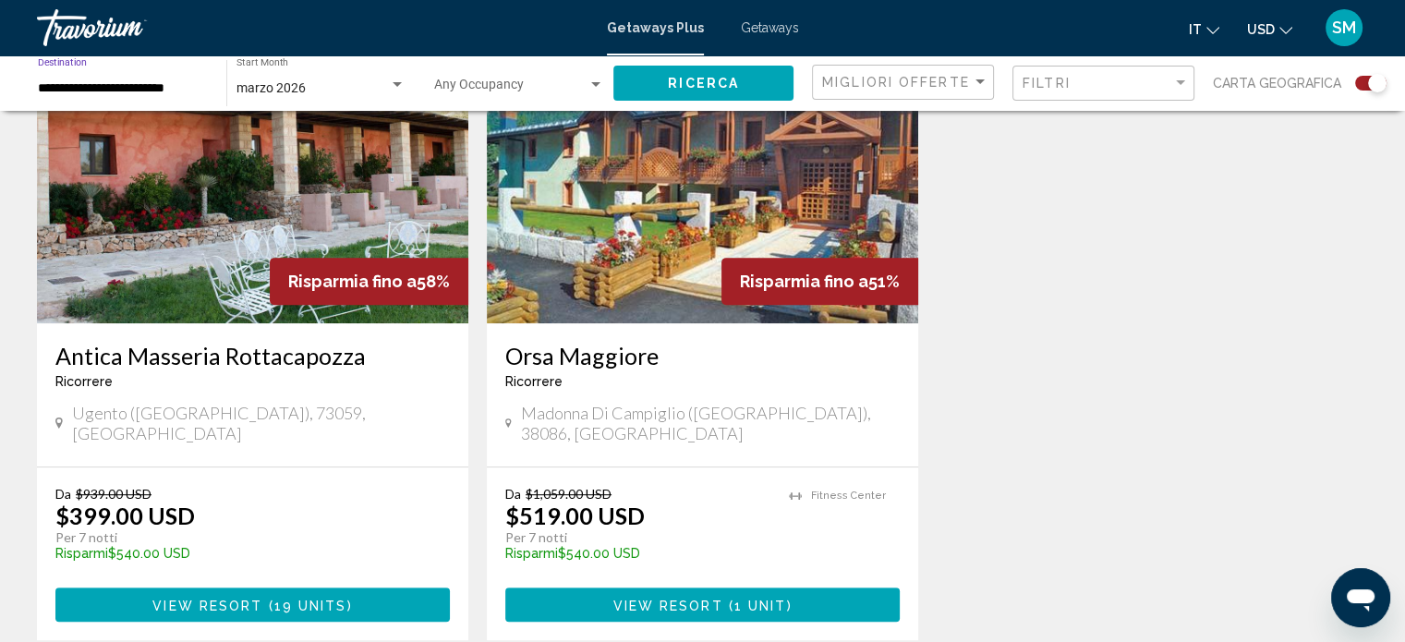
click at [148, 91] on input "**********" at bounding box center [123, 88] width 170 height 15
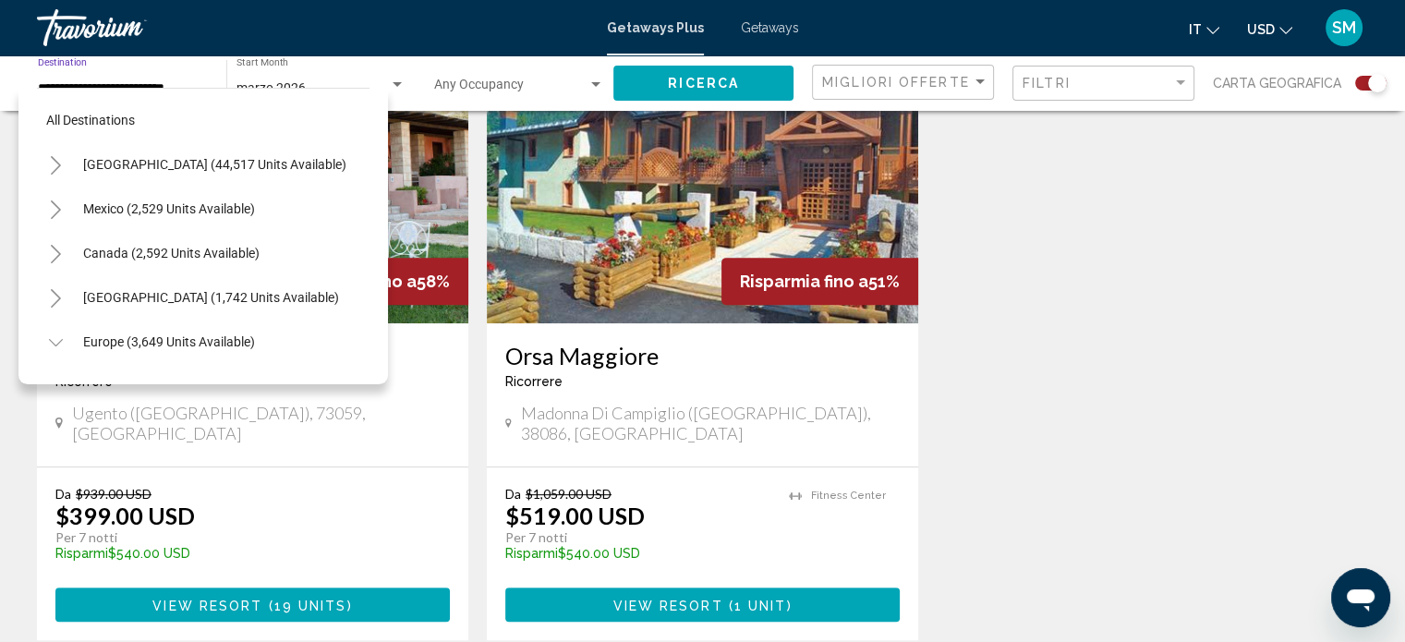
scroll to position [649, 0]
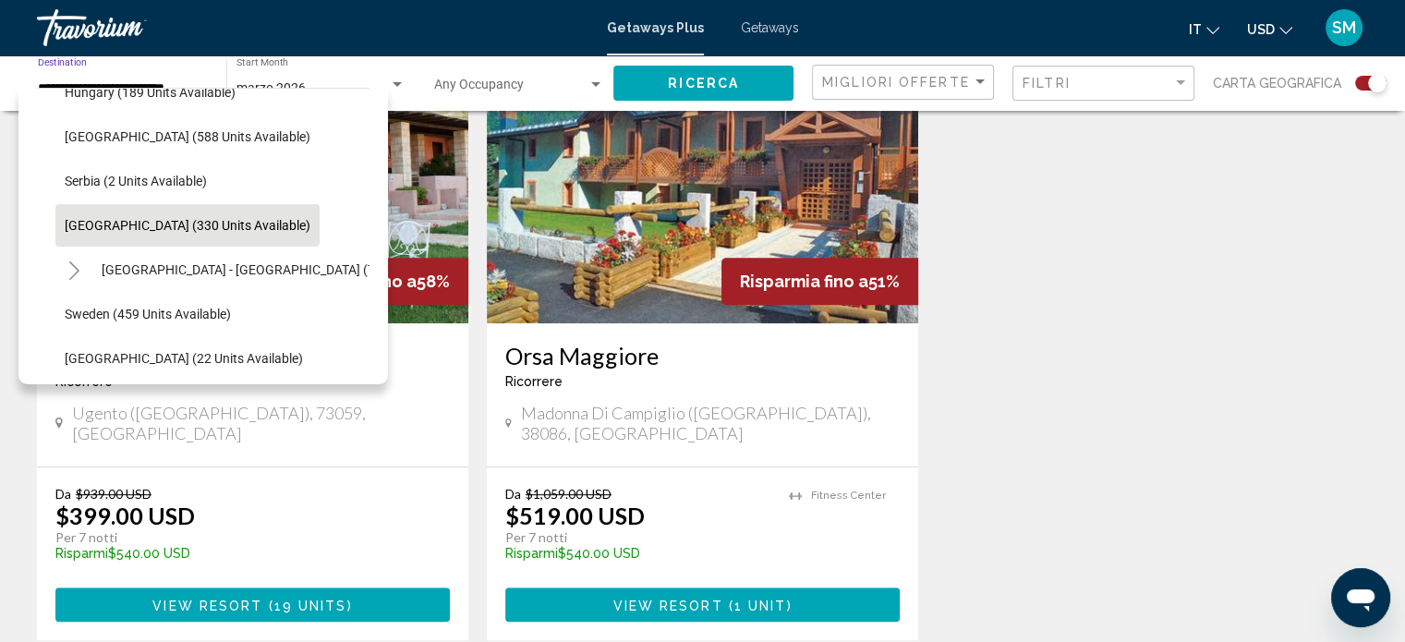
click at [181, 225] on span "Spain (330 units available)" at bounding box center [188, 225] width 246 height 15
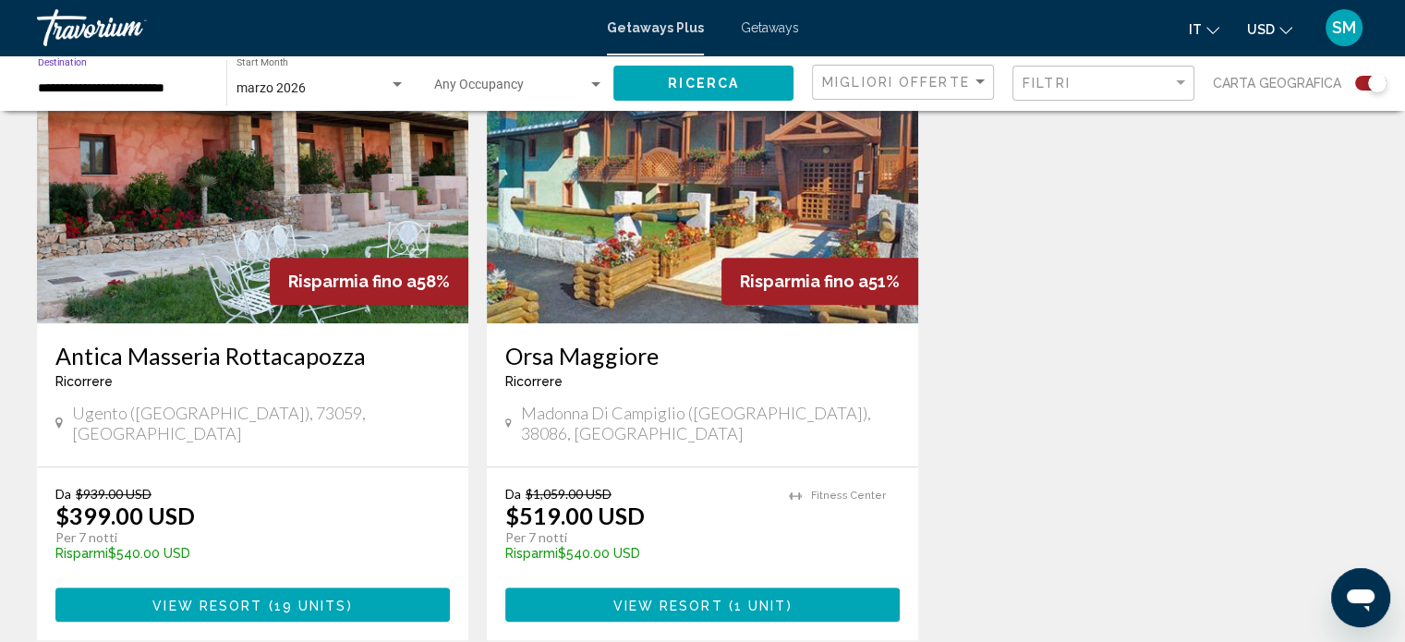
click at [691, 83] on span "Ricerca" at bounding box center [703, 84] width 71 height 15
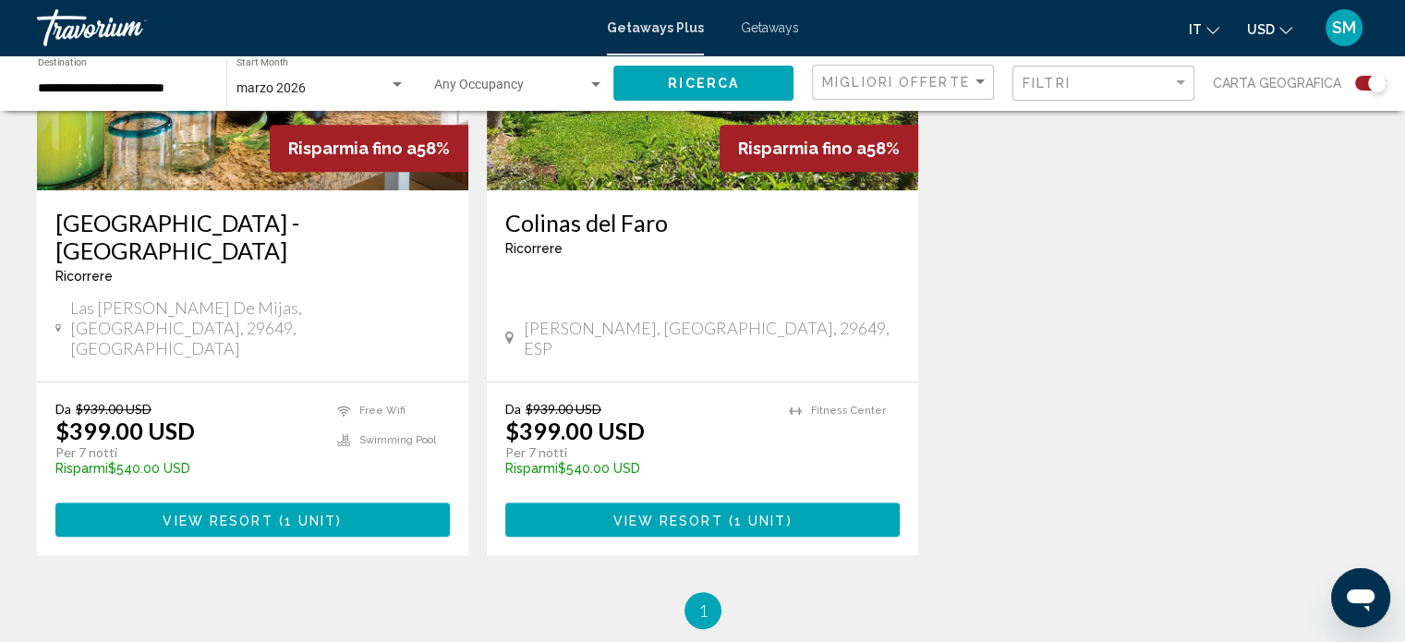
scroll to position [831, 0]
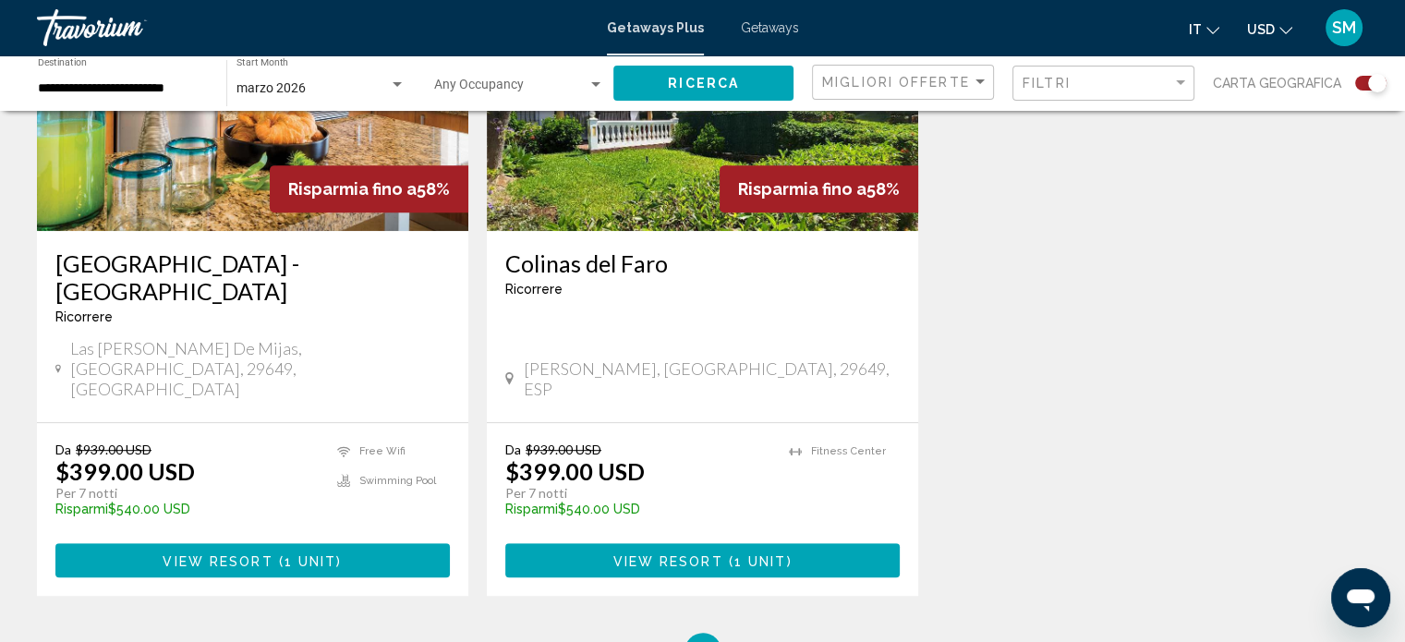
click at [119, 91] on input "**********" at bounding box center [123, 88] width 170 height 15
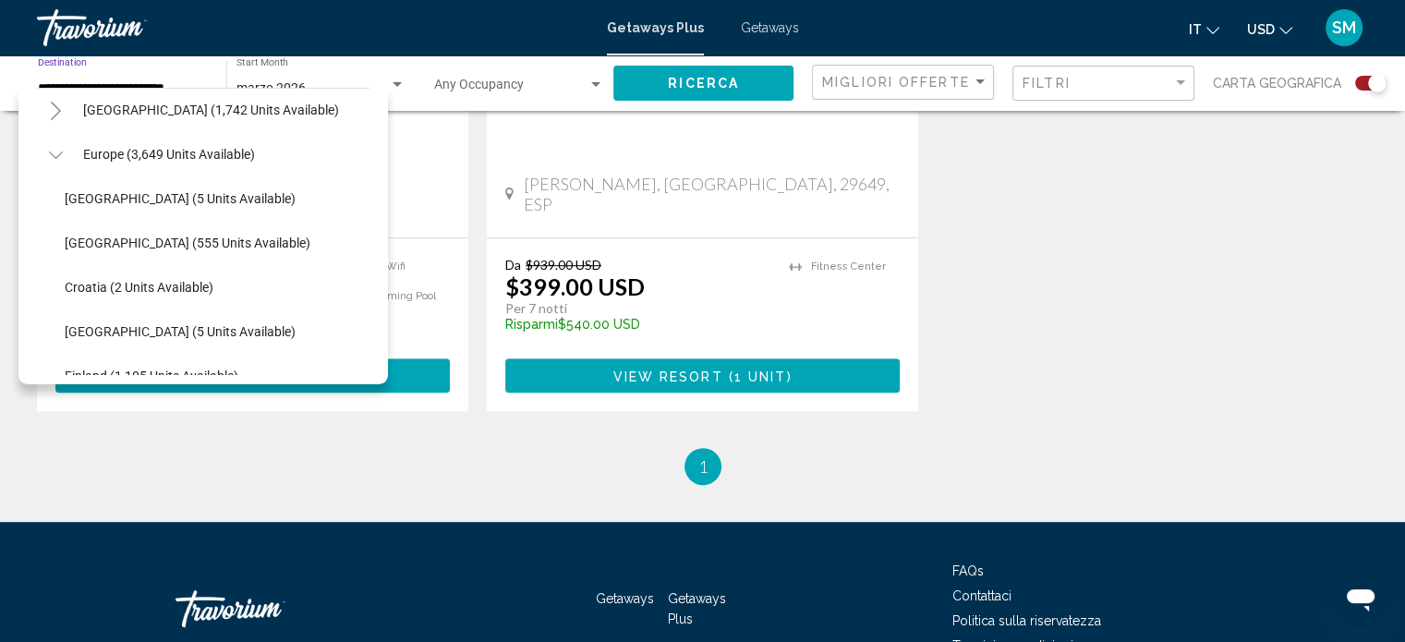
scroll to position [280, 0]
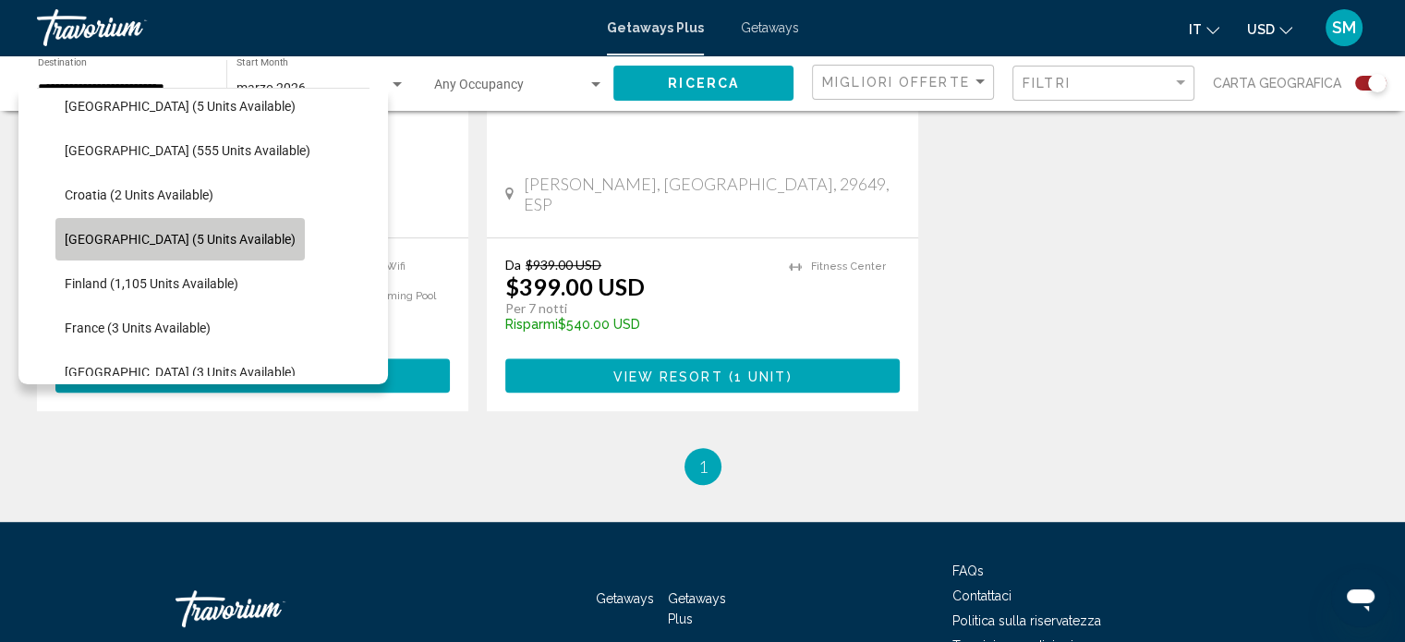
click at [206, 240] on span "Denmark (5 units available)" at bounding box center [180, 239] width 231 height 15
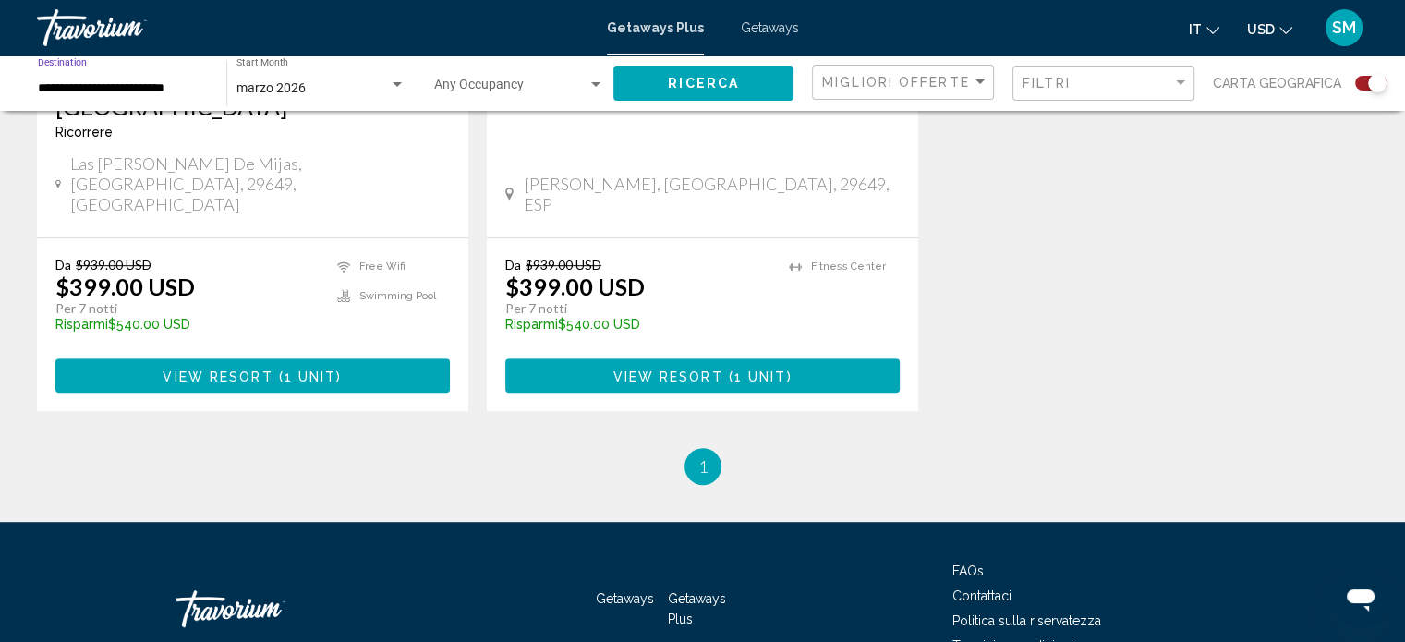
click at [189, 98] on div "**********" at bounding box center [123, 83] width 170 height 51
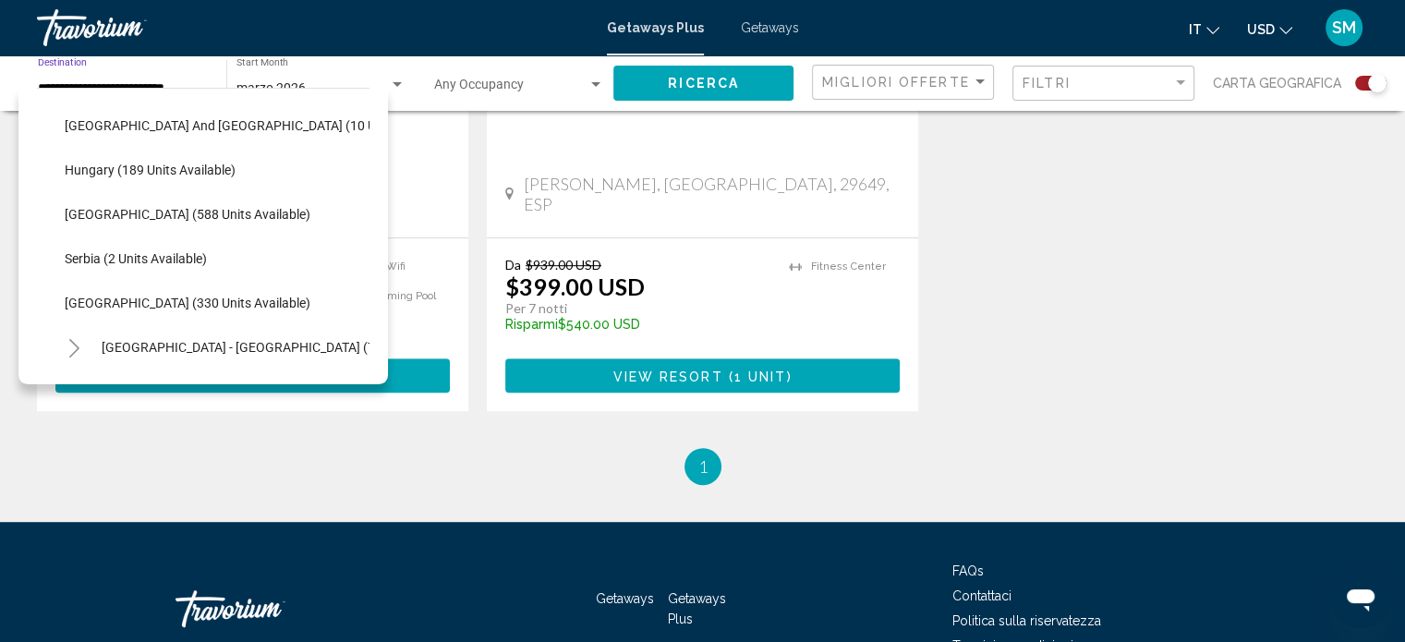
scroll to position [663, 0]
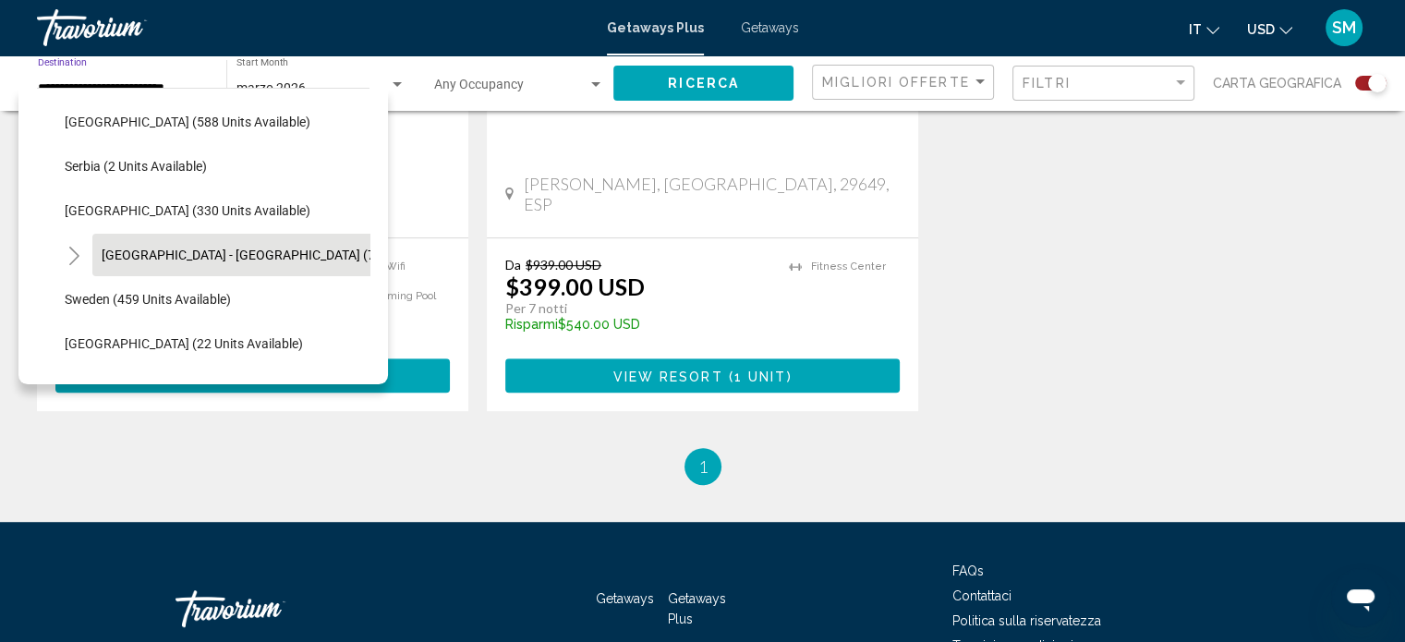
click at [244, 256] on span "Spain - Canary Islands (73 units available)" at bounding box center [288, 255] width 372 height 15
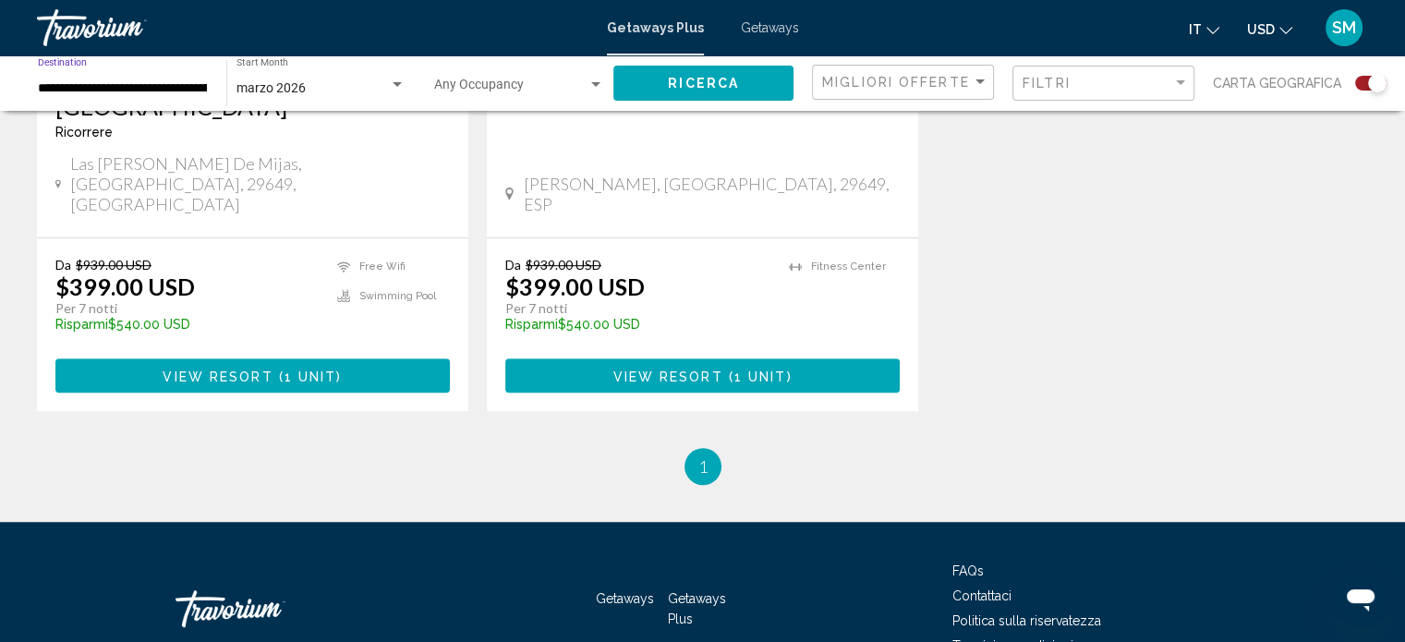
click at [182, 89] on input "**********" at bounding box center [123, 88] width 170 height 15
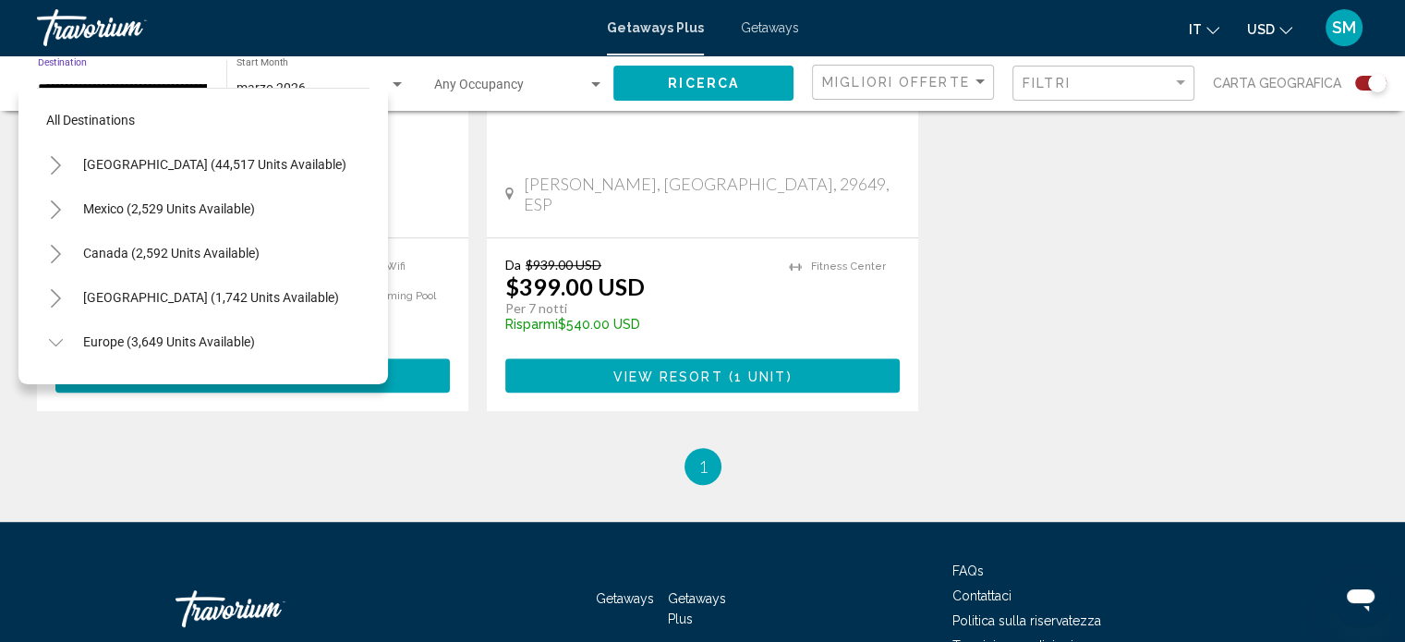
scroll to position [693, 0]
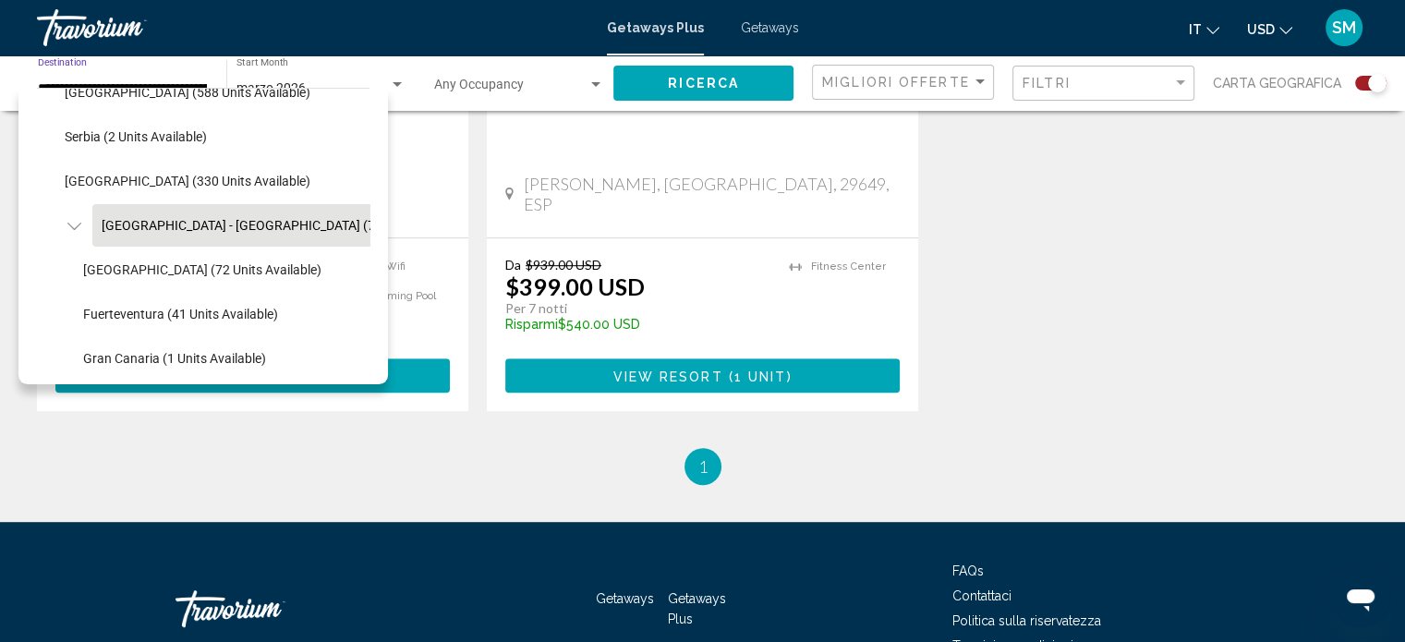
click at [724, 88] on span "Ricerca" at bounding box center [703, 84] width 71 height 15
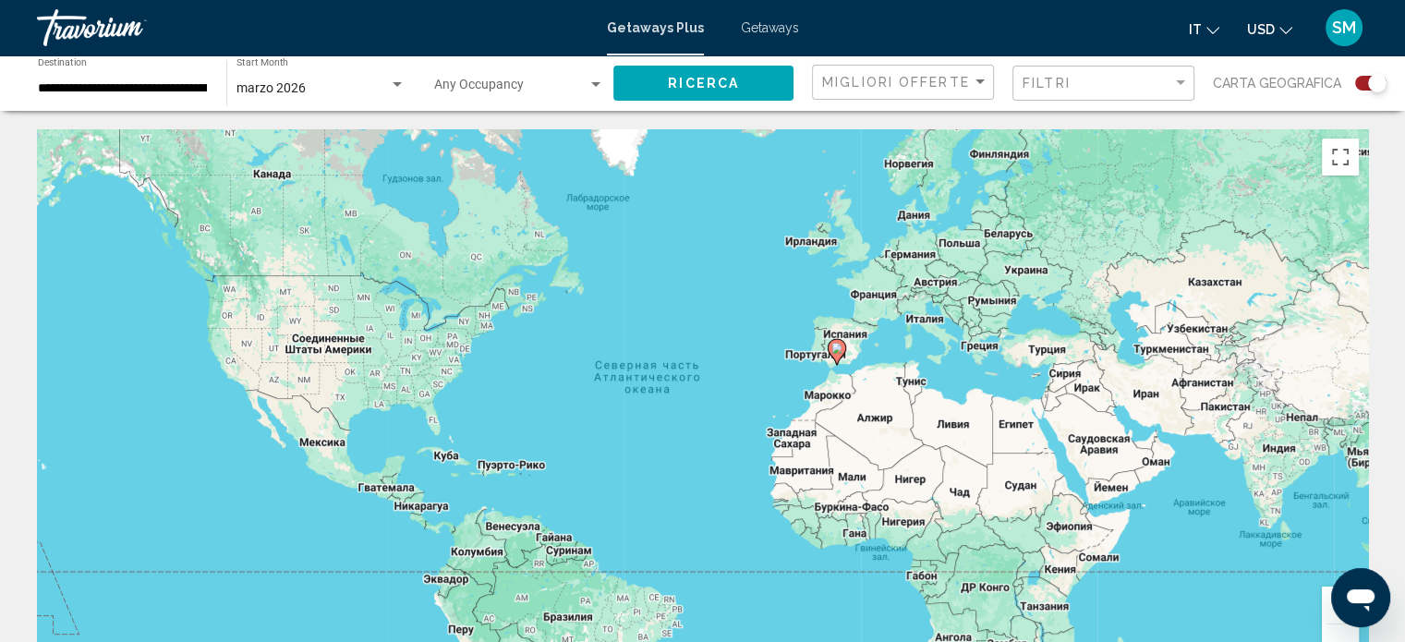
click at [121, 91] on input "**********" at bounding box center [123, 88] width 170 height 15
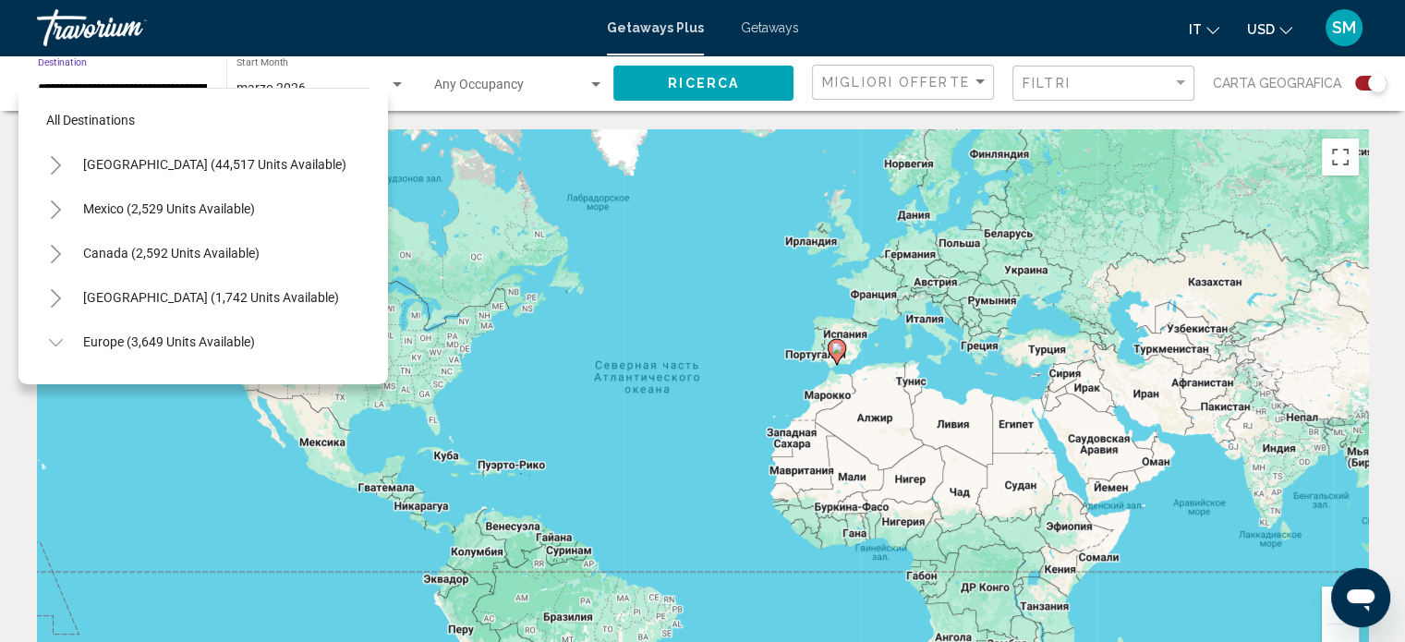
scroll to position [693, 0]
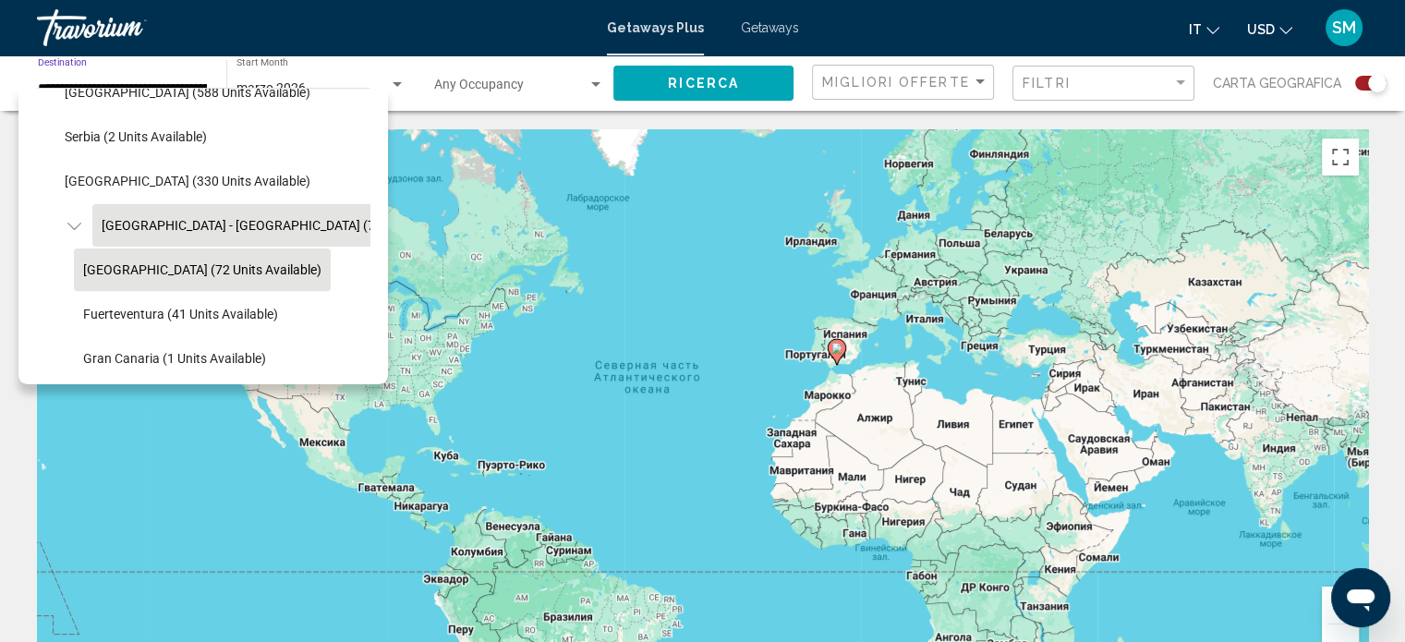
click at [174, 269] on span "Tenerife (72 units available)" at bounding box center [202, 269] width 238 height 15
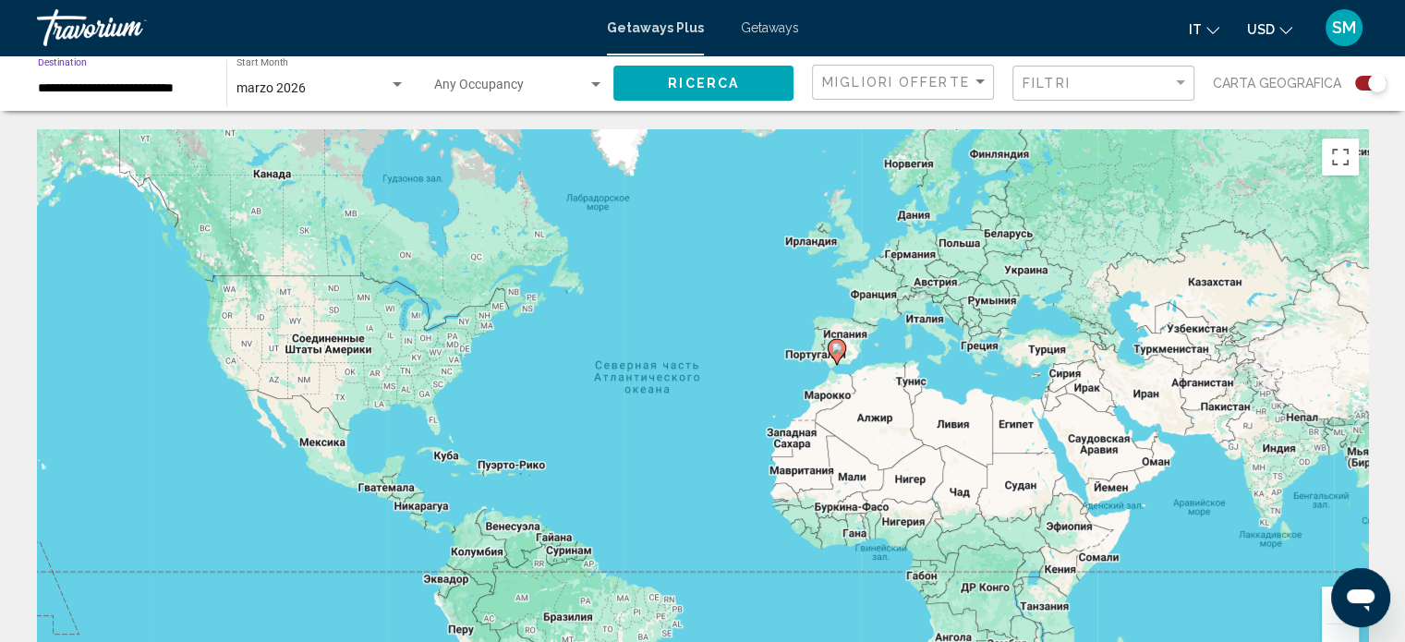
click at [712, 79] on span "Ricerca" at bounding box center [703, 84] width 71 height 15
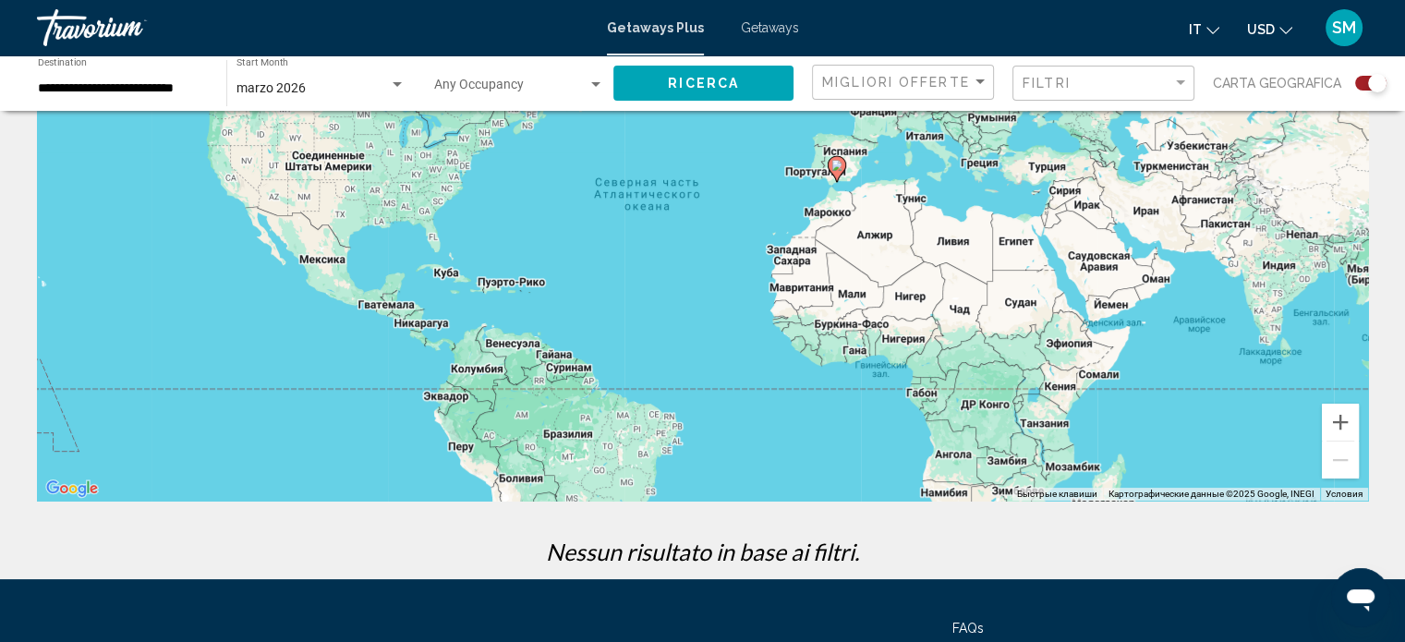
scroll to position [346, 0]
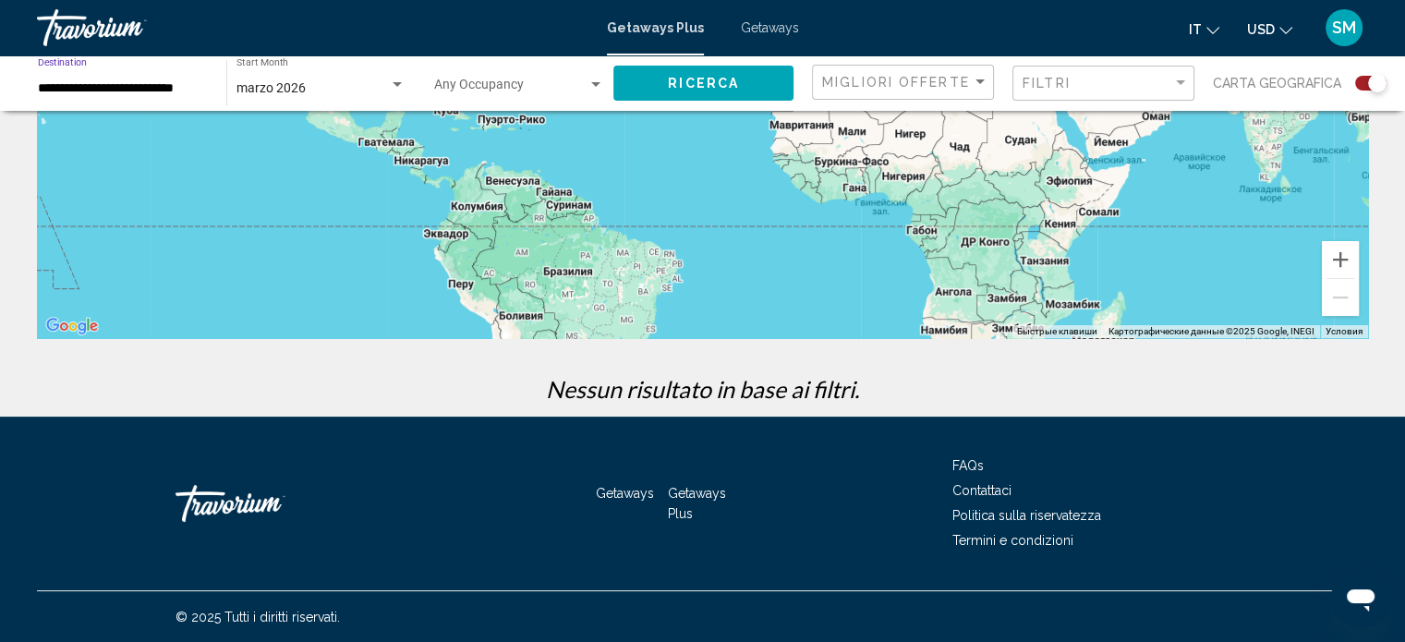
click at [143, 82] on input "**********" at bounding box center [123, 88] width 170 height 15
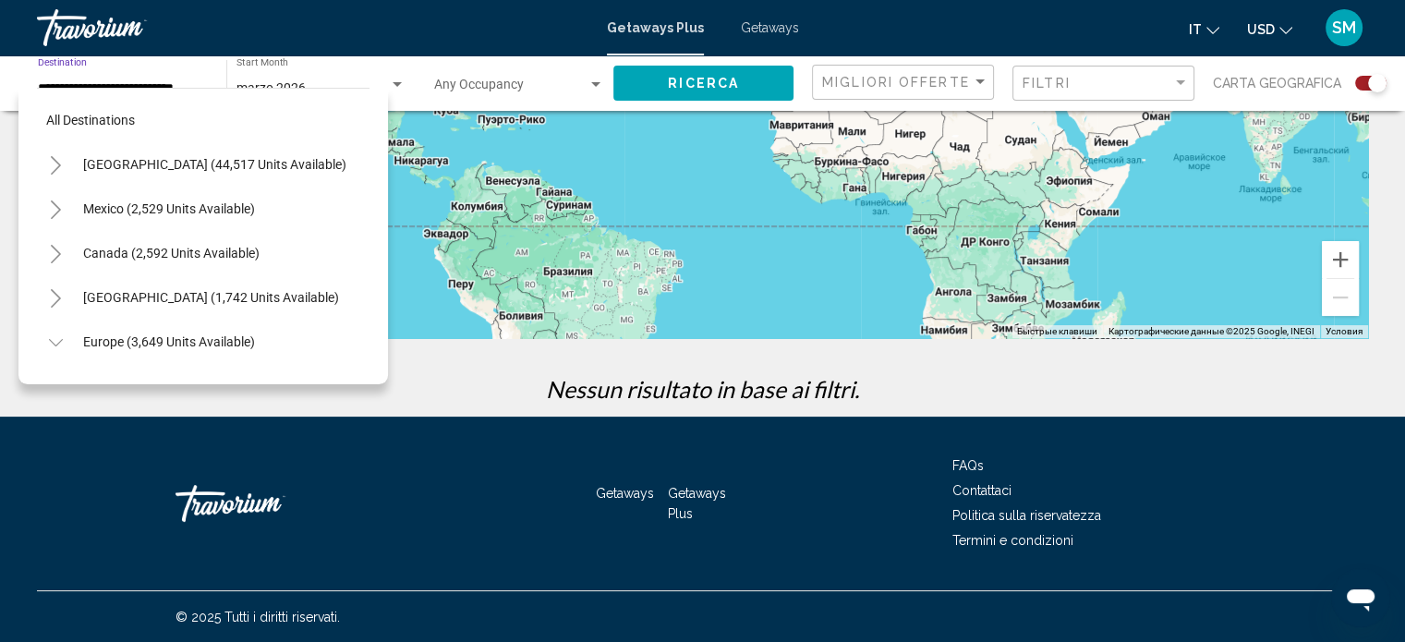
scroll to position [737, 0]
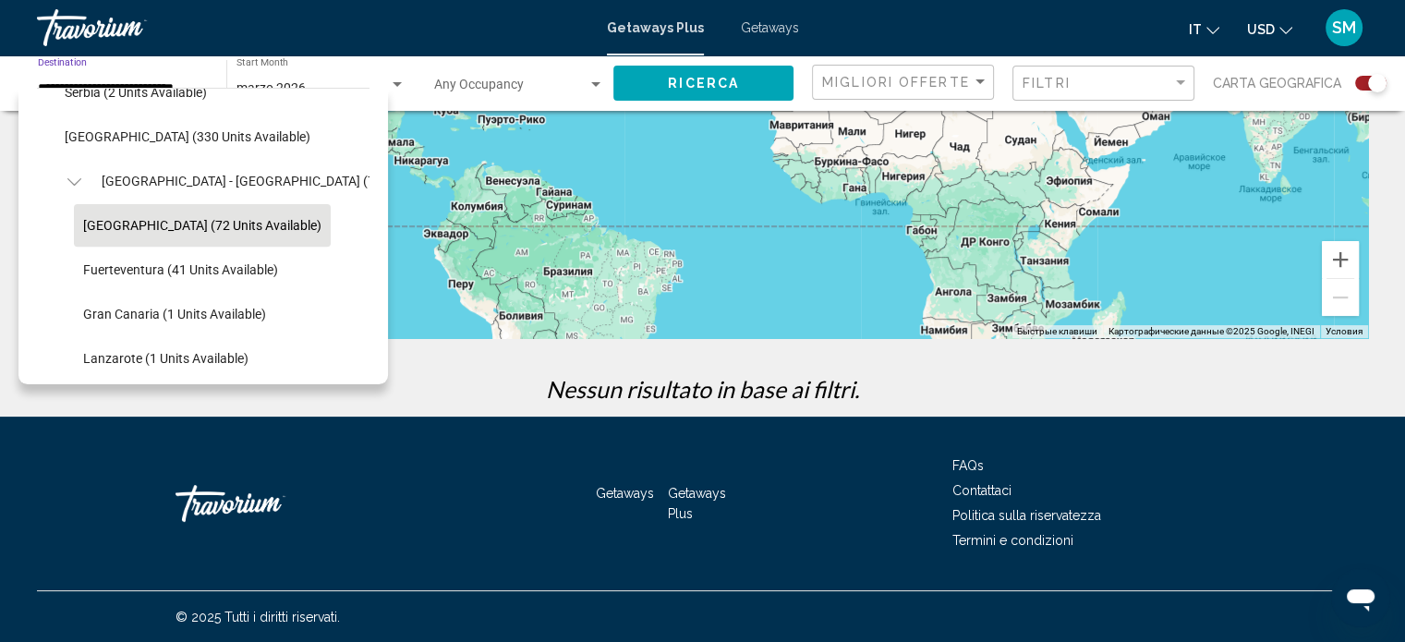
click at [404, 107] on div "marzo 2026 Start Month All Start Months" at bounding box center [321, 83] width 169 height 51
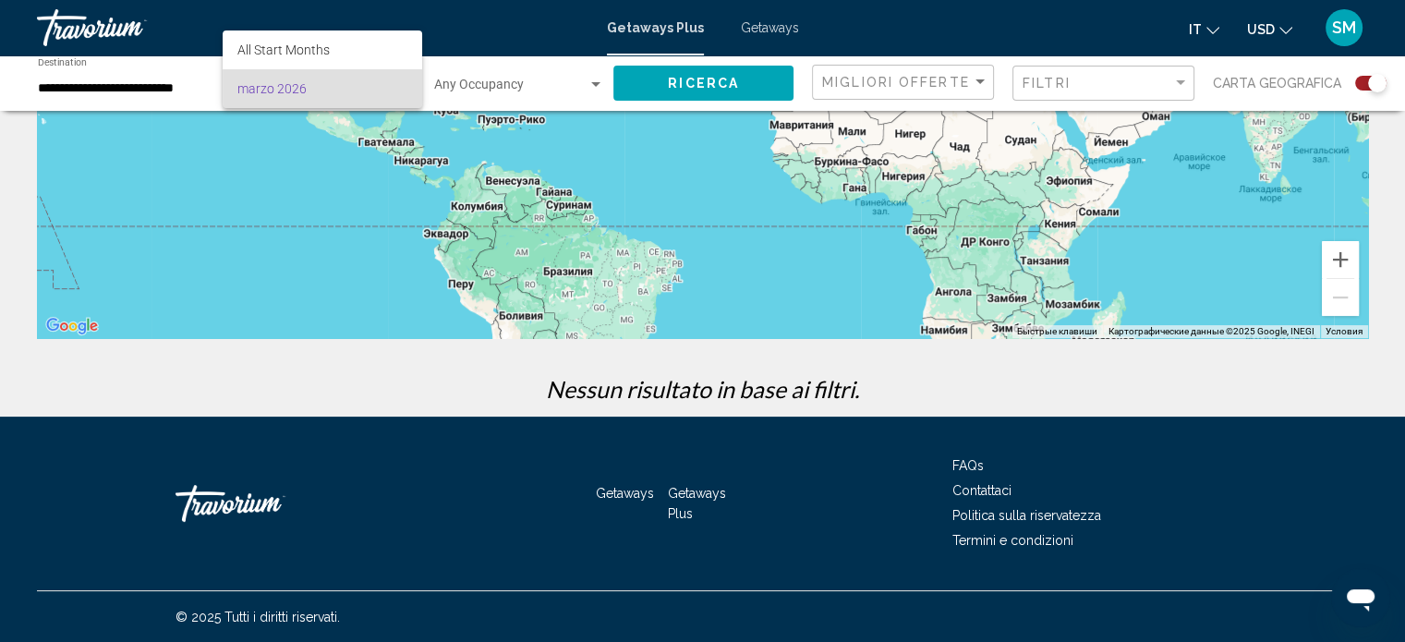
click at [340, 88] on span "marzo 2026" at bounding box center [322, 88] width 170 height 39
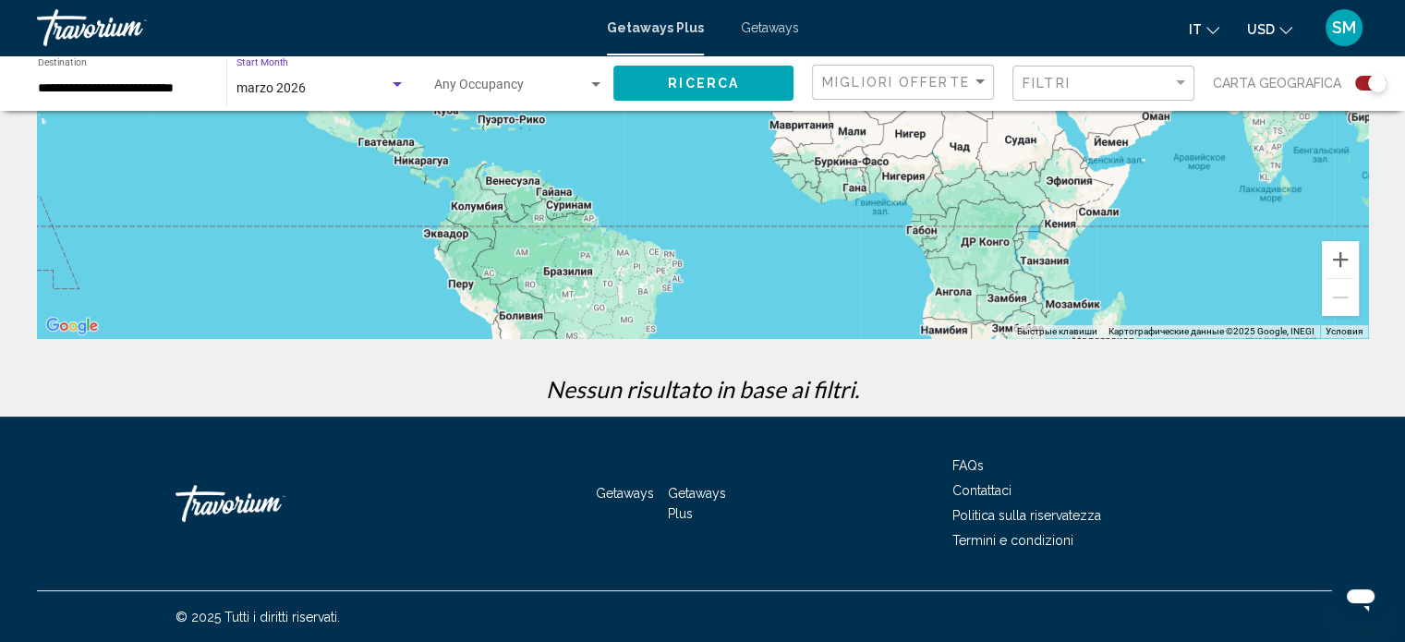
click at [712, 88] on span "Ricerca" at bounding box center [703, 84] width 71 height 15
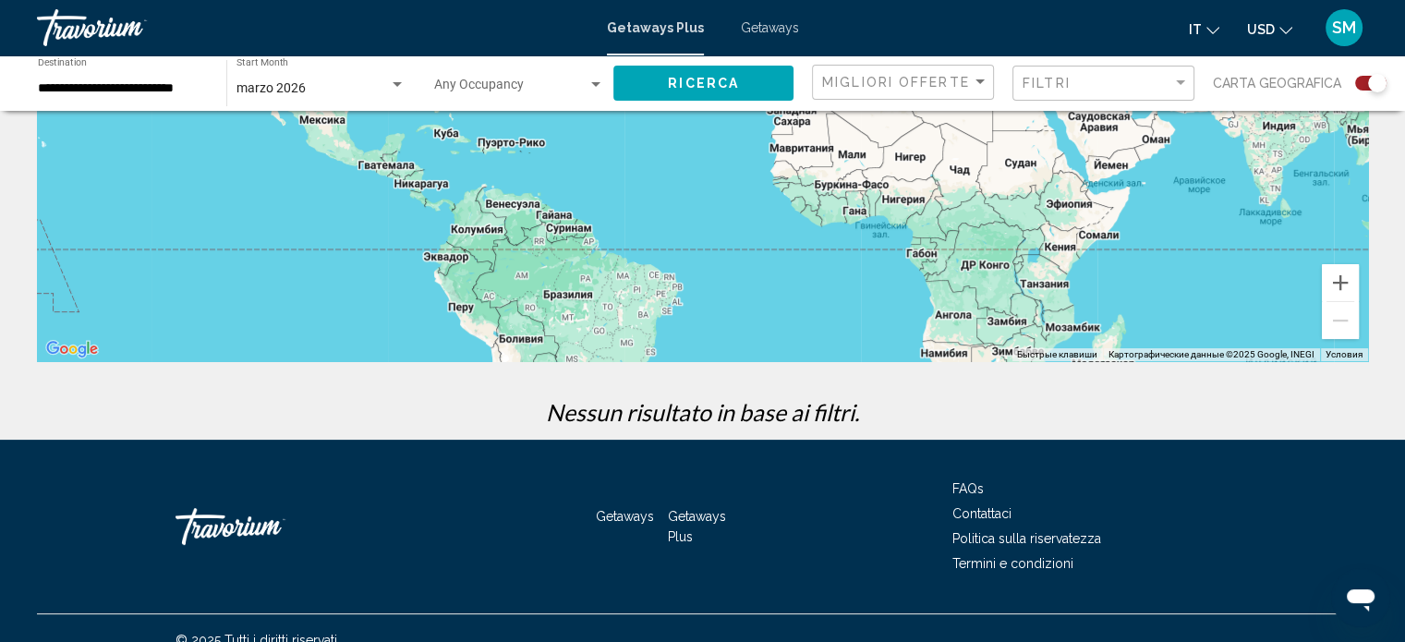
scroll to position [346, 0]
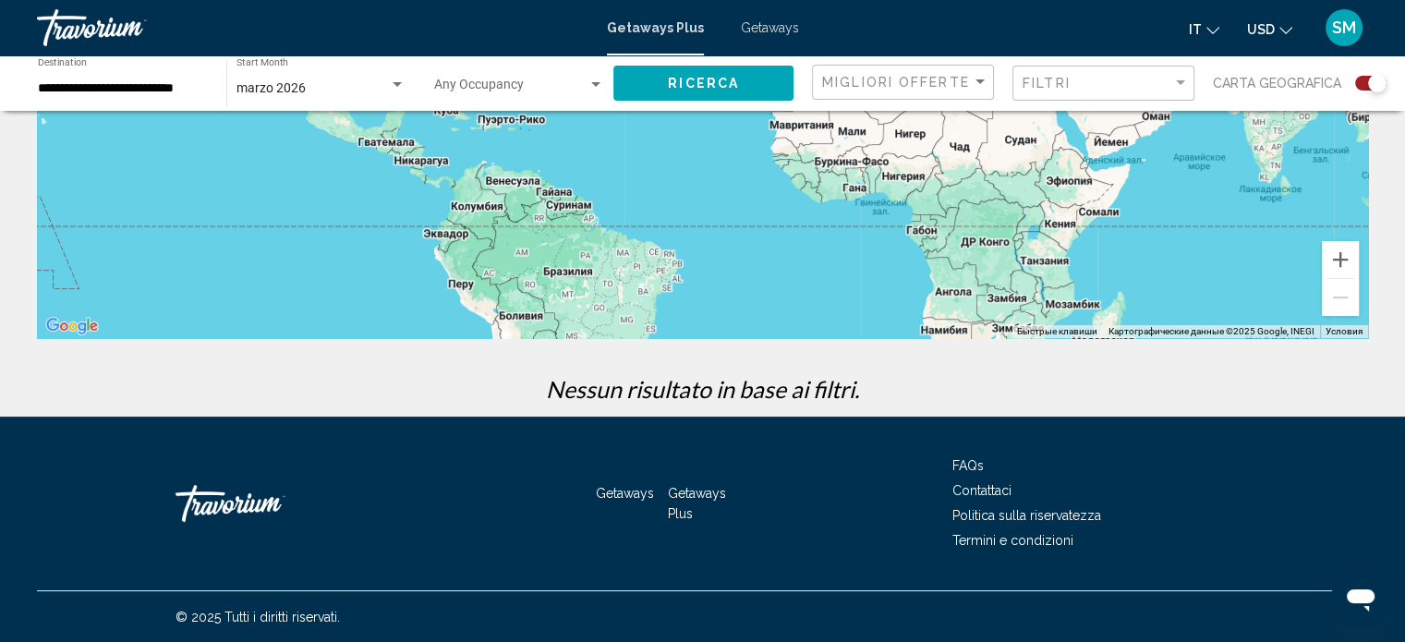
click at [72, 91] on input "**********" at bounding box center [123, 88] width 170 height 15
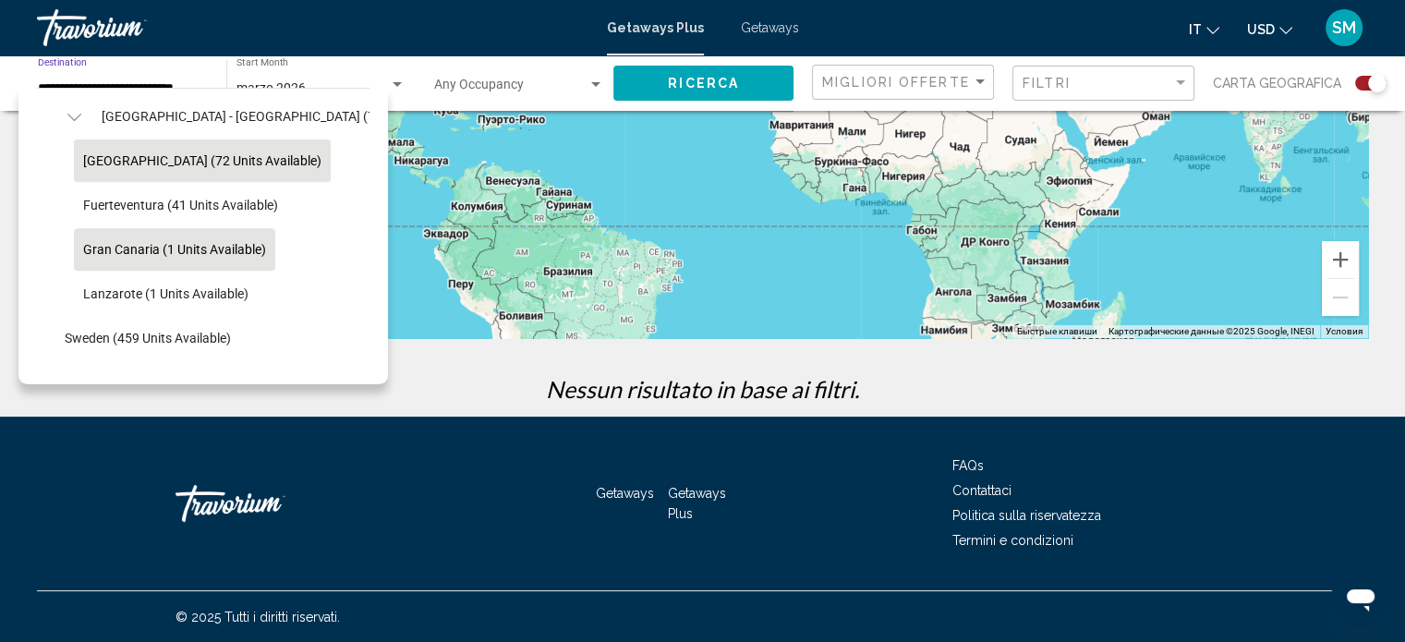
scroll to position [830, 0]
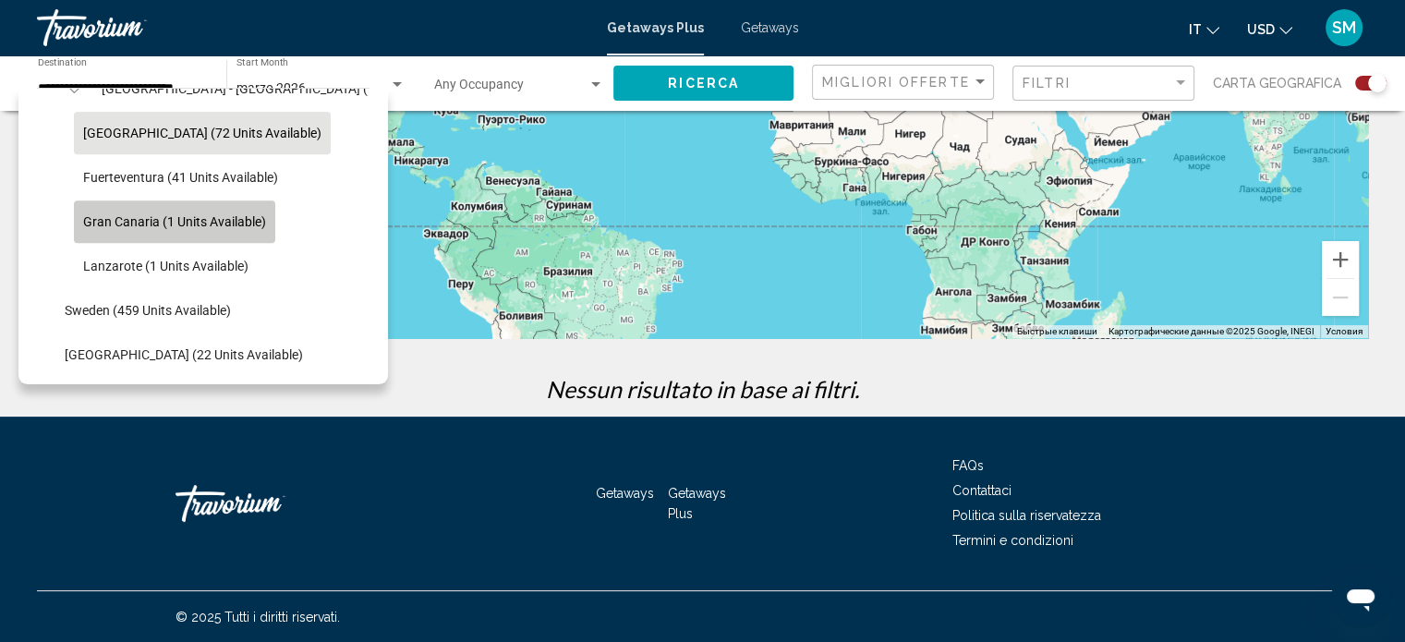
click at [228, 212] on button "Gran Canaria (1 units available)" at bounding box center [174, 221] width 201 height 42
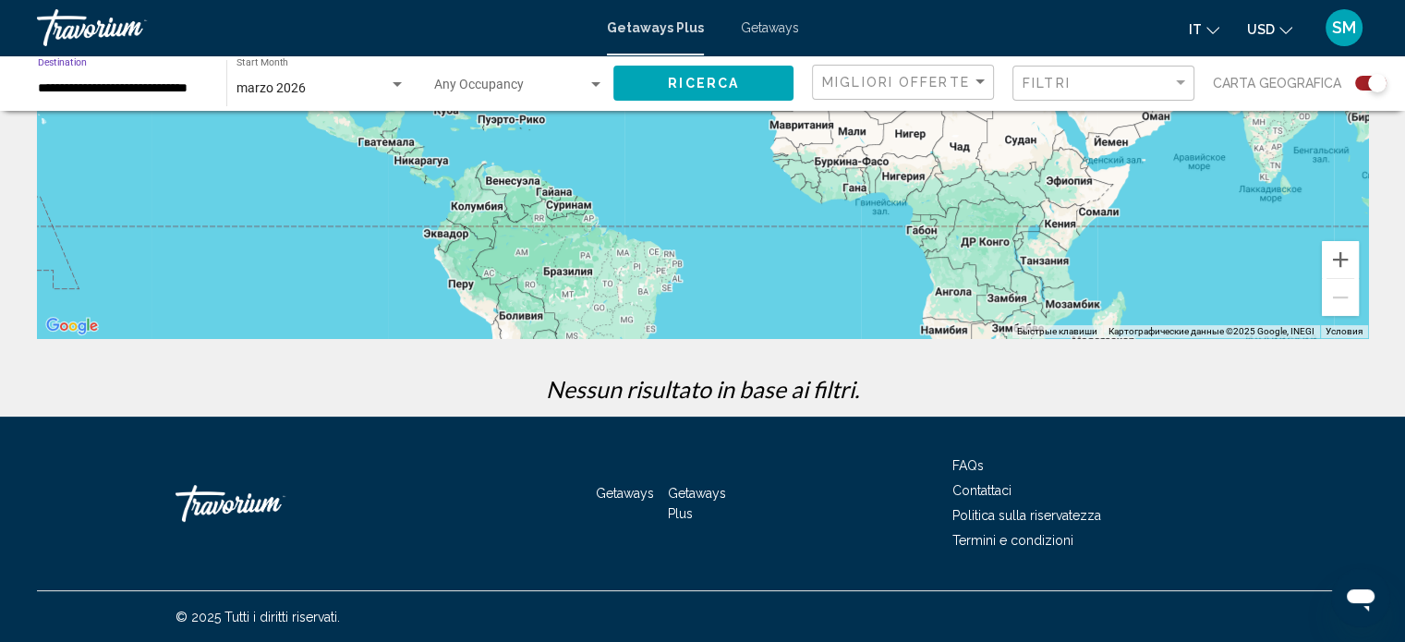
click at [727, 84] on span "Ricerca" at bounding box center [703, 84] width 71 height 15
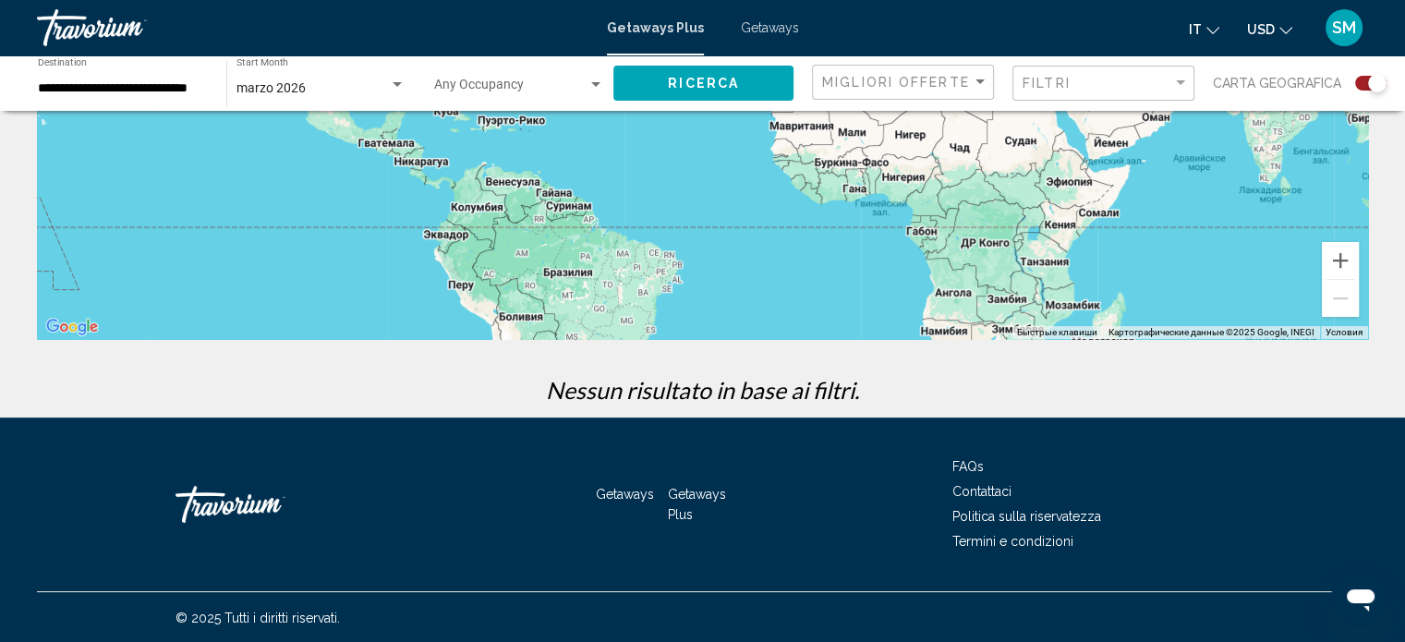
scroll to position [346, 0]
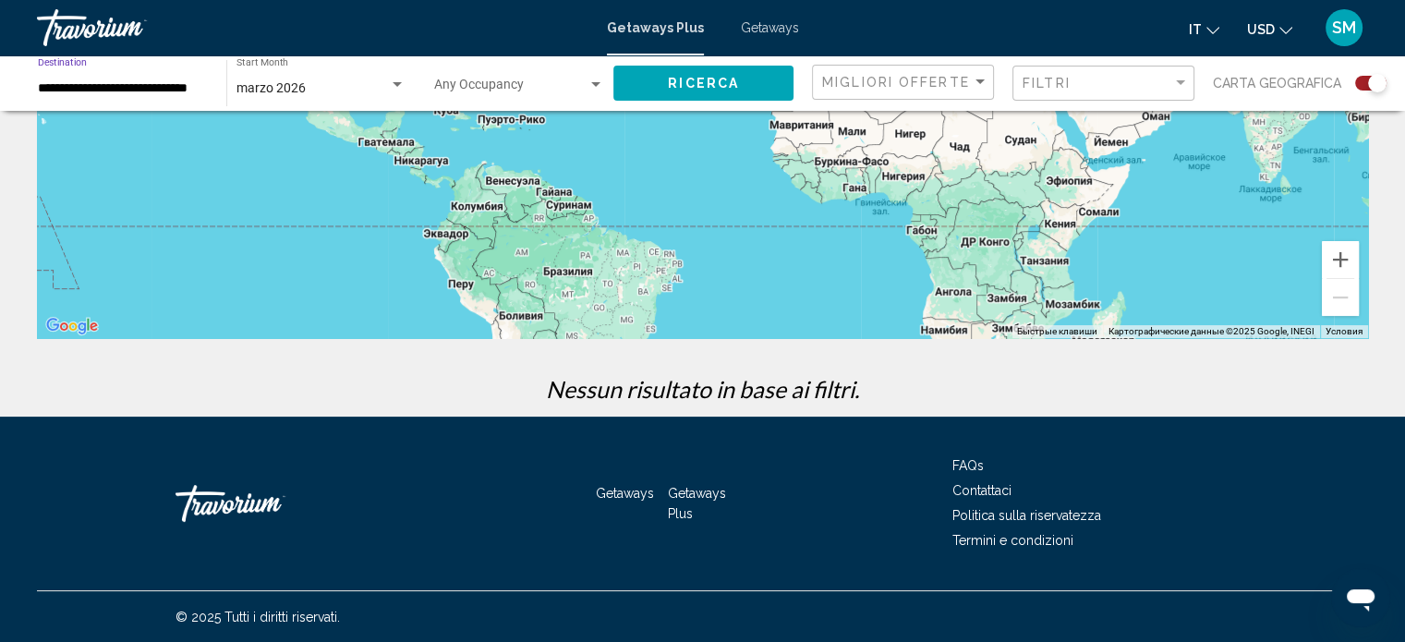
click at [112, 91] on input "**********" at bounding box center [123, 88] width 170 height 15
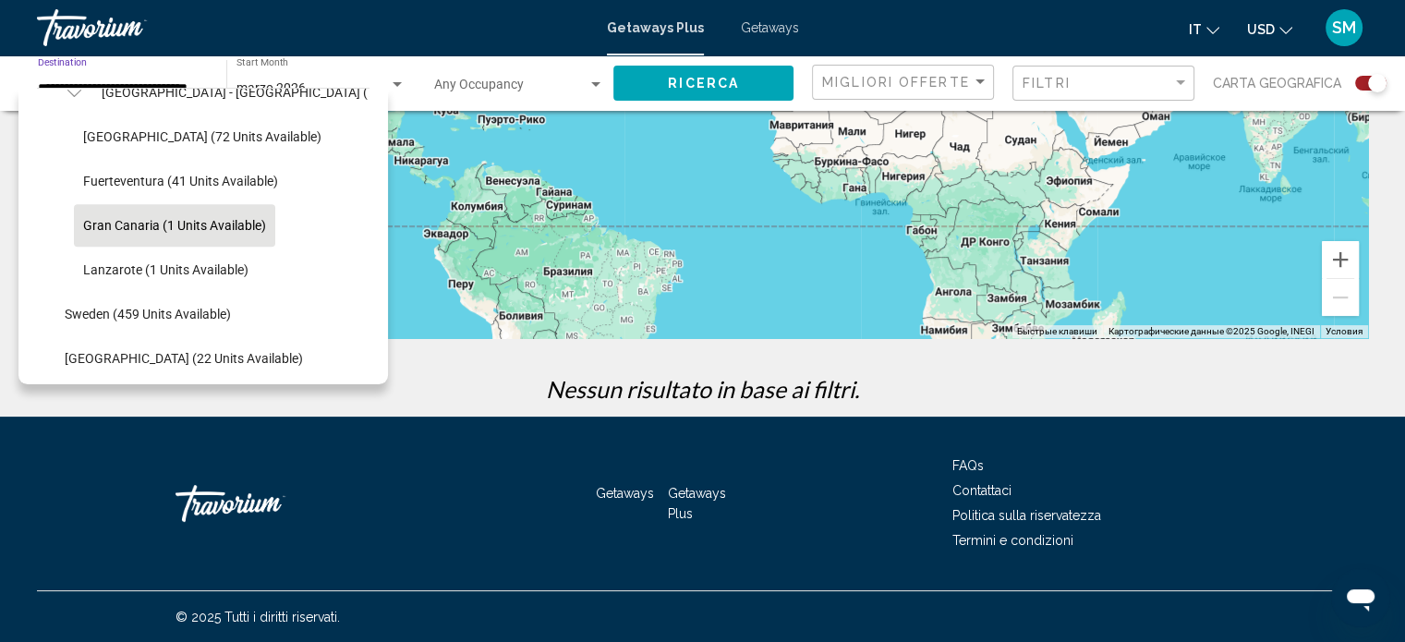
scroll to position [918, 0]
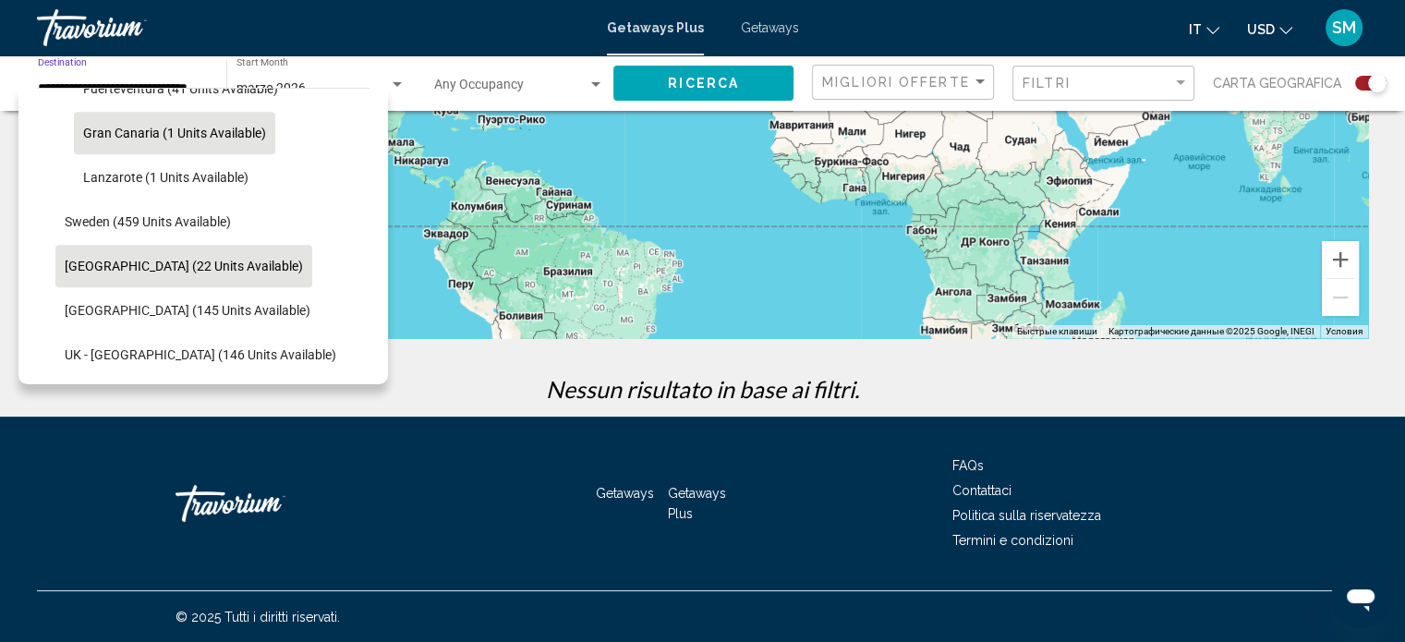
click at [229, 261] on span "Switzerland (22 units available)" at bounding box center [184, 266] width 238 height 15
type input "**********"
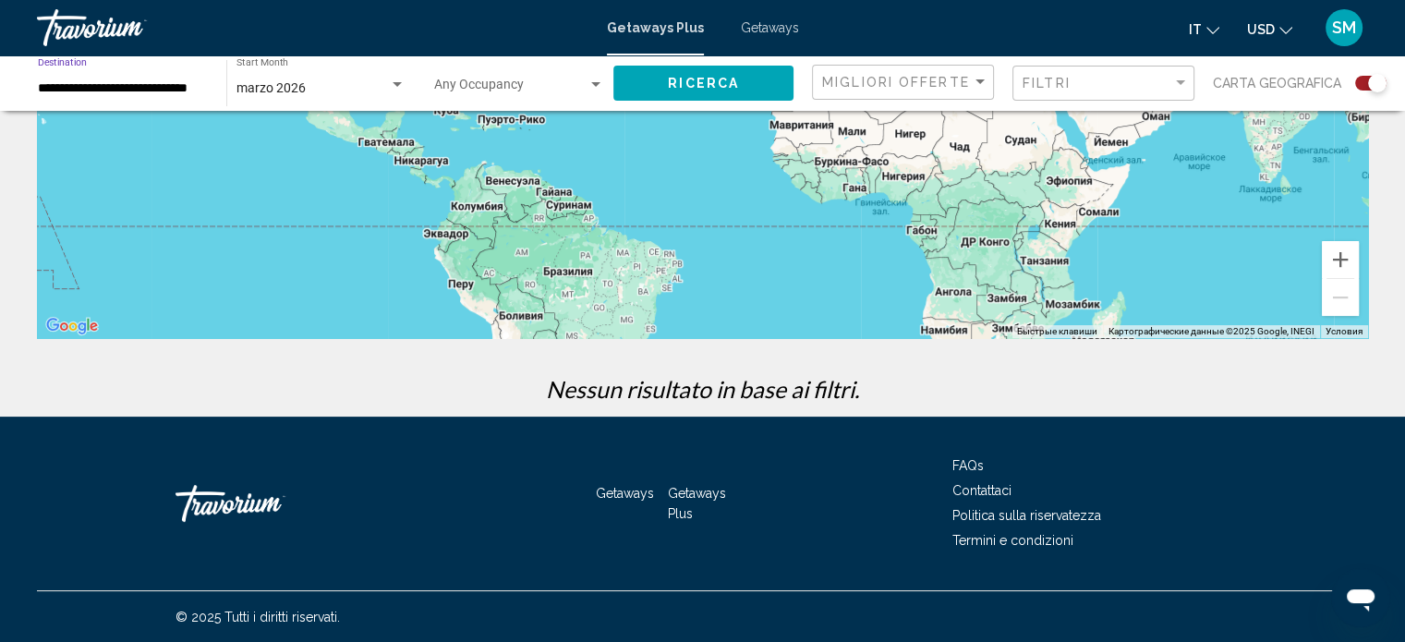
click at [720, 81] on span "Ricerca" at bounding box center [703, 84] width 71 height 15
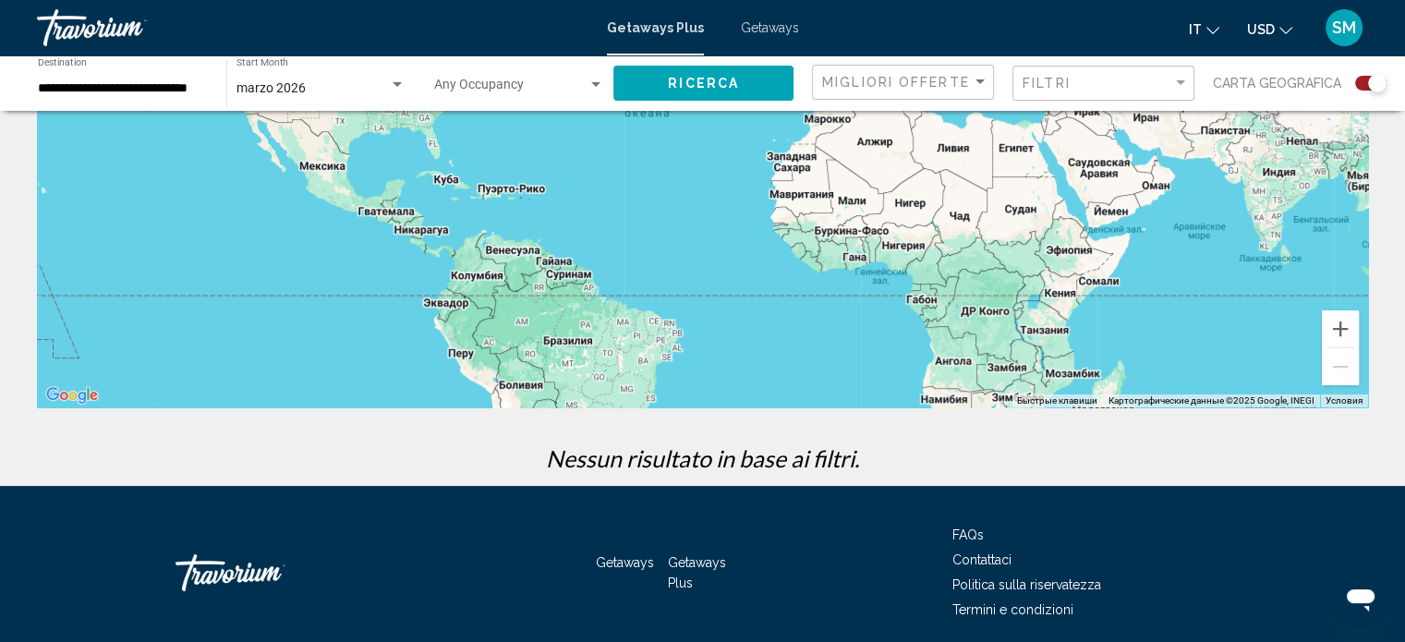
scroll to position [277, 0]
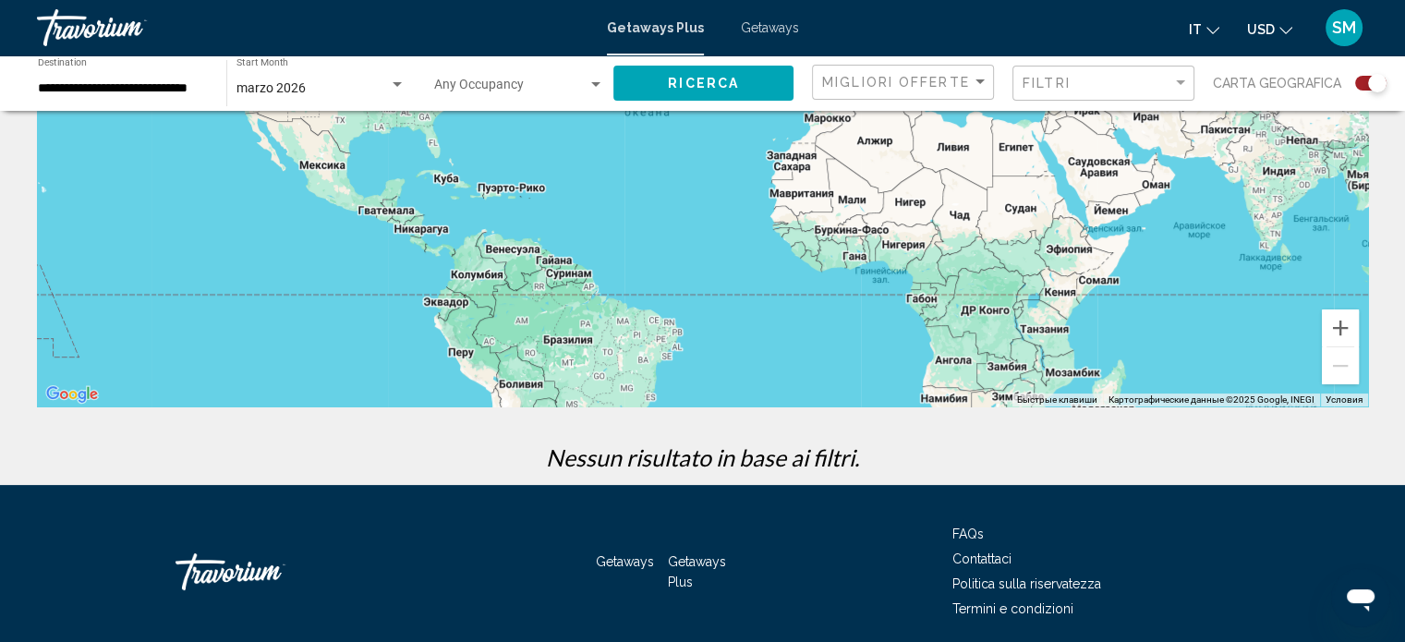
click at [79, 88] on input "**********" at bounding box center [123, 88] width 170 height 15
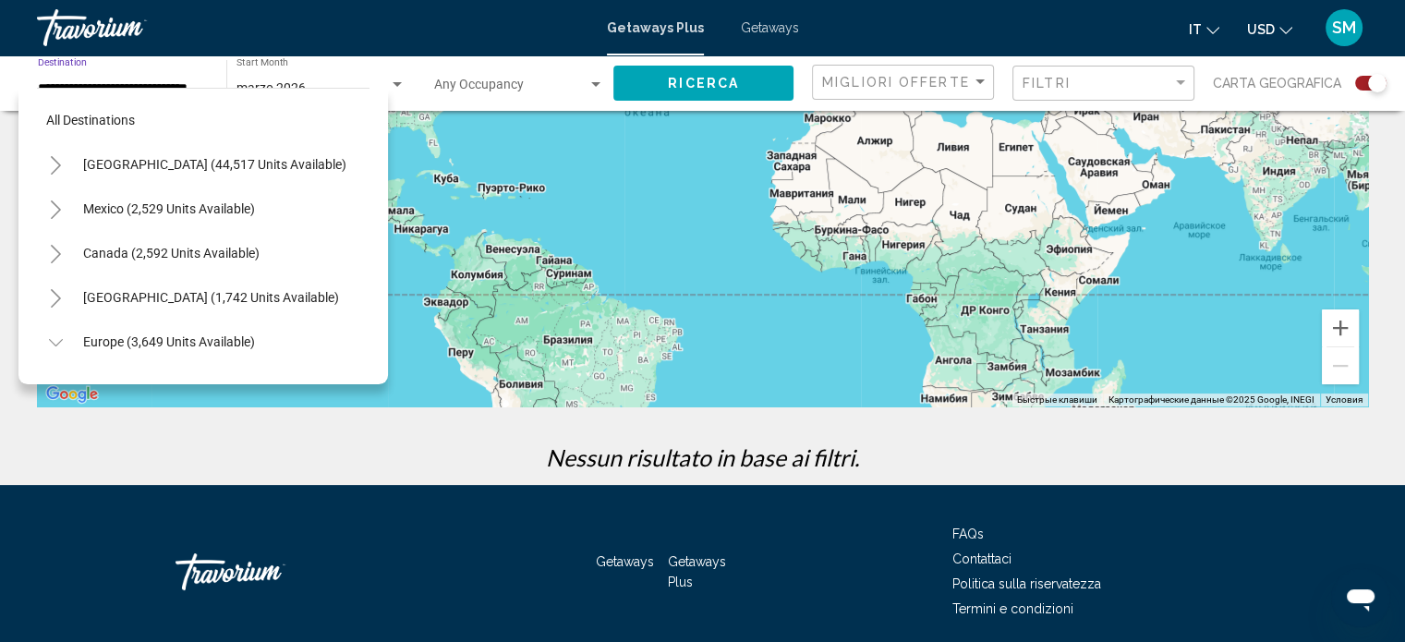
scroll to position [782, 0]
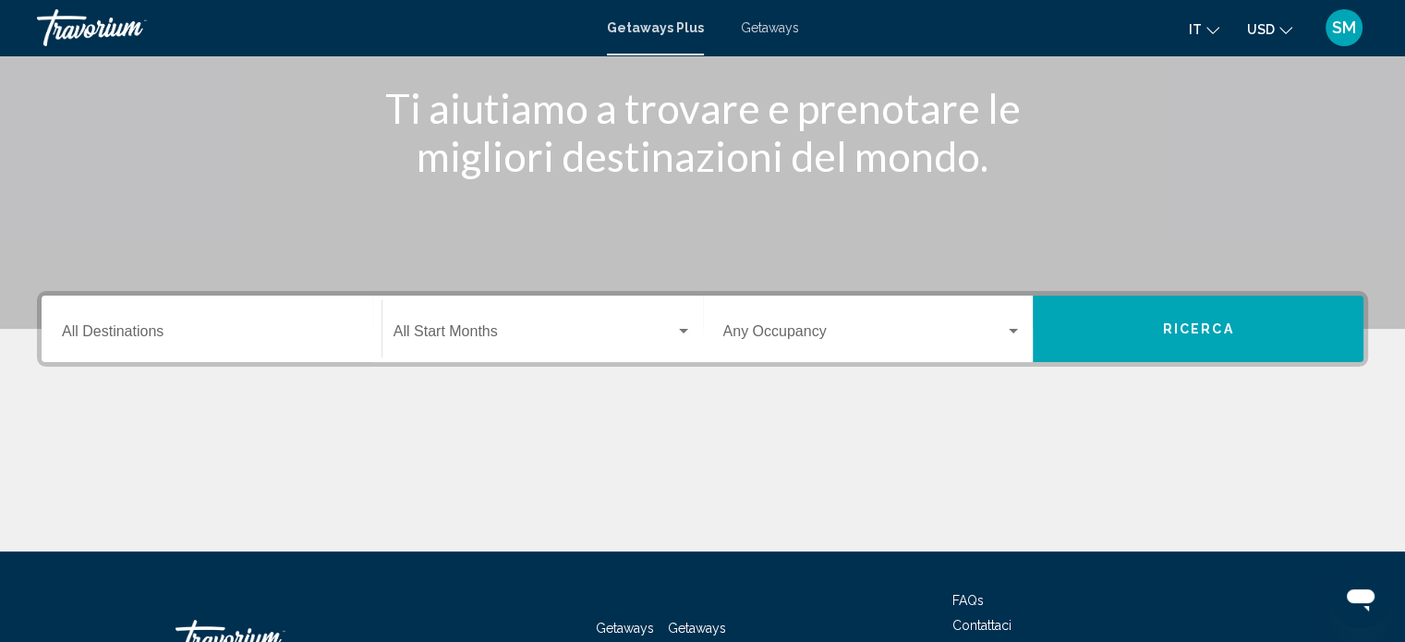
scroll to position [277, 0]
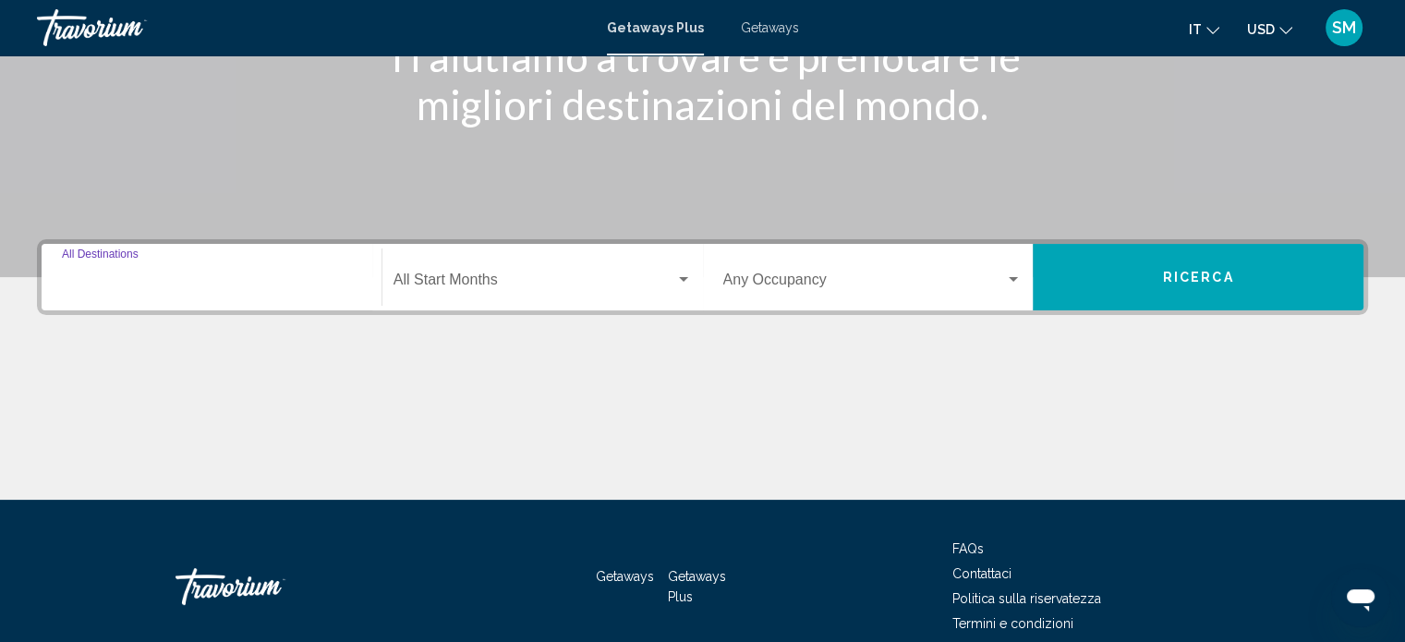
click at [113, 278] on input "Destination All Destinations" at bounding box center [211, 283] width 299 height 17
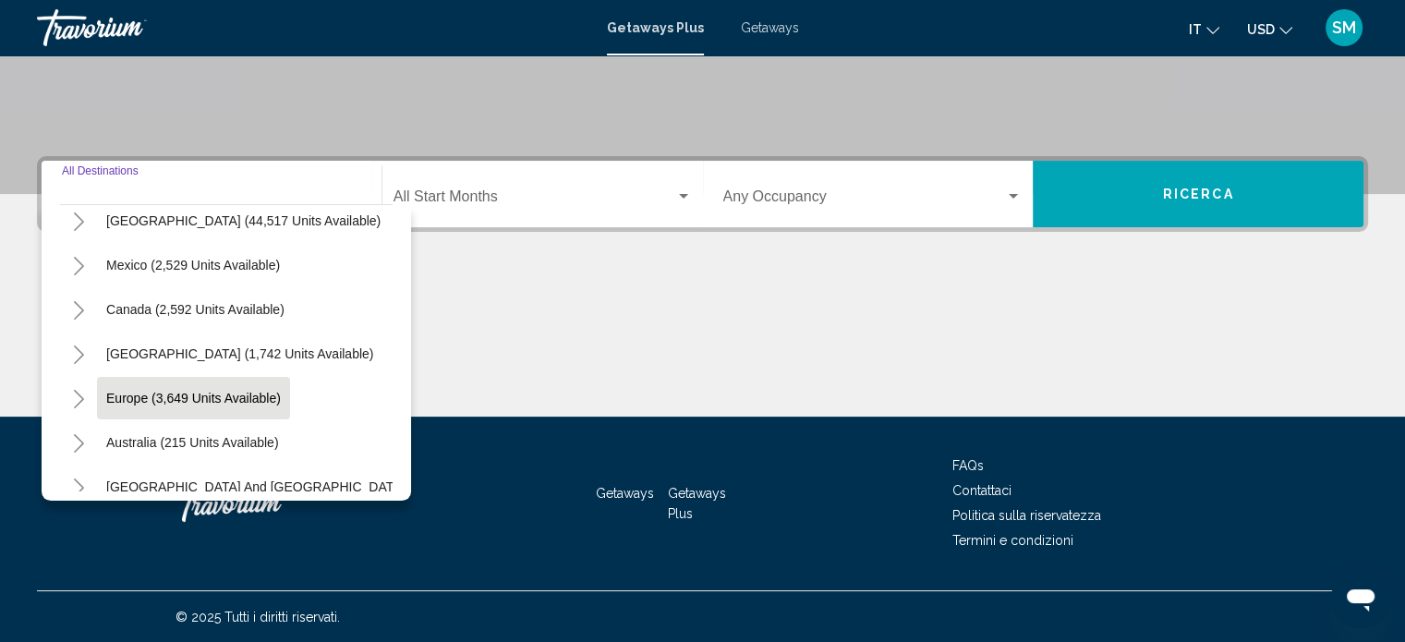
scroll to position [92, 0]
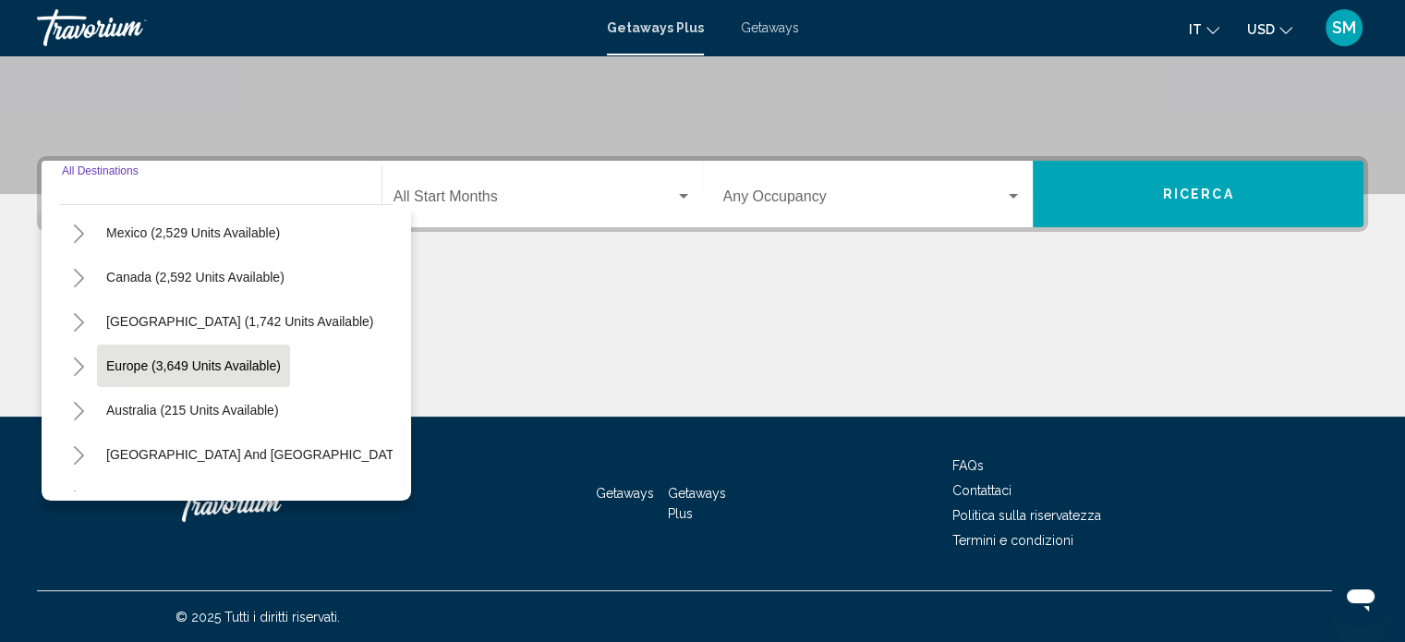
click at [250, 372] on span "Europe (3,649 units available)" at bounding box center [193, 365] width 175 height 15
type input "**********"
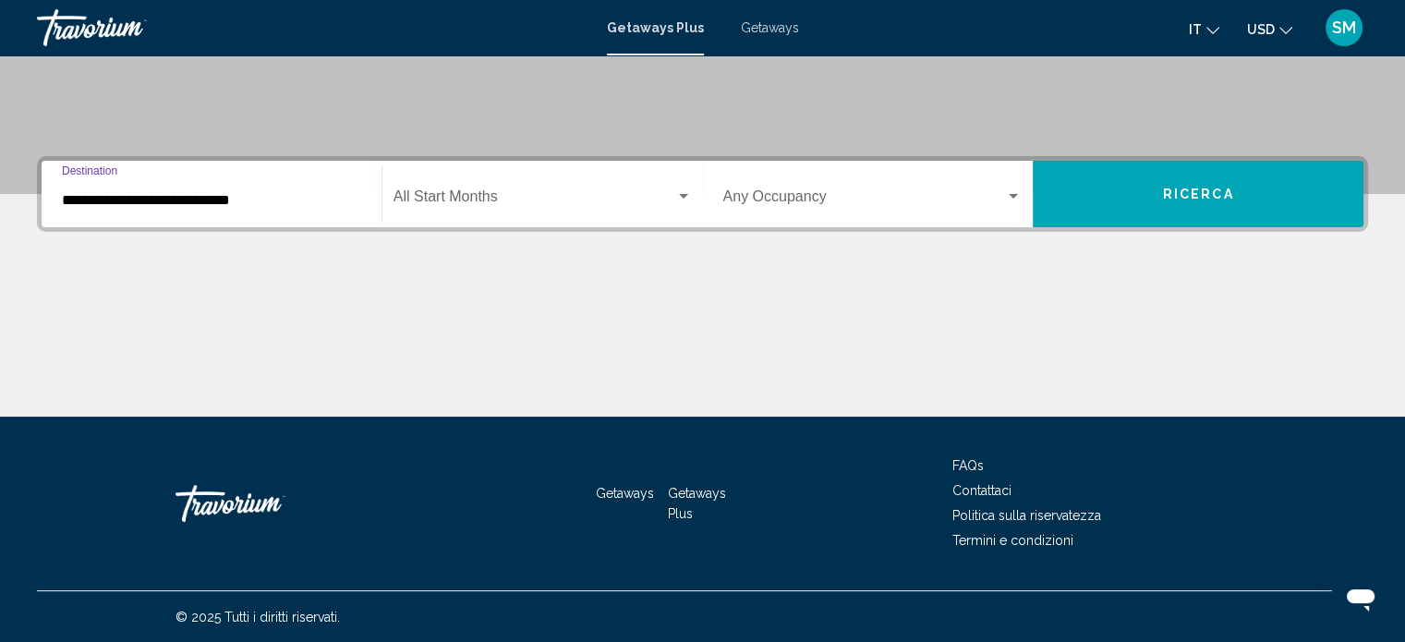
click at [680, 199] on div "Search widget" at bounding box center [683, 196] width 17 height 15
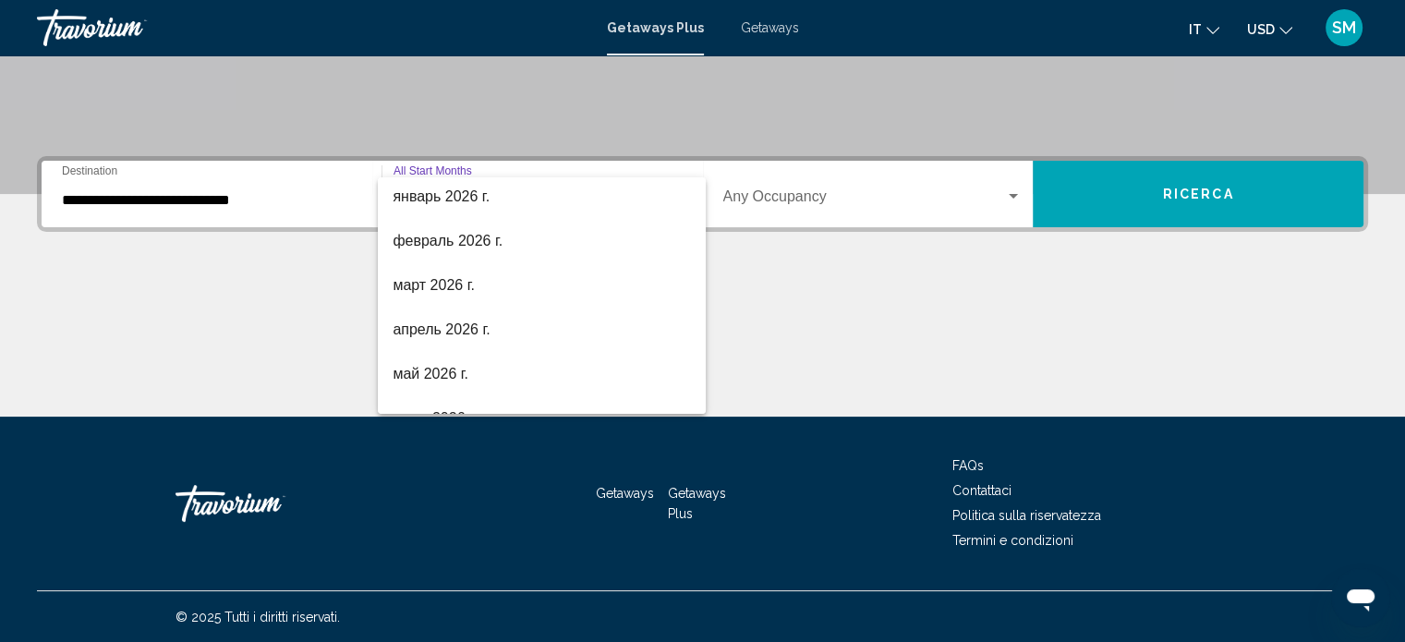
scroll to position [277, 0]
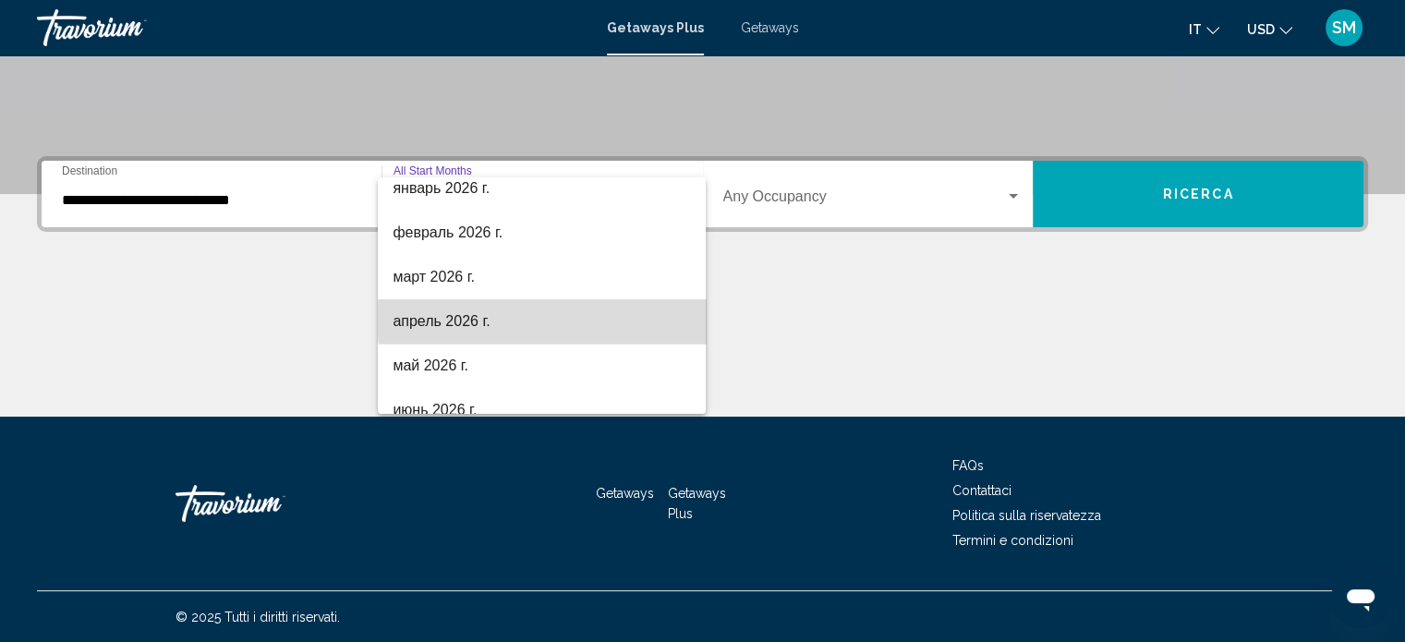
click at [595, 317] on span "апрель 2026 г." at bounding box center [542, 321] width 298 height 44
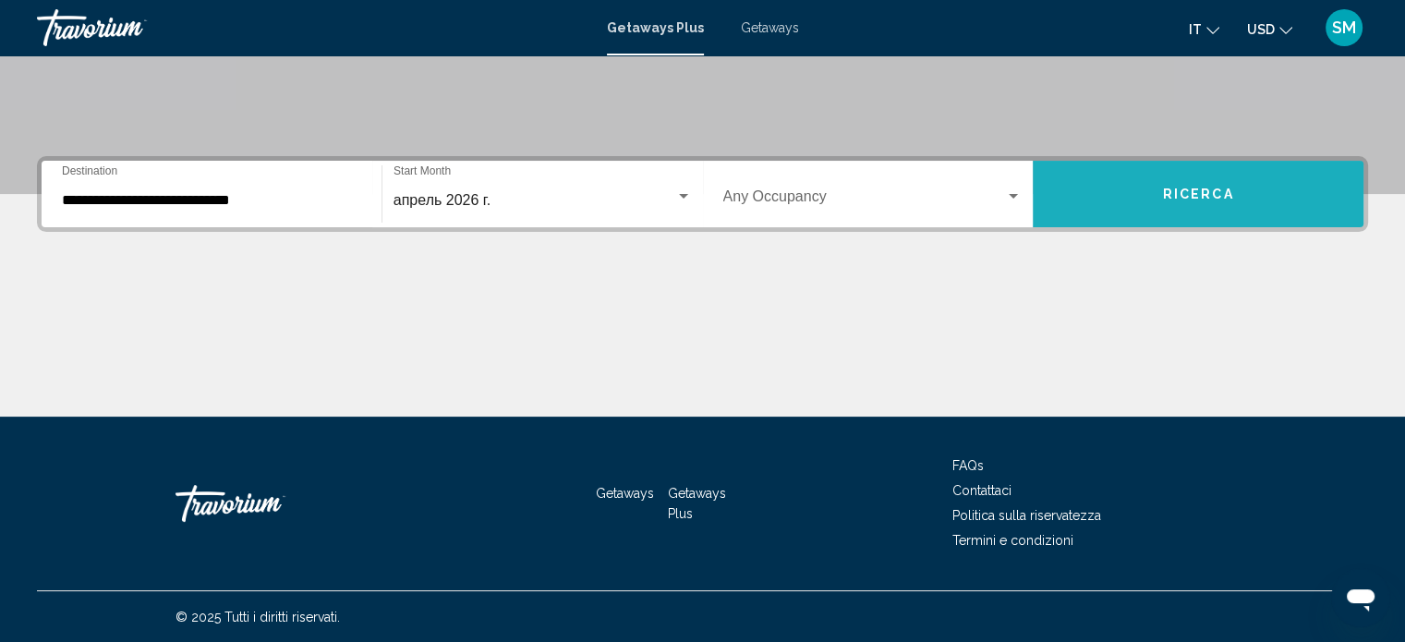
click at [1220, 193] on span "Ricerca" at bounding box center [1198, 195] width 71 height 15
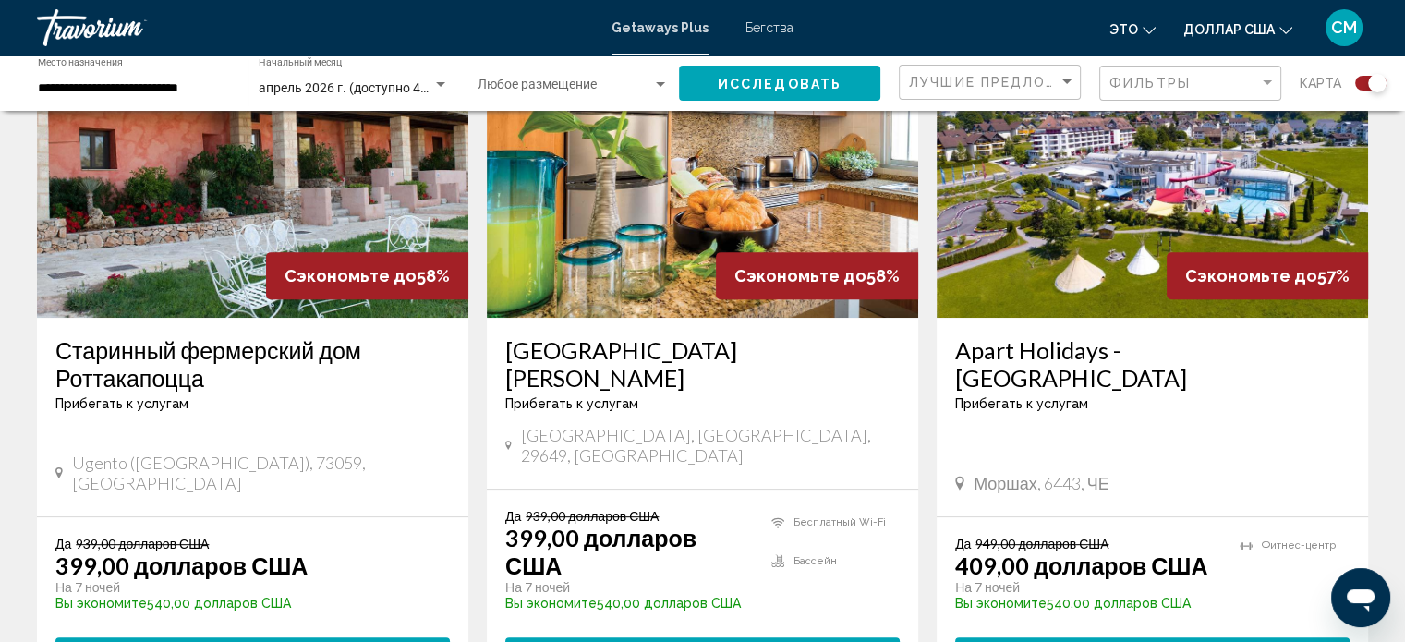
scroll to position [868, 0]
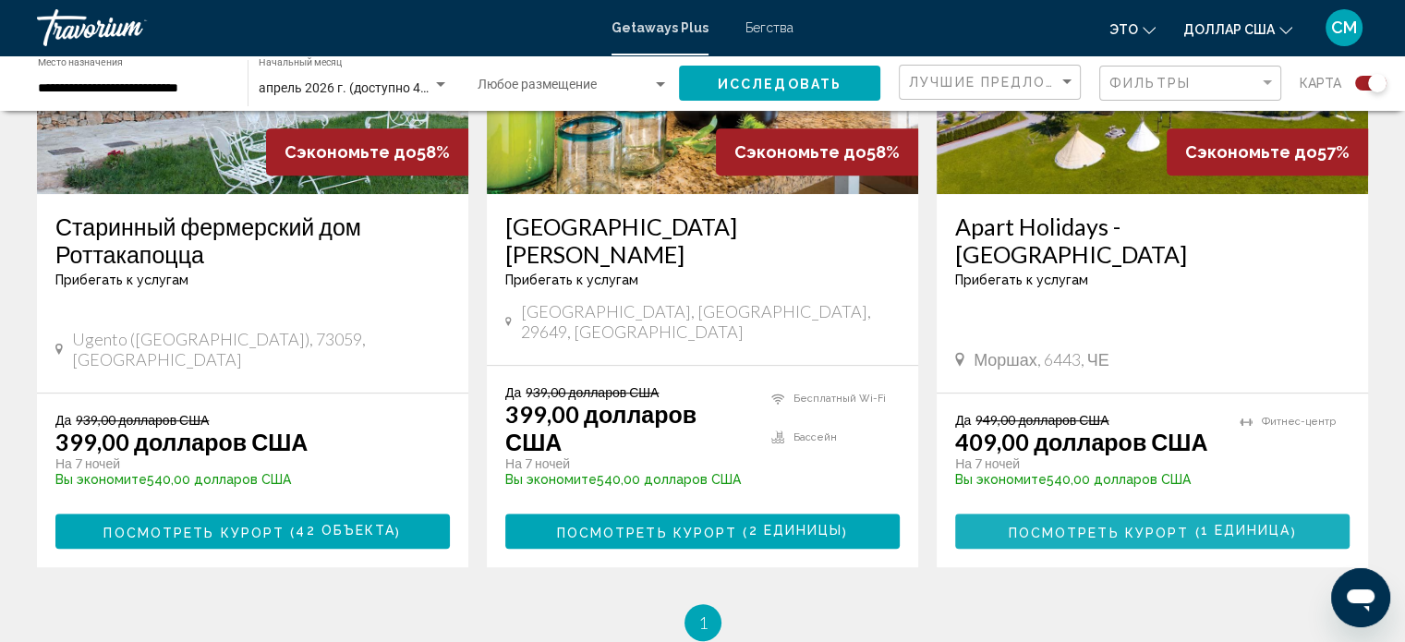
click at [1147, 525] on font "Посмотреть курорт" at bounding box center [1099, 532] width 181 height 15
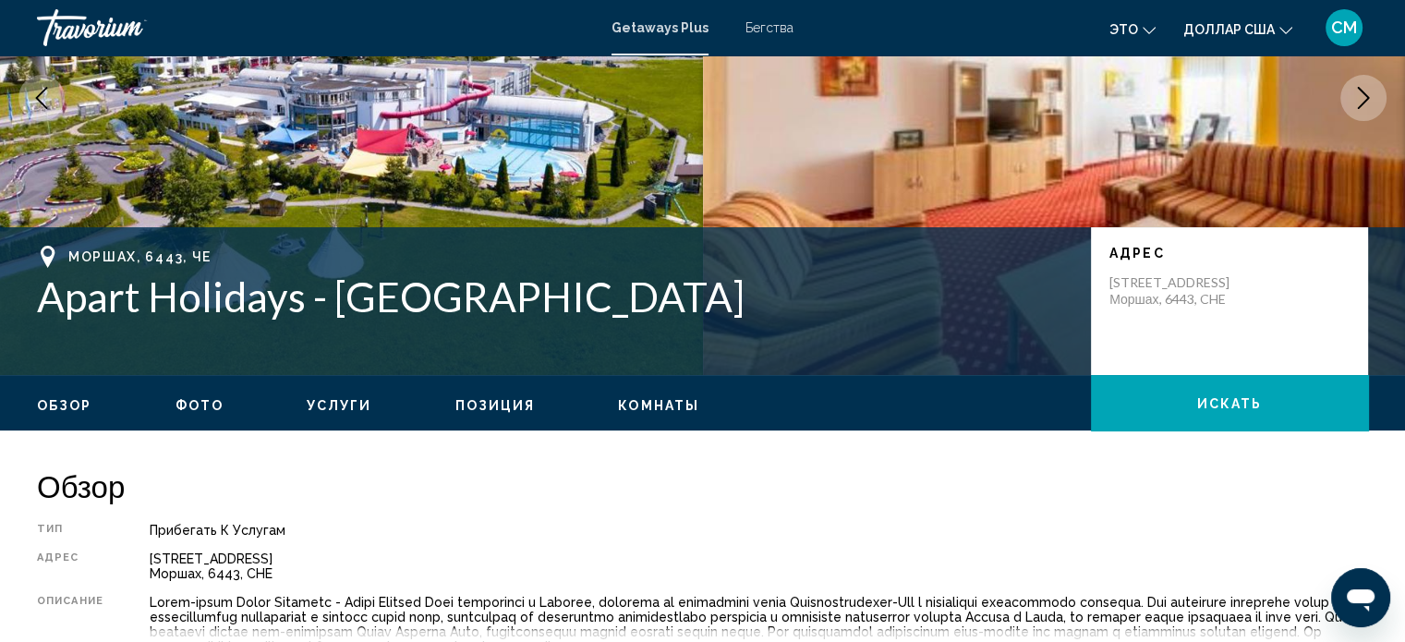
scroll to position [203, 0]
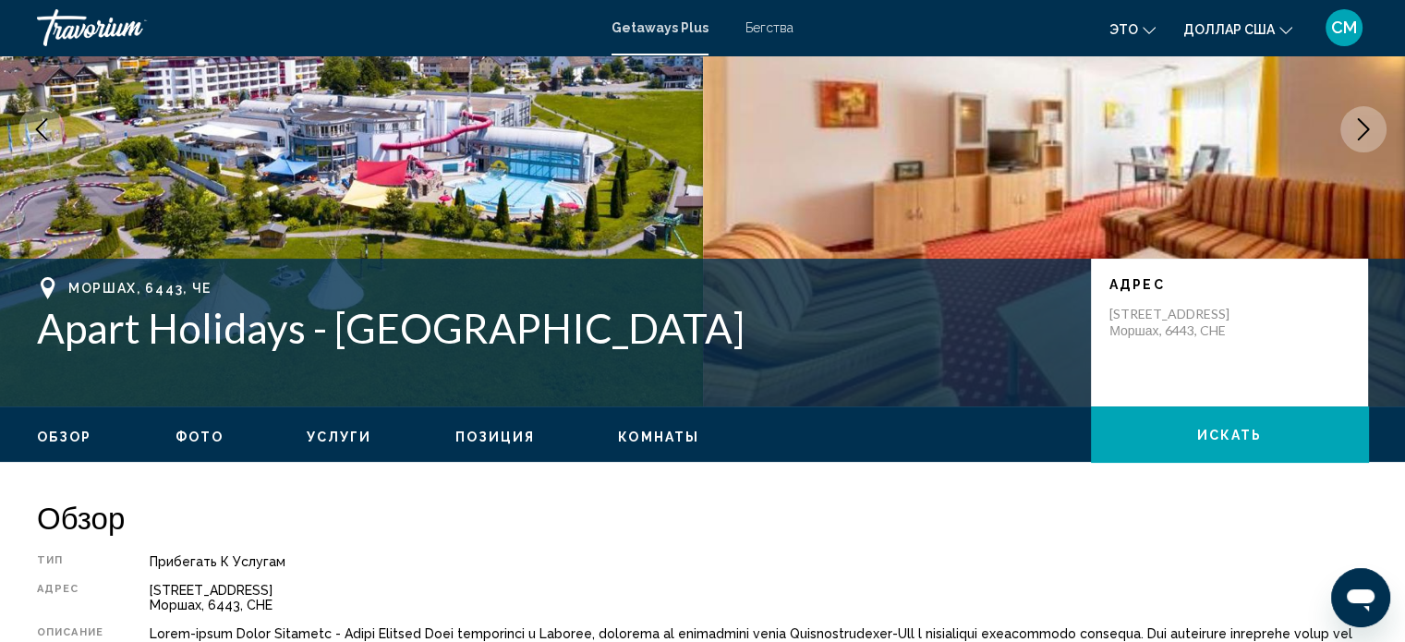
click at [1367, 127] on icon "Следующее изображение" at bounding box center [1364, 129] width 22 height 22
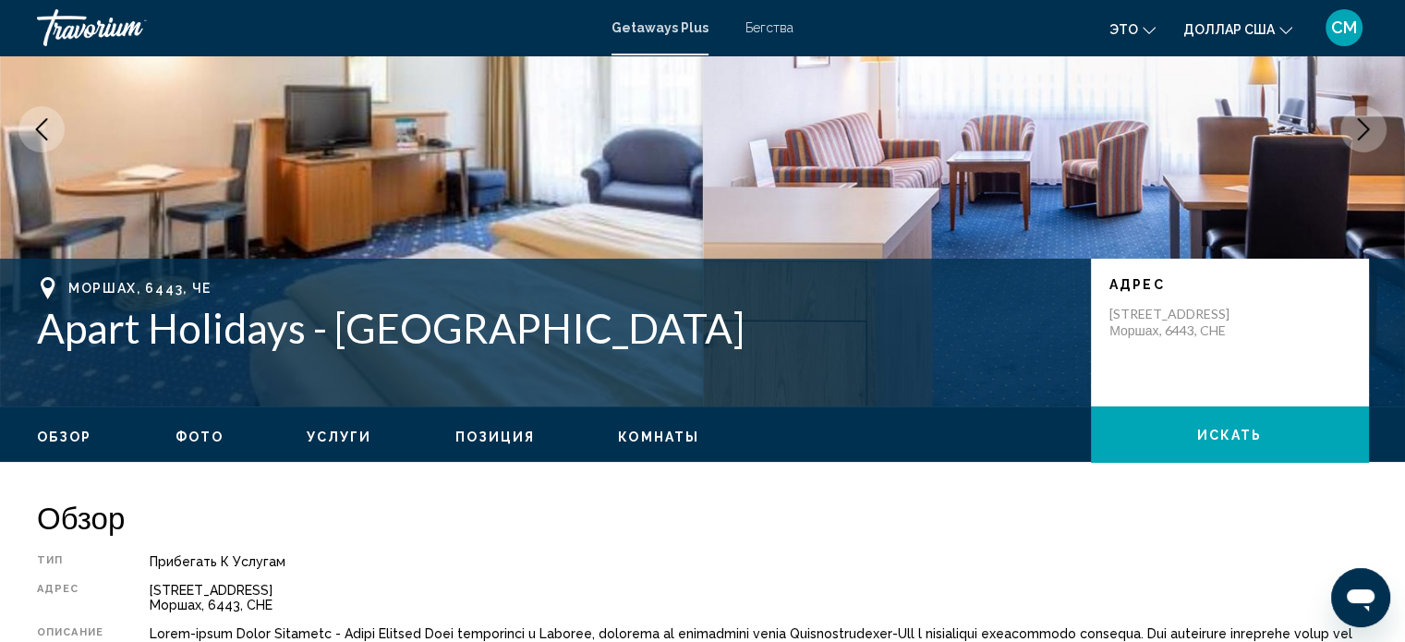
click at [1367, 127] on icon "Следующее изображение" at bounding box center [1364, 129] width 12 height 22
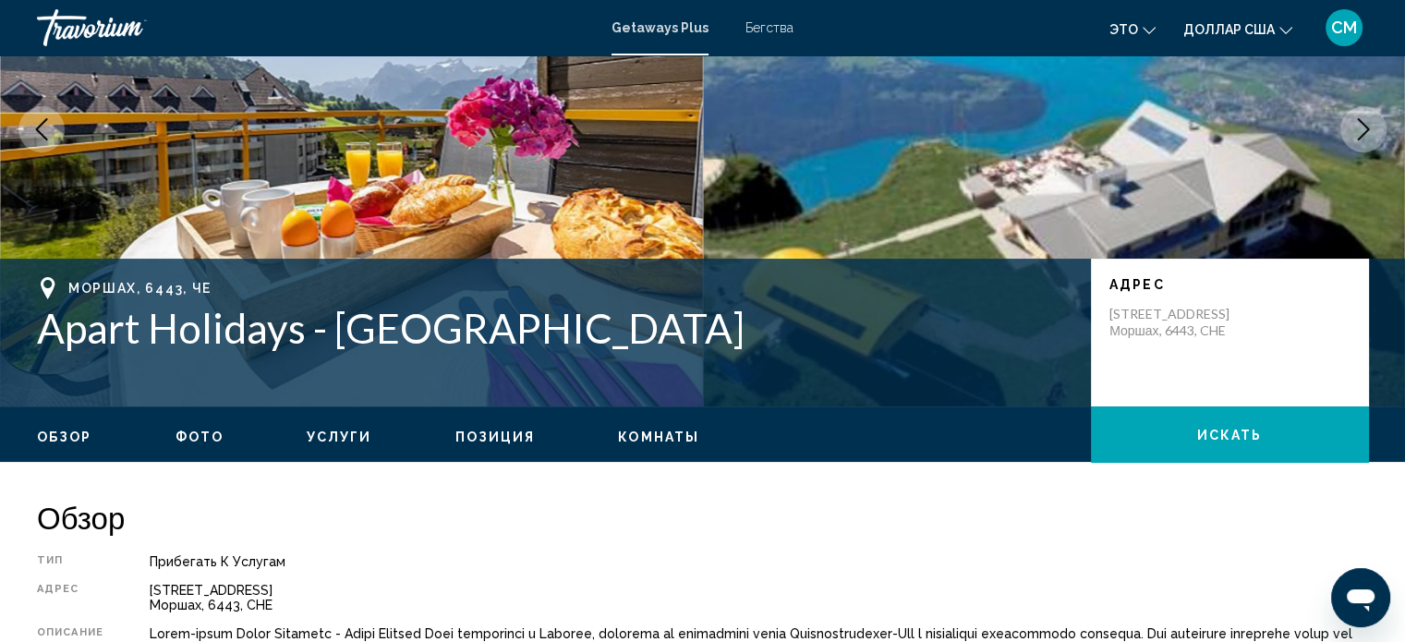
click at [1368, 128] on icon "Следующее изображение" at bounding box center [1364, 129] width 12 height 22
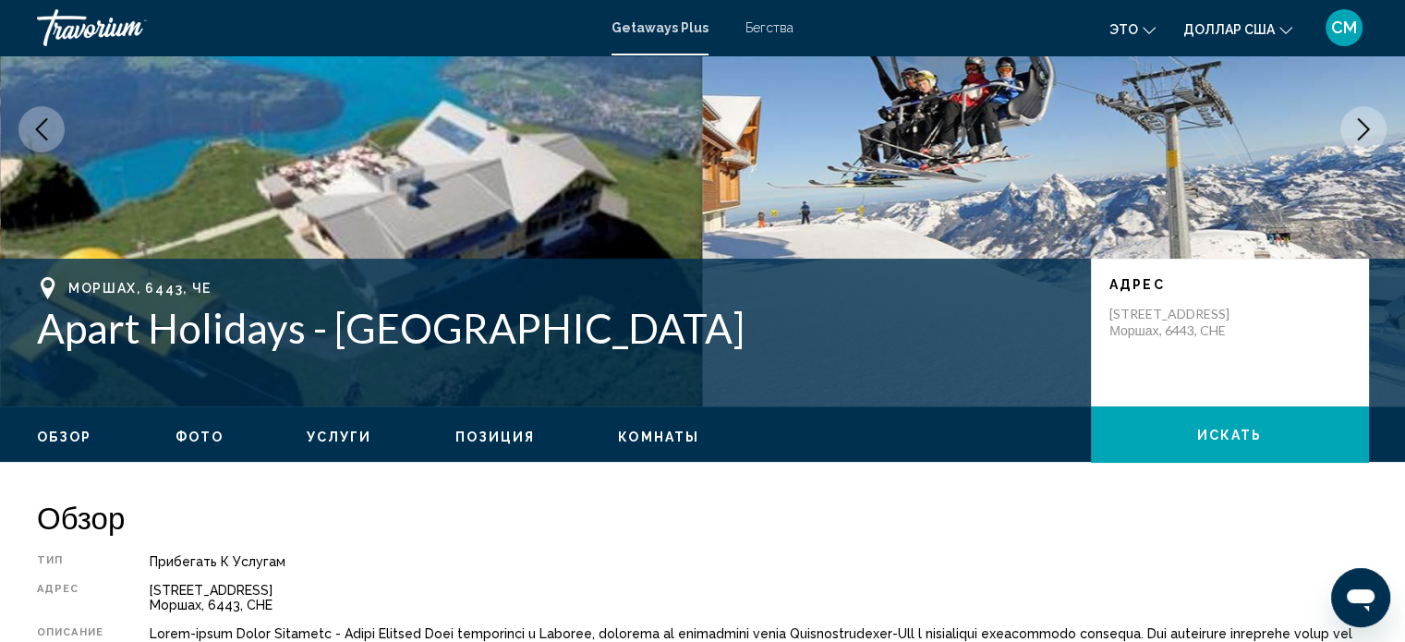
click at [1370, 129] on icon "Следующее изображение" at bounding box center [1364, 129] width 22 height 22
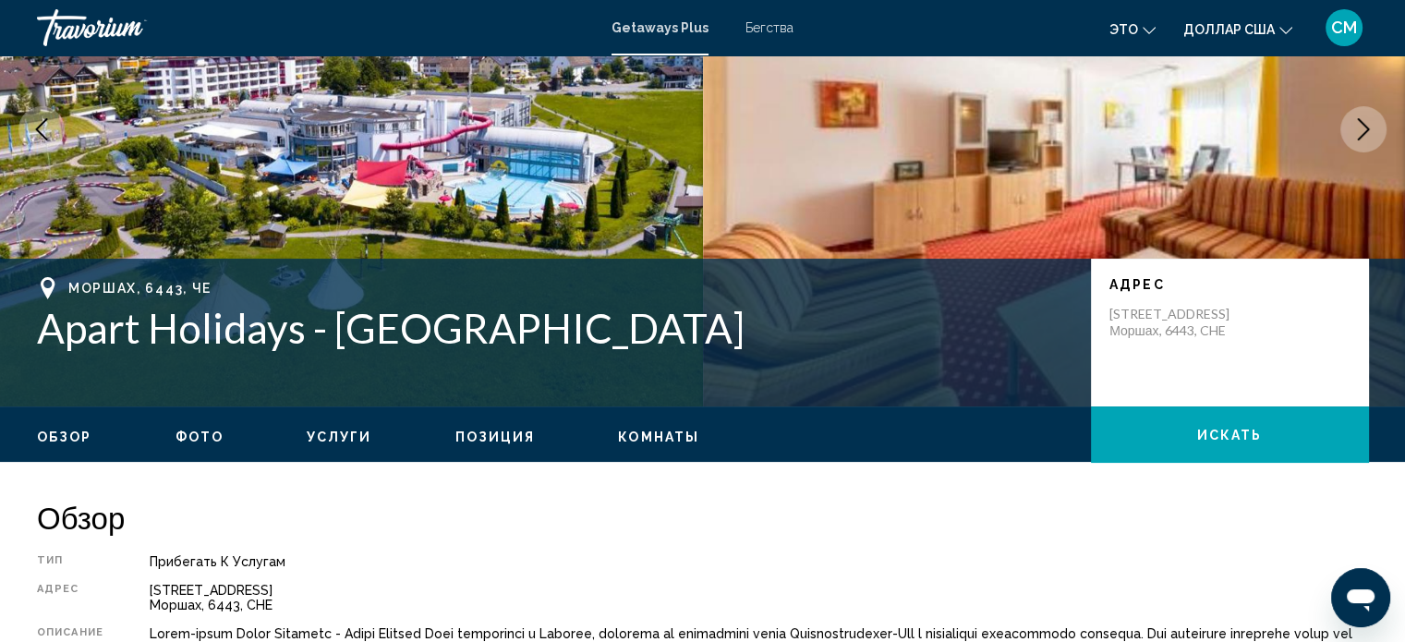
click at [1370, 129] on icon "Следующее изображение" at bounding box center [1364, 129] width 22 height 22
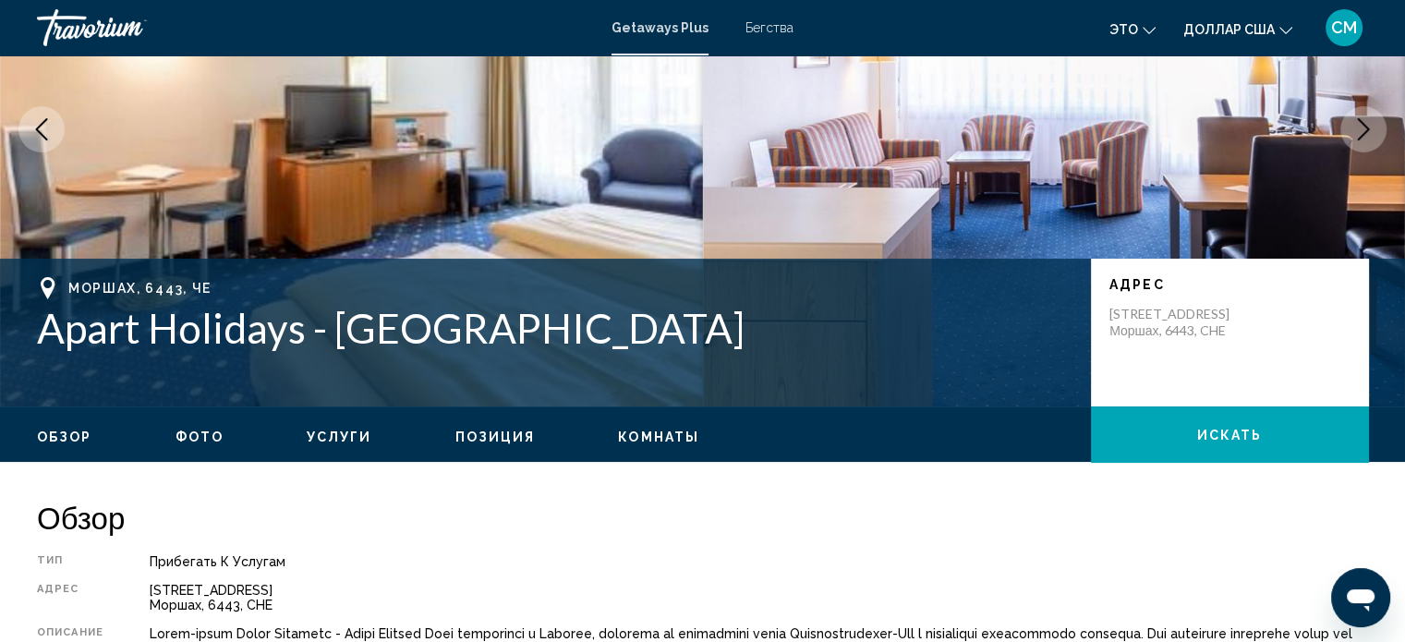
click at [1370, 129] on icon "Следующее изображение" at bounding box center [1364, 129] width 22 height 22
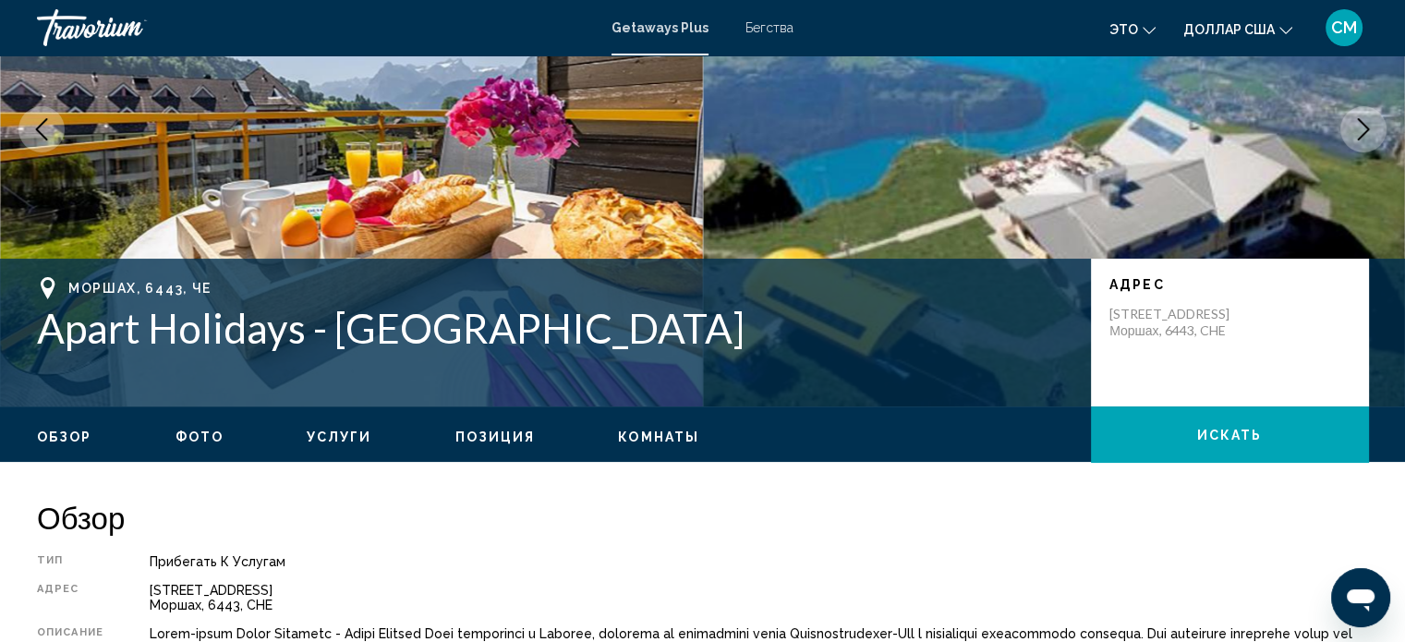
click at [1370, 129] on icon "Следующее изображение" at bounding box center [1364, 129] width 22 height 22
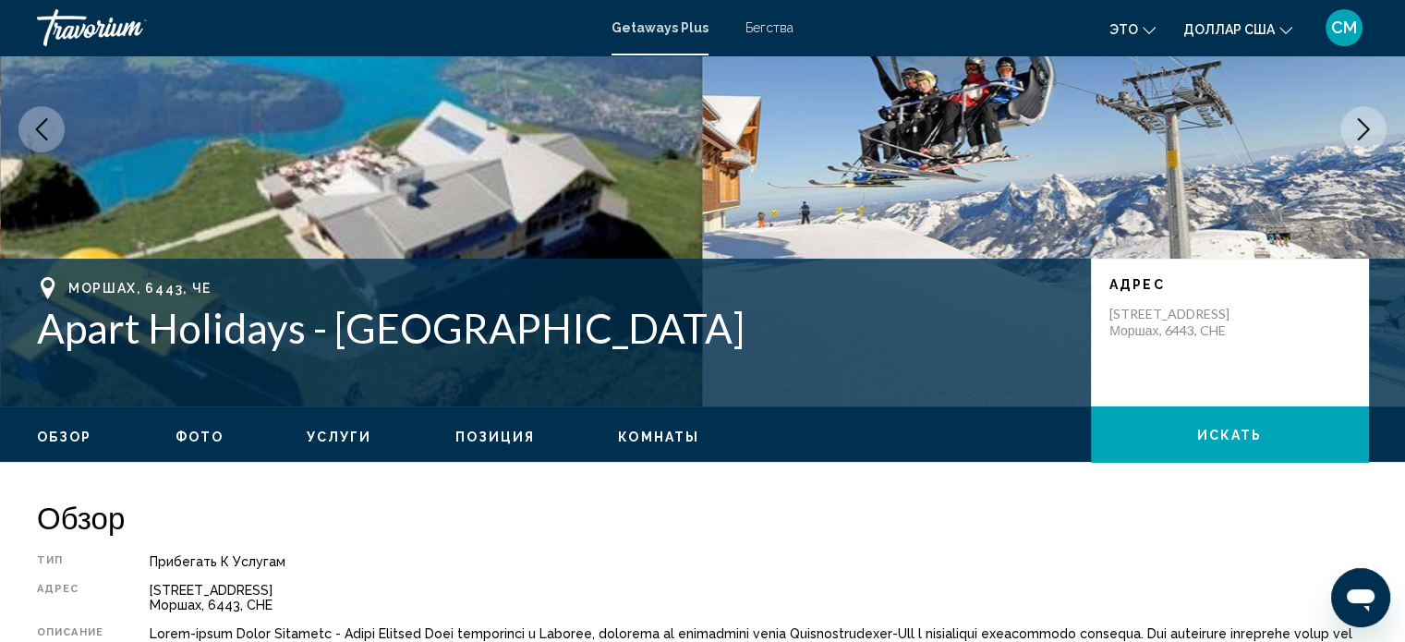
click at [1370, 129] on icon "Следующее изображение" at bounding box center [1364, 129] width 22 height 22
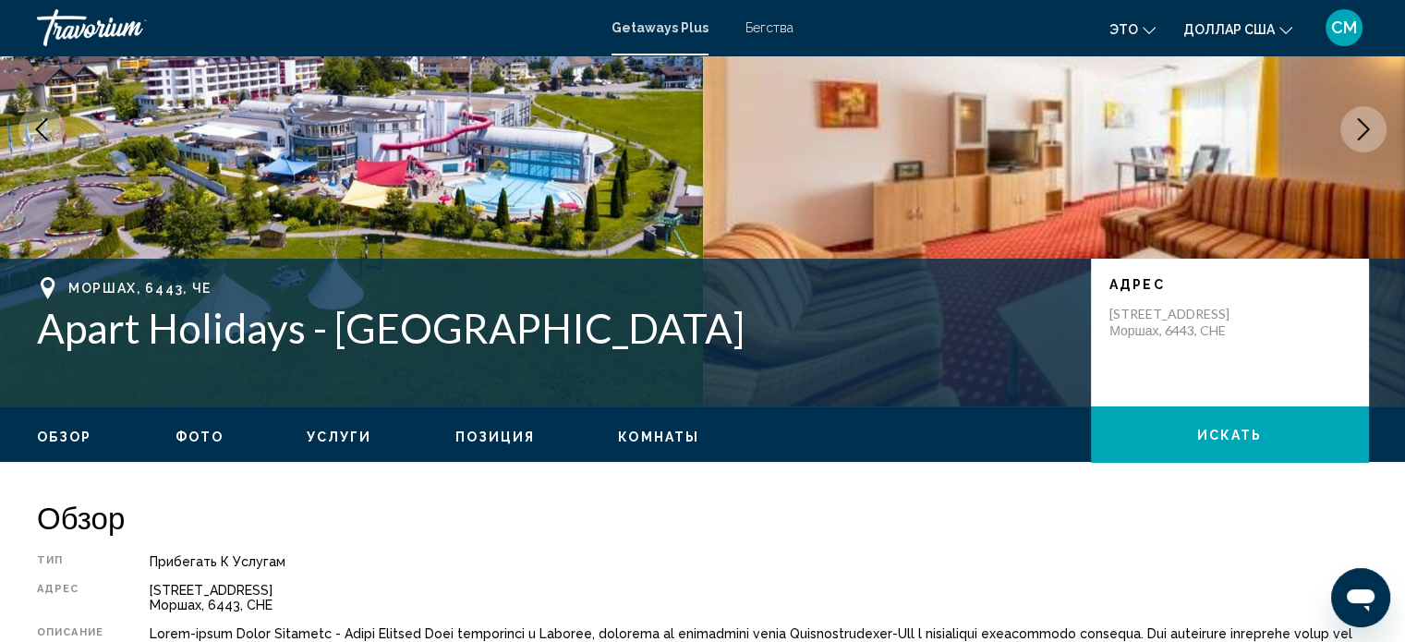
click at [1234, 419] on button "Искать" at bounding box center [1229, 434] width 277 height 55
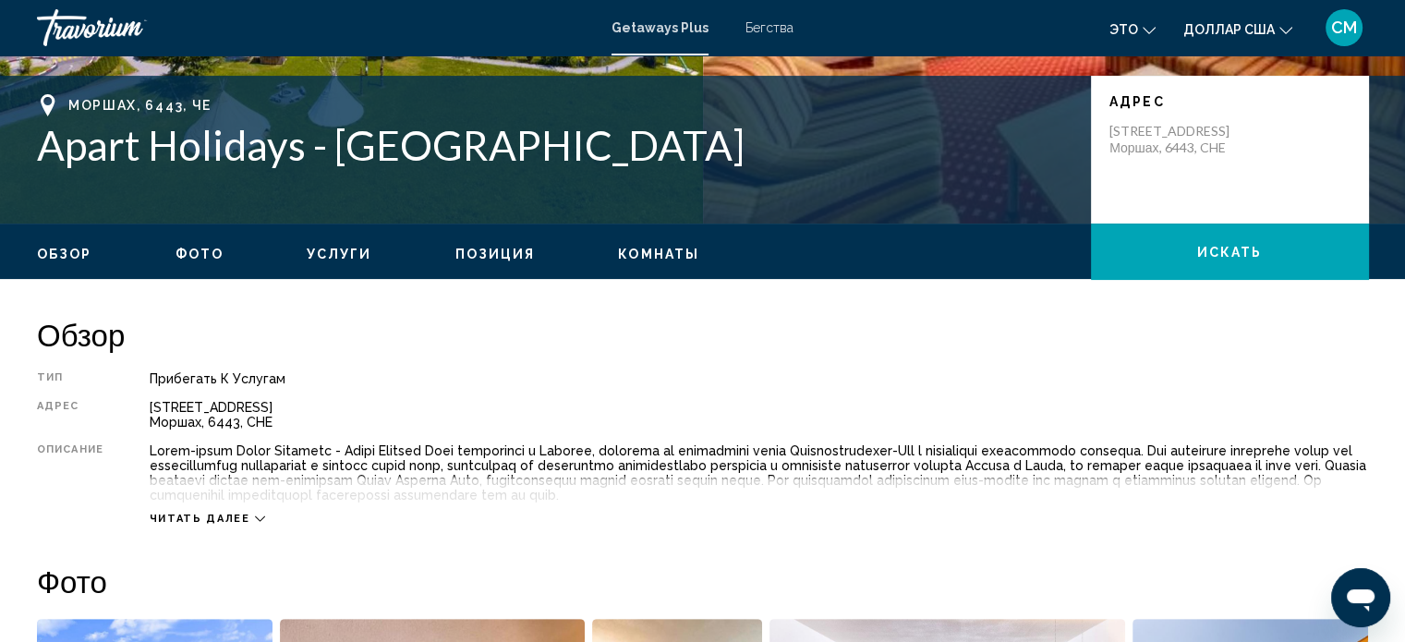
scroll to position [384, 0]
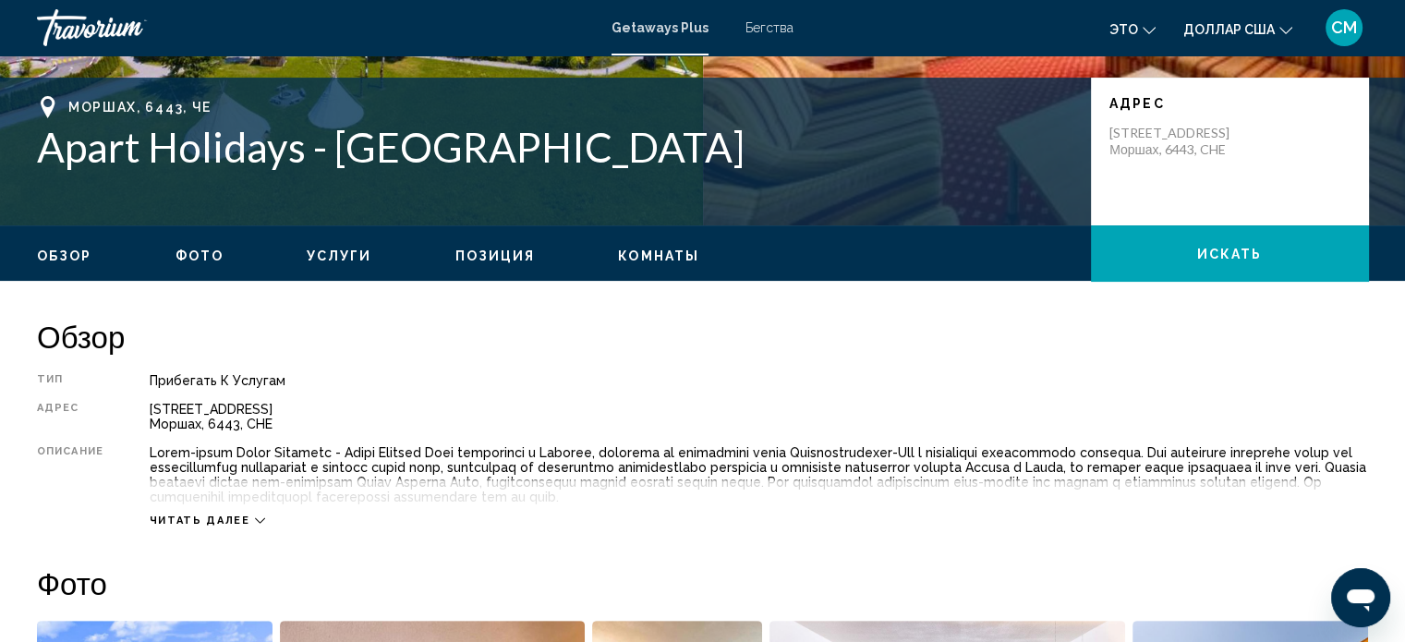
click at [327, 256] on font "Услуги" at bounding box center [340, 256] width 66 height 15
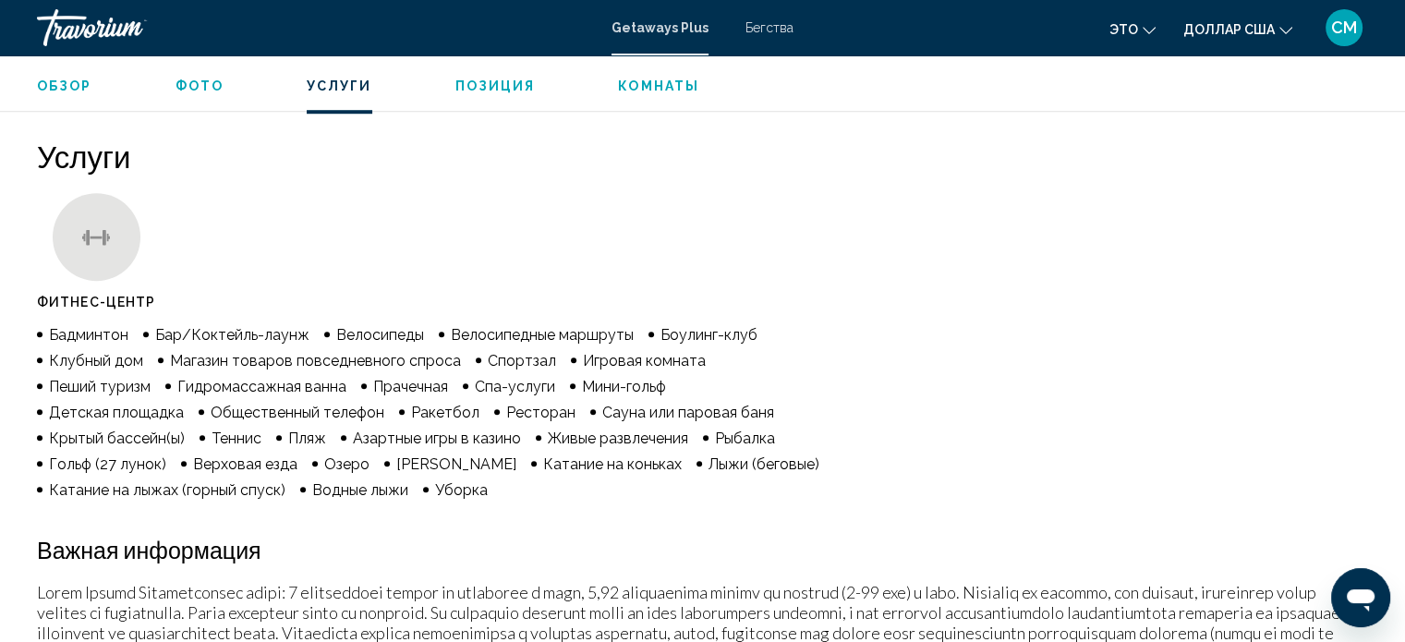
scroll to position [1407, 0]
